Goal: Task Accomplishment & Management: Complete application form

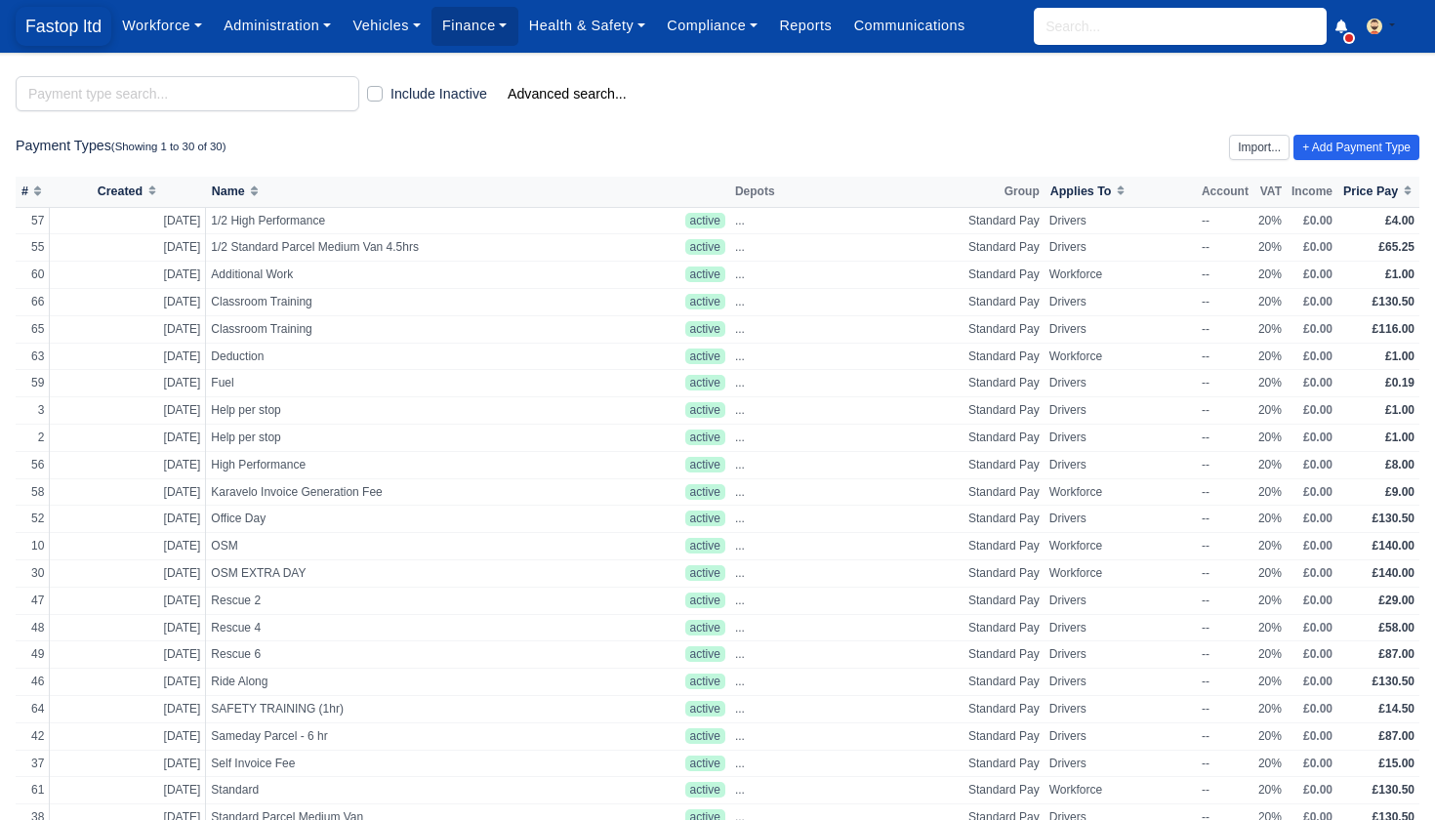
click at [60, 32] on span "Fastop ltd" at bounding box center [64, 26] width 96 height 39
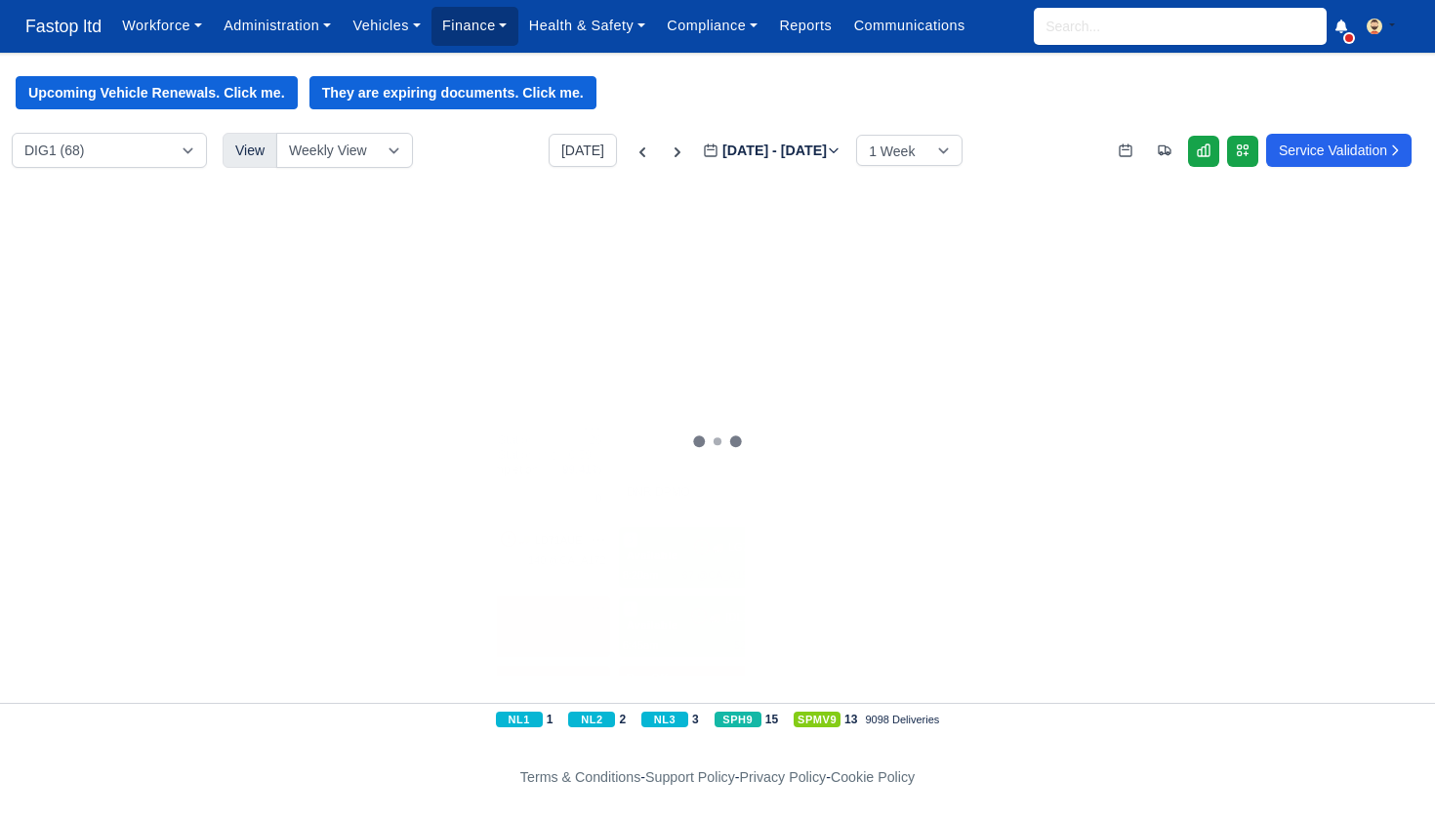
click at [508, 28] on link "Finance" at bounding box center [475, 26] width 87 height 38
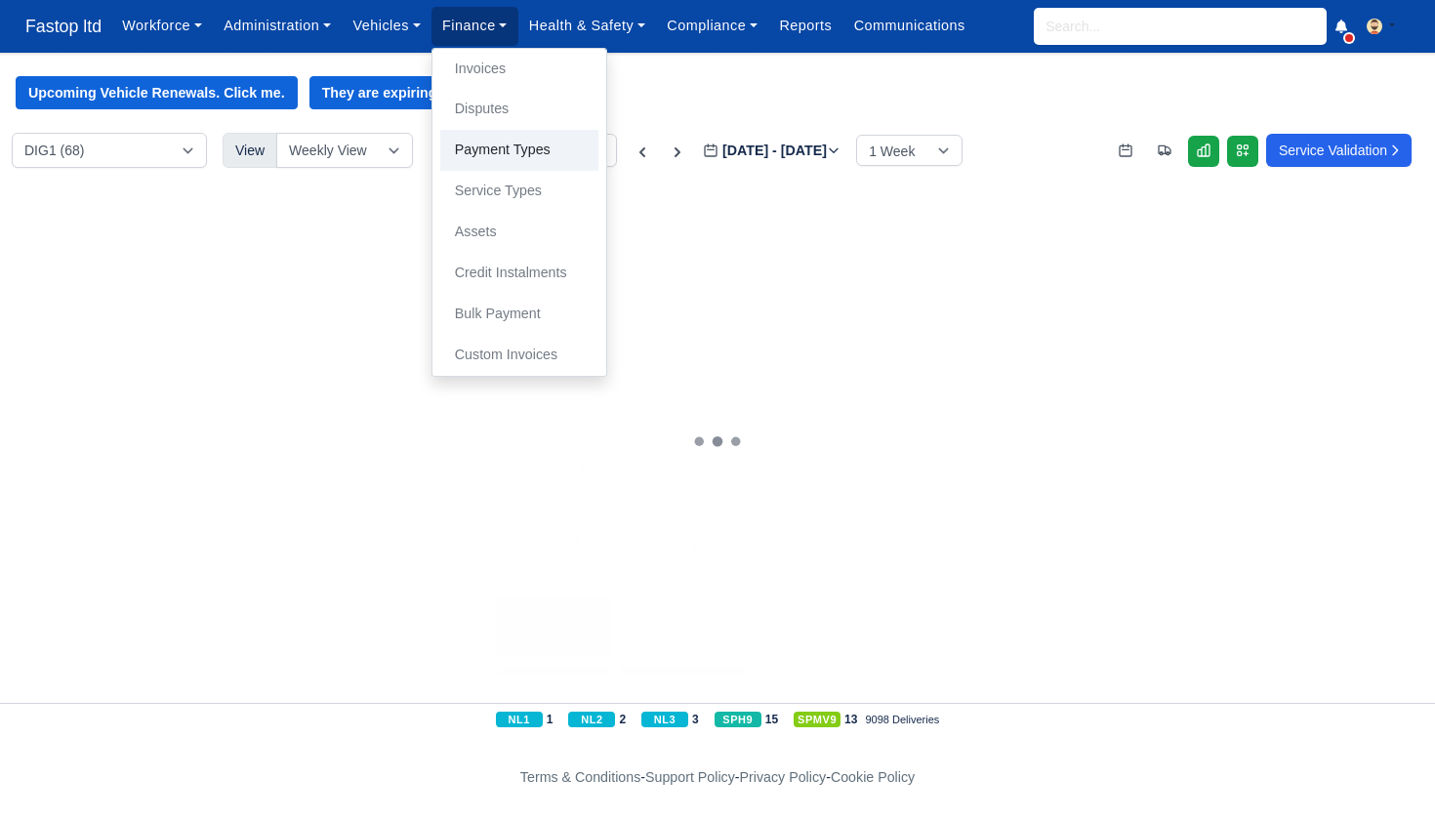
drag, startPoint x: 521, startPoint y: 153, endPoint x: 546, endPoint y: 157, distance: 24.7
click at [521, 153] on link "Payment Types" at bounding box center [519, 150] width 158 height 41
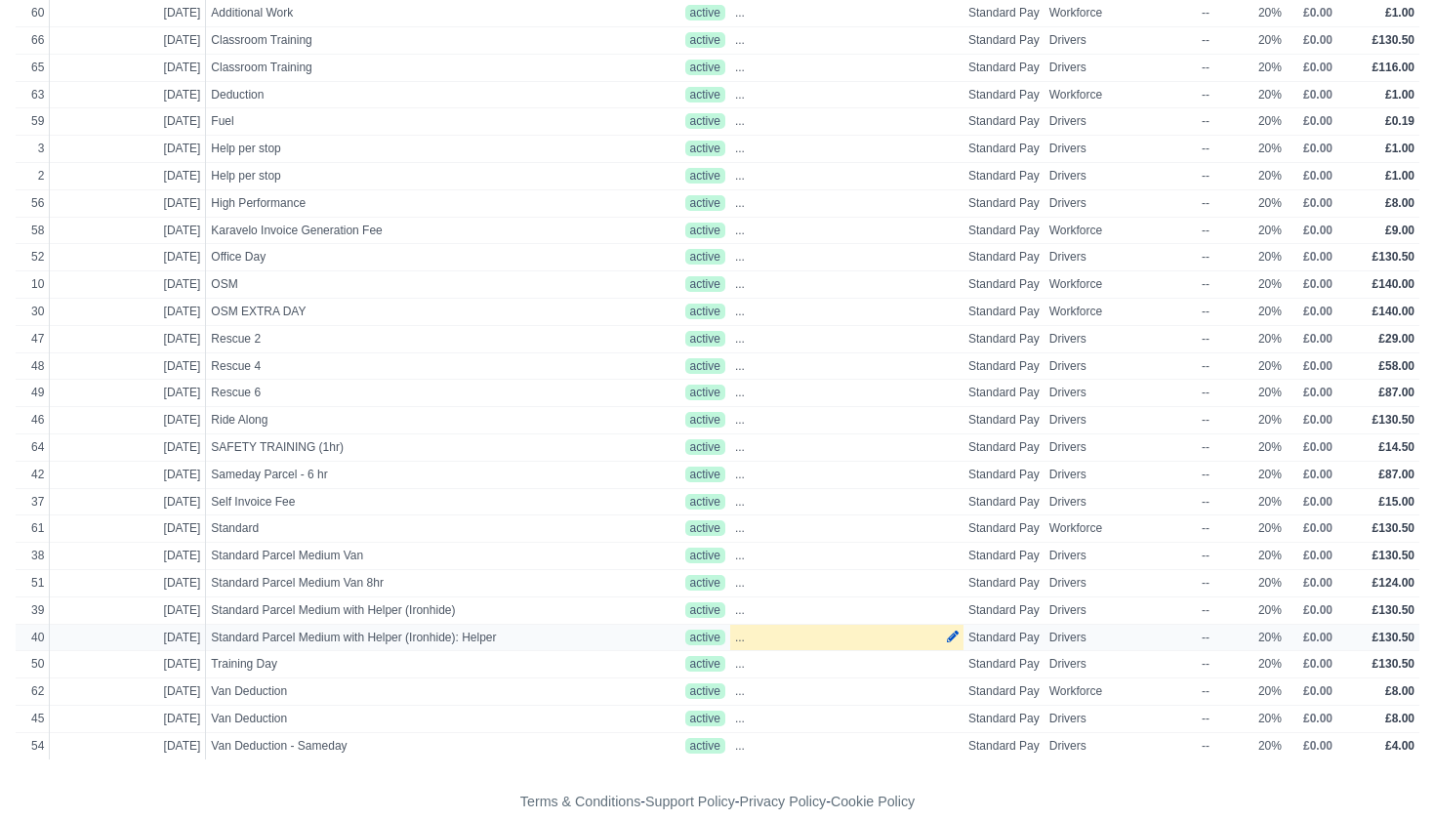
scroll to position [261, 0]
click at [331, 548] on span "Standard Parcel Medium Van" at bounding box center [429, 556] width 437 height 17
select select "standard"
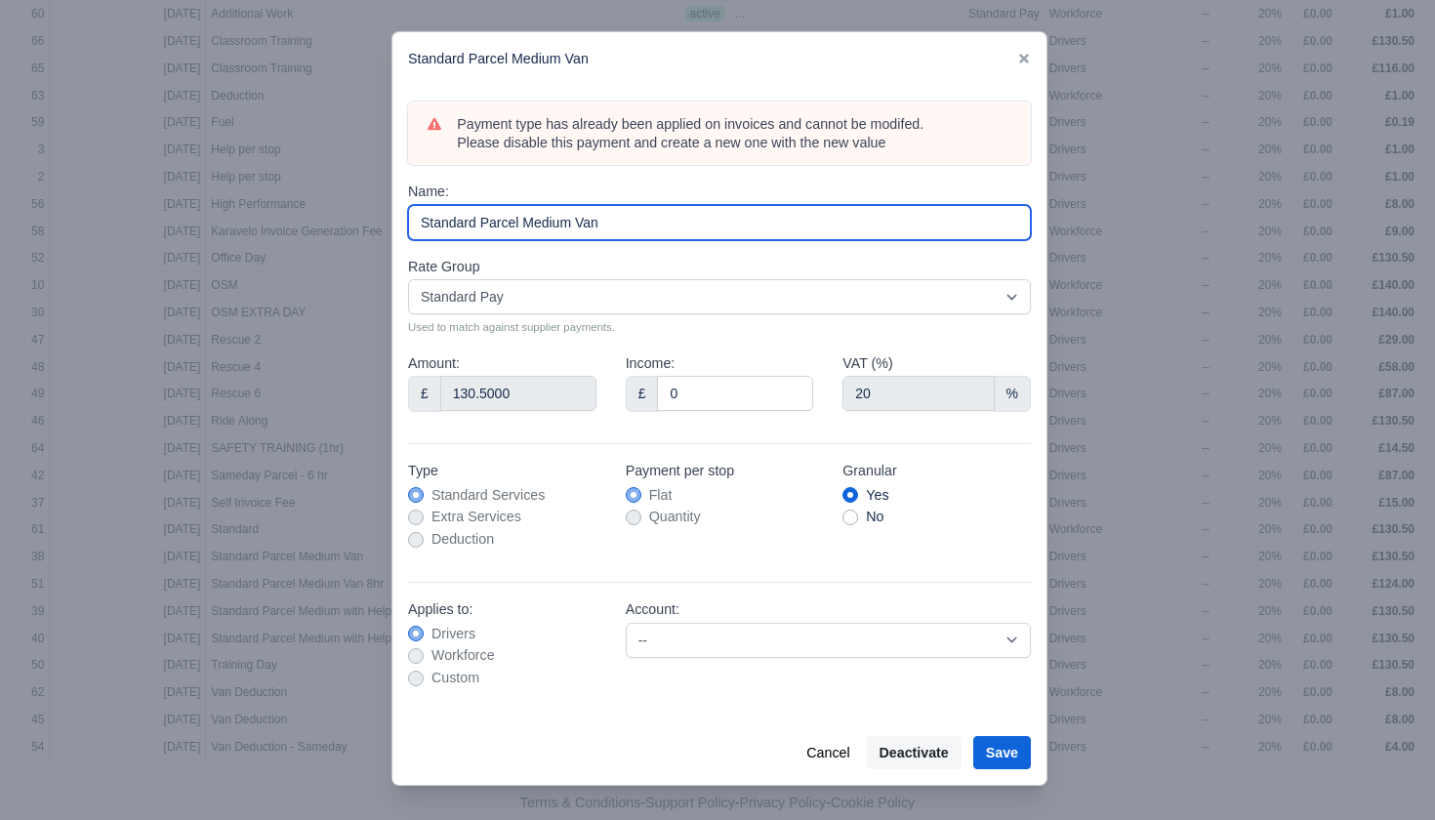
drag, startPoint x: 627, startPoint y: 224, endPoint x: 380, endPoint y: 207, distance: 247.6
click at [381, 207] on div "​ Standard Parcel Medium Van Payment type has already been applied on invoices …" at bounding box center [717, 410] width 1435 height 820
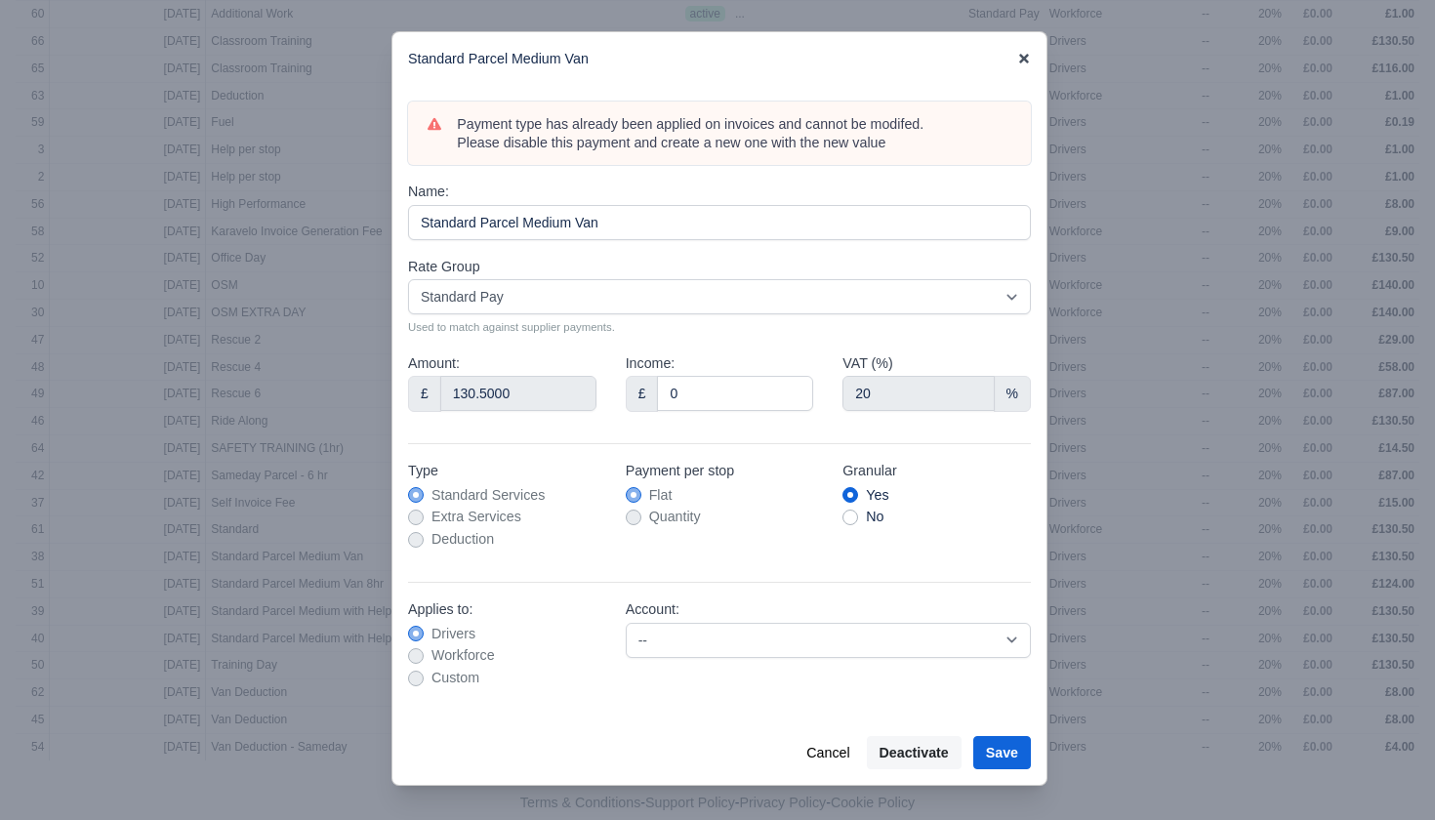
click at [1019, 63] on icon at bounding box center [1024, 59] width 14 height 14
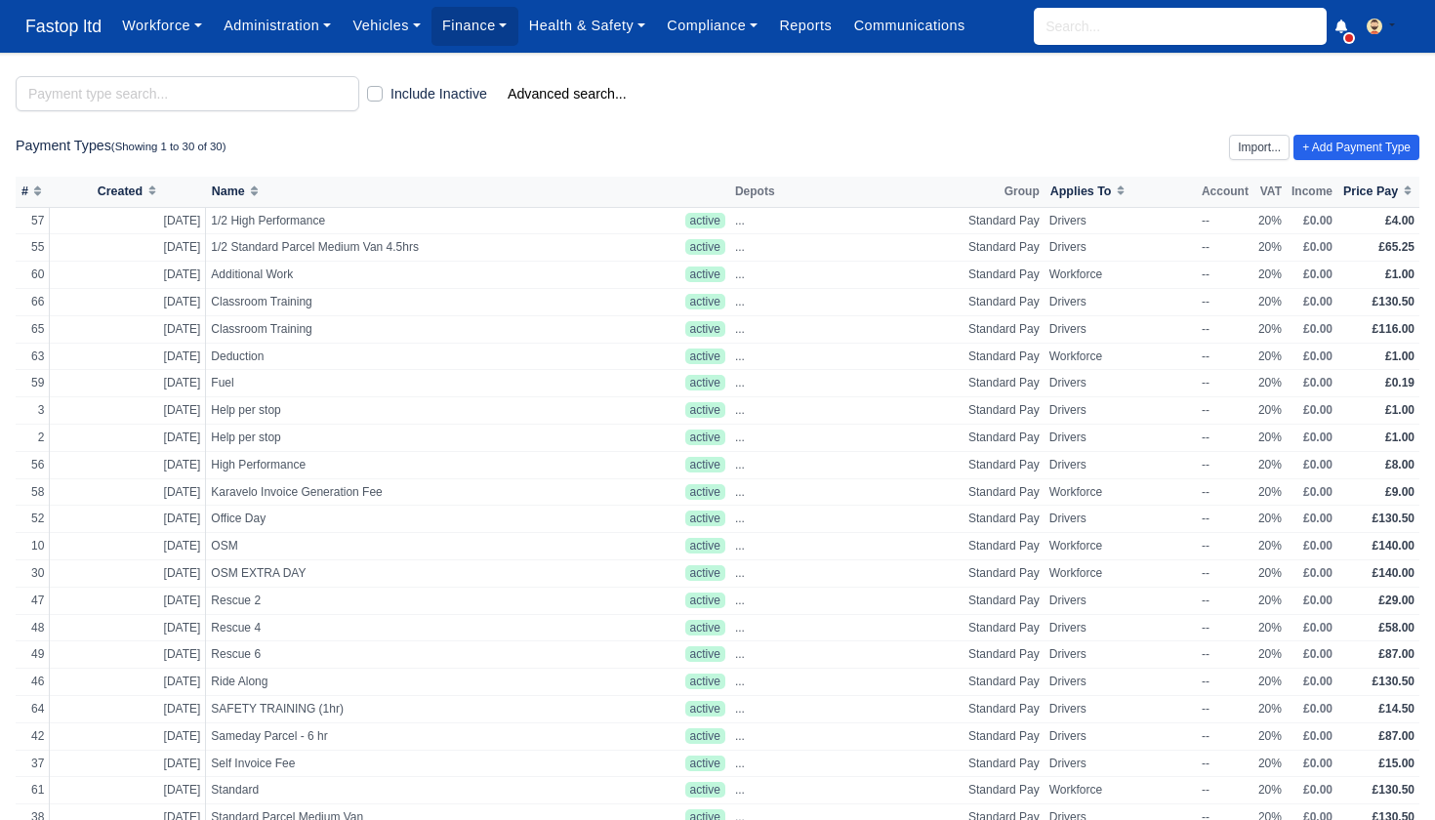
scroll to position [0, 0]
click at [1321, 149] on link "+ Add Payment Type" at bounding box center [1357, 147] width 126 height 25
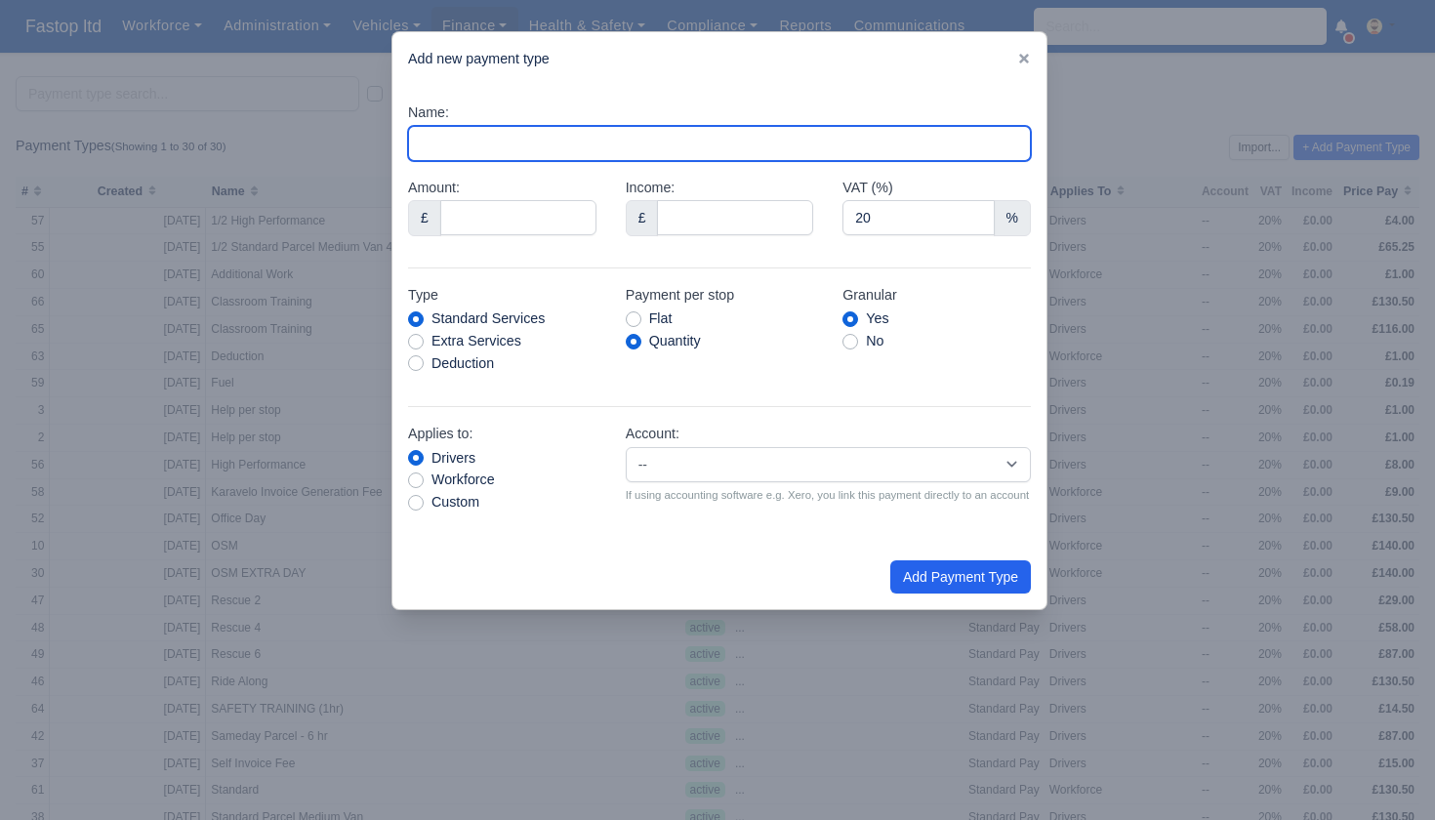
click at [484, 149] on input "Name:" at bounding box center [719, 143] width 623 height 35
paste input "Standard Parcel Medium Van"
type input "Standard Parcel Medium Van ( DRM2)"
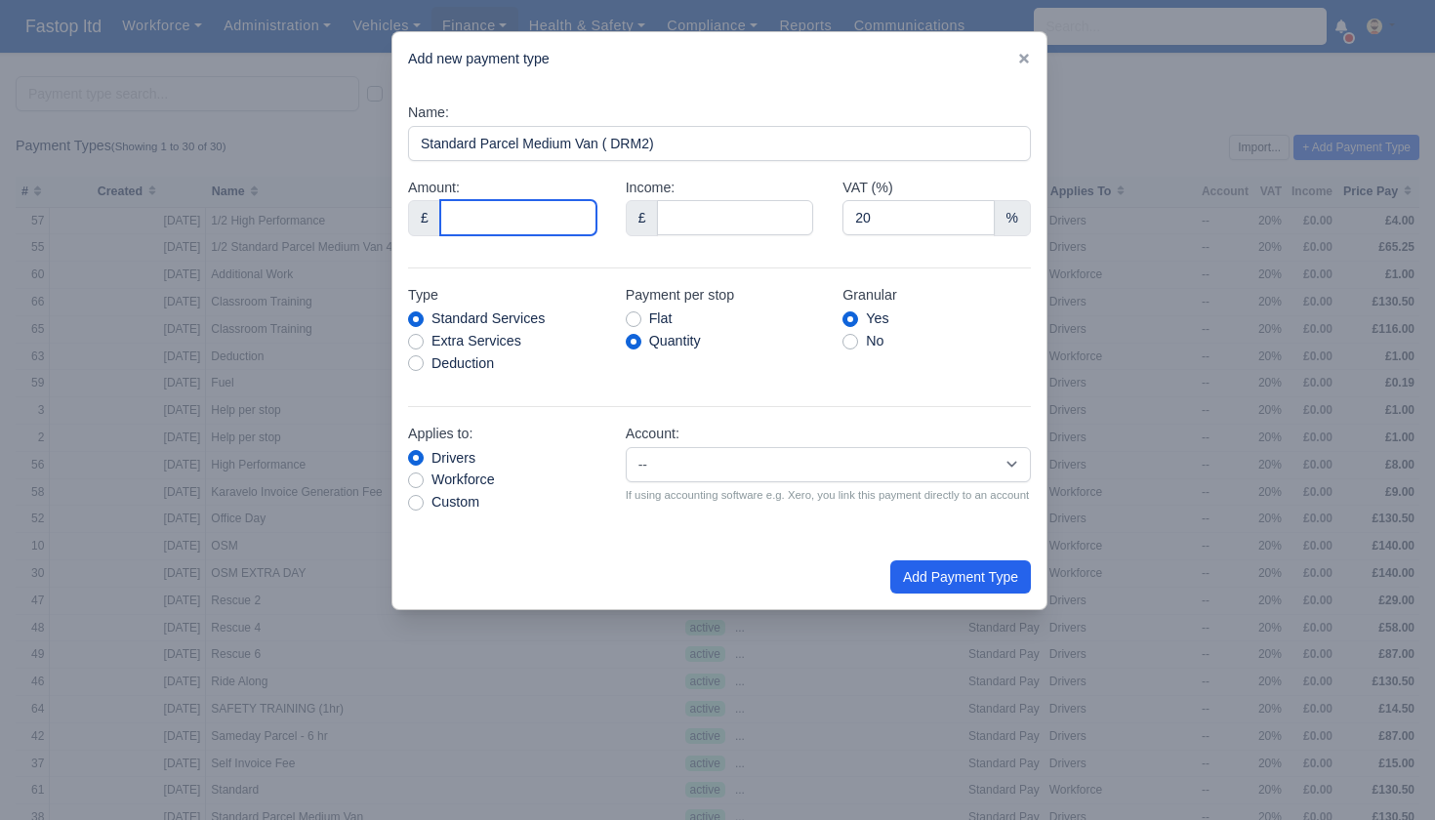
click at [529, 216] on input "Amount:" at bounding box center [518, 217] width 156 height 35
type input "138"
click at [607, 250] on div "Name: Standard Parcel Medium Van ( DRM2) Amount: £ 138 Income: £ VAT (%) 20 %" at bounding box center [720, 315] width 654 height 459
click at [649, 322] on label "Flat" at bounding box center [660, 319] width 23 height 22
click at [632, 322] on input "Flat" at bounding box center [634, 316] width 16 height 16
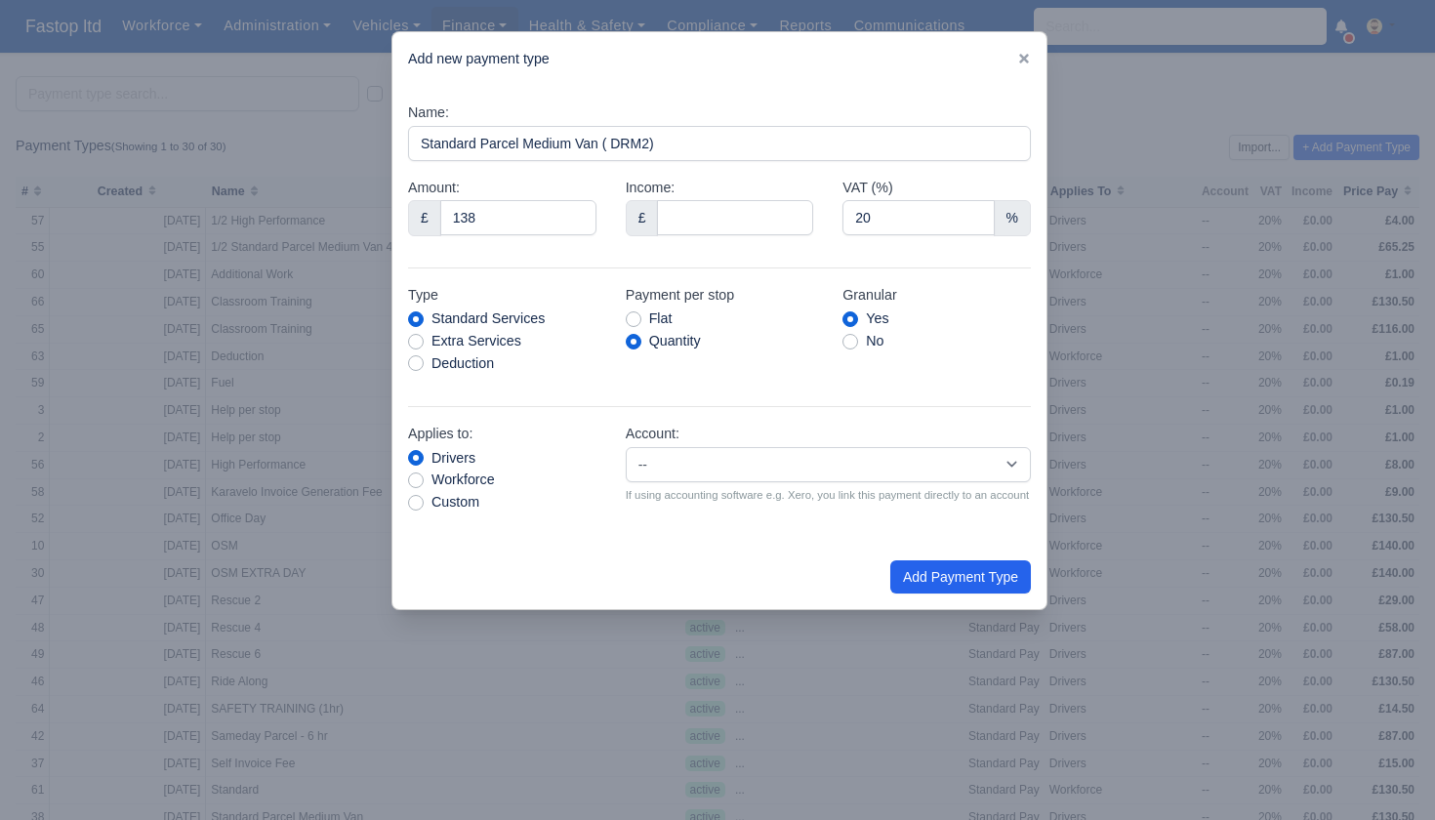
radio input "true"
click at [501, 216] on input "138" at bounding box center [518, 217] width 156 height 35
type input "138.50"
click at [511, 245] on div "Amount: £ 138.50" at bounding box center [502, 214] width 218 height 75
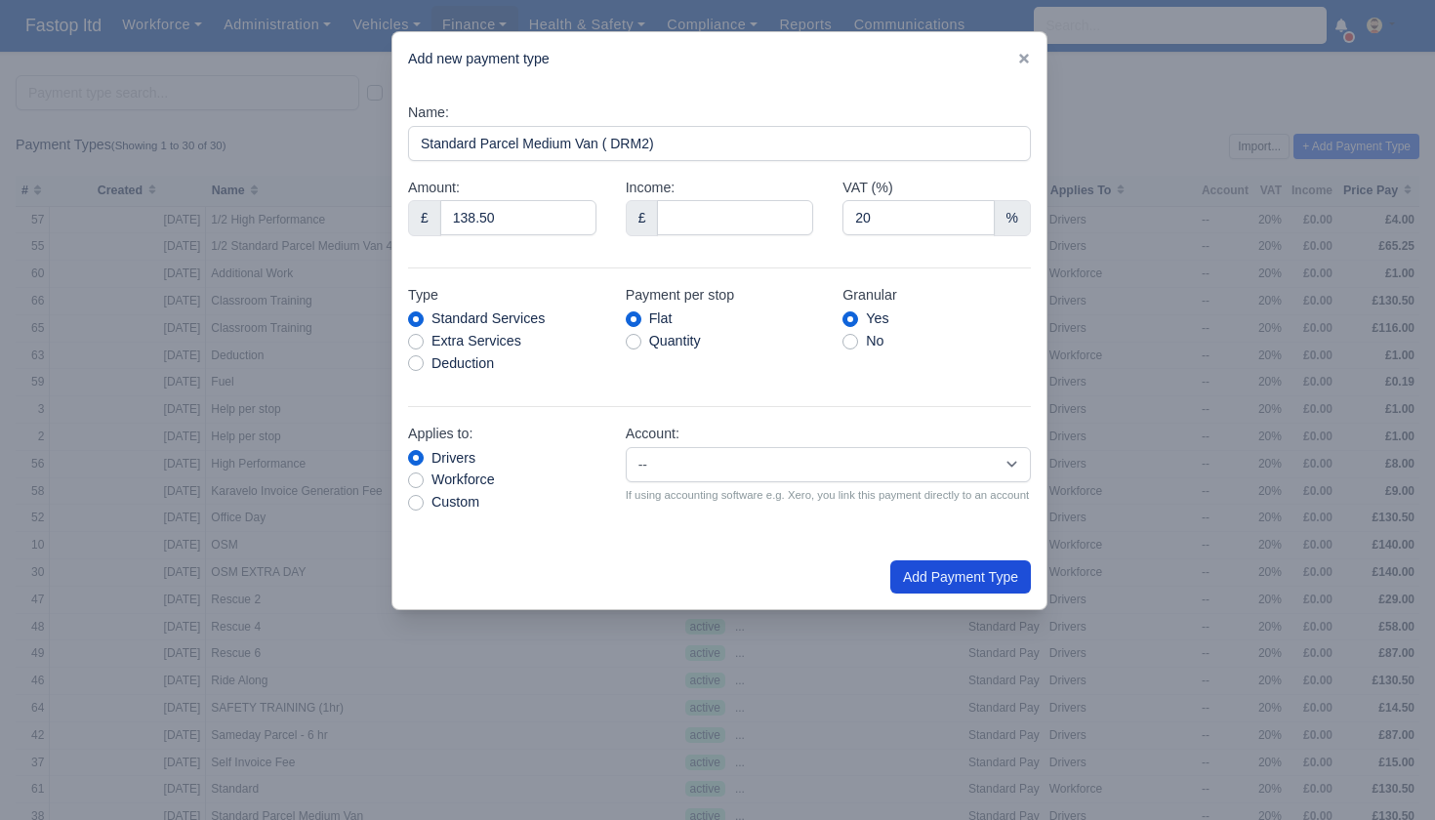
click at [963, 584] on button "Add Payment Type" at bounding box center [960, 576] width 141 height 33
type input "0"
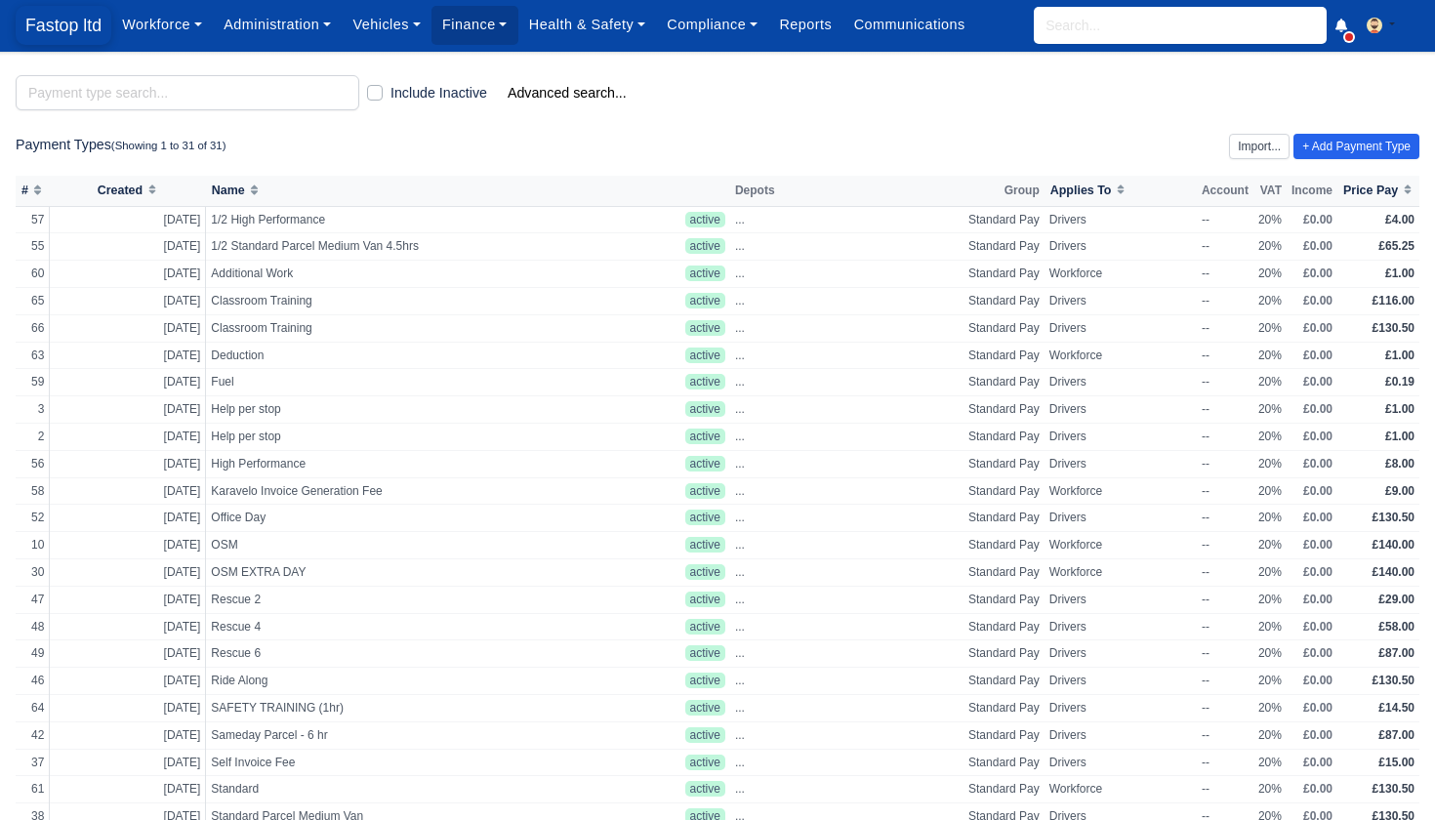
click at [69, 28] on span "Fastop ltd" at bounding box center [64, 25] width 96 height 39
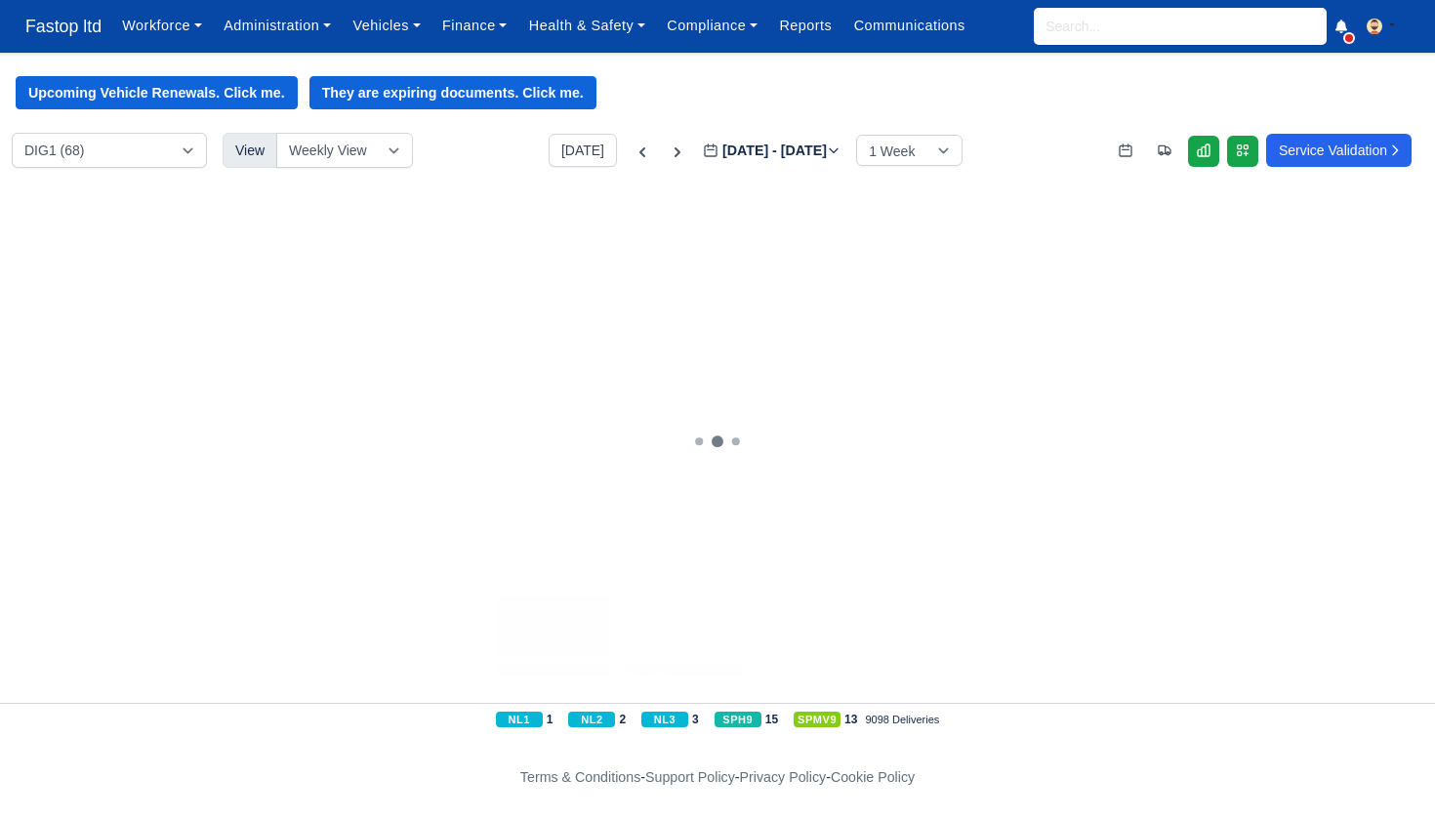
scroll to position [0, 1]
select select "5"
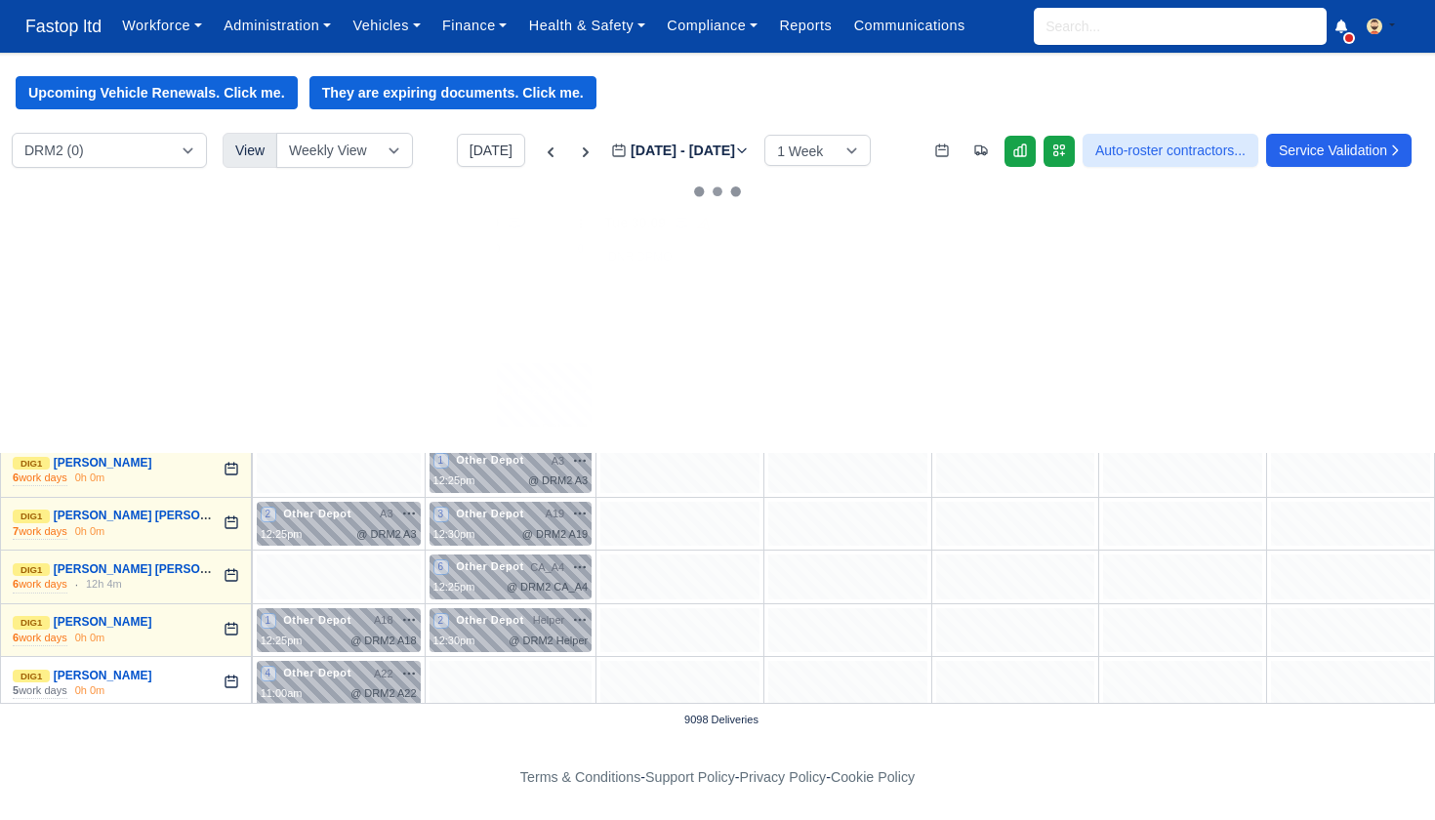
click at [521, 401] on div "2 Other Depot 🚚 LC21YLH" at bounding box center [511, 391] width 155 height 49
select select "Other Depot"
select select "5"
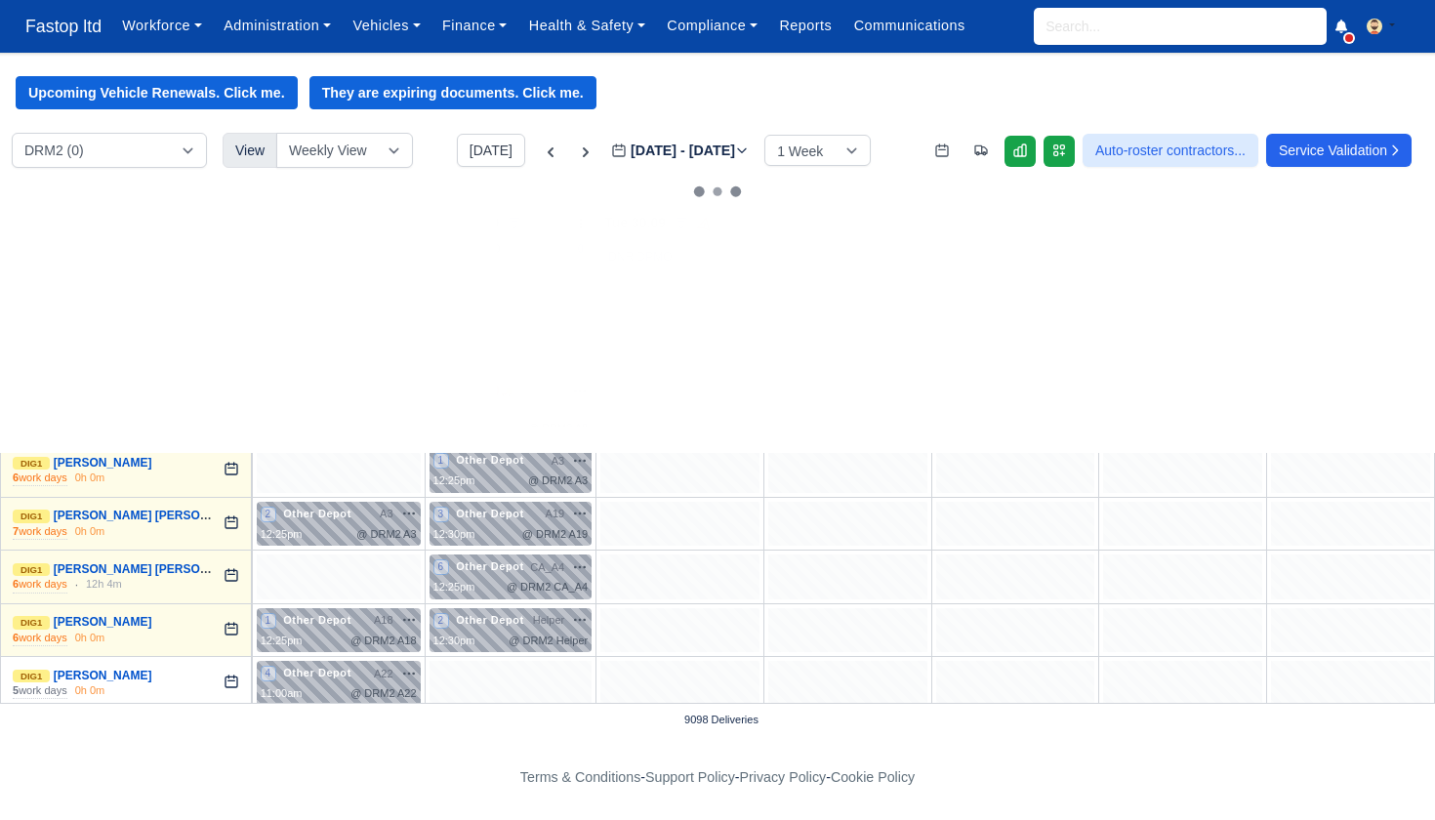
select select "5"
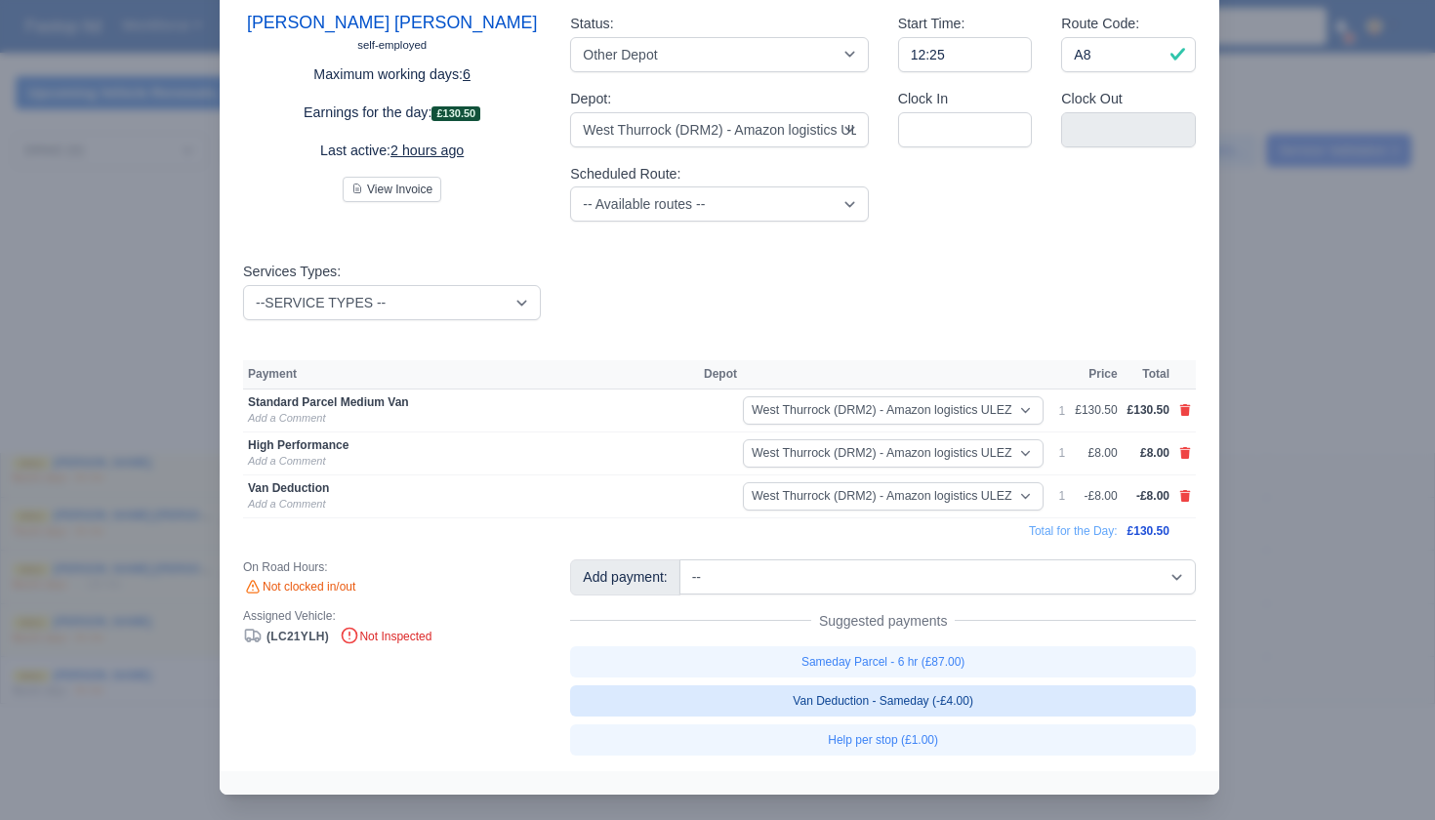
scroll to position [104, 0]
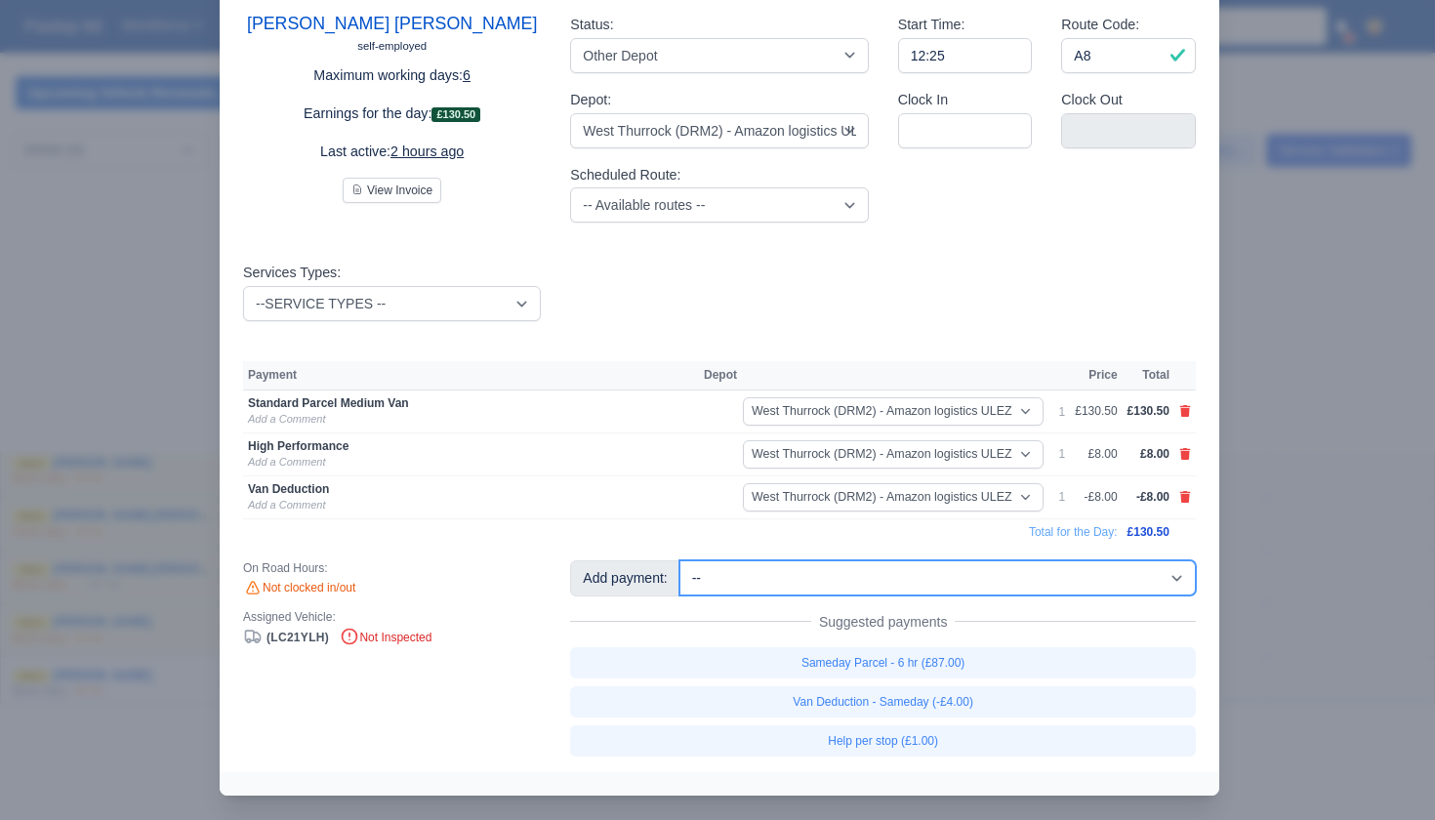
select select "67"
select select "5"
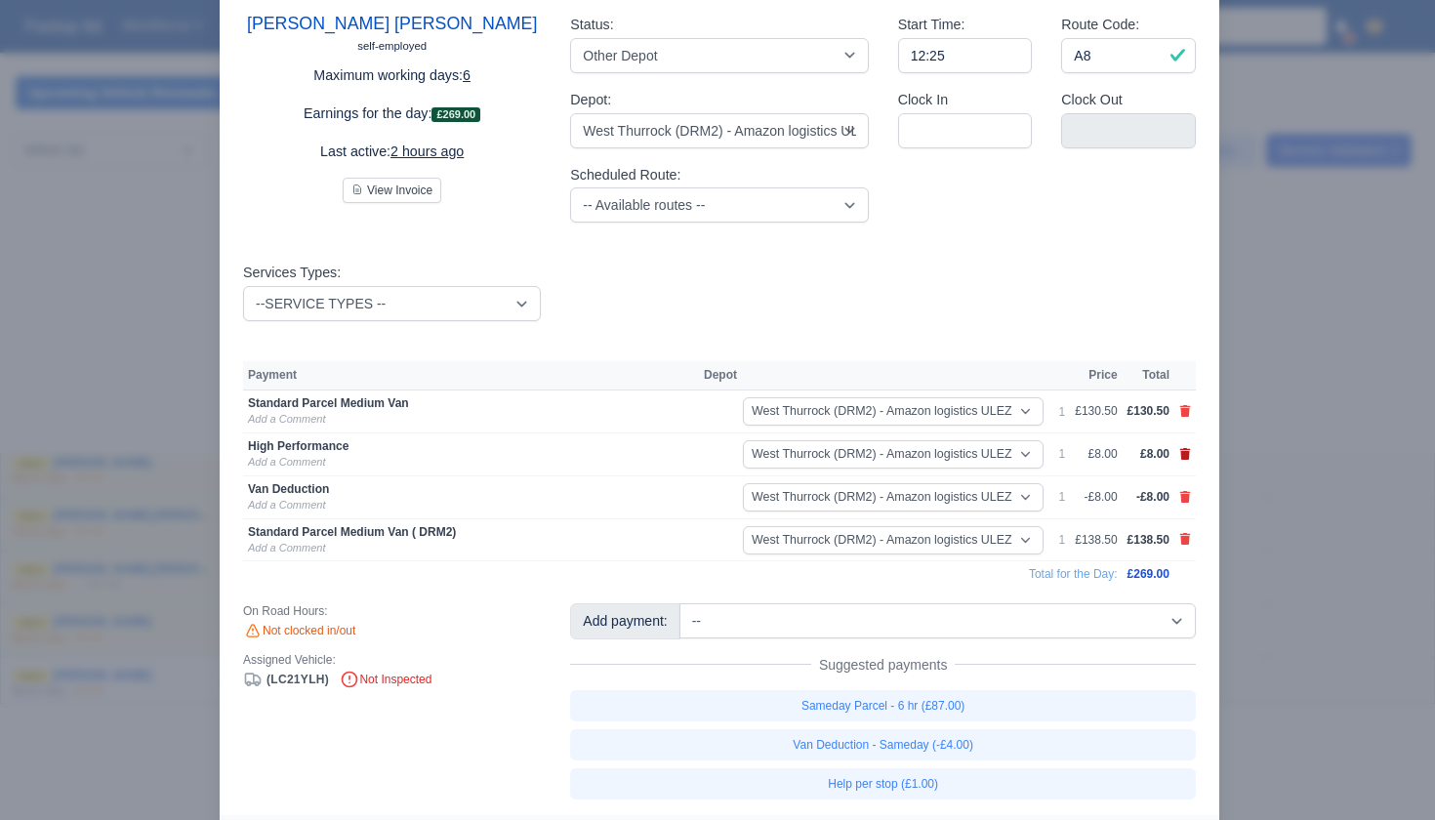
click at [1189, 449] on icon at bounding box center [1185, 454] width 11 height 12
select select
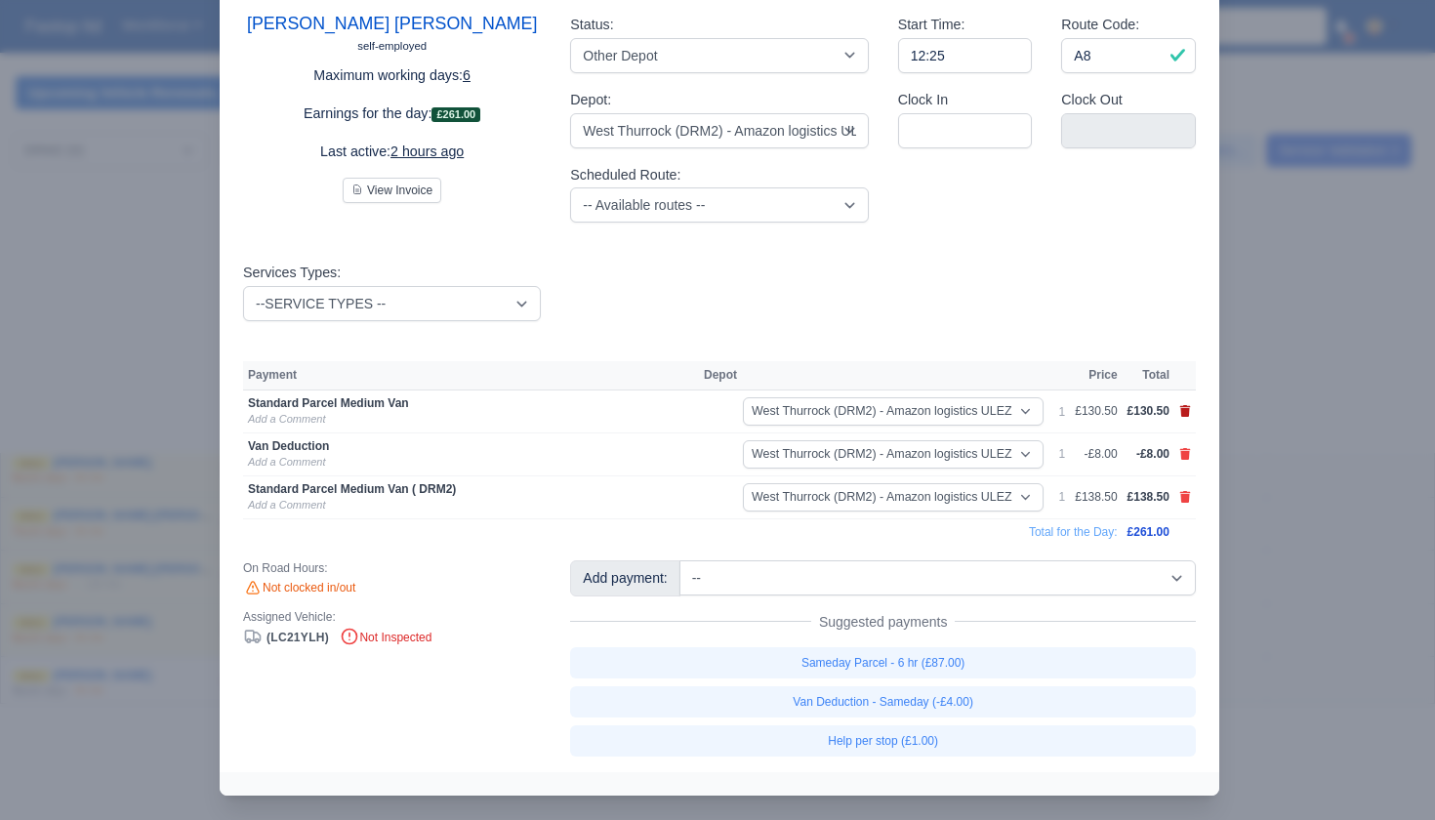
click at [1186, 413] on icon at bounding box center [1185, 411] width 11 height 12
select select
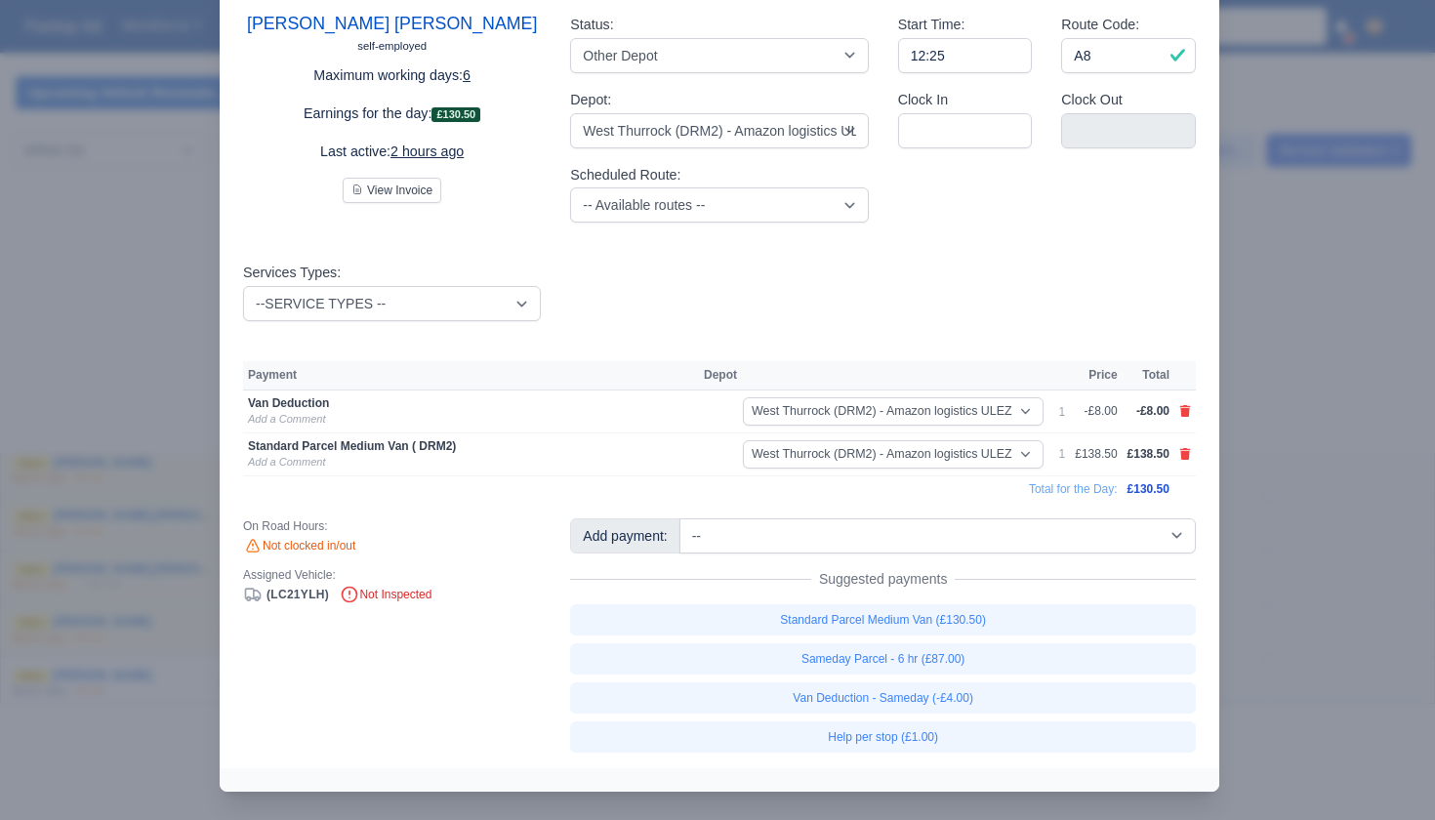
scroll to position [102, 0]
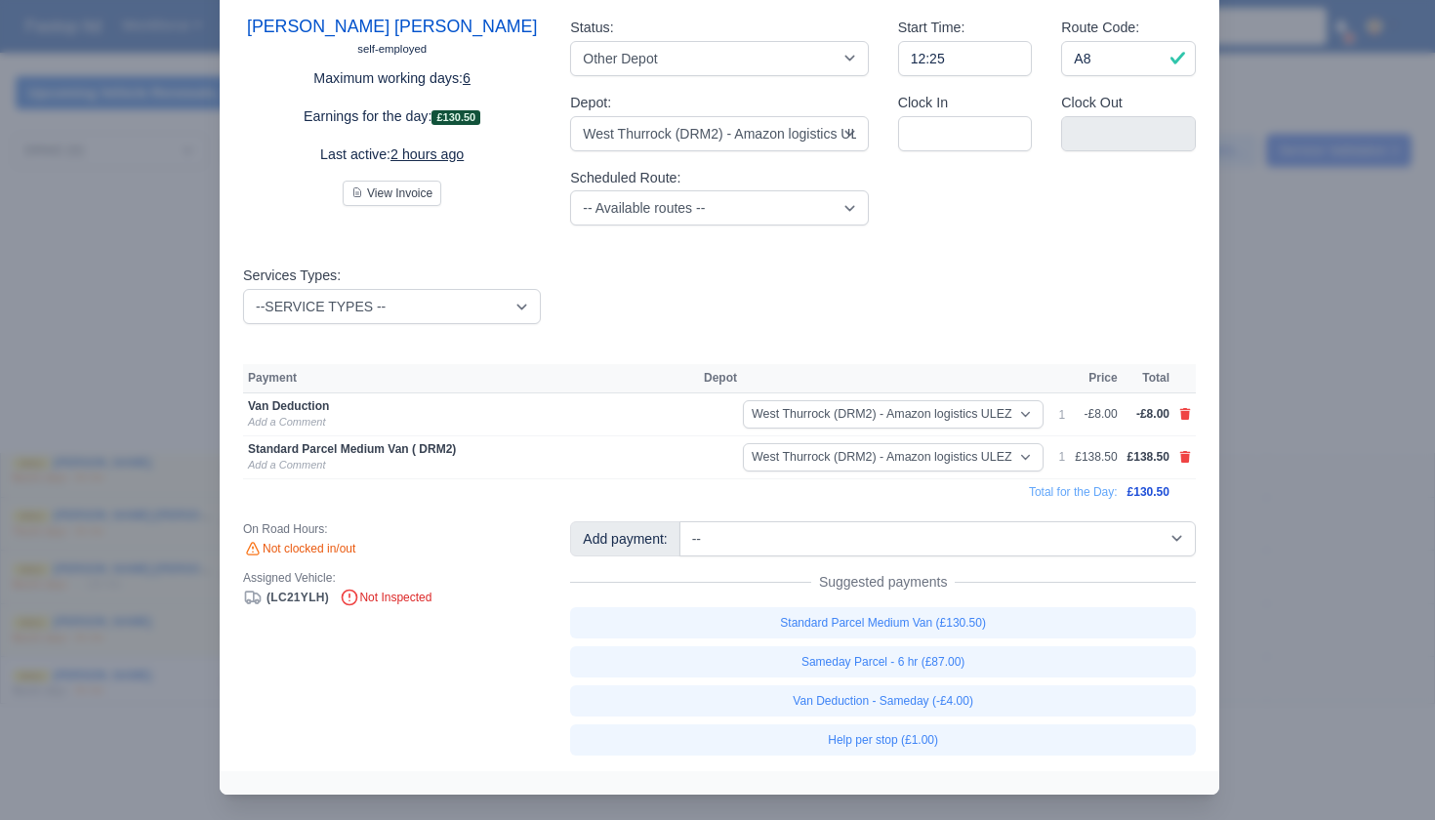
click at [1281, 478] on div at bounding box center [717, 410] width 1435 height 820
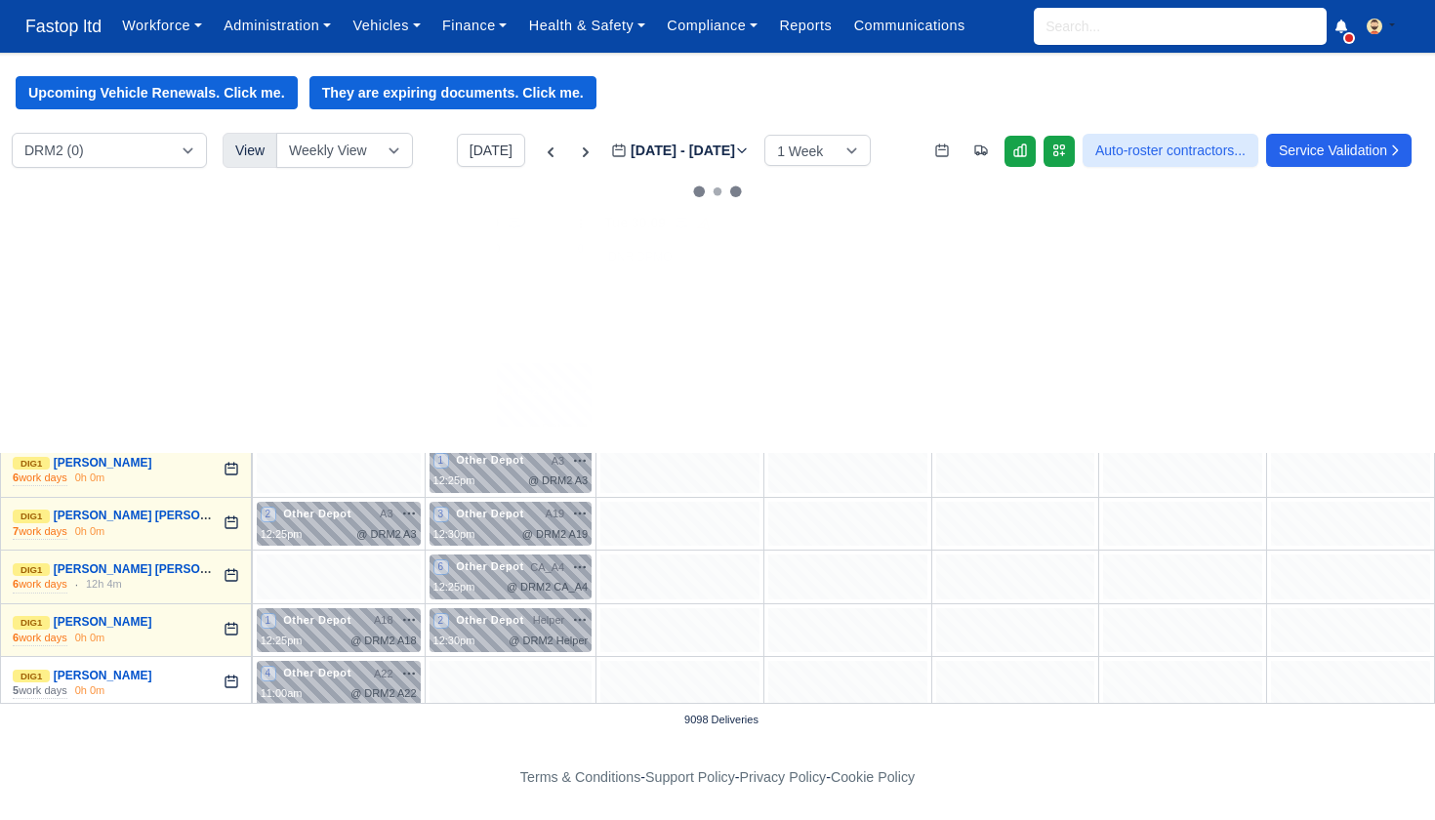
click at [513, 384] on span "🚚" at bounding box center [507, 391] width 12 height 15
select select "Other Depot"
select select "5"
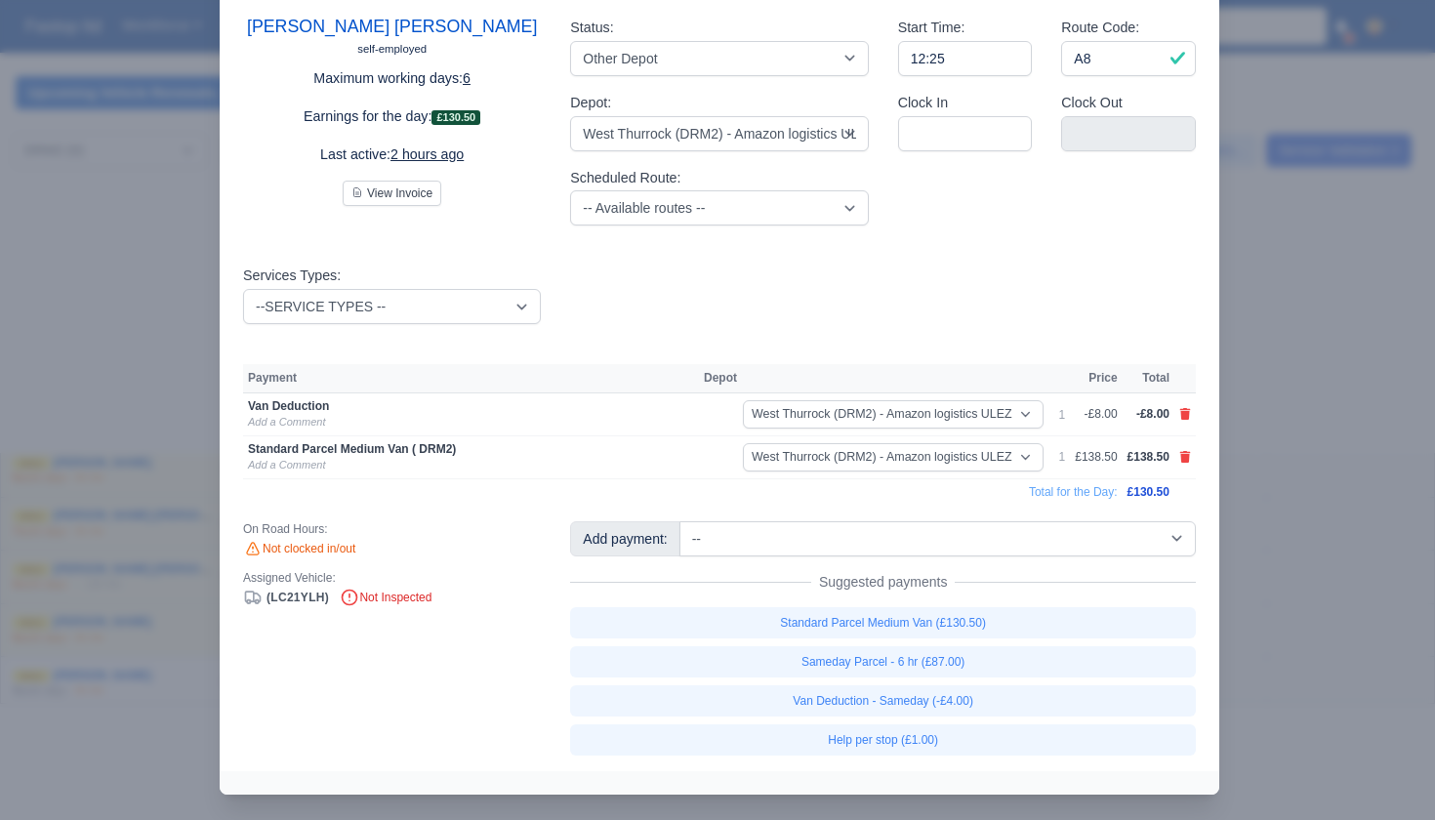
click at [1301, 470] on div at bounding box center [717, 410] width 1435 height 820
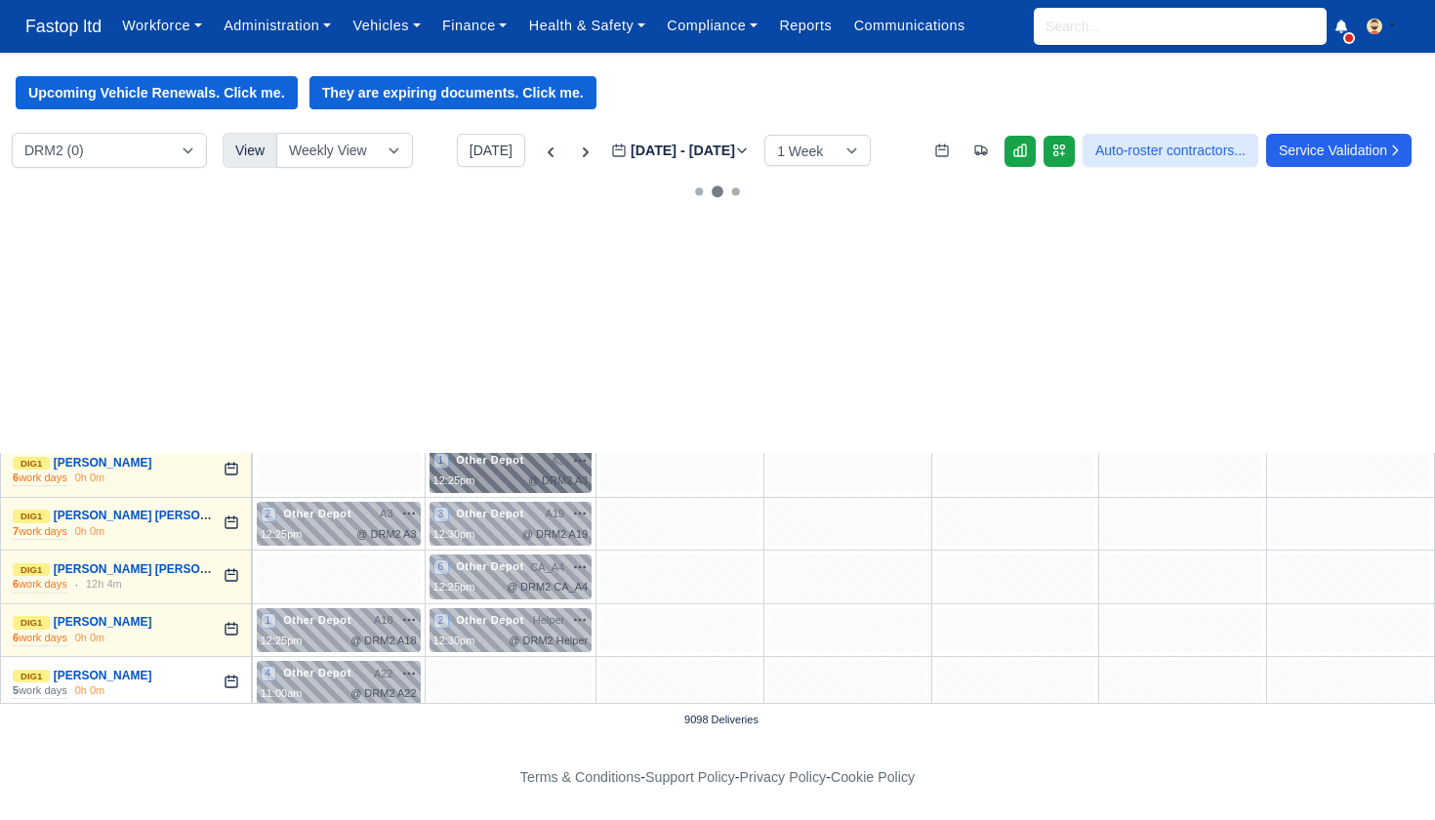
click at [535, 473] on div "@ DRM2 A3" at bounding box center [558, 481] width 60 height 17
select select "Other Depot"
select select "5"
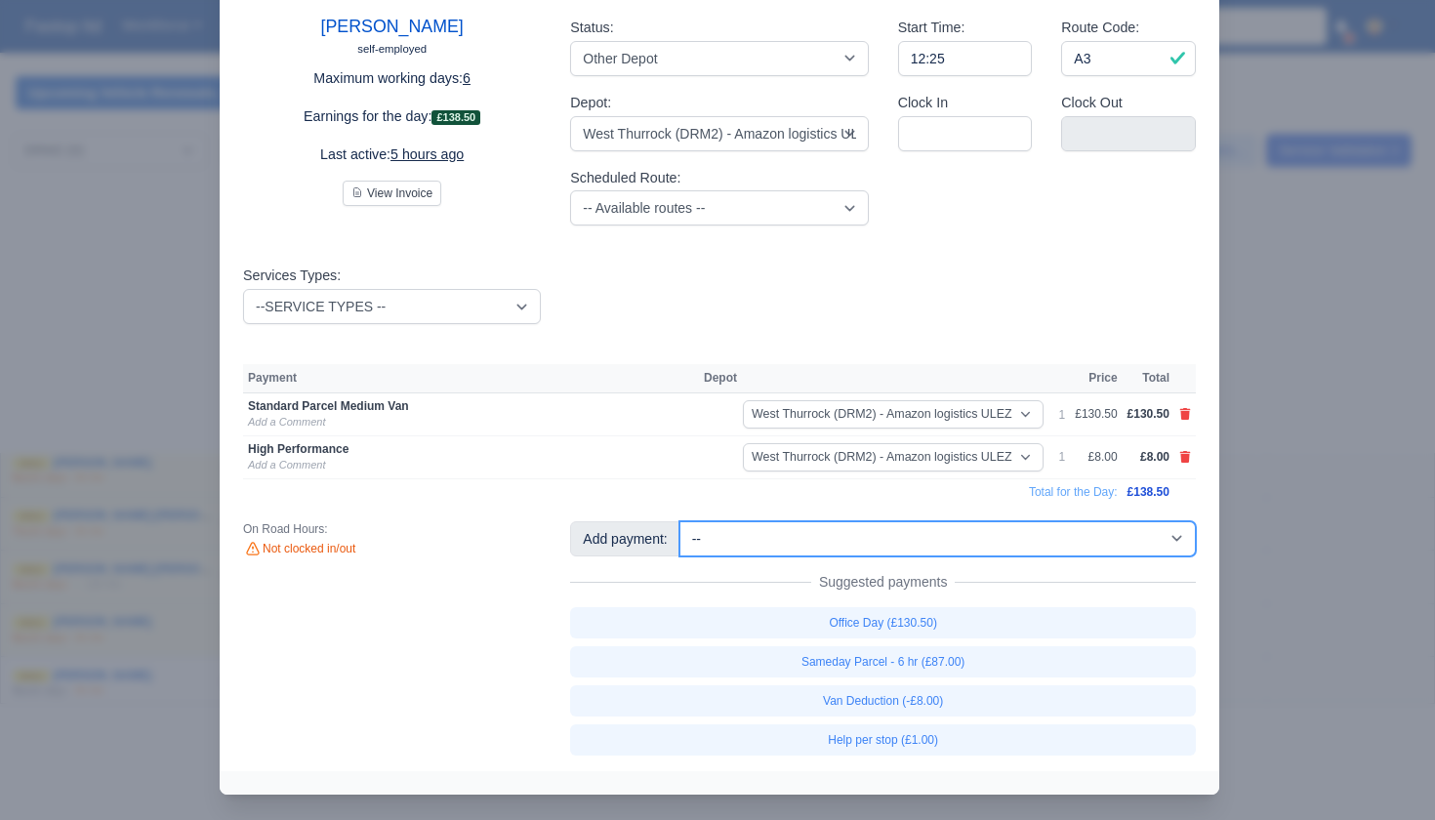
select select "67"
select select "5"
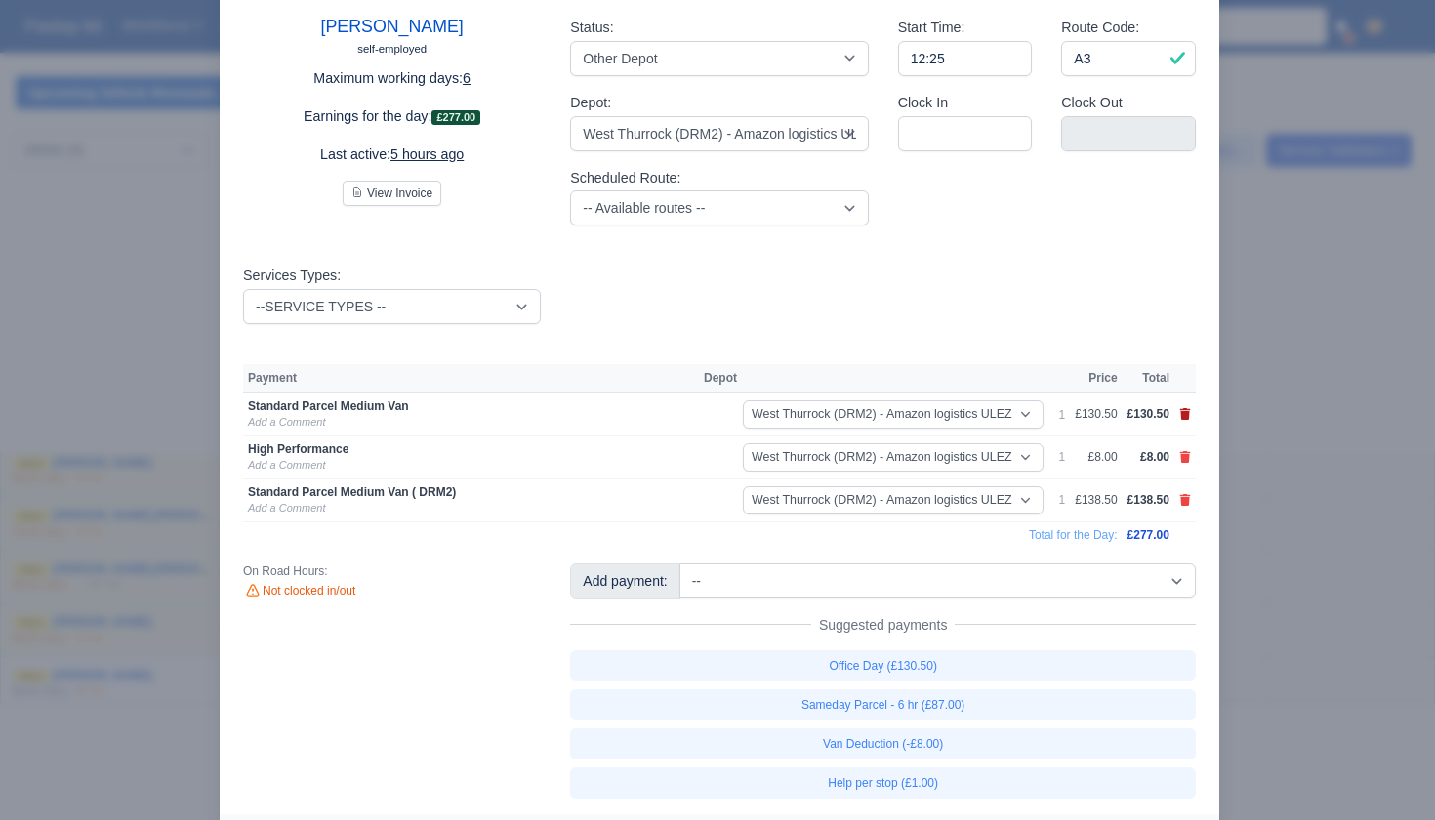
click at [1182, 411] on icon at bounding box center [1185, 414] width 11 height 12
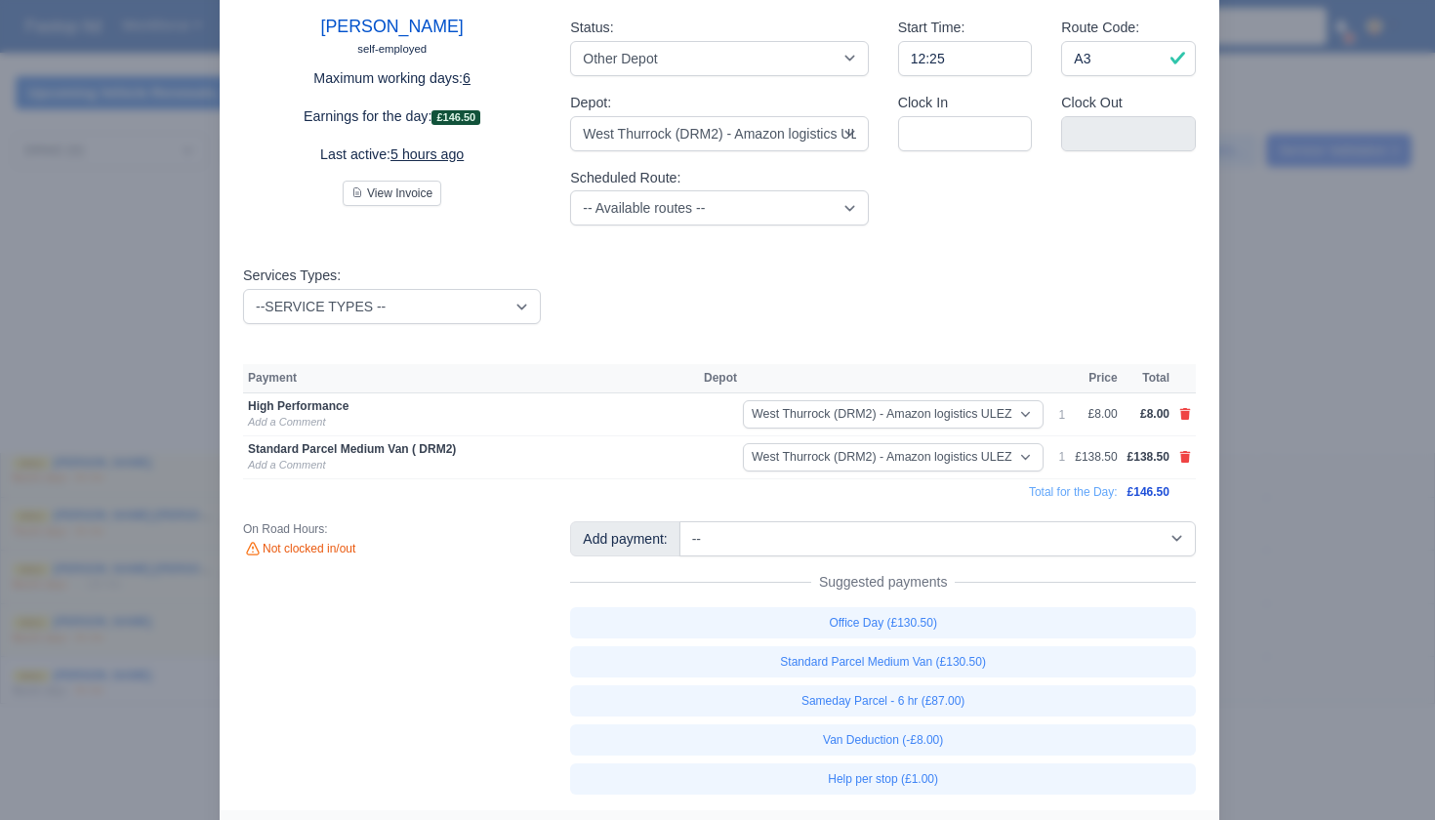
click at [1304, 492] on div at bounding box center [717, 410] width 1435 height 820
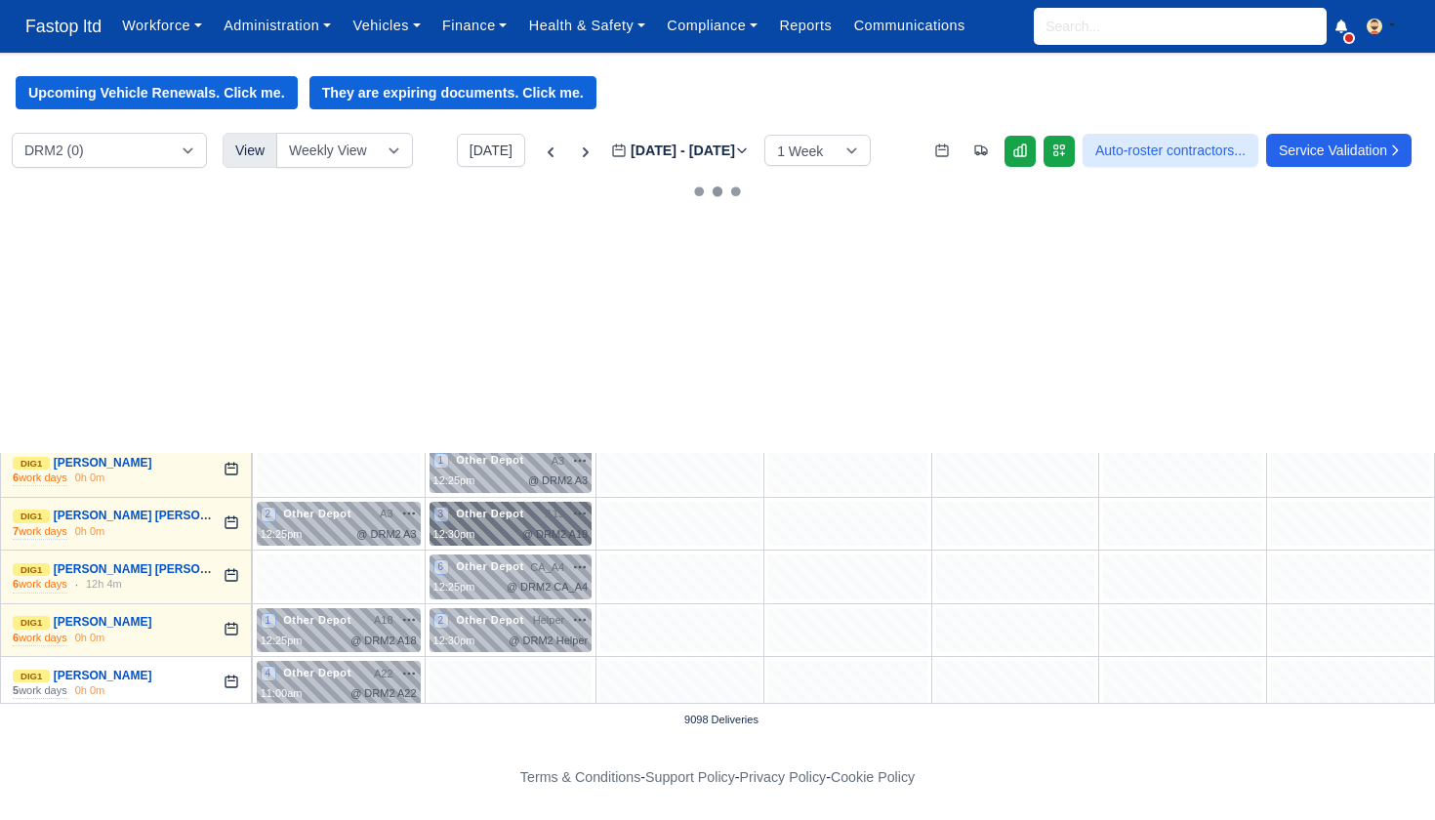
click at [520, 518] on div "3 Other Depot A19 na" at bounding box center [511, 524] width 155 height 37
select select "Other Depot"
select select "5"
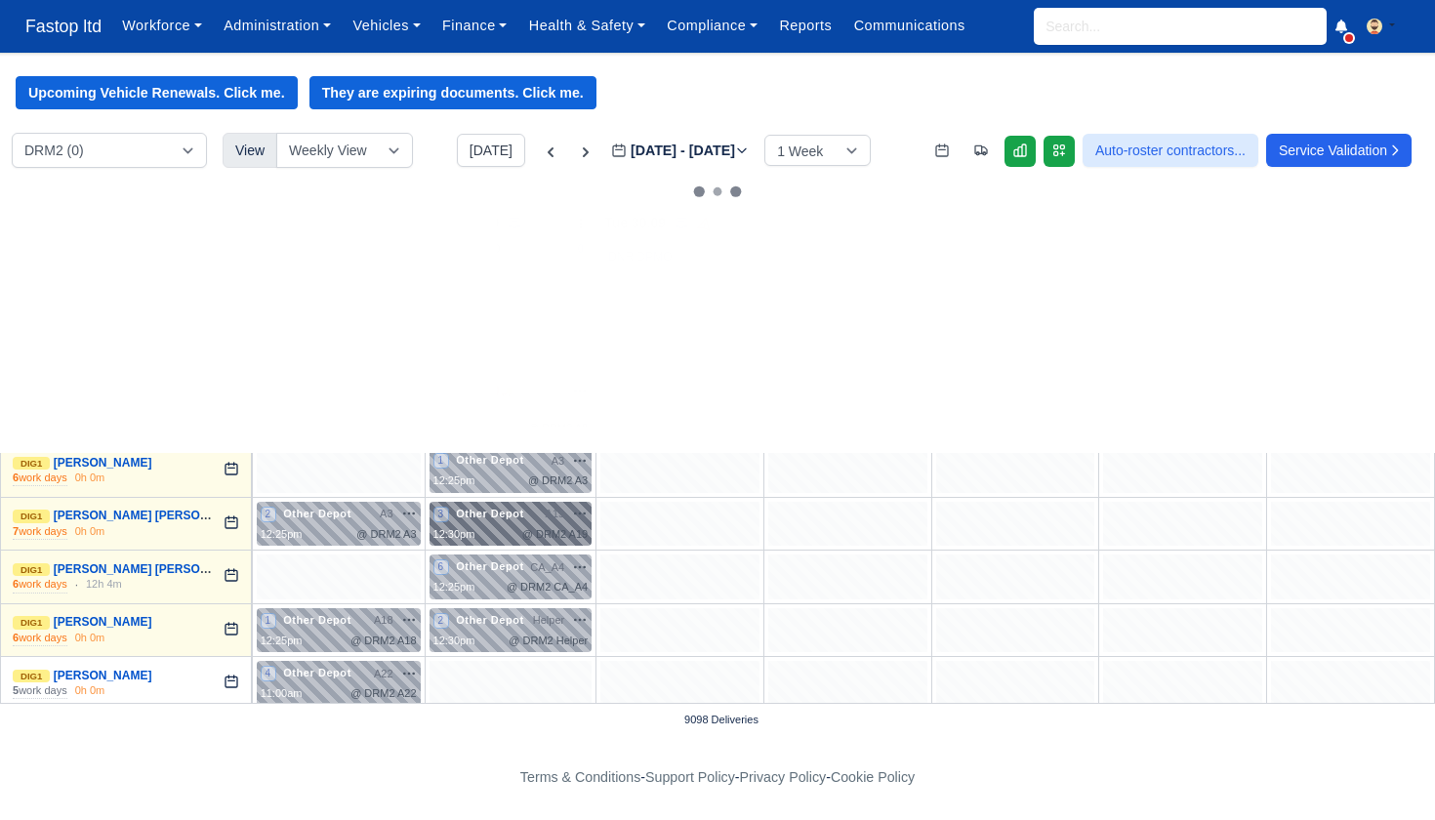
select select "5"
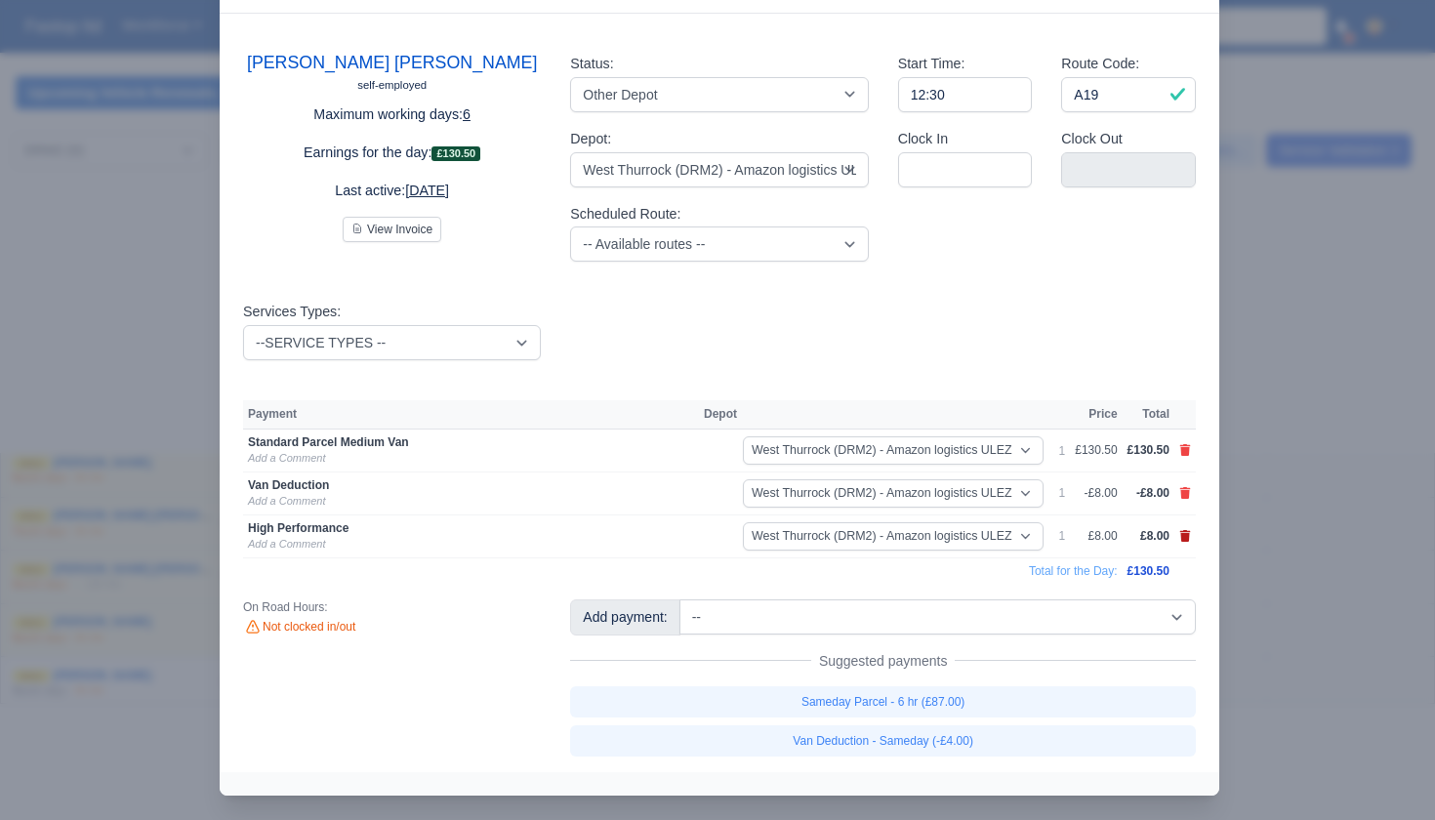
click at [1186, 531] on icon at bounding box center [1185, 536] width 11 height 12
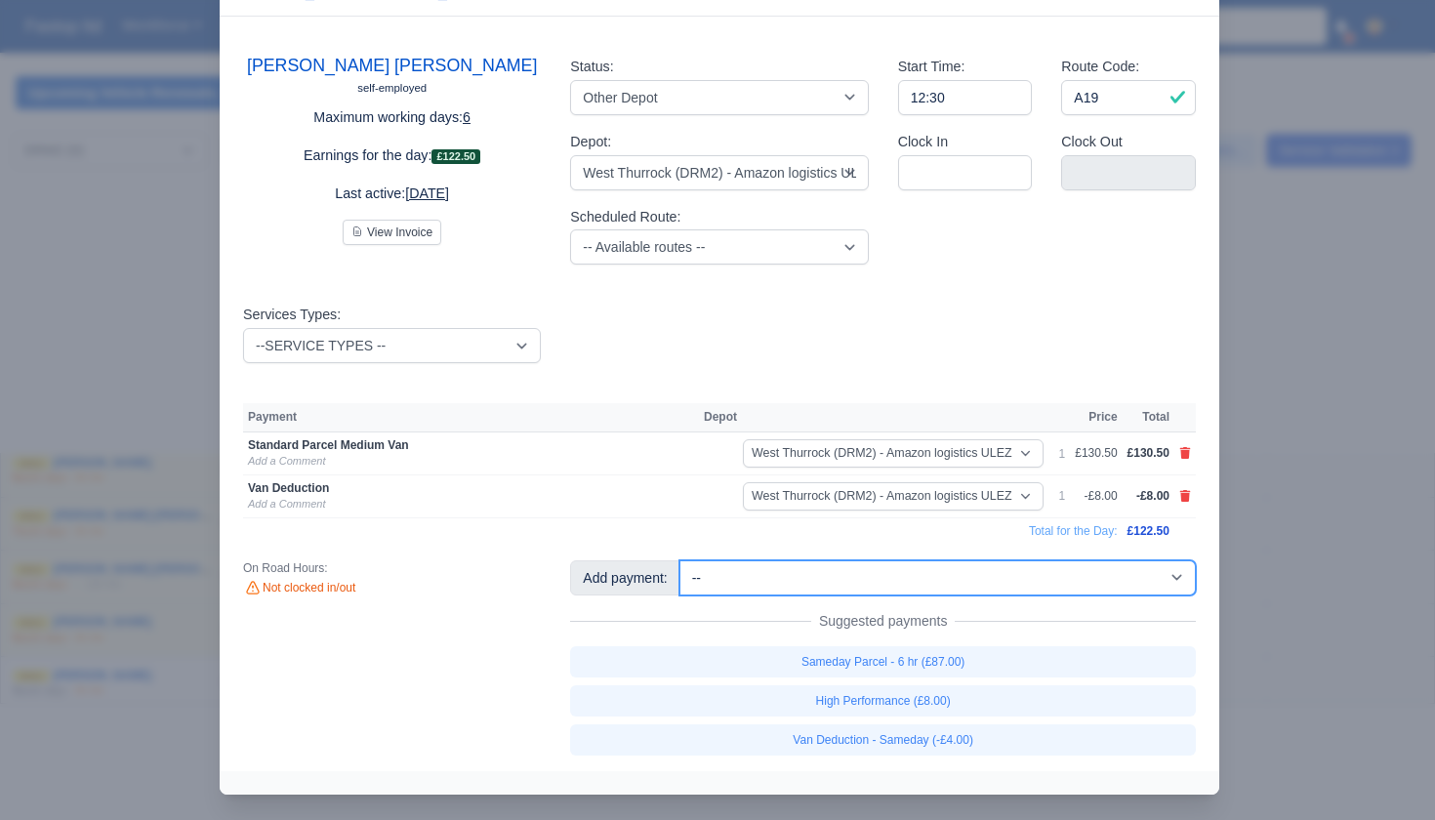
select select "67"
select select "5"
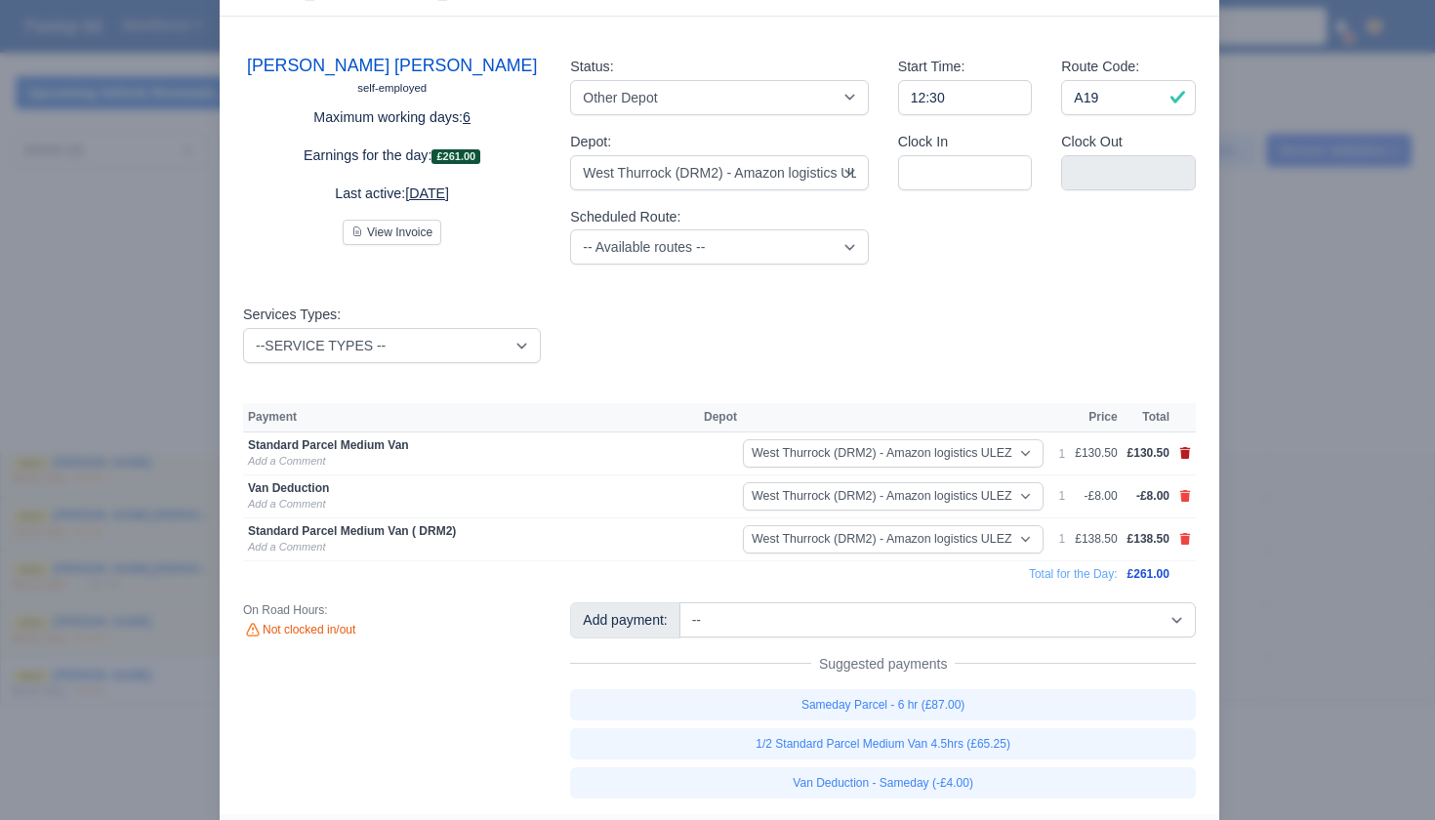
click at [1182, 450] on icon at bounding box center [1185, 453] width 11 height 12
select select
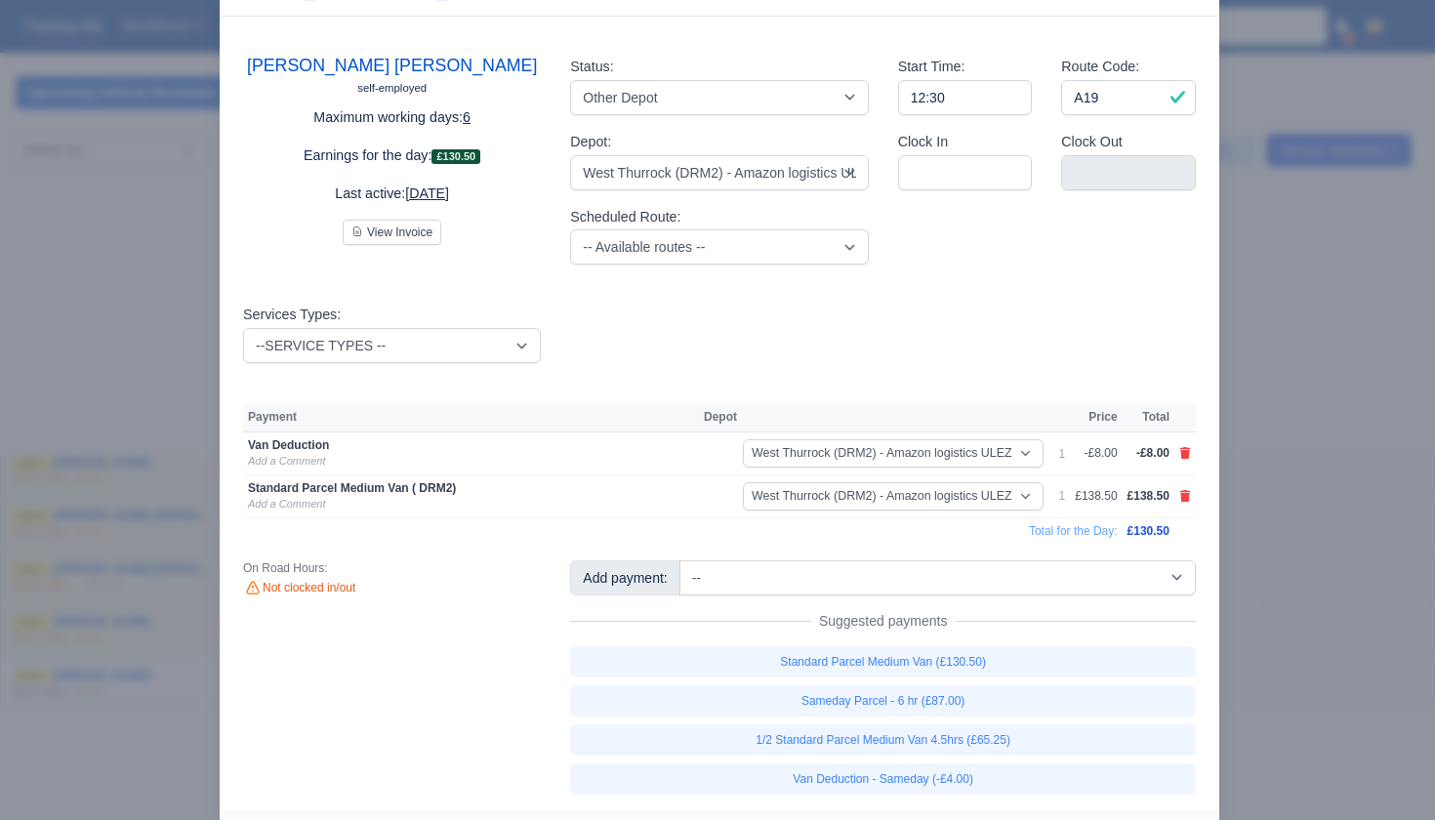
click at [1330, 538] on div at bounding box center [717, 410] width 1435 height 820
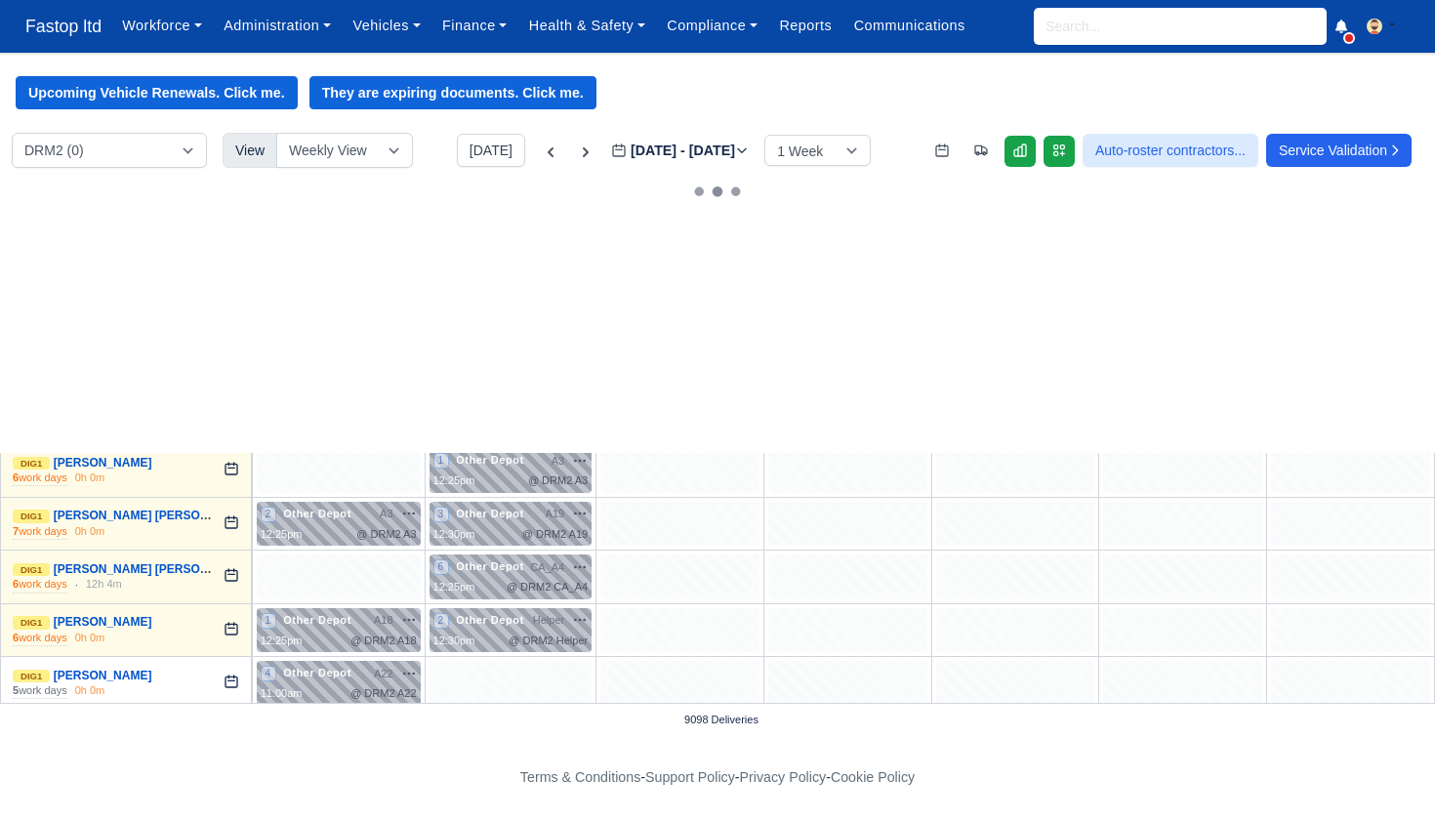
scroll to position [0, 0]
click at [503, 386] on span "🚚" at bounding box center [507, 391] width 12 height 15
select select "Other Depot"
select select "5"
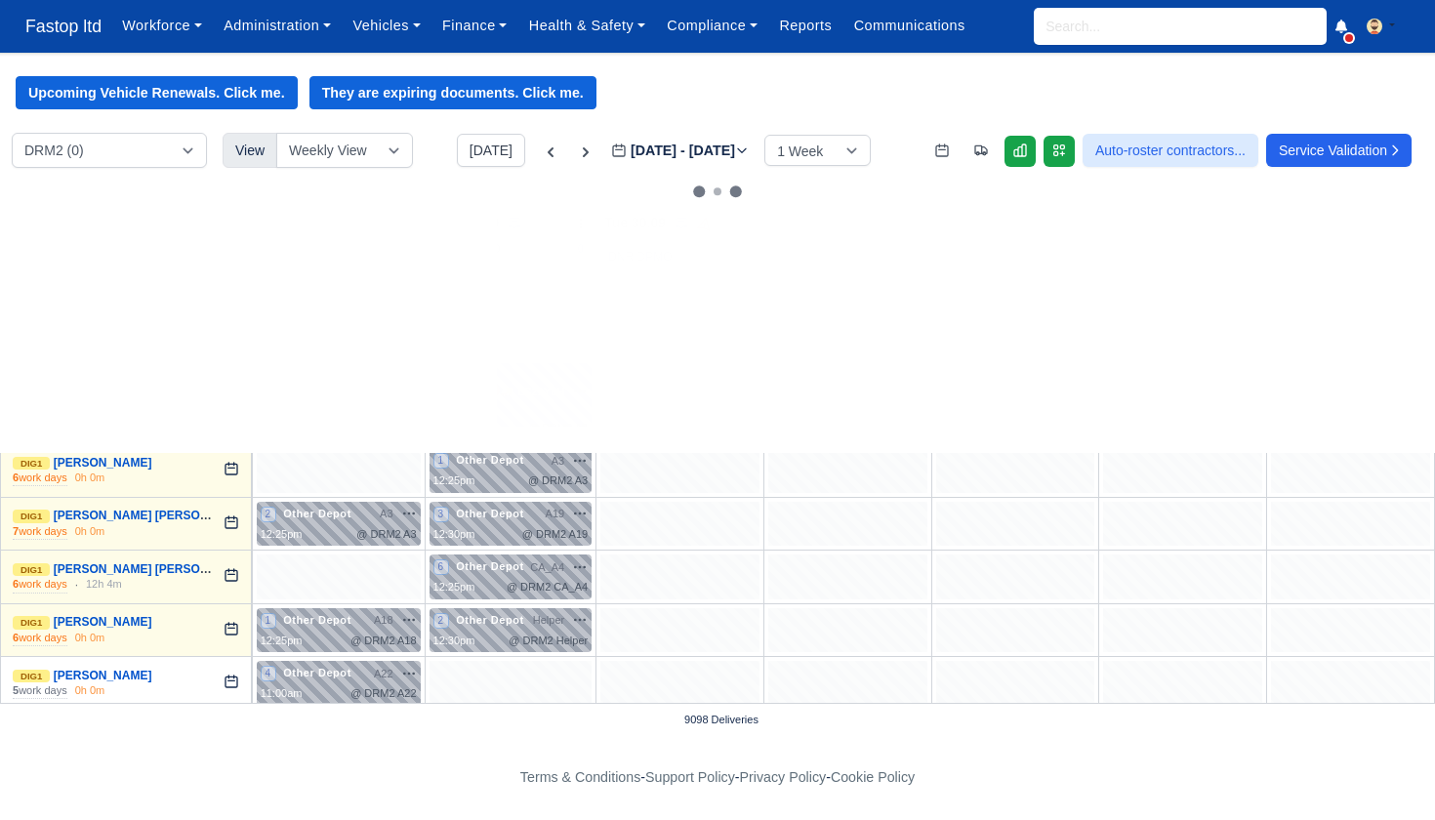
select select "5"
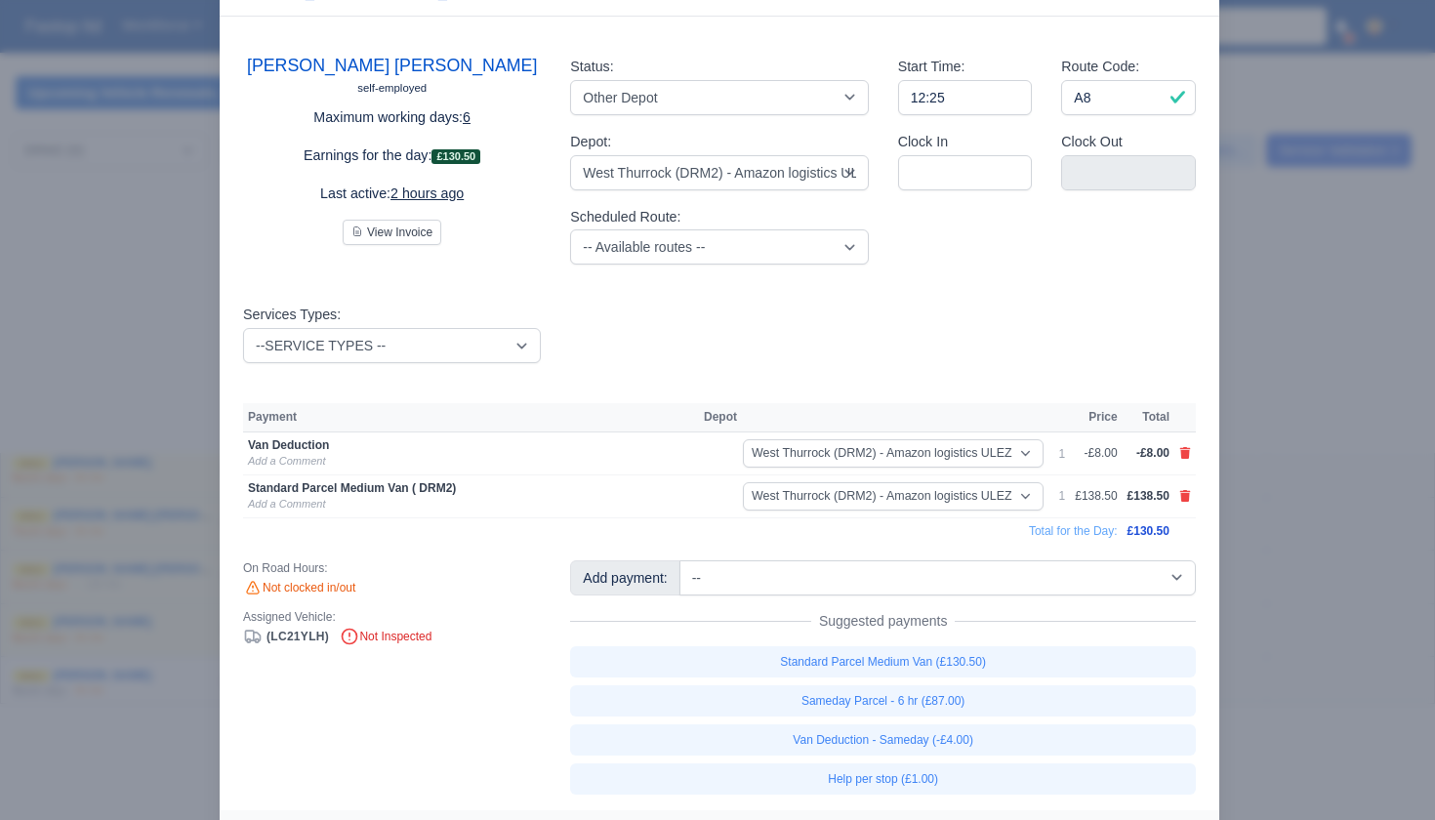
drag, startPoint x: 1273, startPoint y: 500, endPoint x: 1237, endPoint y: 498, distance: 36.2
click at [1272, 500] on div at bounding box center [717, 410] width 1435 height 820
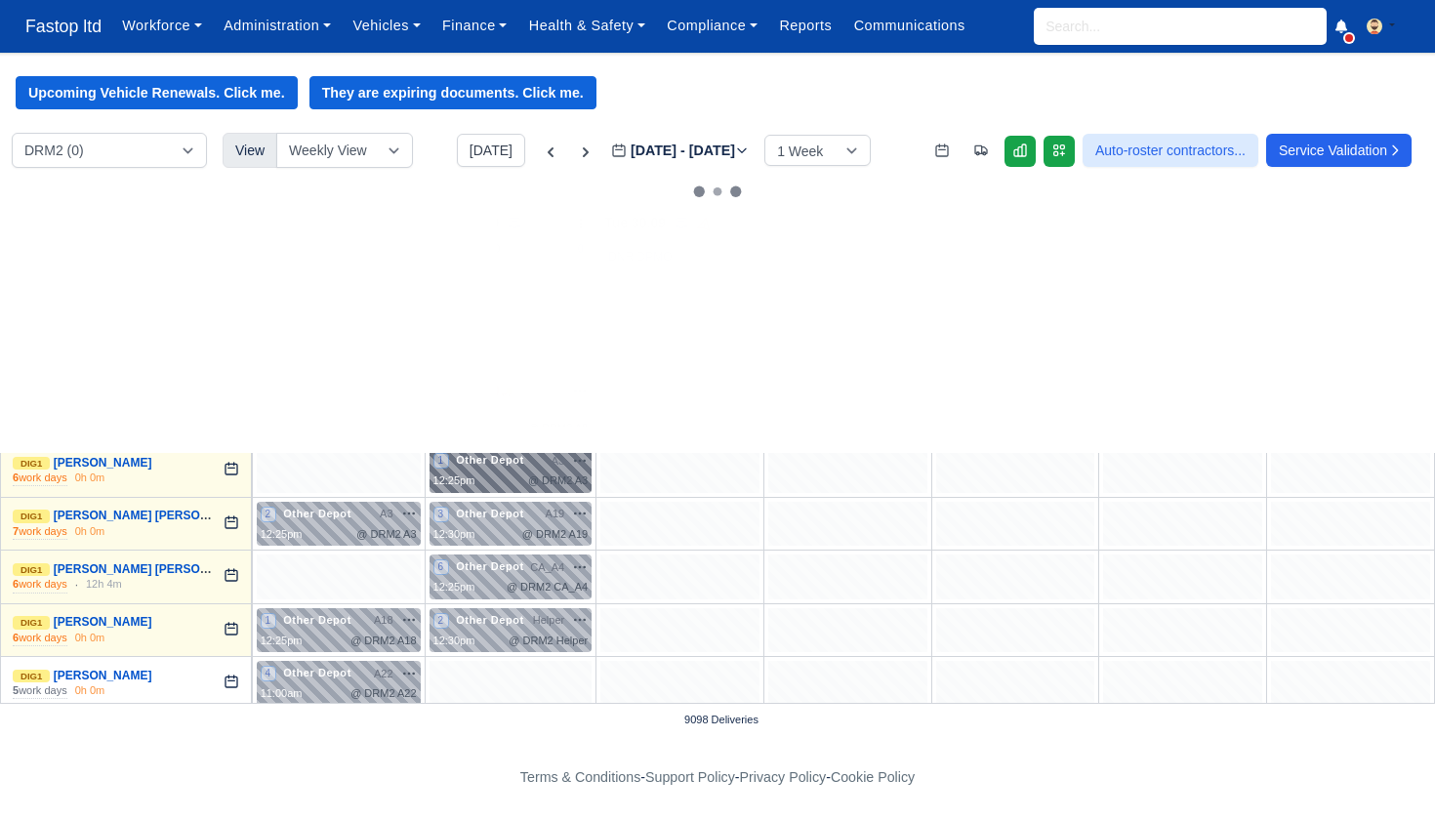
click at [534, 466] on div "1 Other Depot A3 na" at bounding box center [511, 470] width 155 height 37
select select "Other Depot"
select select "5"
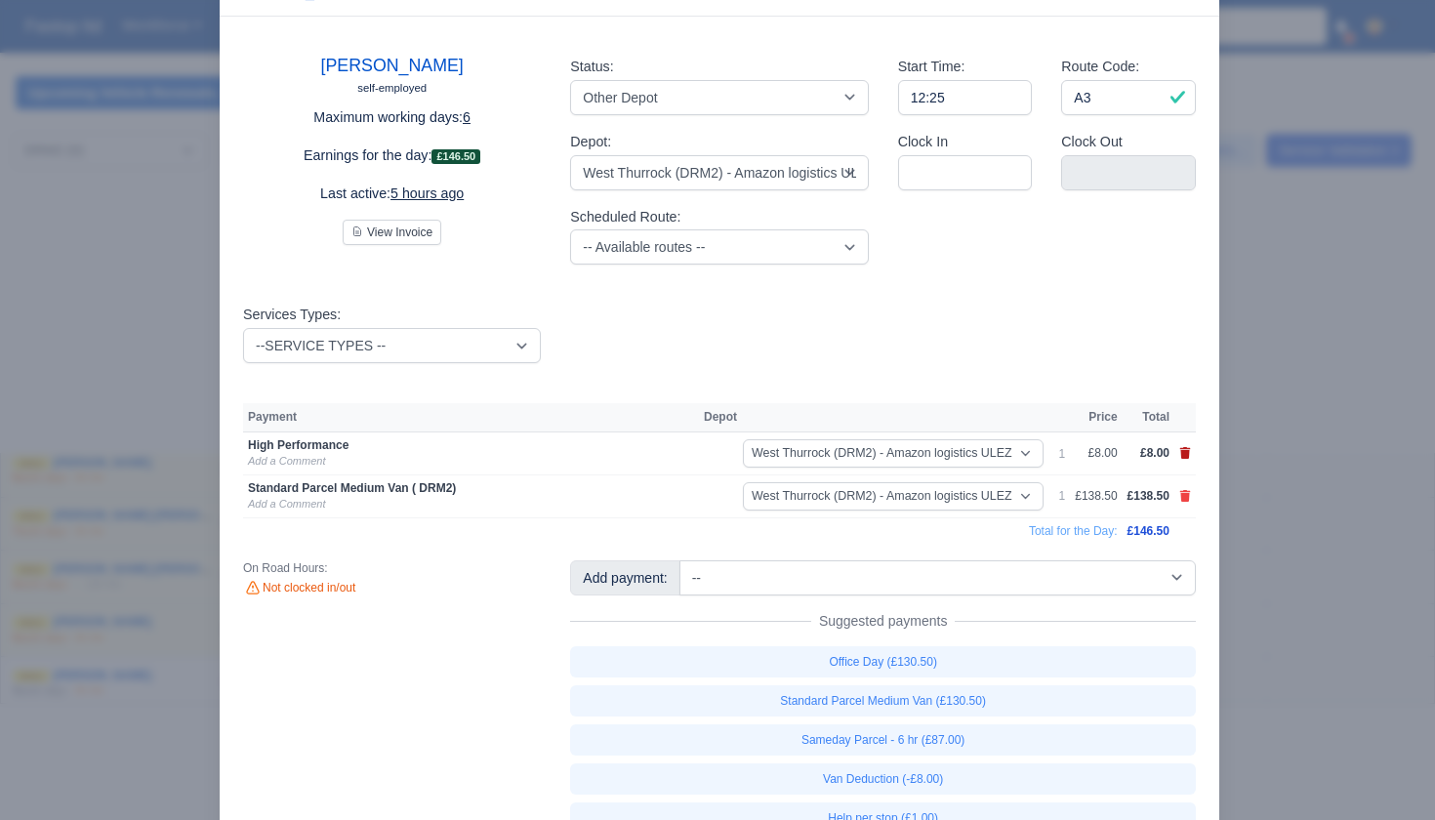
click at [1185, 447] on icon at bounding box center [1185, 453] width 11 height 12
select select
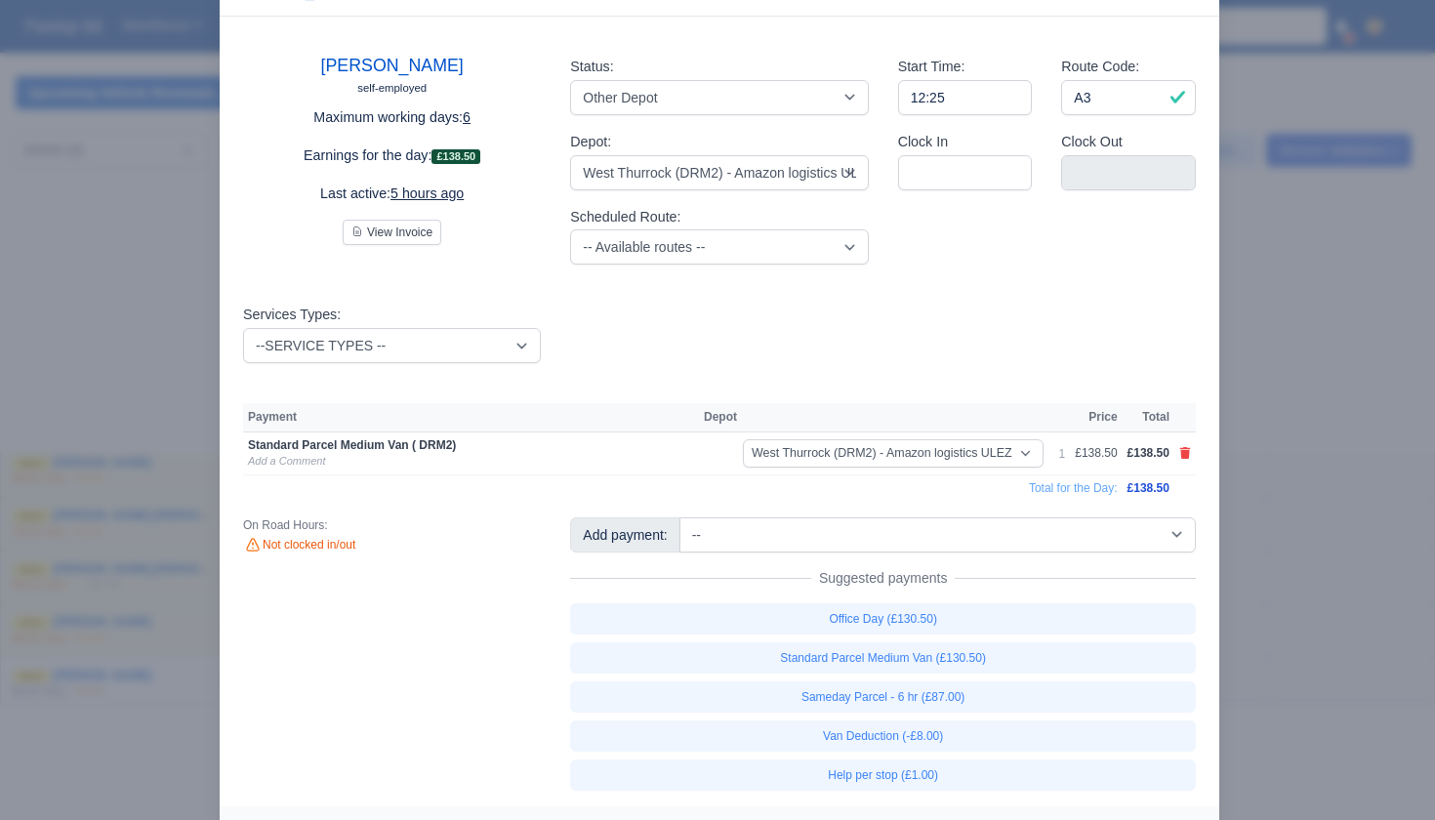
click at [1305, 549] on div at bounding box center [717, 410] width 1435 height 820
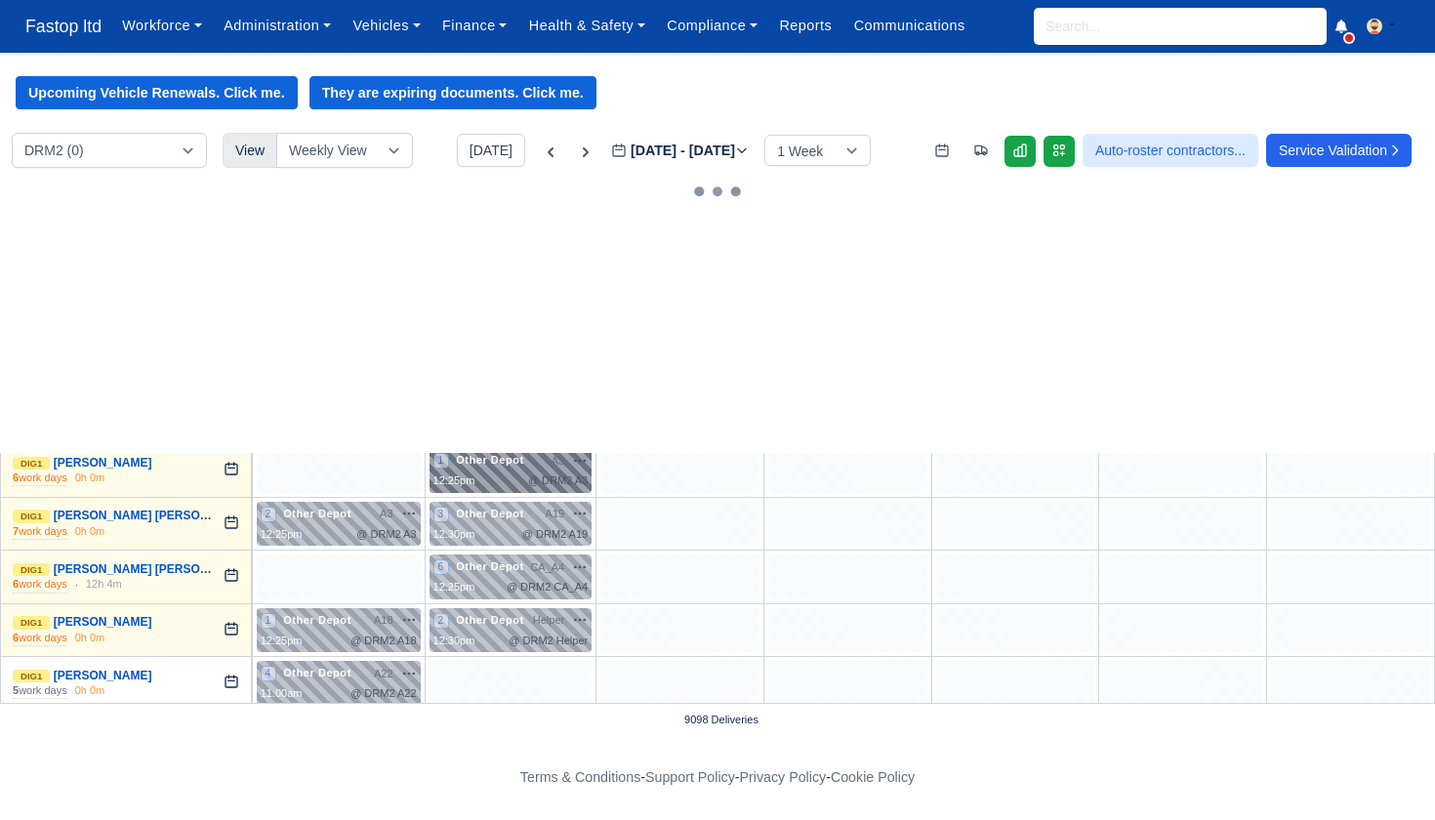
click at [533, 467] on div "1 Other Depot A3 na" at bounding box center [511, 470] width 155 height 37
select select "Other Depot"
select select "5"
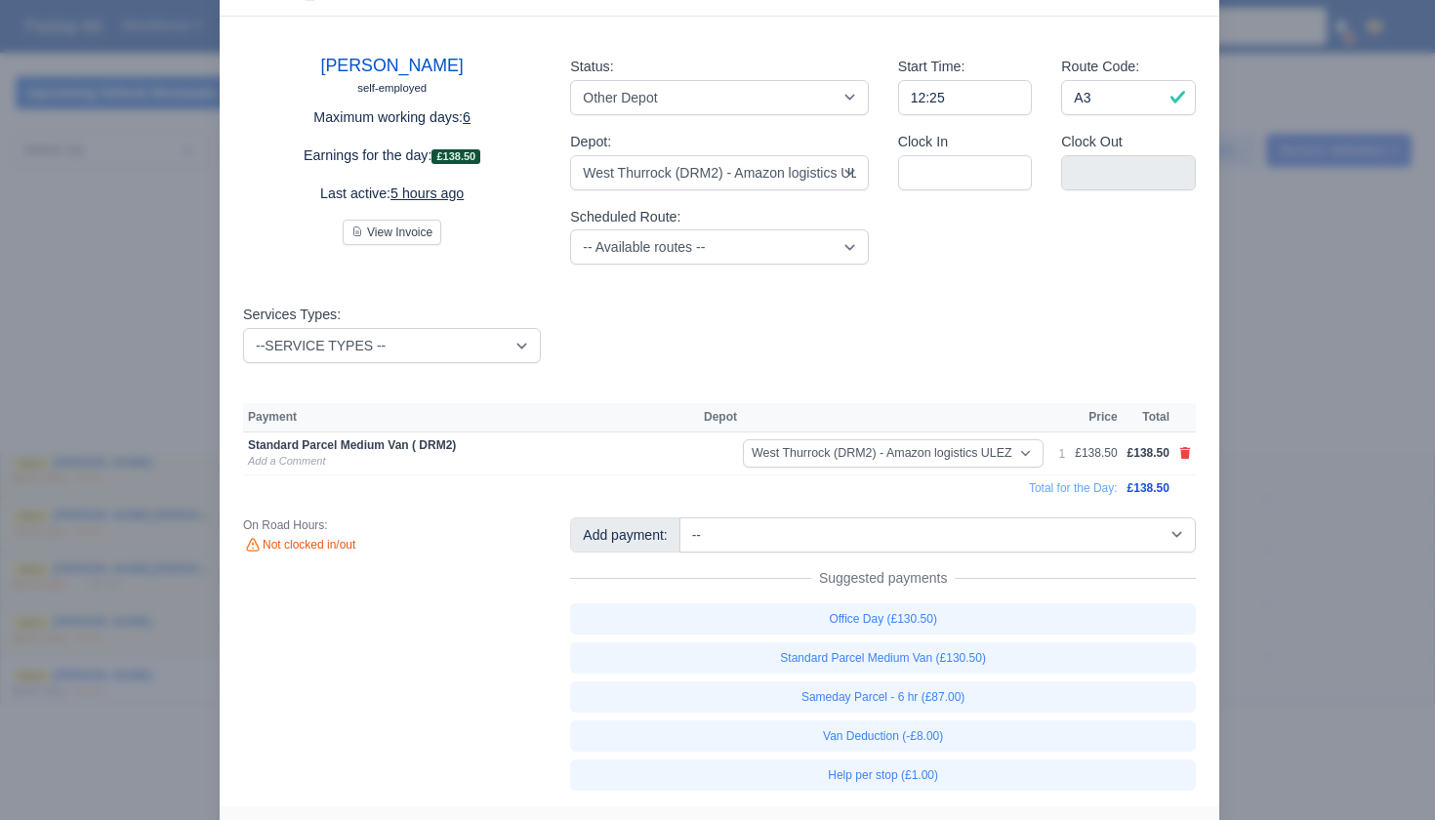
scroll to position [66, 0]
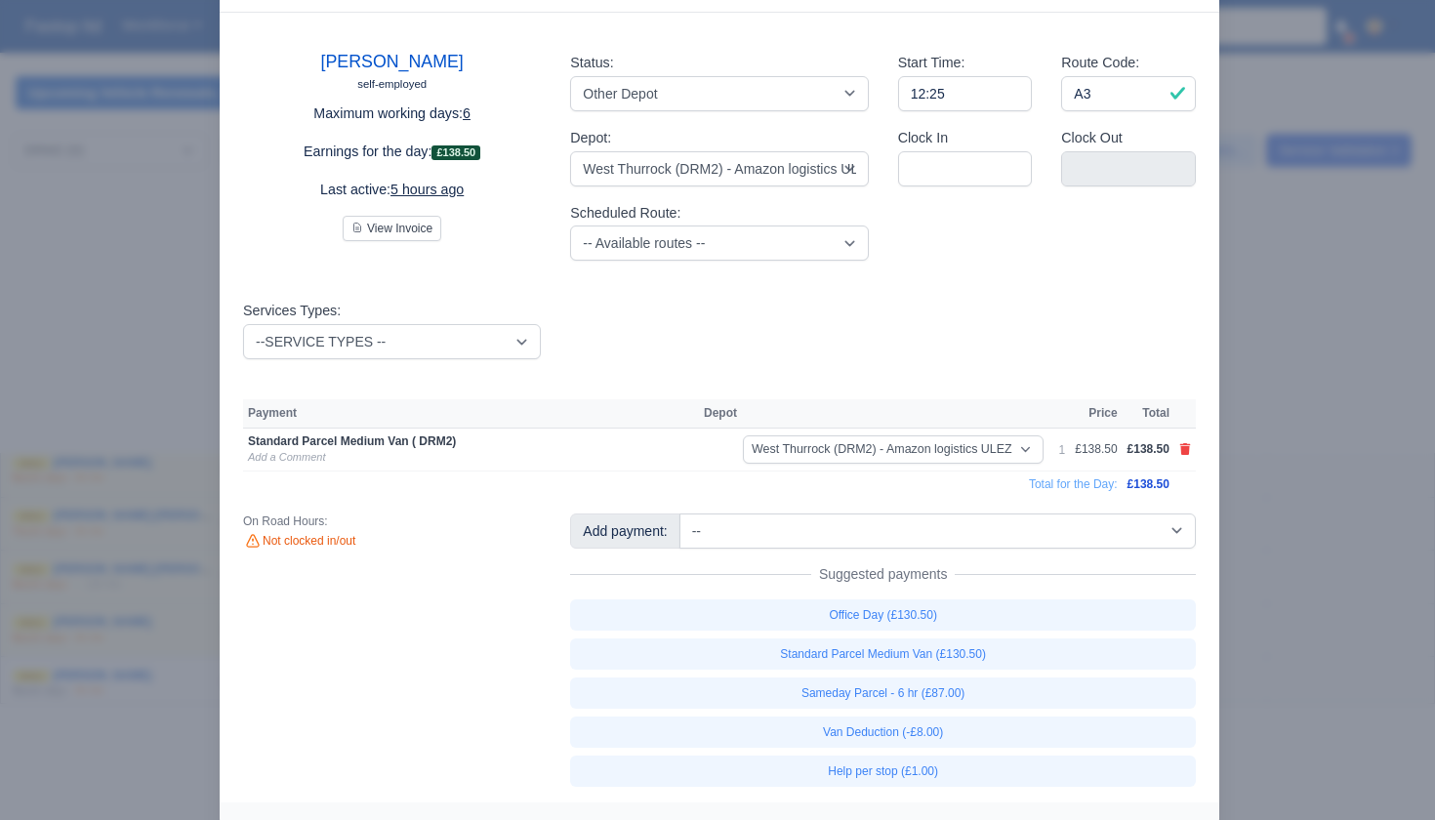
drag, startPoint x: 1328, startPoint y: 510, endPoint x: 1135, endPoint y: 479, distance: 195.7
click at [1328, 510] on div at bounding box center [717, 410] width 1435 height 820
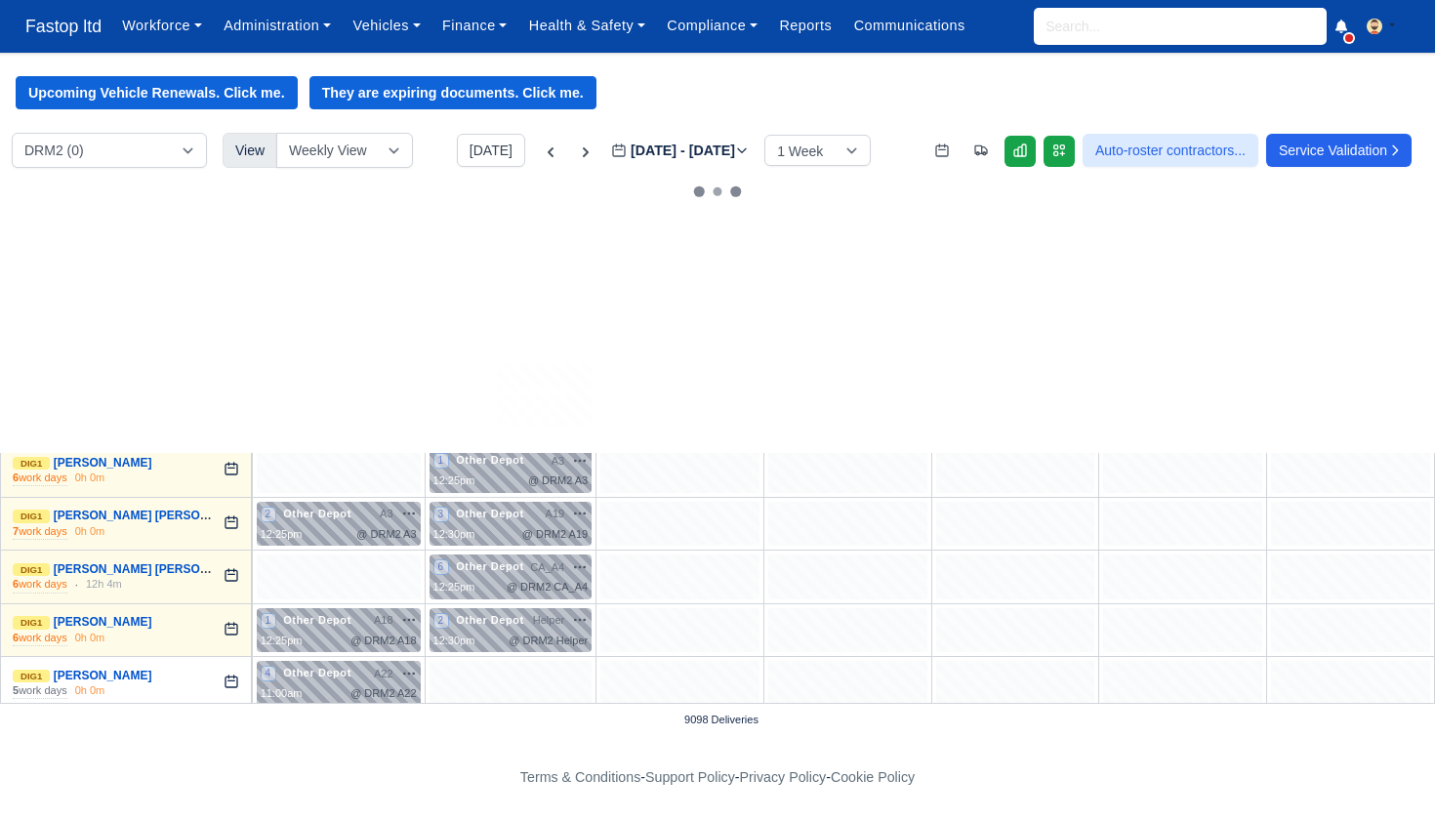
click at [513, 397] on div "2 Other Depot 🚚 LC21YLH" at bounding box center [511, 391] width 155 height 49
select select "Other Depot"
select select "5"
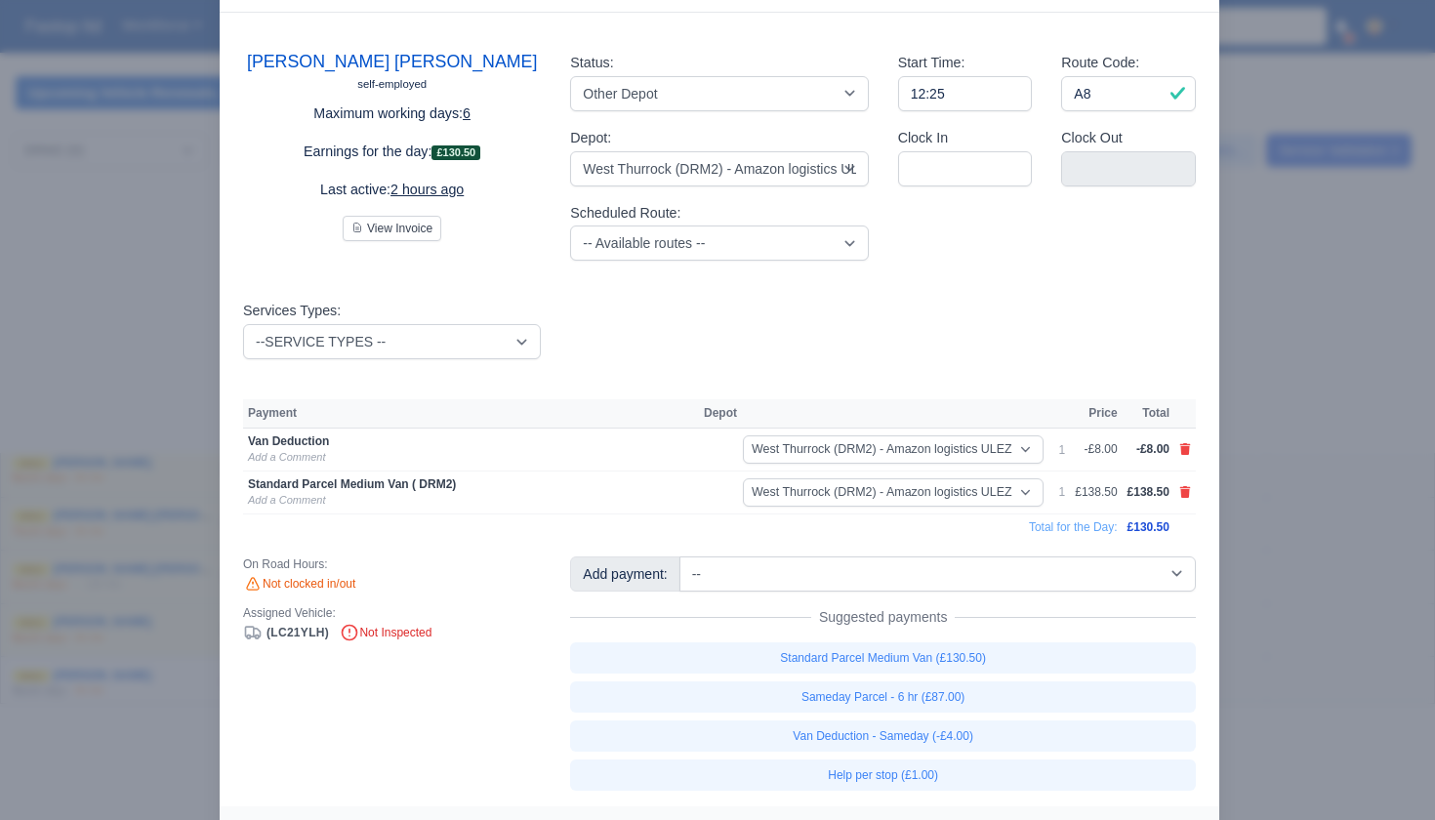
drag, startPoint x: 1254, startPoint y: 518, endPoint x: 1243, endPoint y: 518, distance: 10.8
click at [1254, 518] on div at bounding box center [717, 410] width 1435 height 820
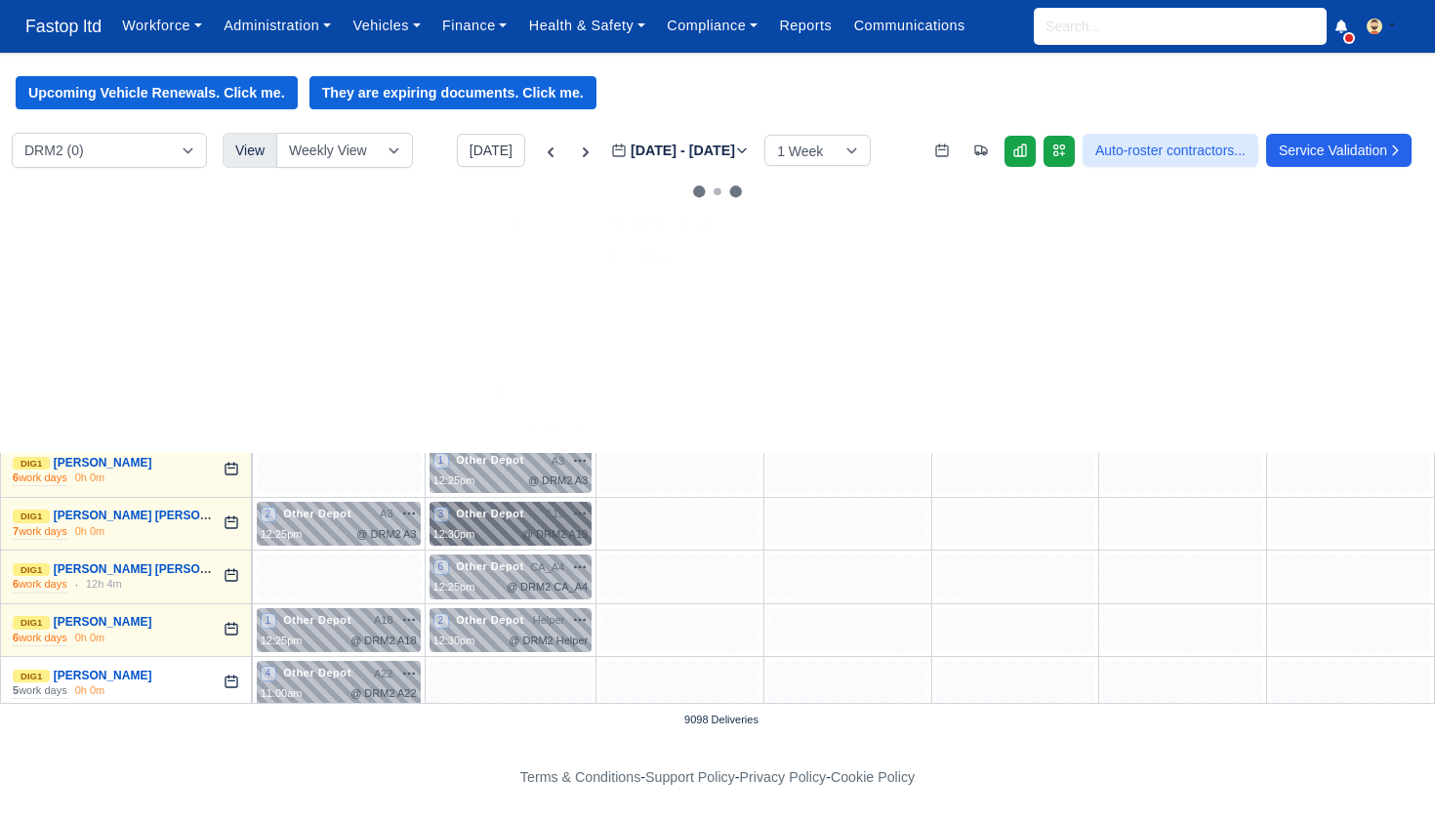
click at [536, 526] on div "@ DRM2 A19" at bounding box center [554, 534] width 65 height 17
select select "Other Depot"
select select "5"
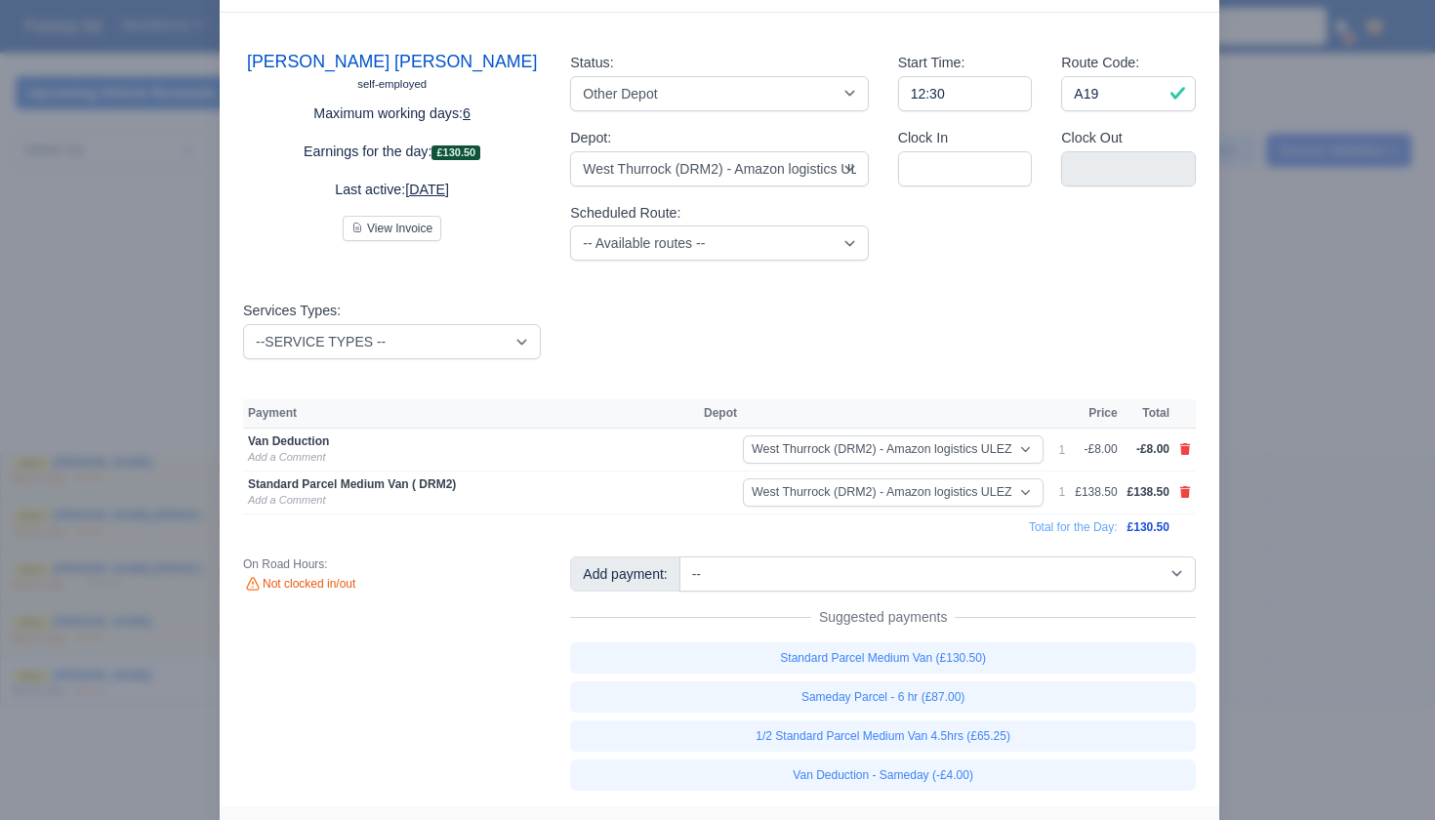
click at [1263, 543] on div at bounding box center [717, 410] width 1435 height 820
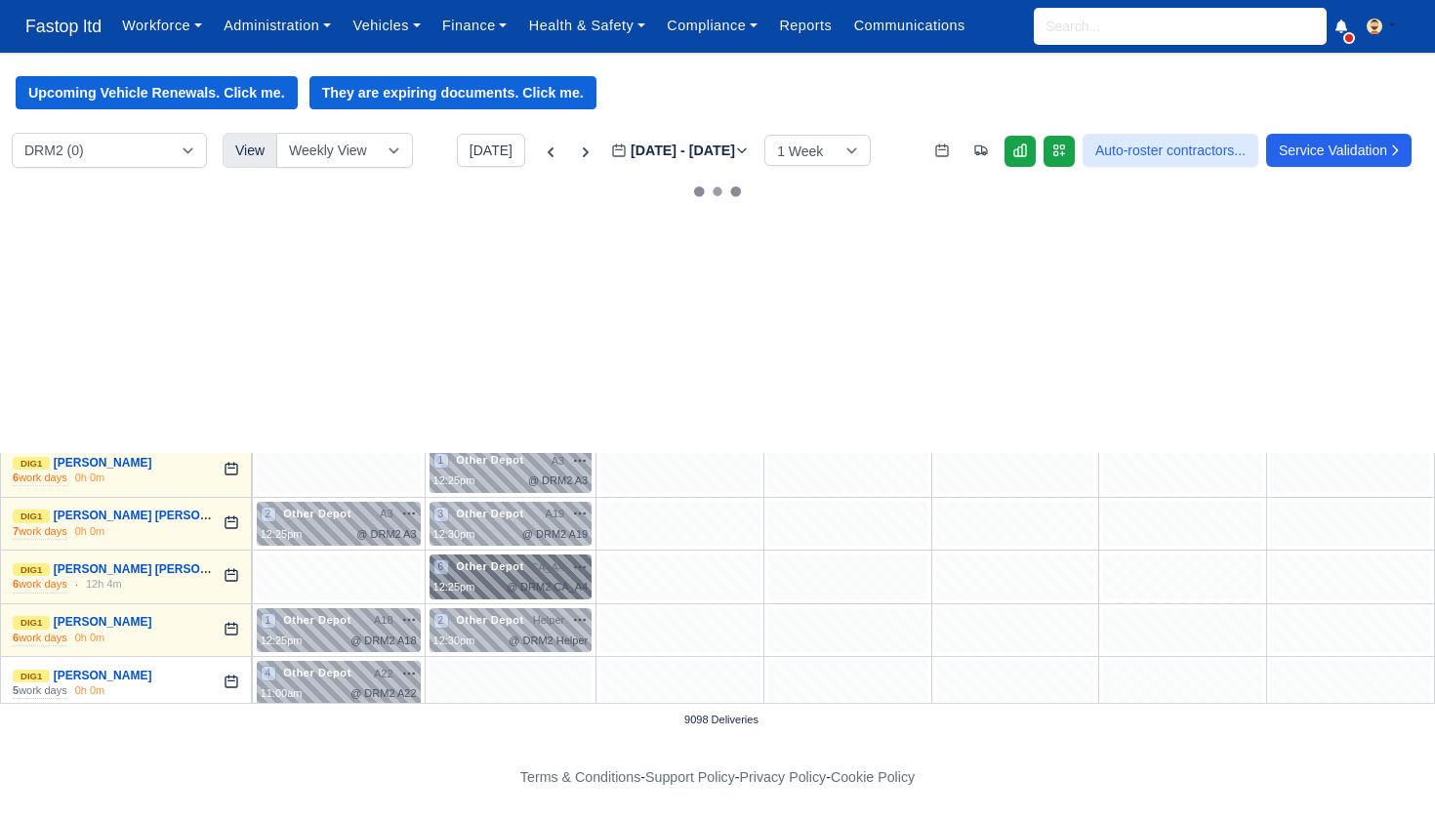
click at [542, 567] on span "CA_A4" at bounding box center [547, 567] width 34 height 17
select select "Other Depot"
select select "5"
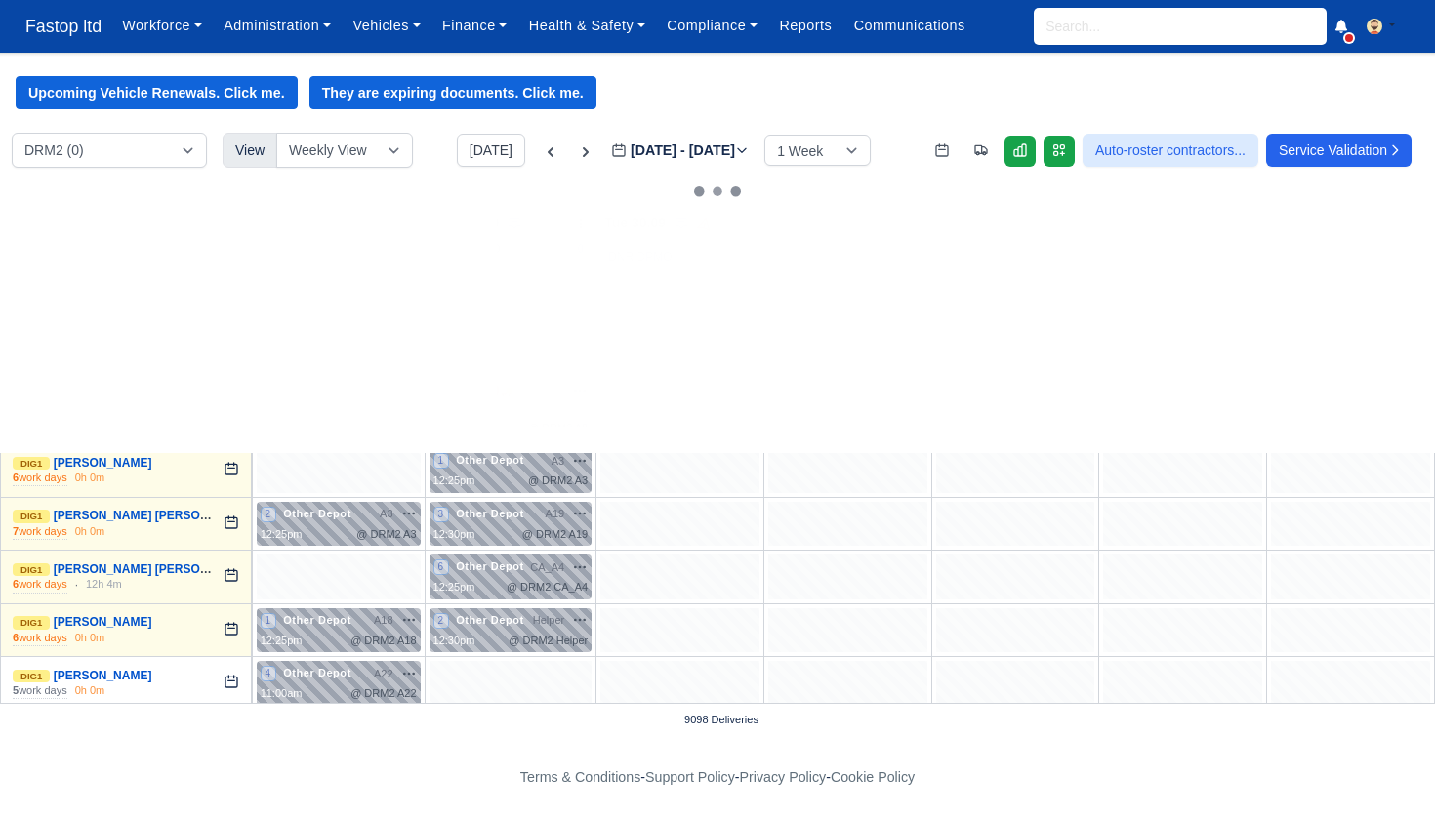
select select "5"
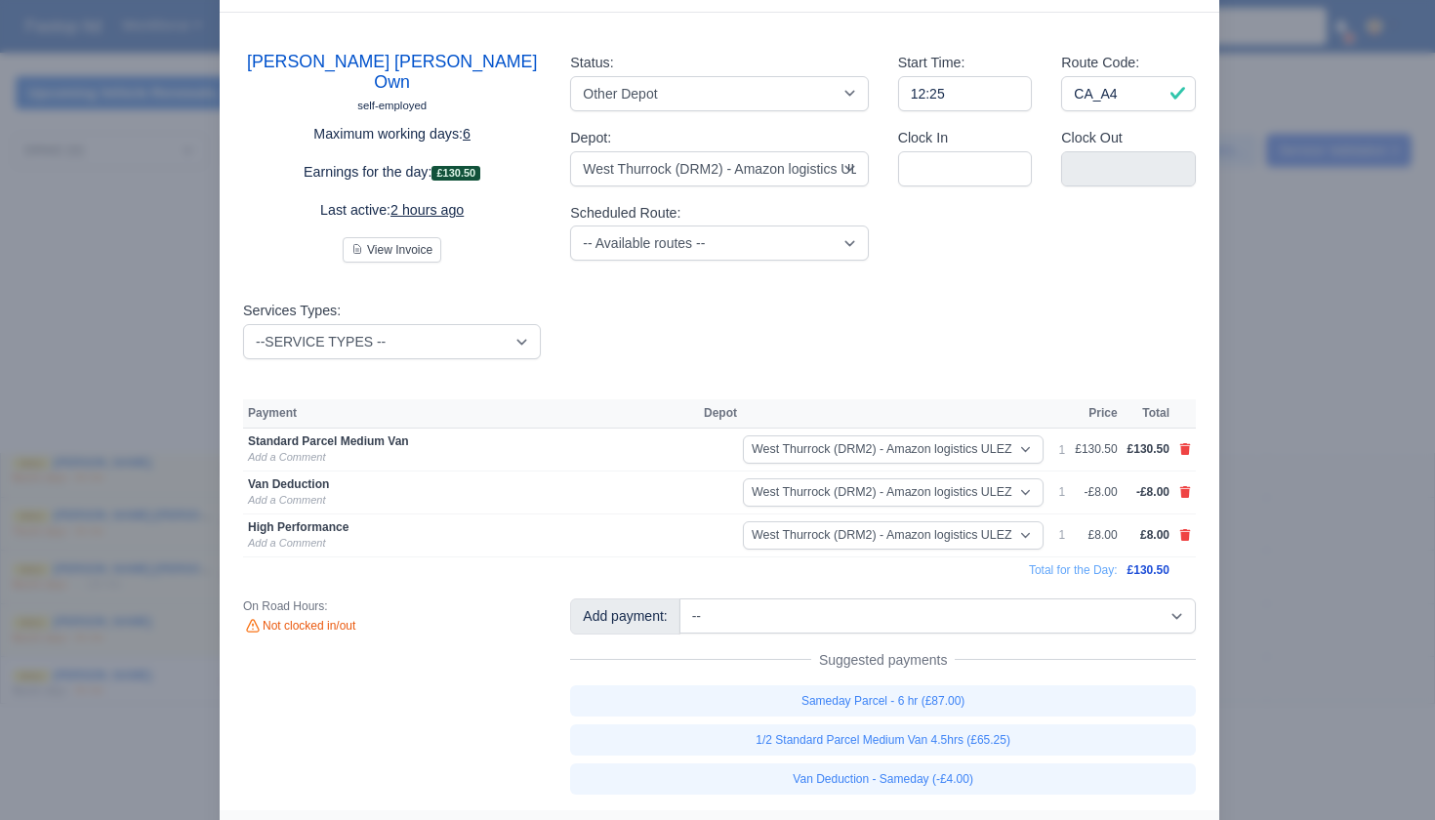
scroll to position [0, 0]
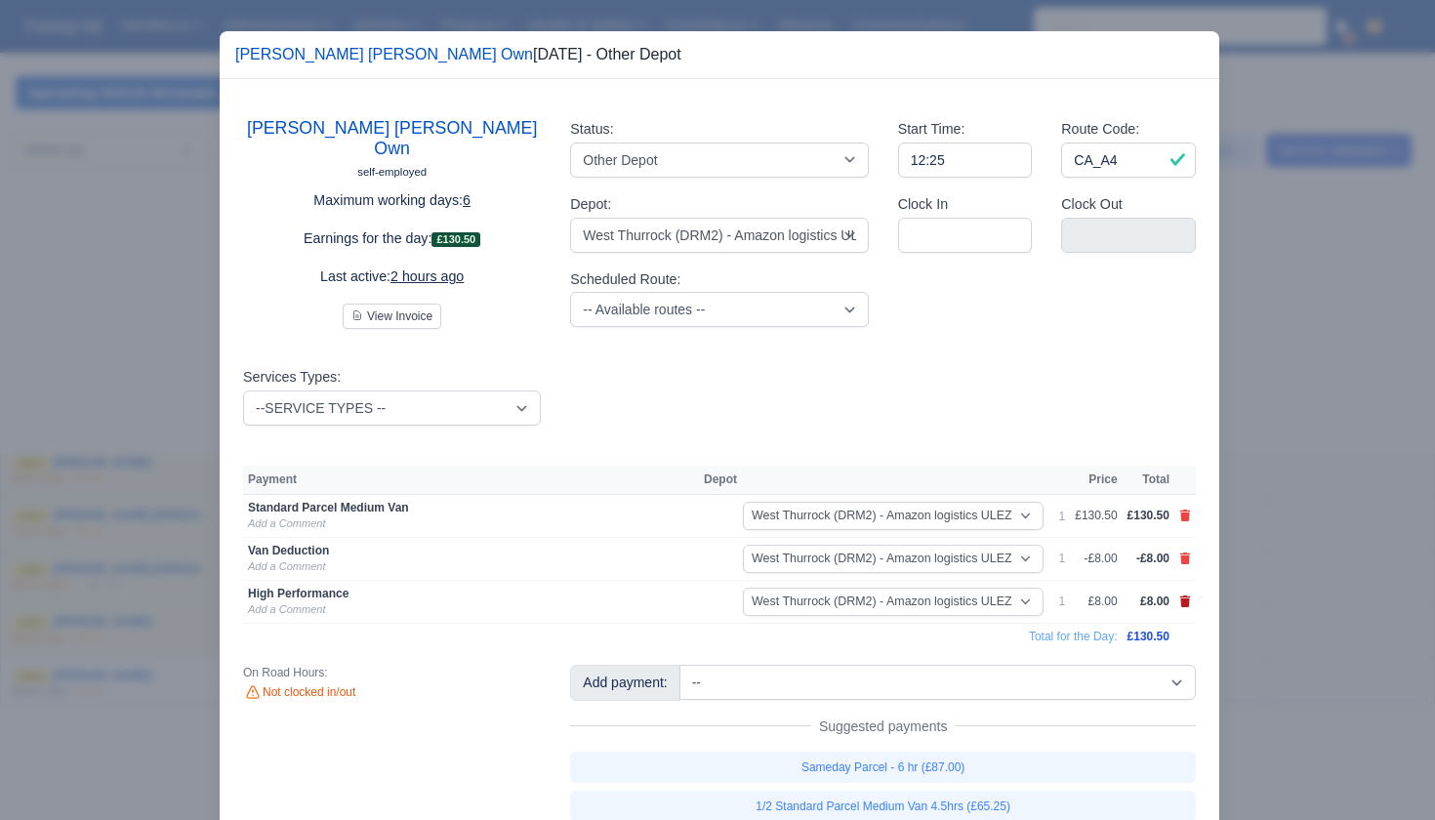
click at [1185, 596] on icon at bounding box center [1185, 602] width 11 height 12
select select
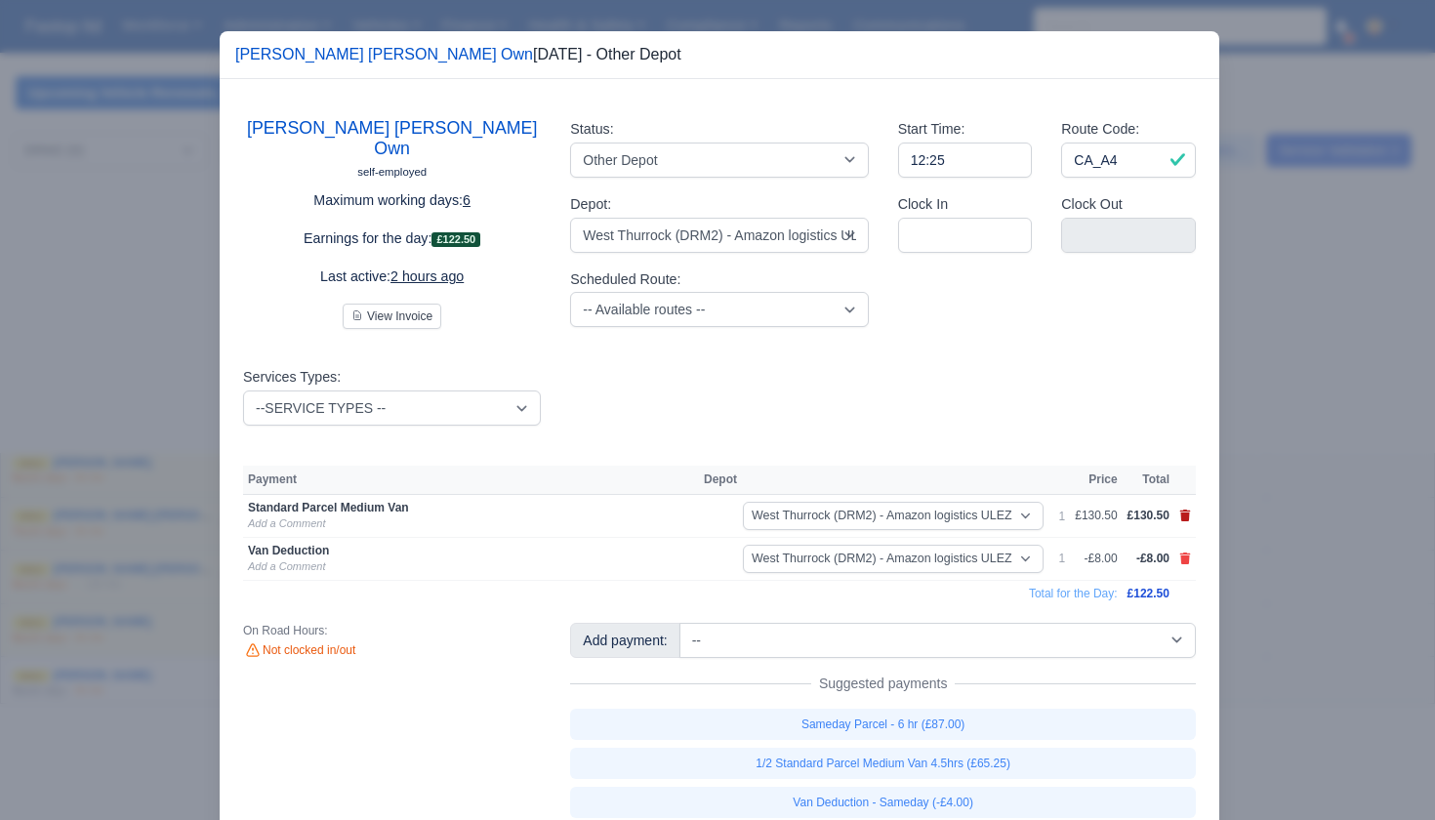
click at [1186, 514] on icon at bounding box center [1185, 516] width 11 height 12
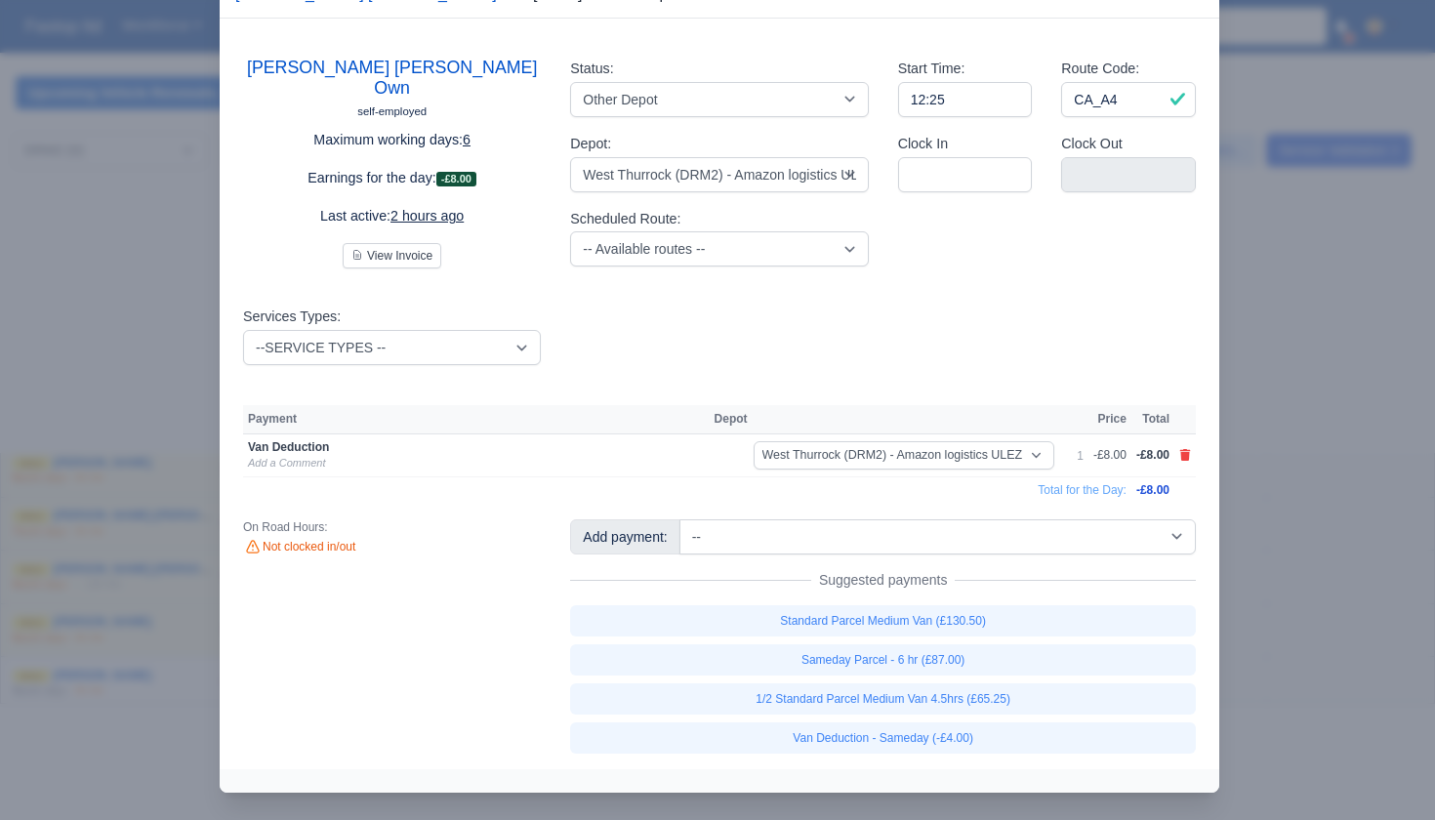
scroll to position [60, 0]
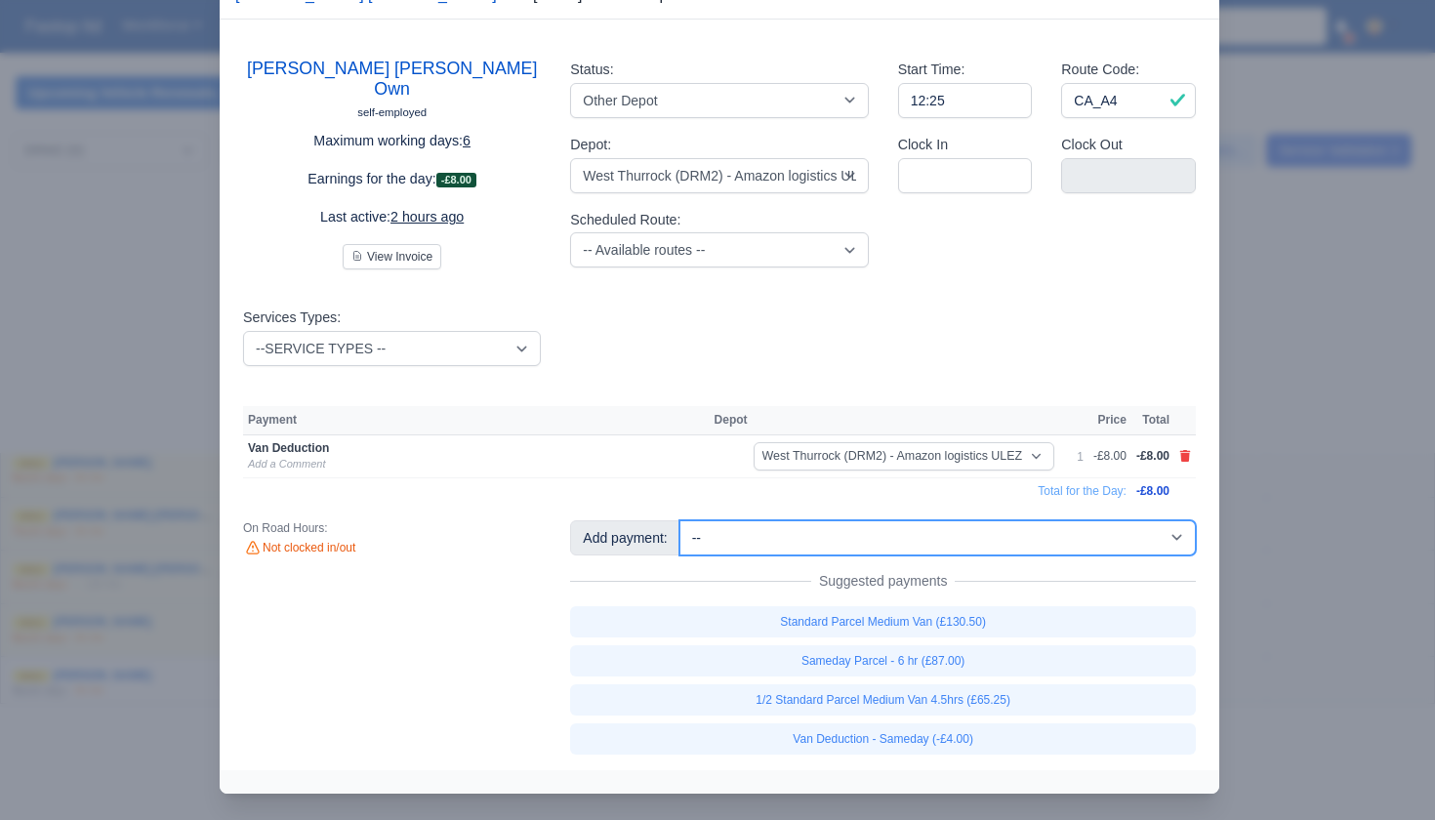
select select "67"
select select "5"
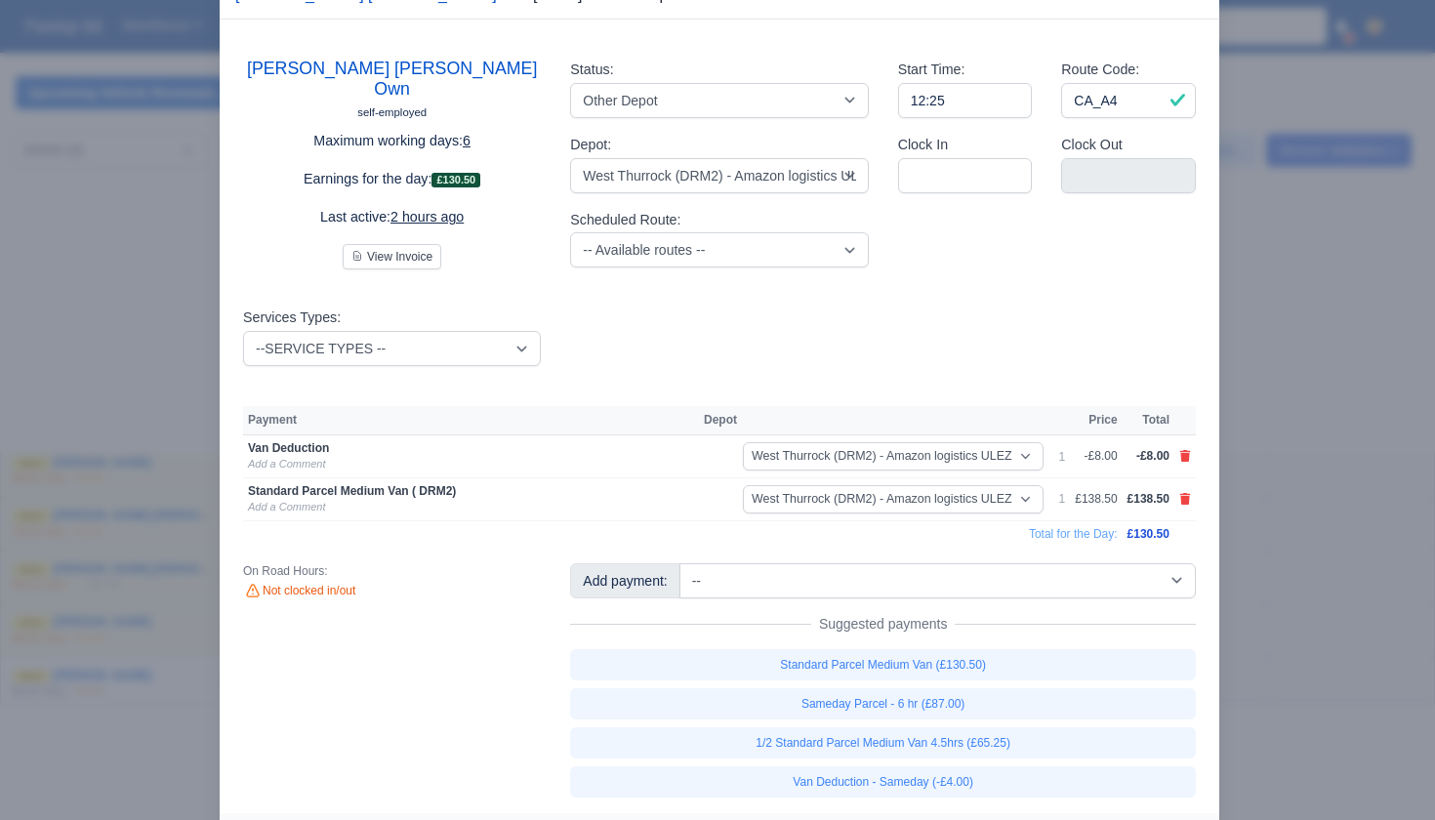
click at [1289, 608] on div at bounding box center [717, 410] width 1435 height 820
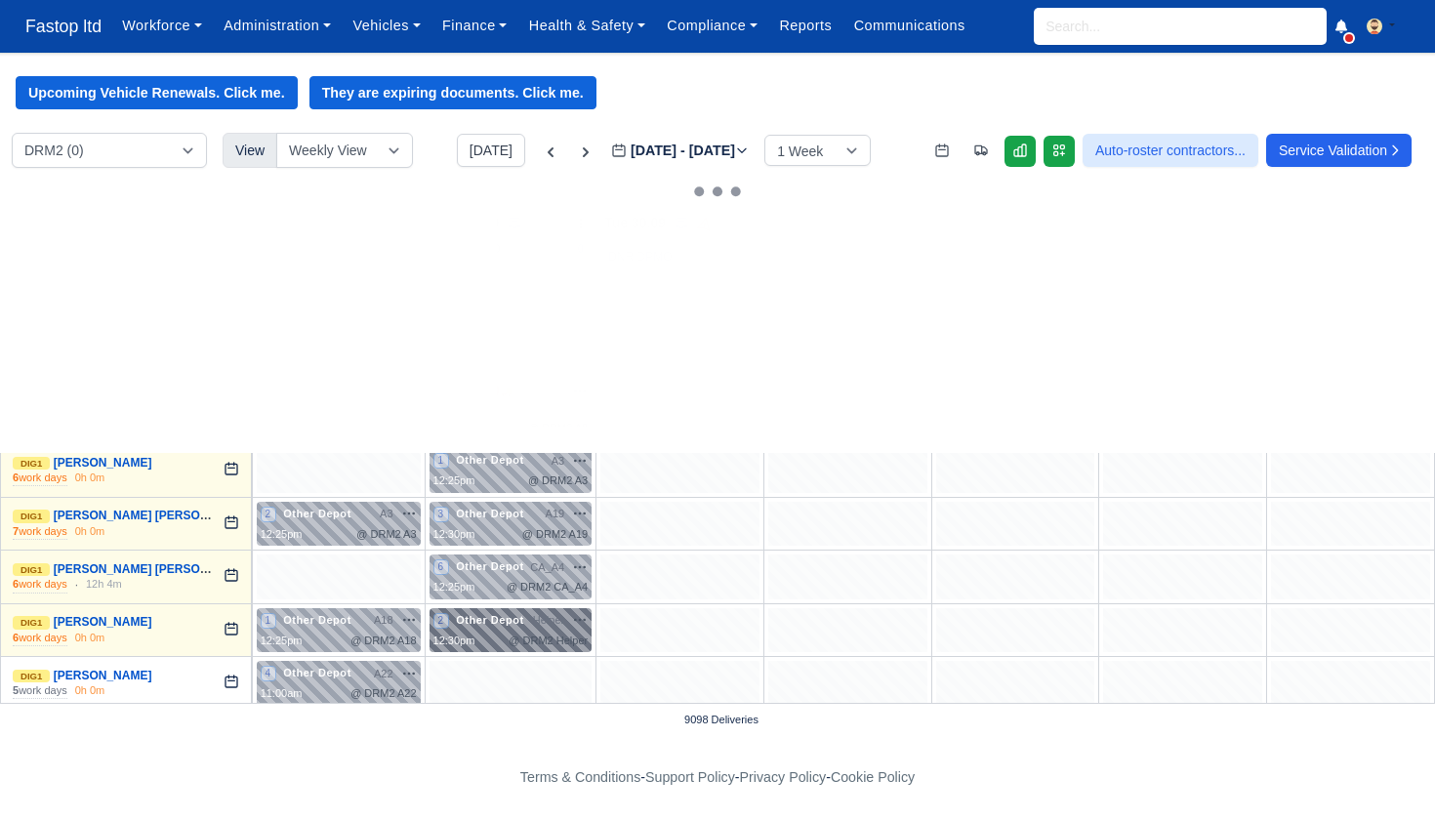
click at [545, 616] on span "Helper" at bounding box center [548, 620] width 31 height 17
select select "Other Depot"
select select "5"
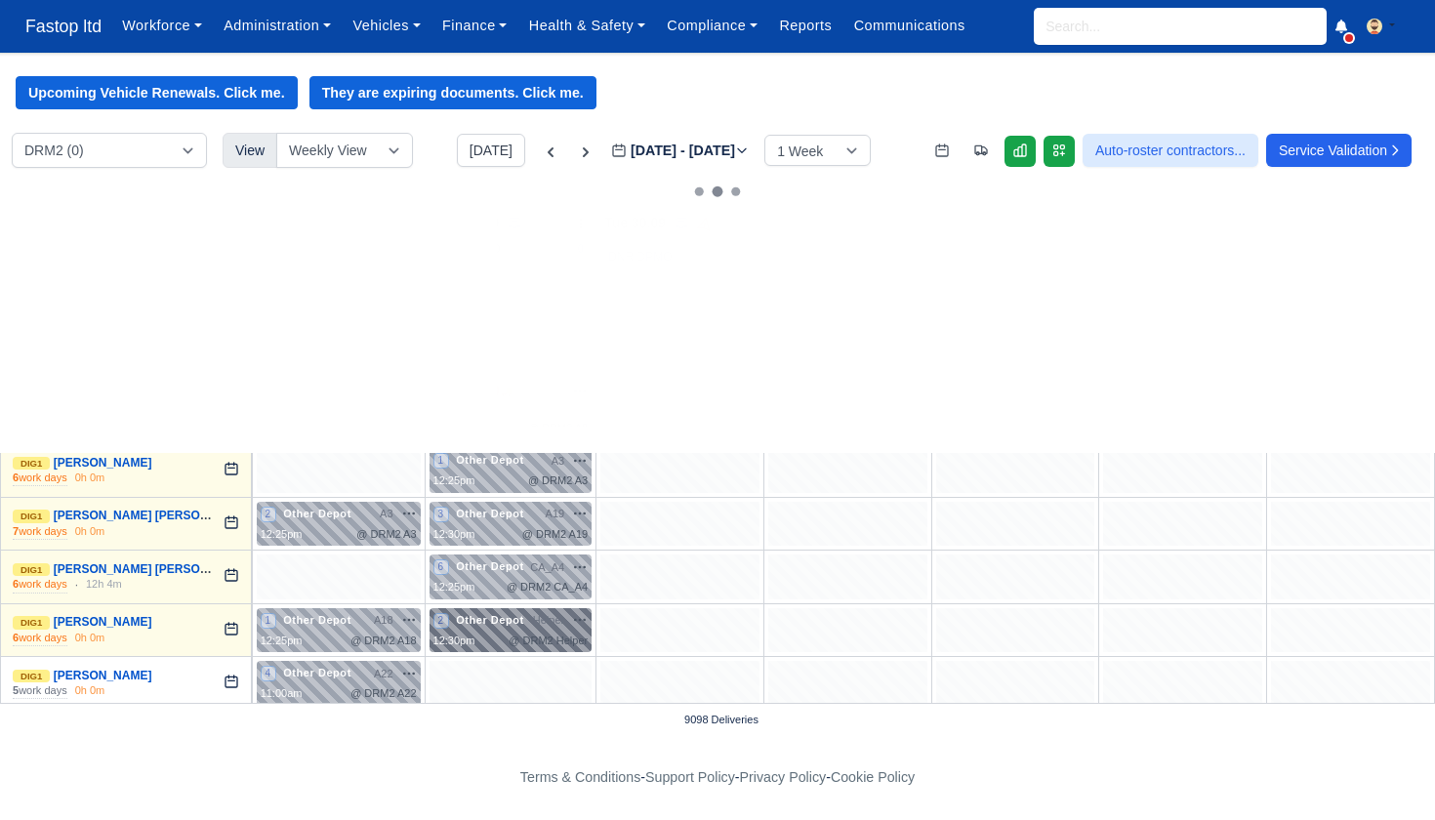
select select "5"
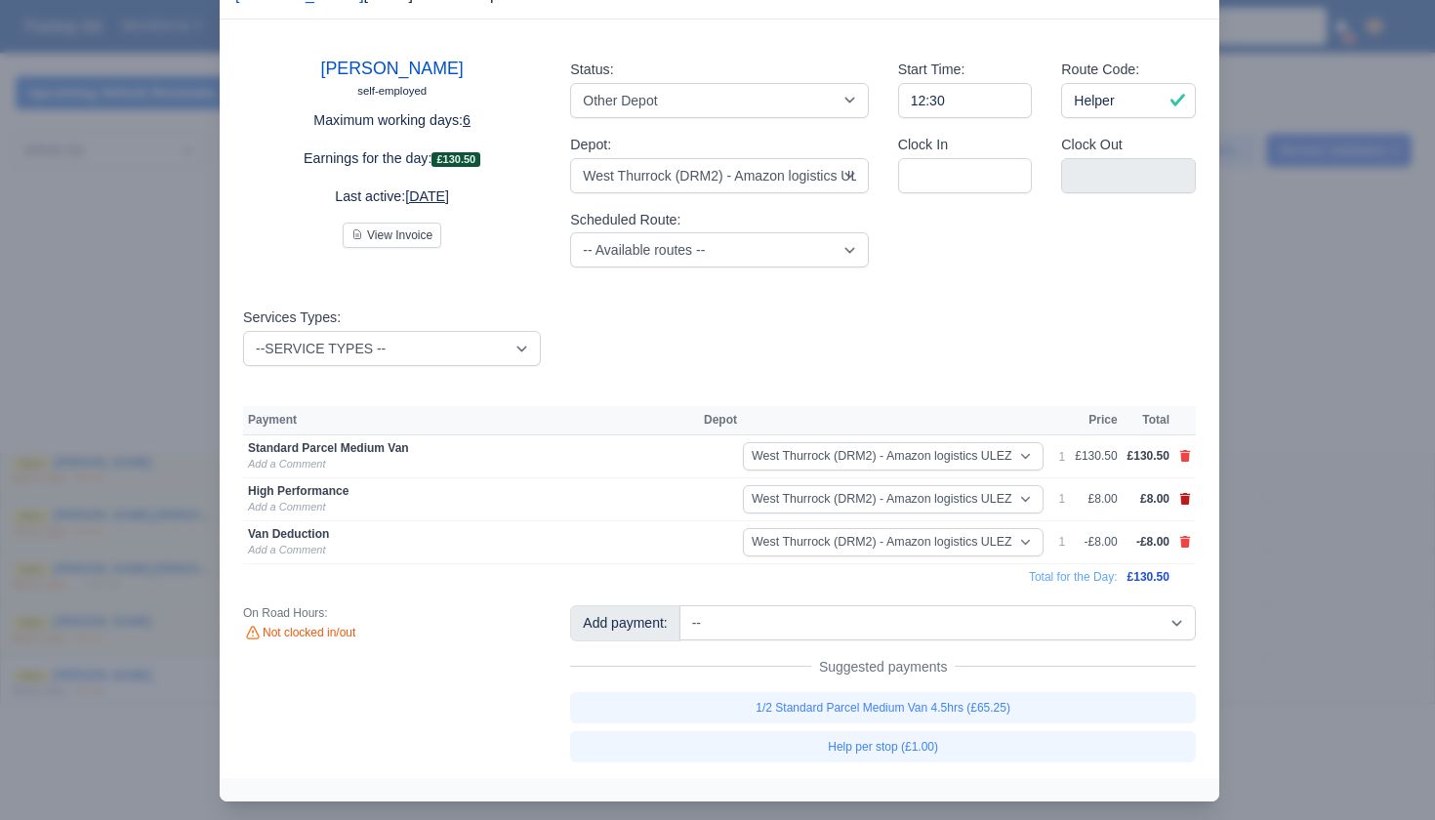
click at [1186, 498] on icon at bounding box center [1185, 499] width 11 height 12
select select
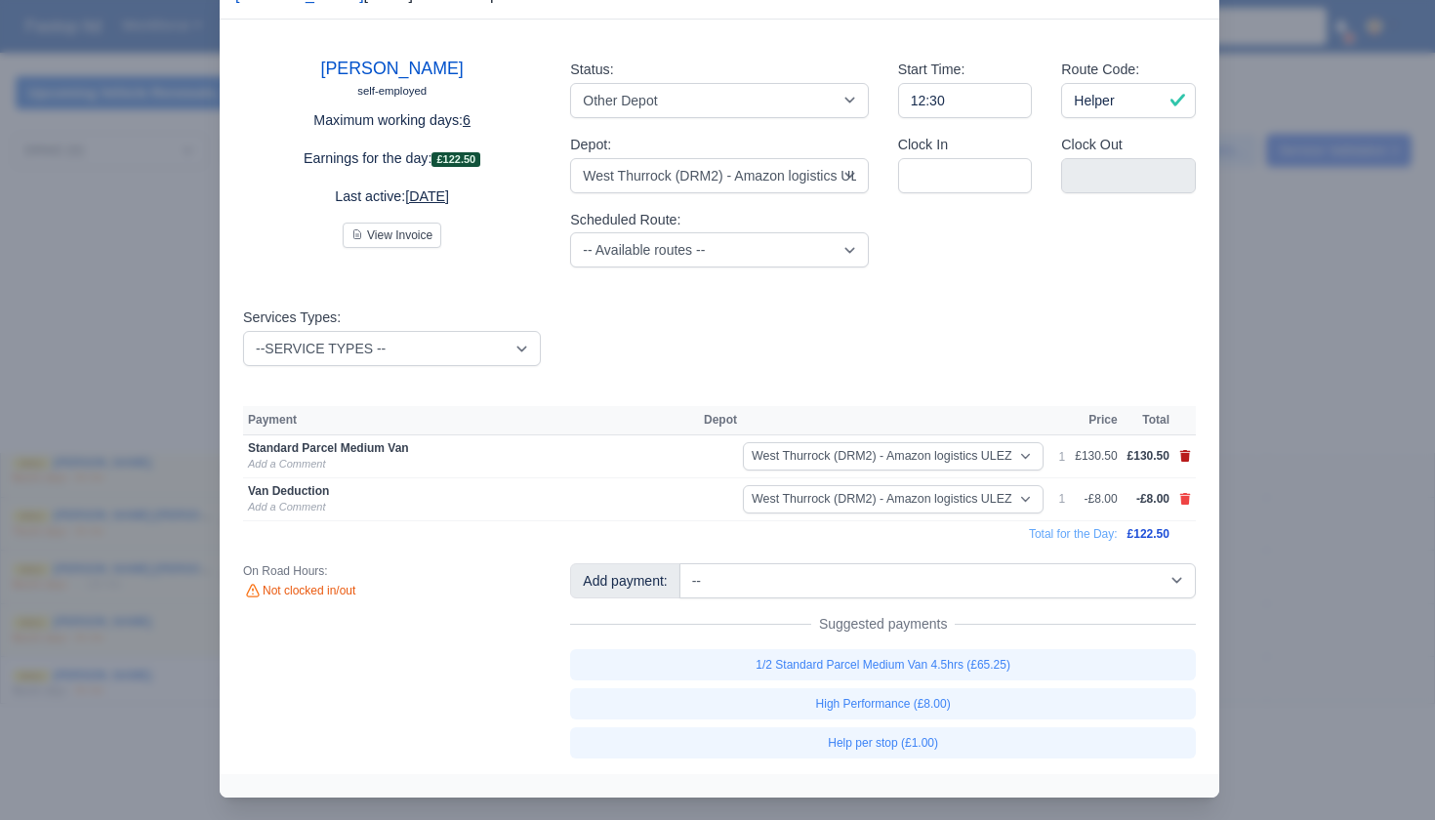
click at [1181, 457] on icon at bounding box center [1185, 456] width 11 height 12
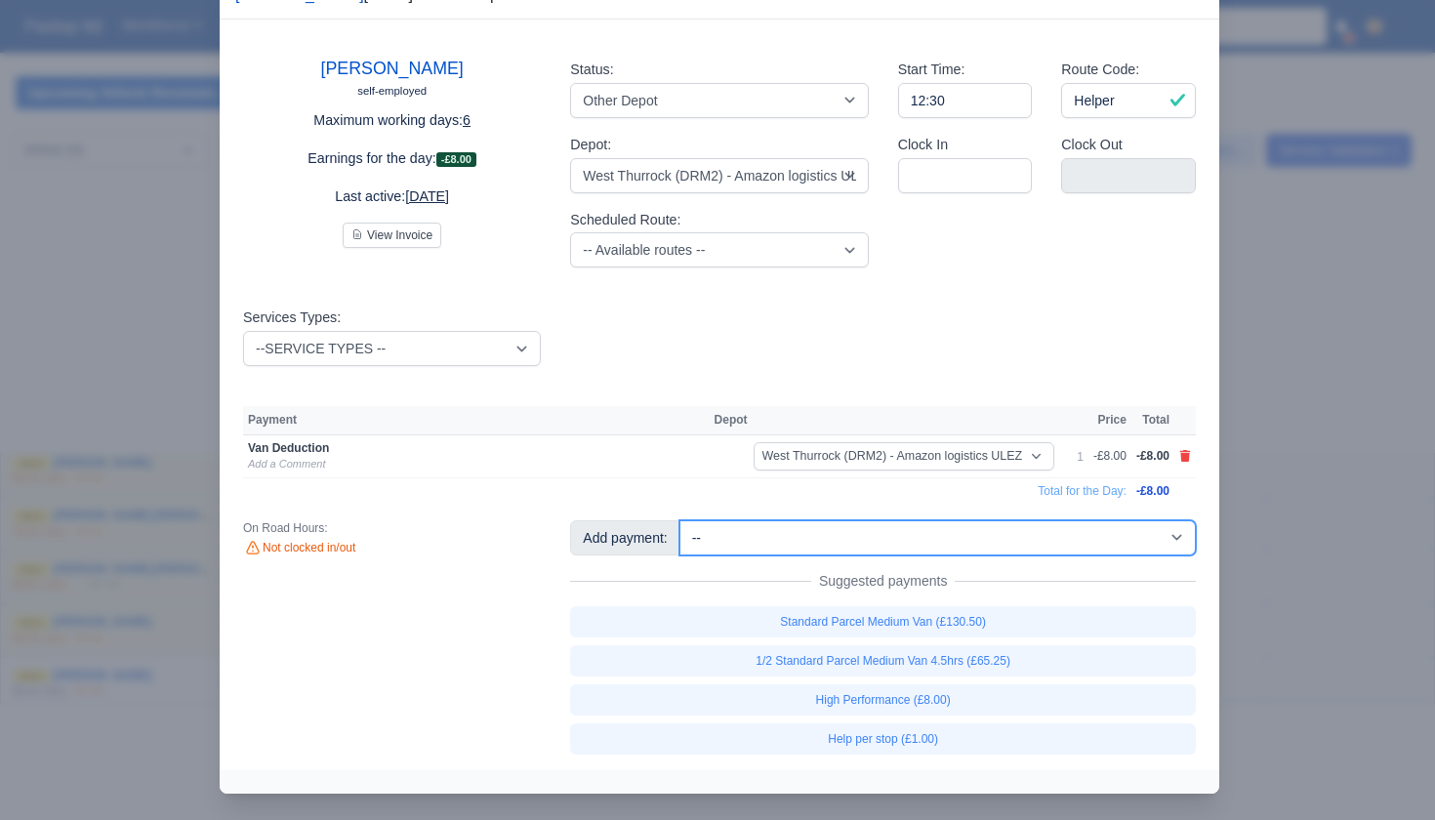
select select "67"
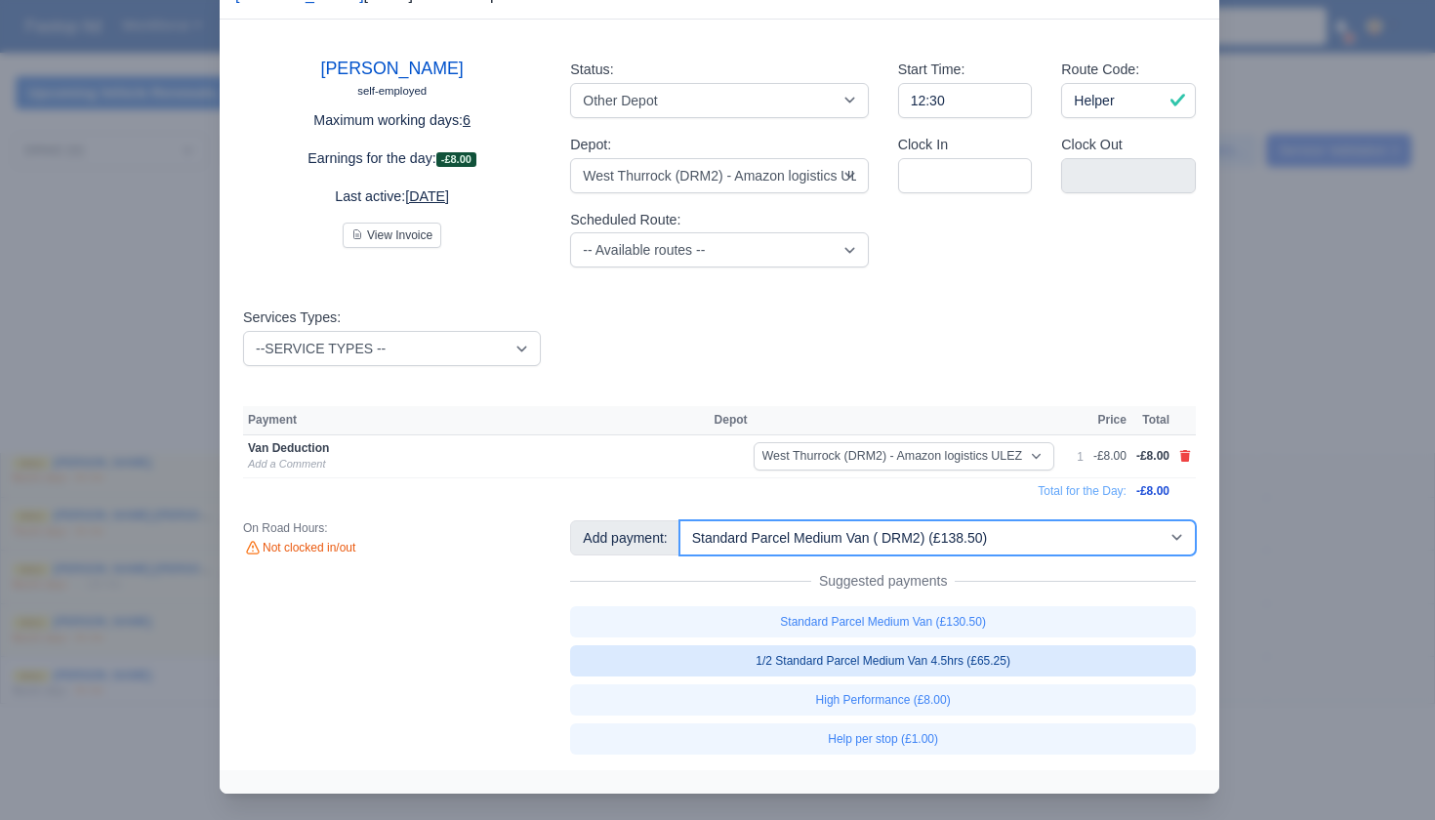
select select "5"
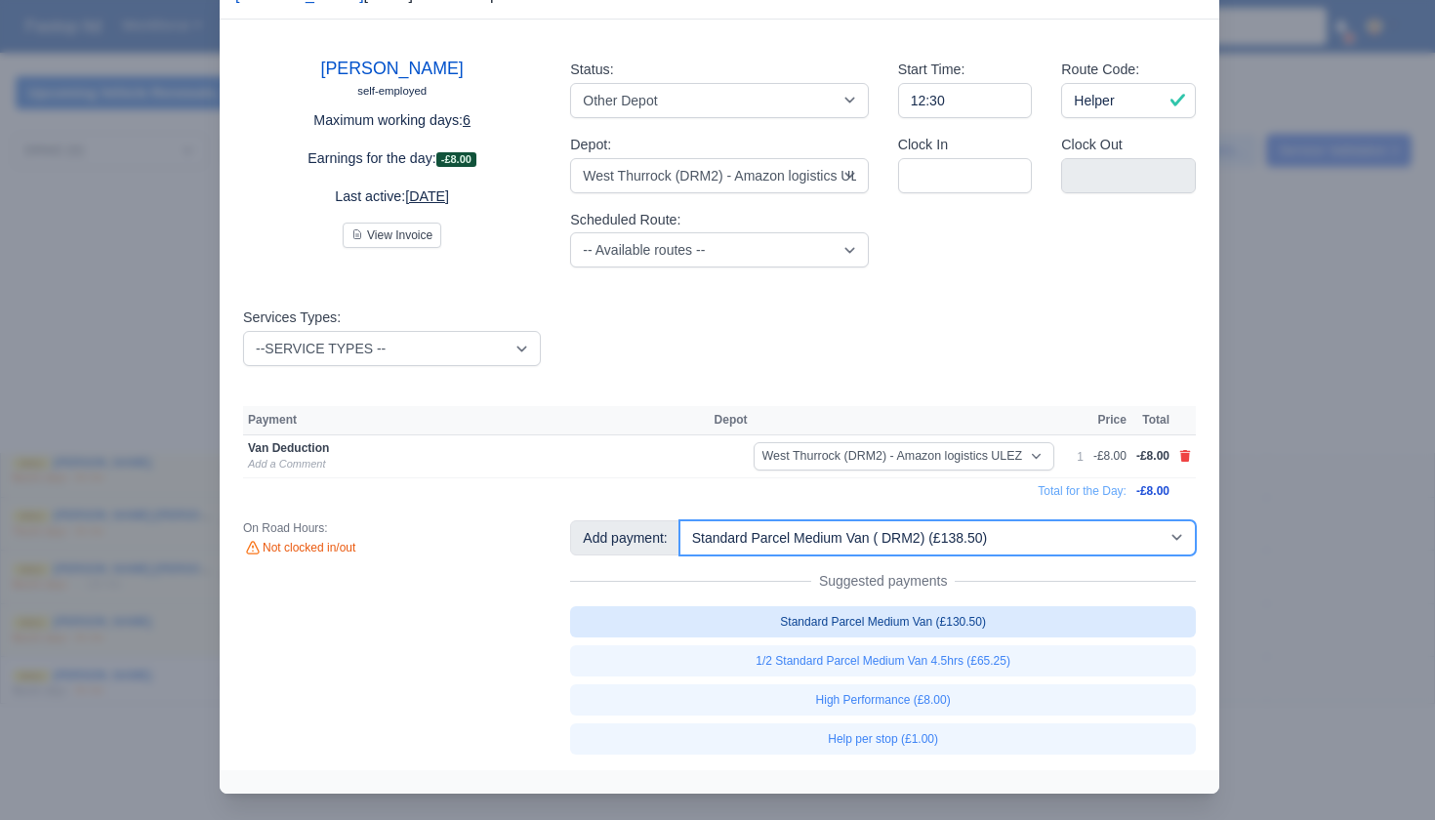
select select "5"
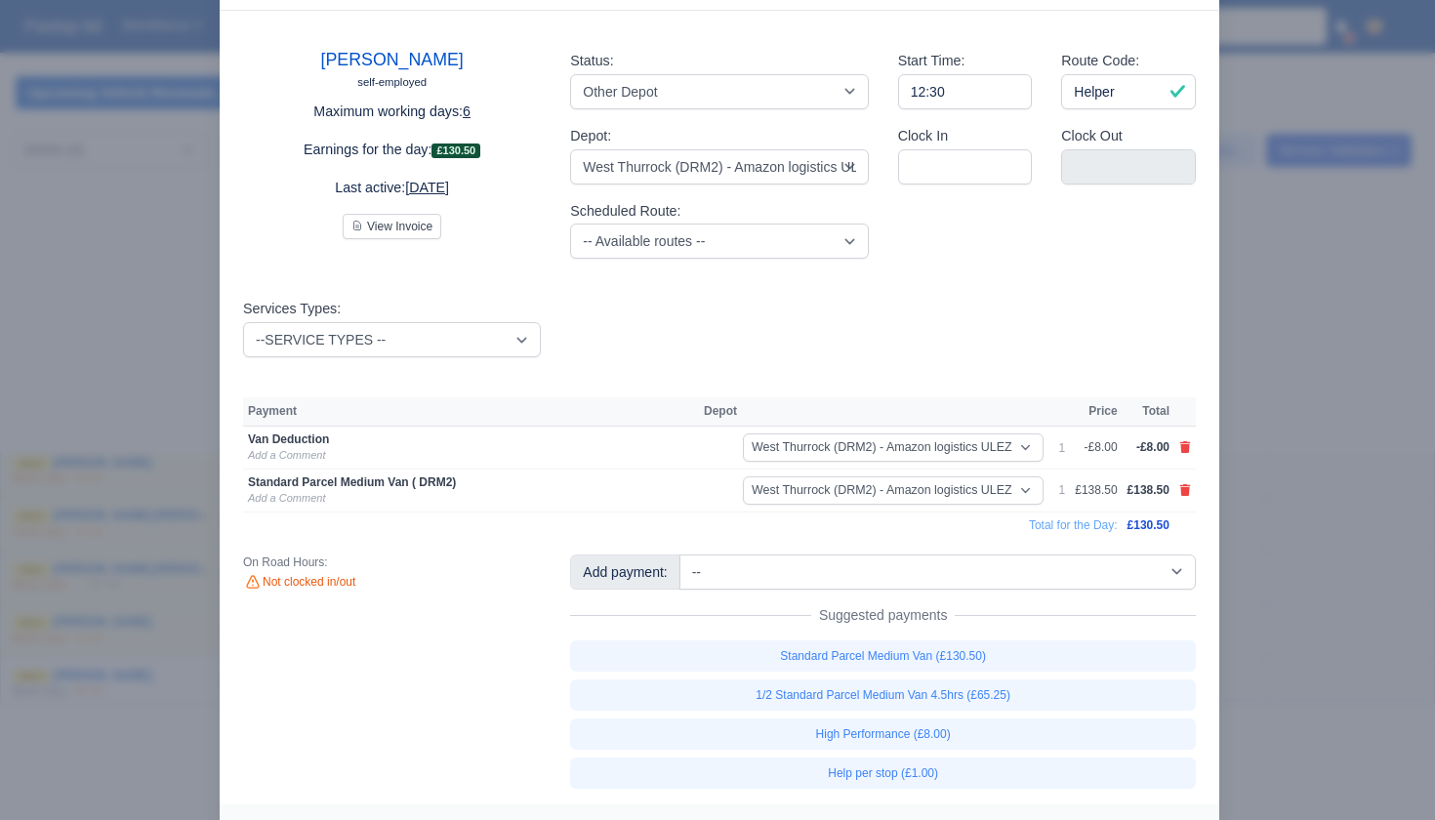
scroll to position [6, 1]
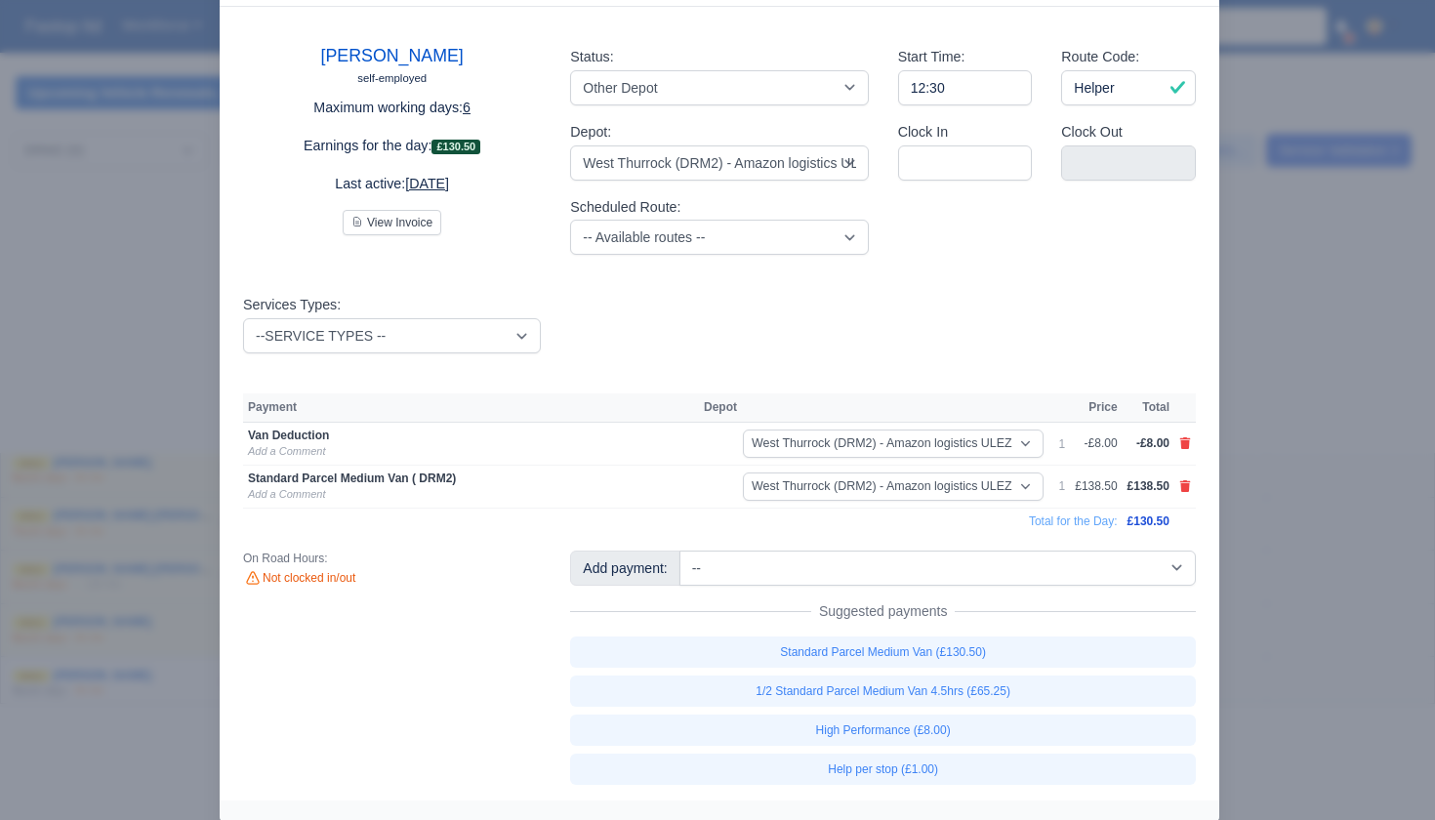
click at [1280, 527] on div at bounding box center [717, 410] width 1435 height 820
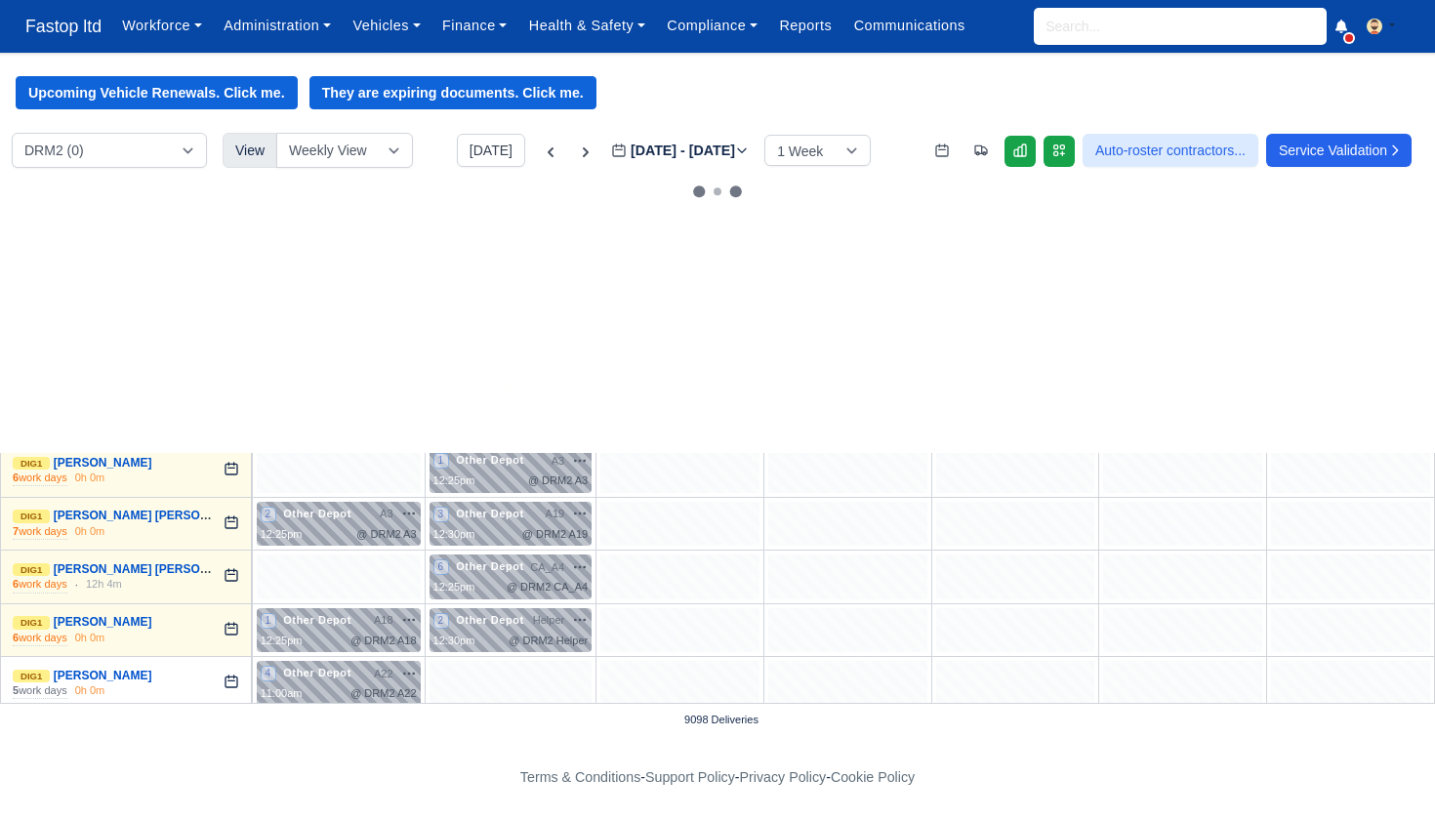
scroll to position [0, 0]
click at [500, 621] on div "2 Other Depot" at bounding box center [481, 620] width 95 height 17
select select "Other Depot"
select select "5"
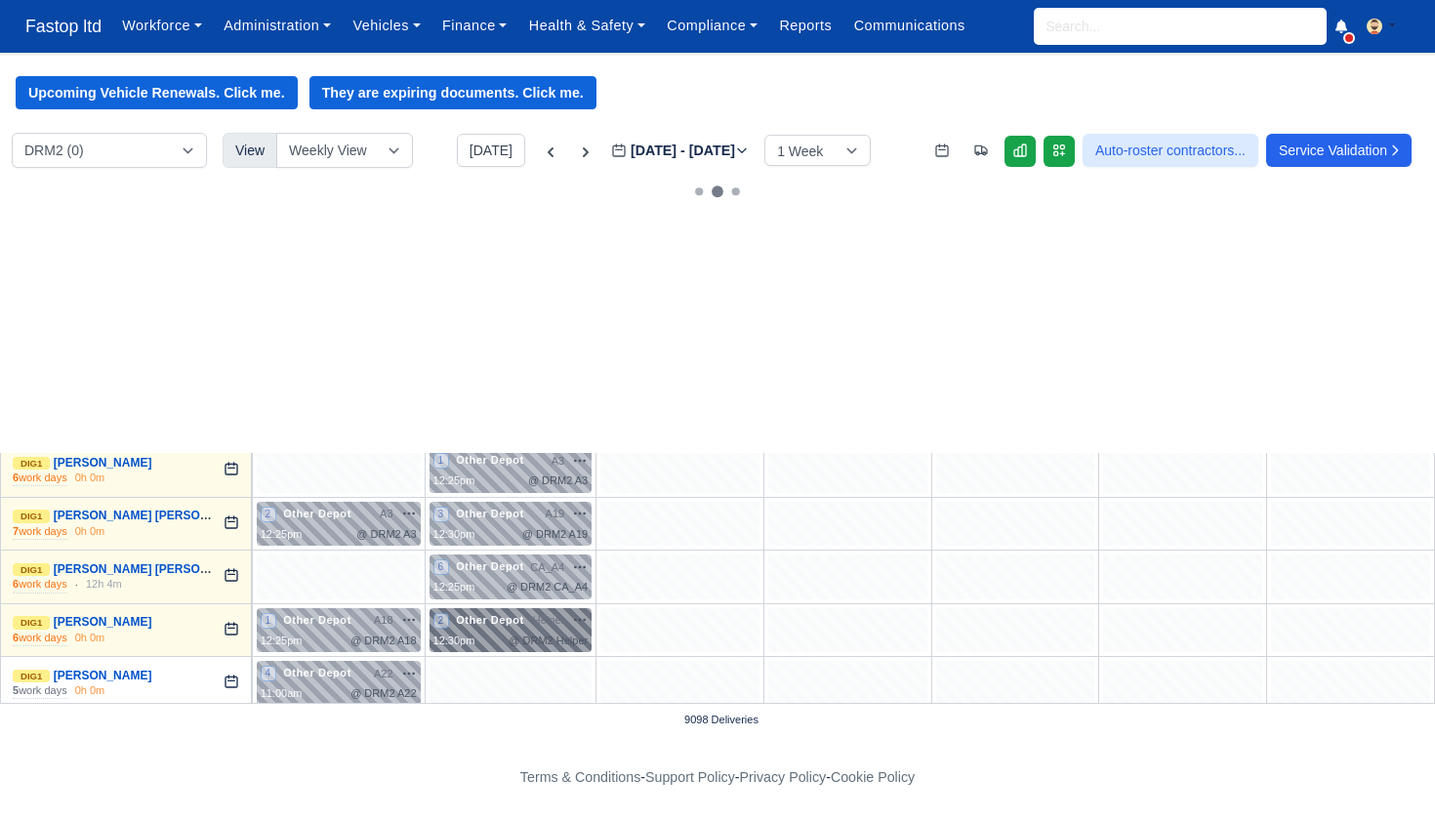
select select "5"
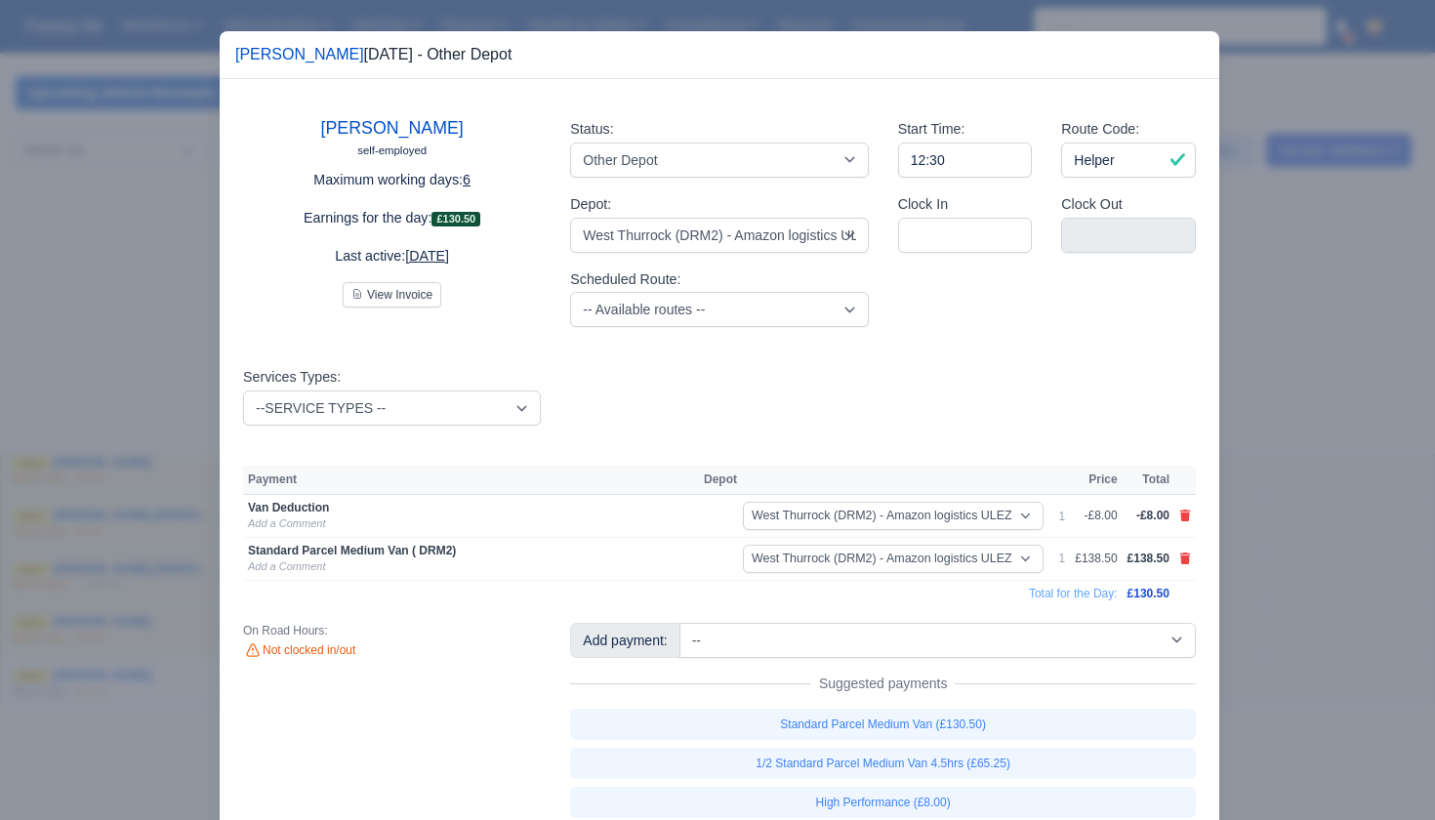
click at [1300, 505] on div at bounding box center [717, 410] width 1435 height 820
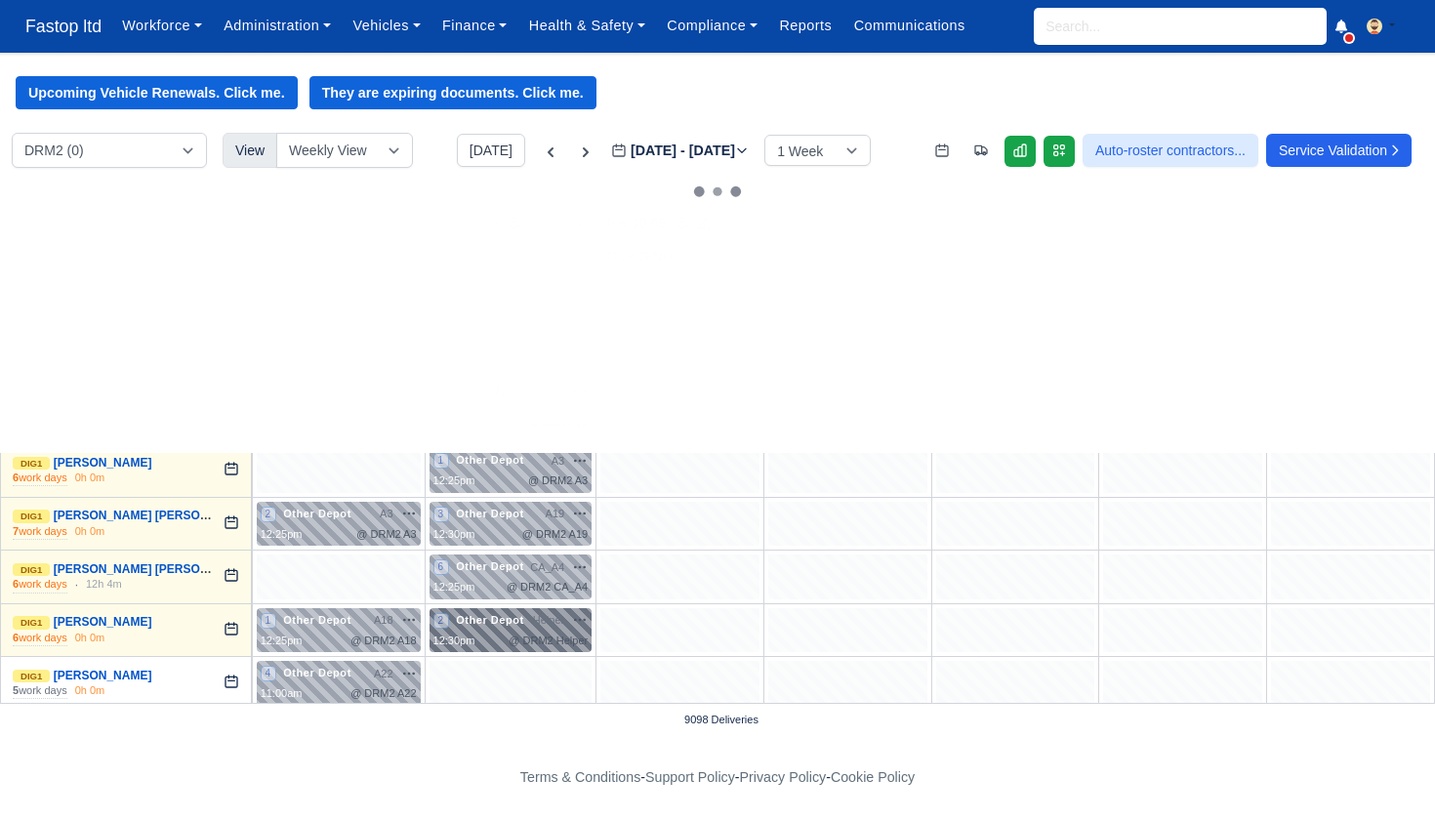
click at [545, 622] on div "Helper na time-off sick" at bounding box center [560, 620] width 55 height 17
select select "Other Depot"
select select "5"
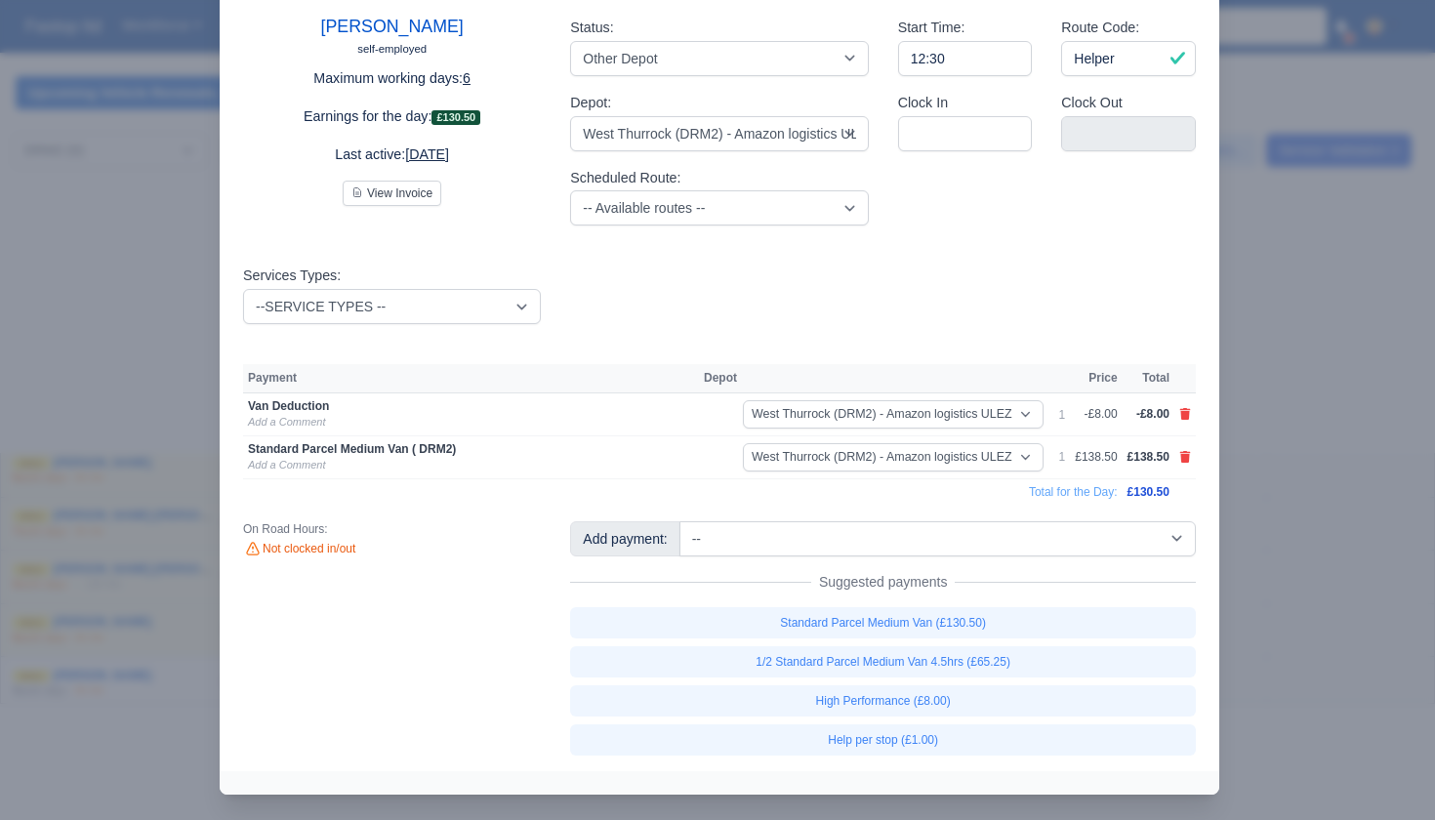
click at [1277, 494] on div at bounding box center [717, 410] width 1435 height 820
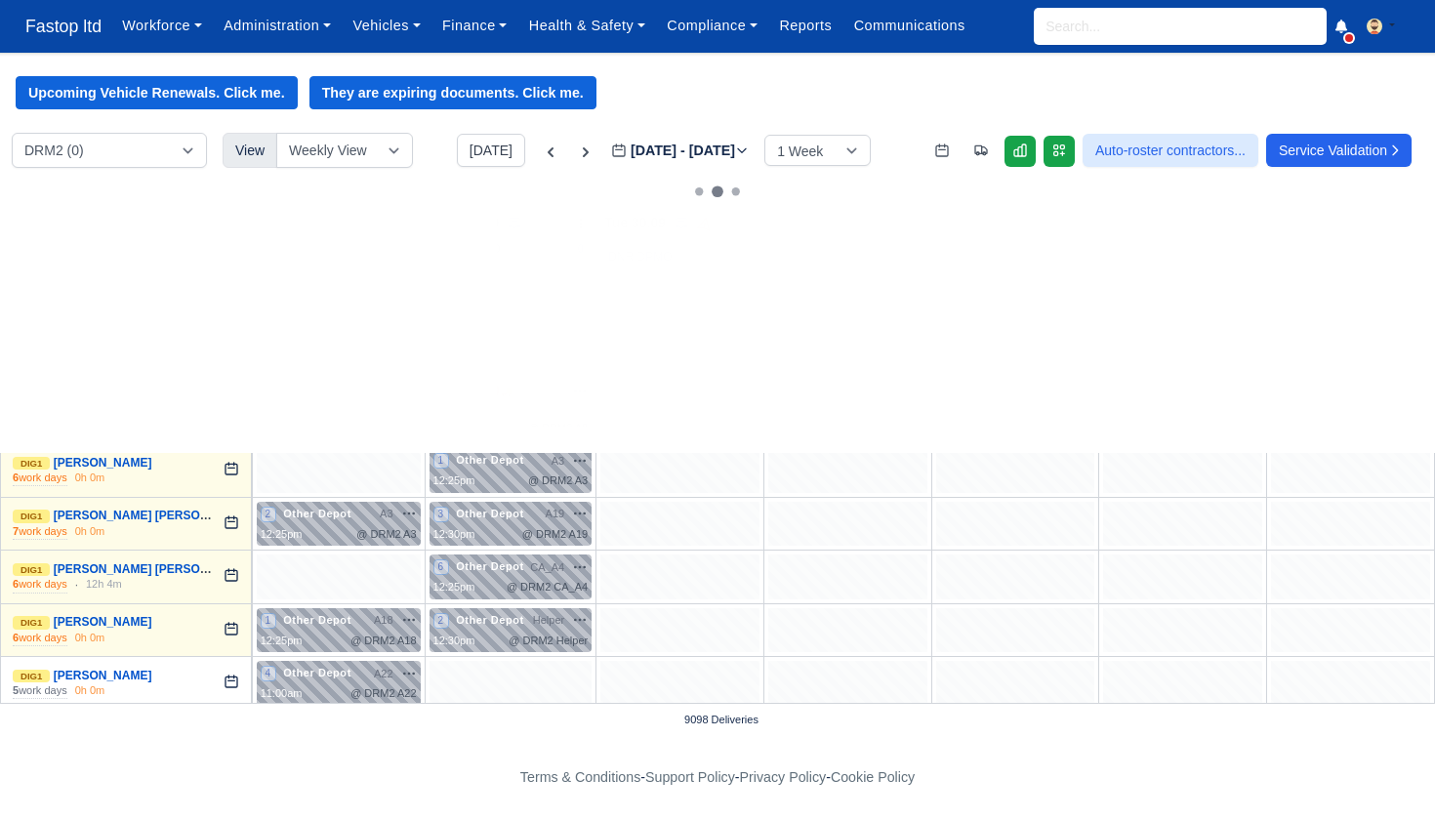
click at [353, 319] on div "2 Other Depot 🚚 LD71VHE" at bounding box center [339, 305] width 156 height 49
select select "Other Depot"
select select "5"
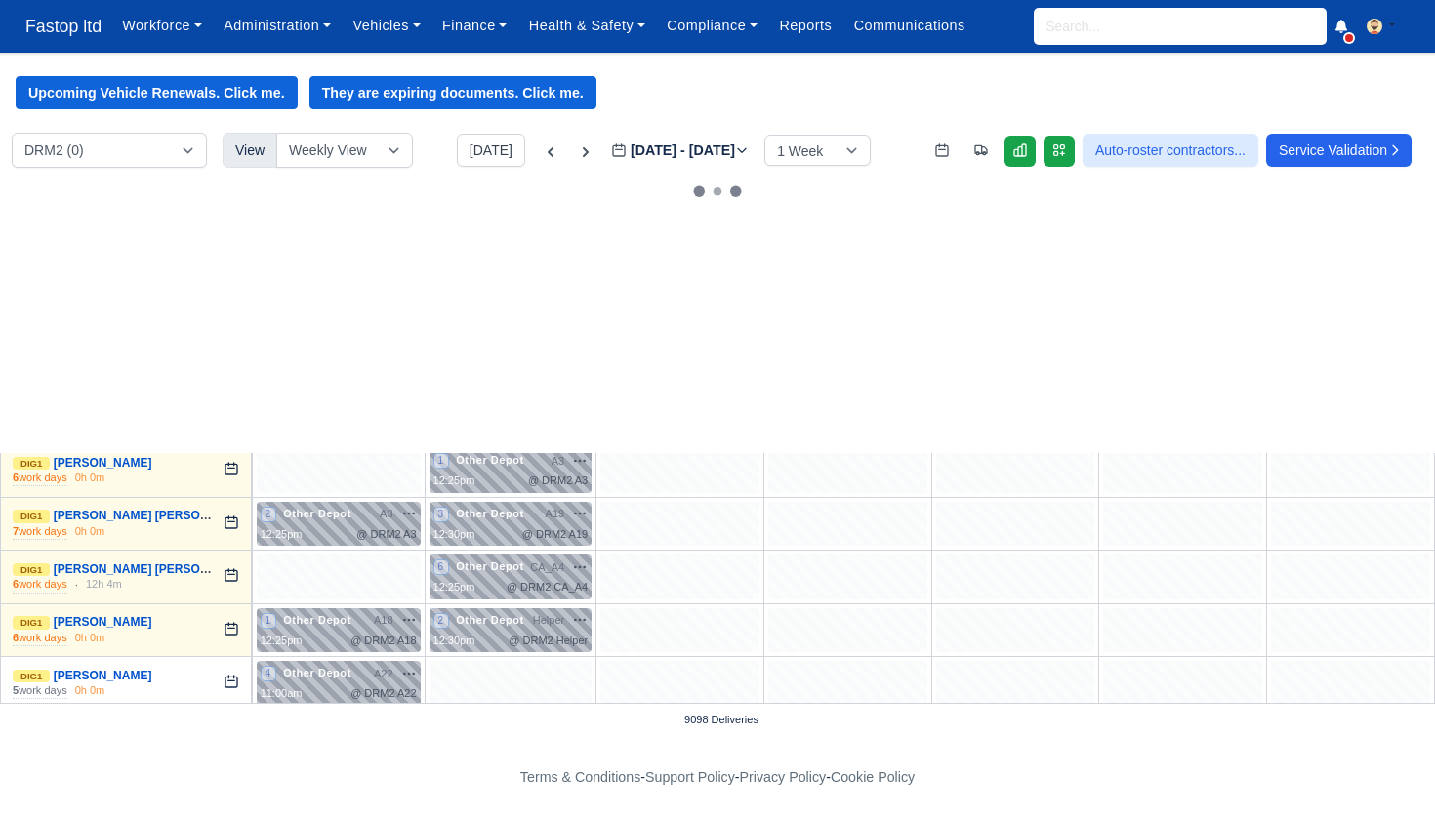
select select "5"
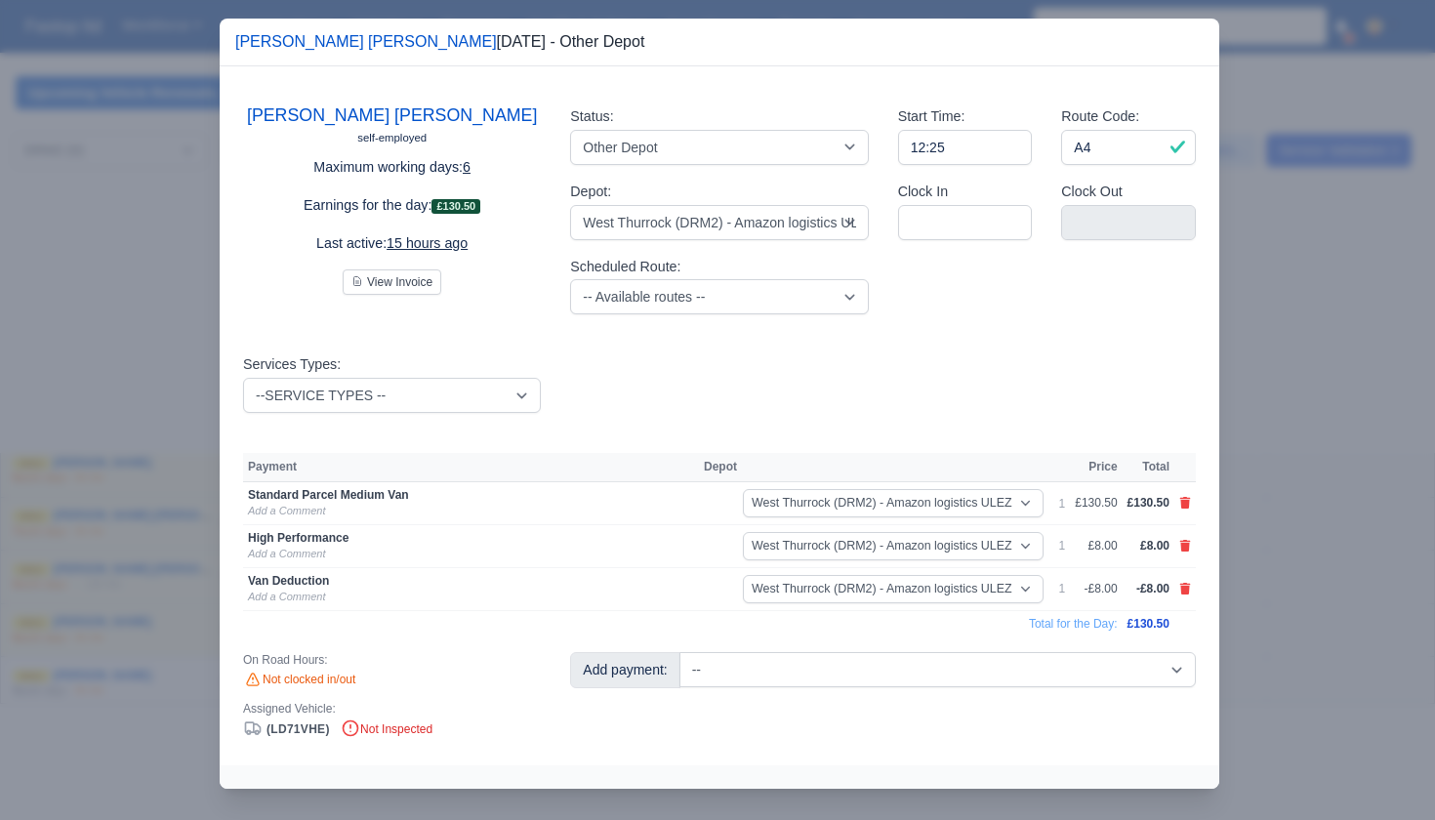
scroll to position [7, 0]
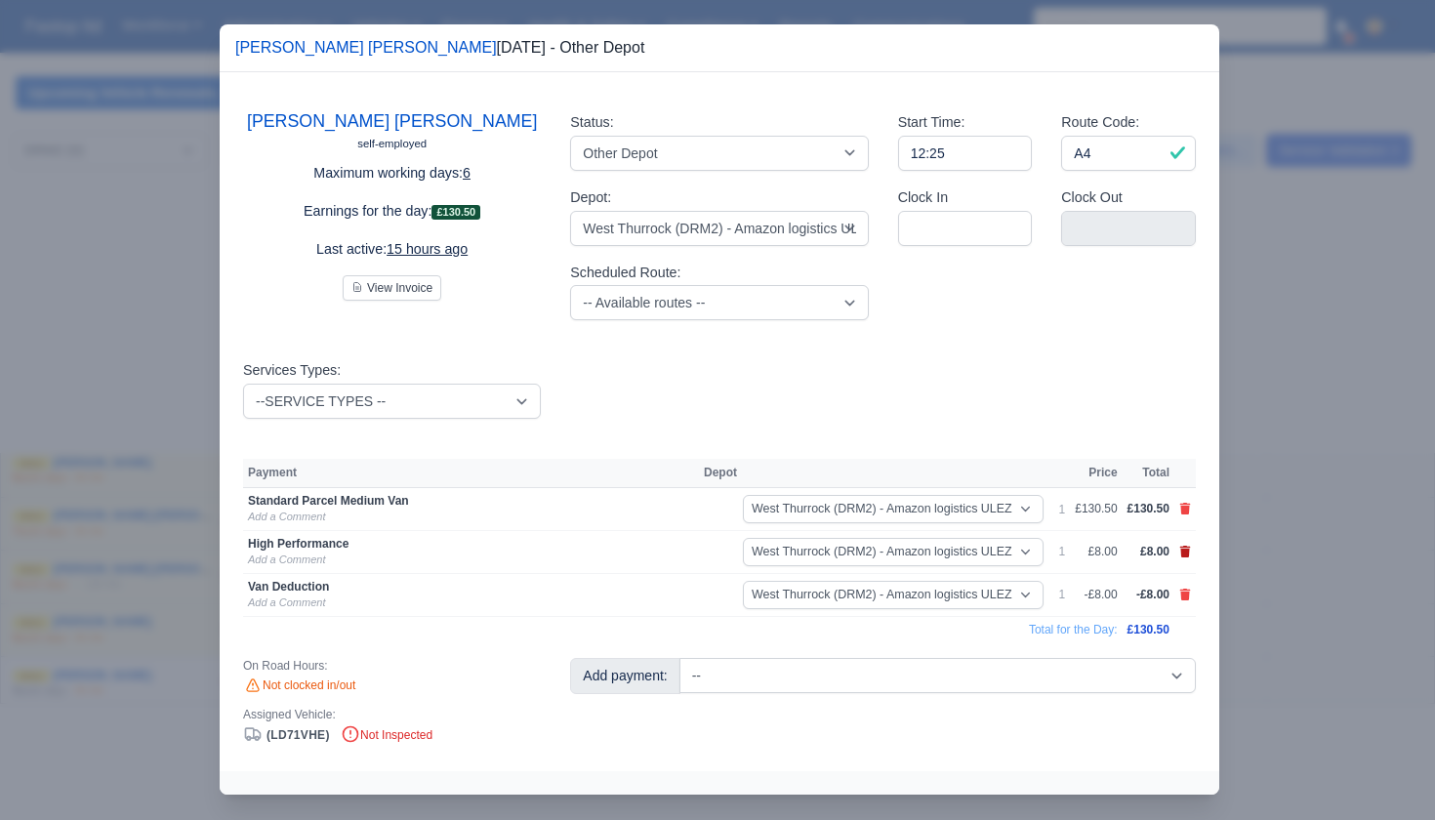
click at [1180, 546] on icon at bounding box center [1186, 552] width 12 height 12
select select
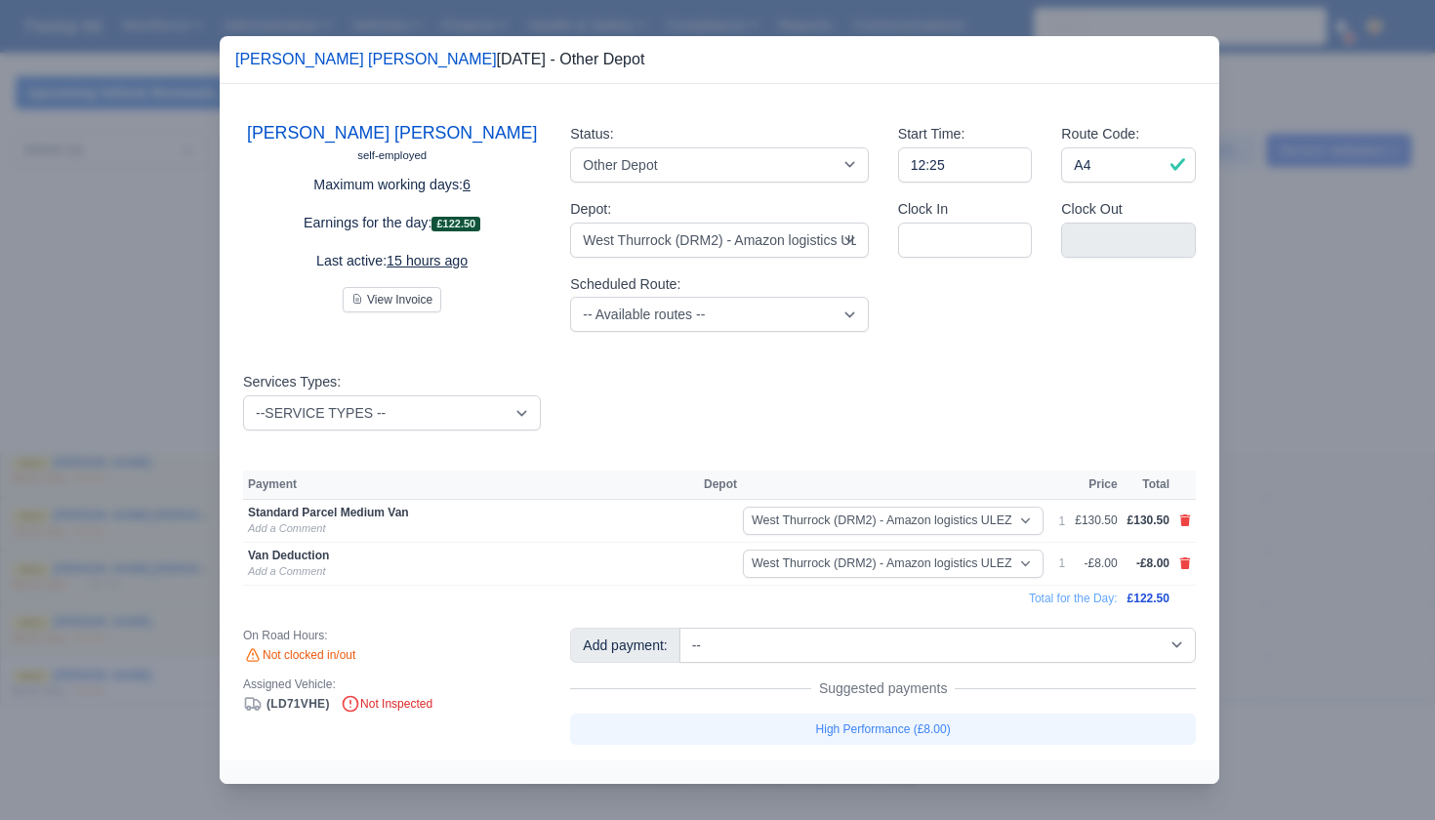
scroll to position [0, 0]
click at [1182, 516] on icon at bounding box center [1186, 521] width 12 height 12
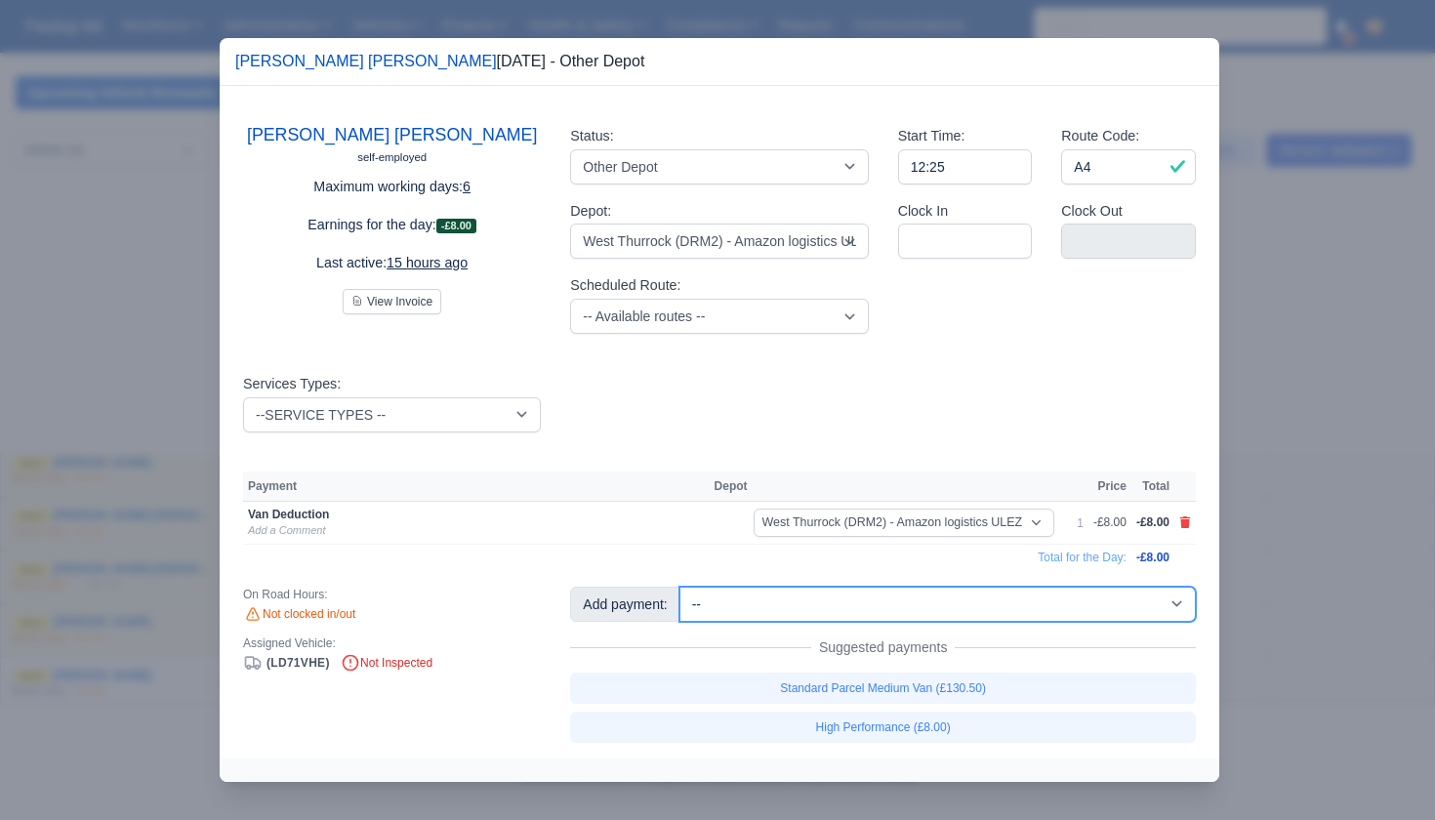
select select "67"
select select "5"
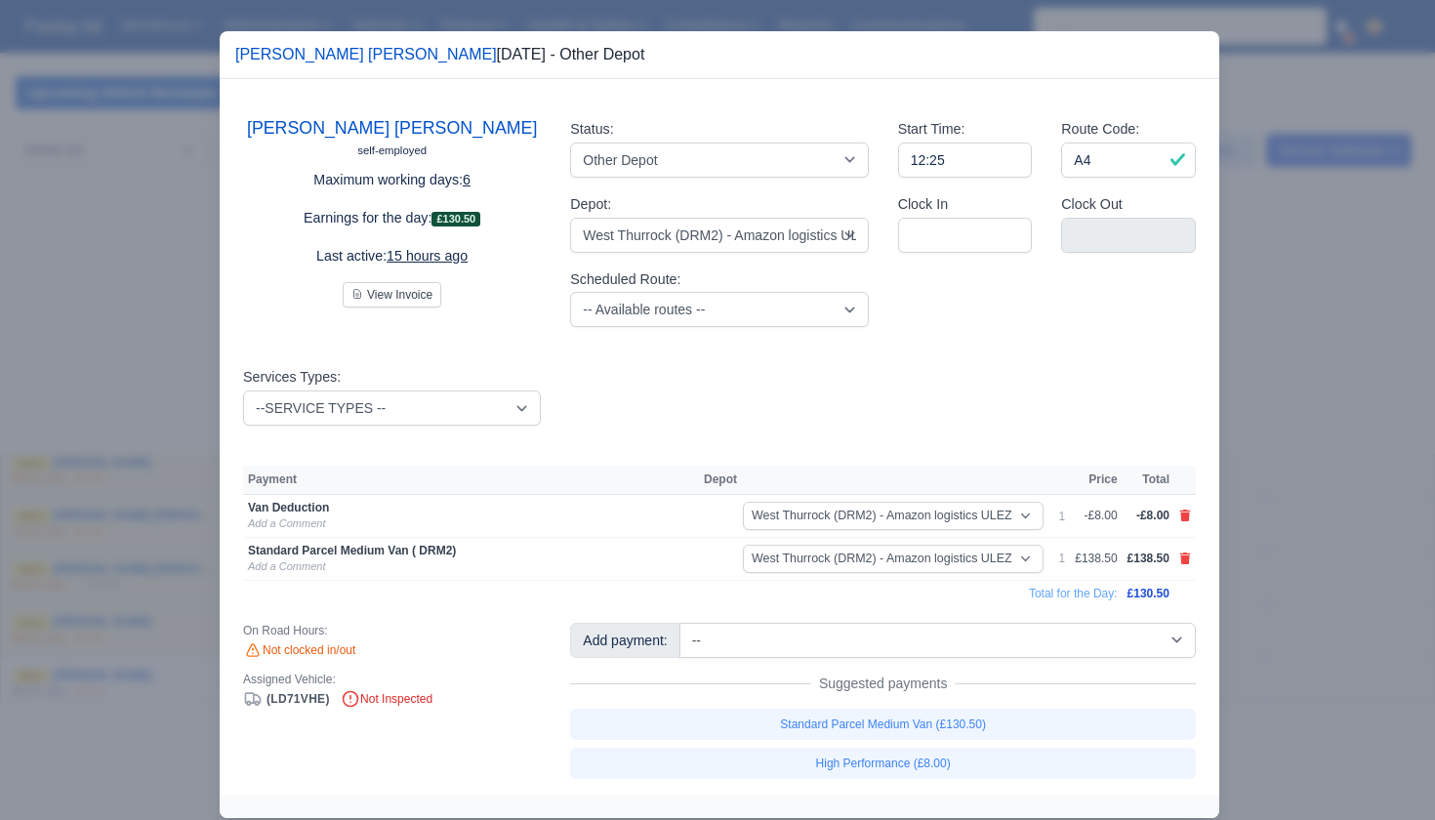
click at [1291, 589] on div at bounding box center [717, 410] width 1435 height 820
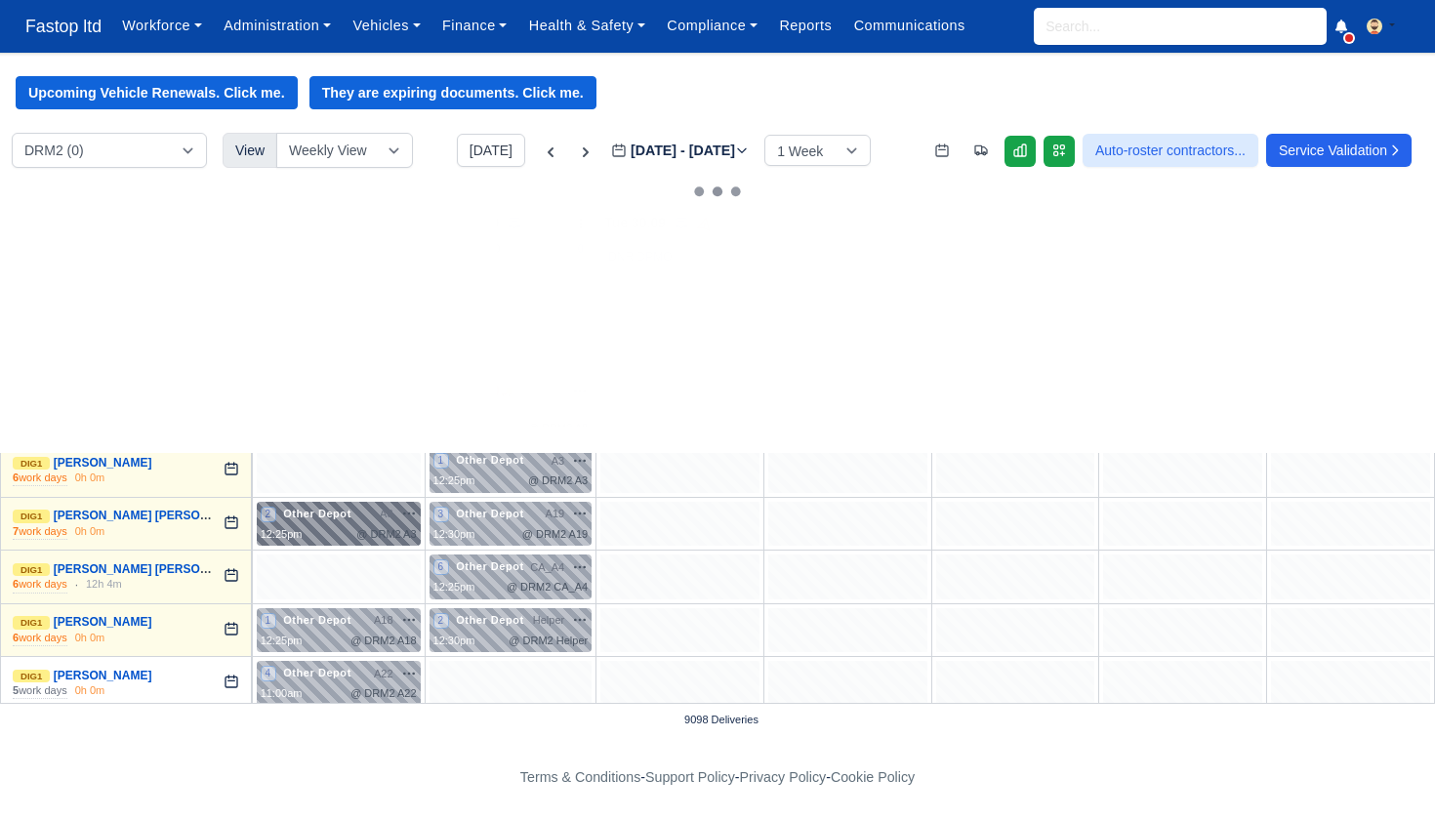
click at [328, 526] on div "12:25pm @ DRM2 A3" at bounding box center [339, 534] width 156 height 17
select select "Other Depot"
select select "5"
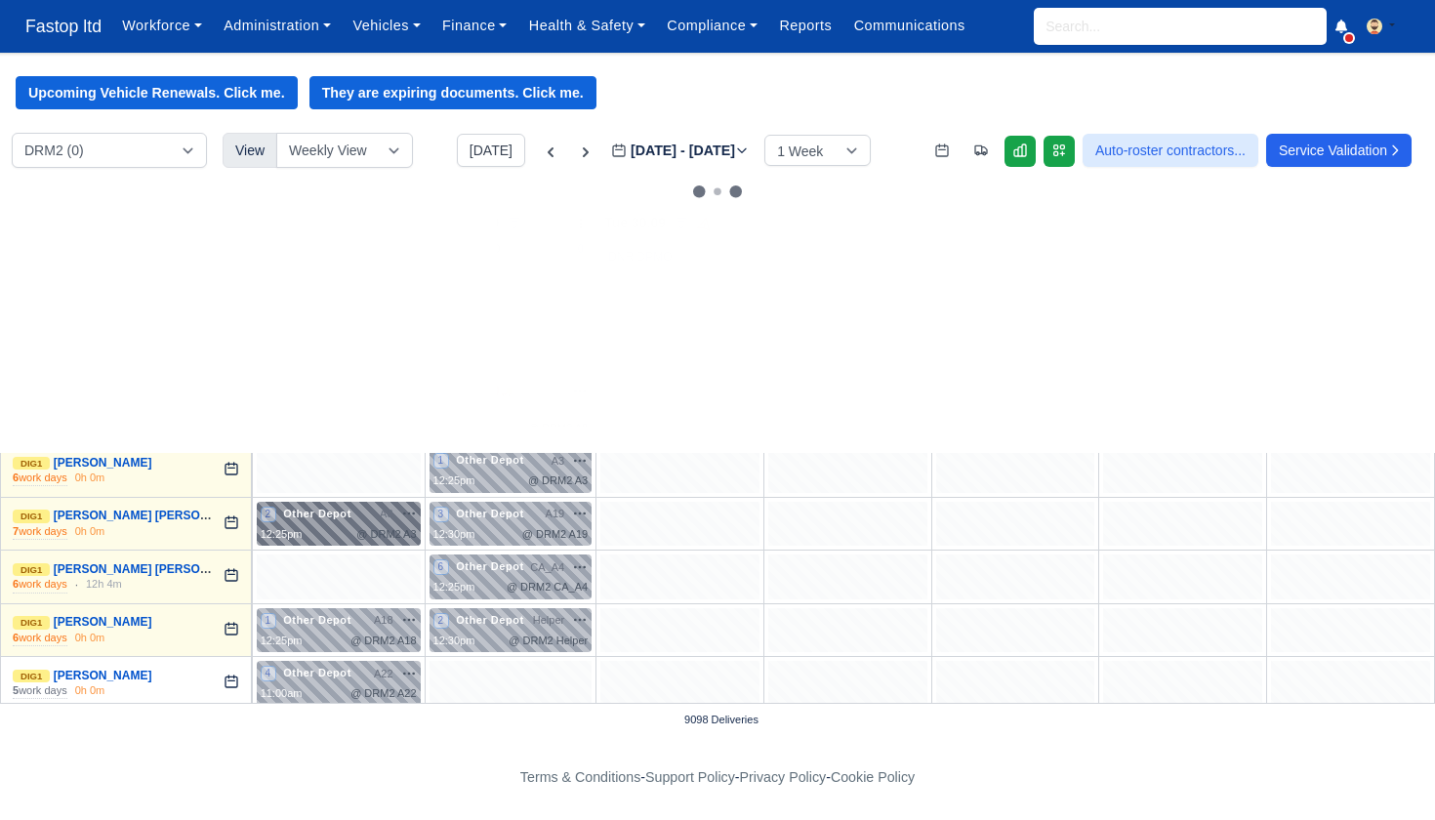
select select "5"
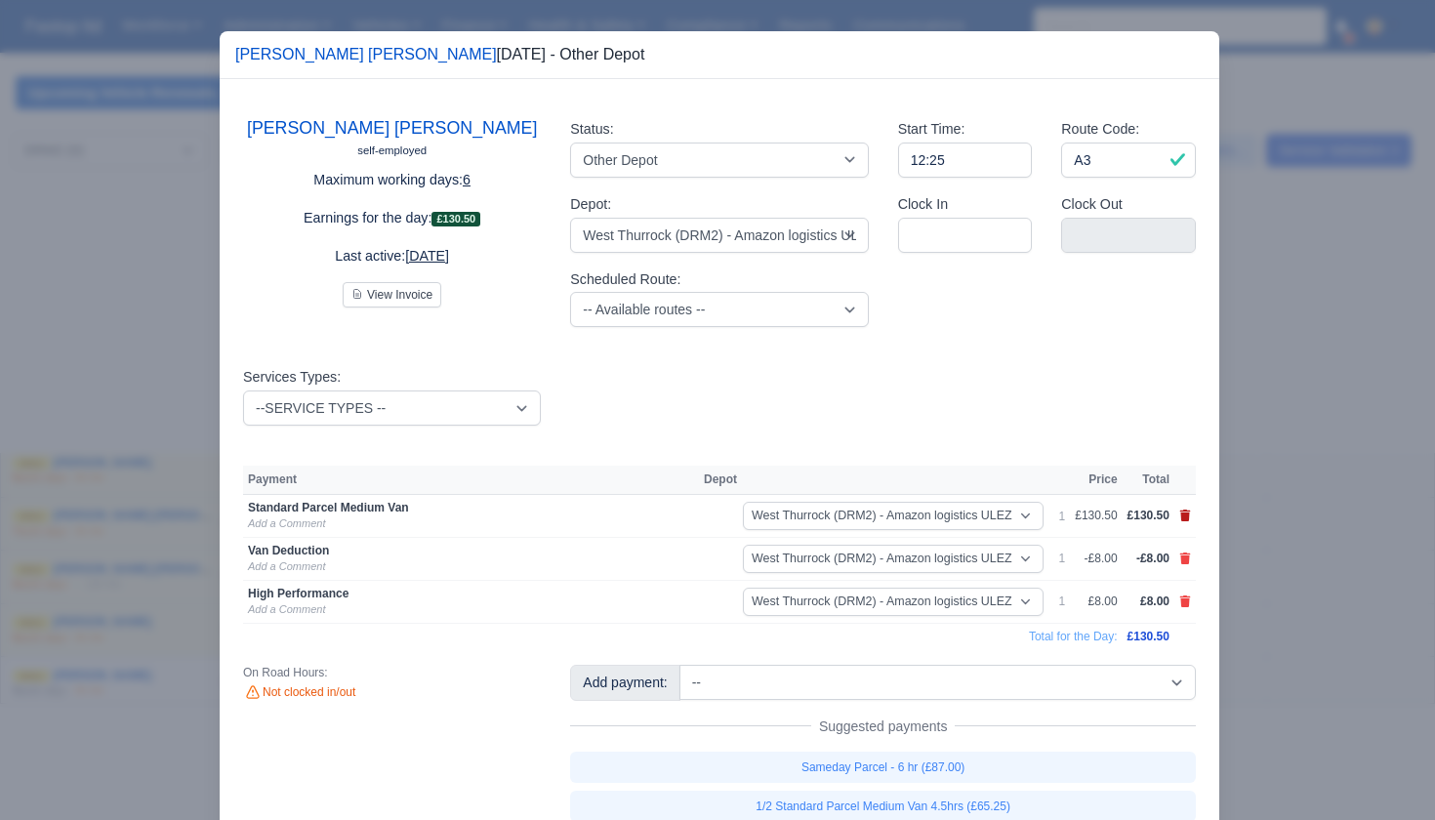
click at [1188, 514] on icon at bounding box center [1185, 516] width 11 height 12
select select
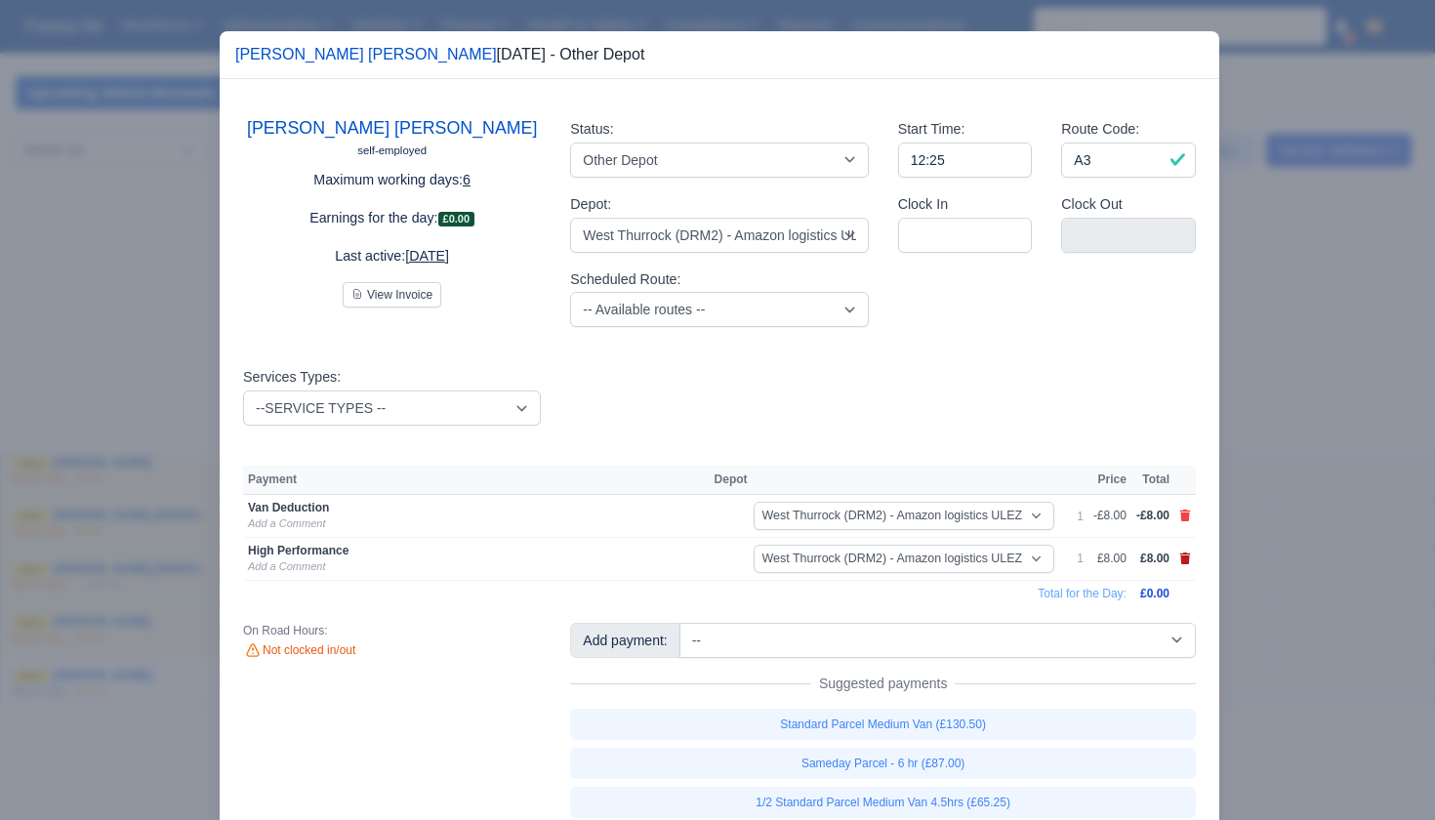
click at [1183, 553] on icon at bounding box center [1185, 559] width 11 height 12
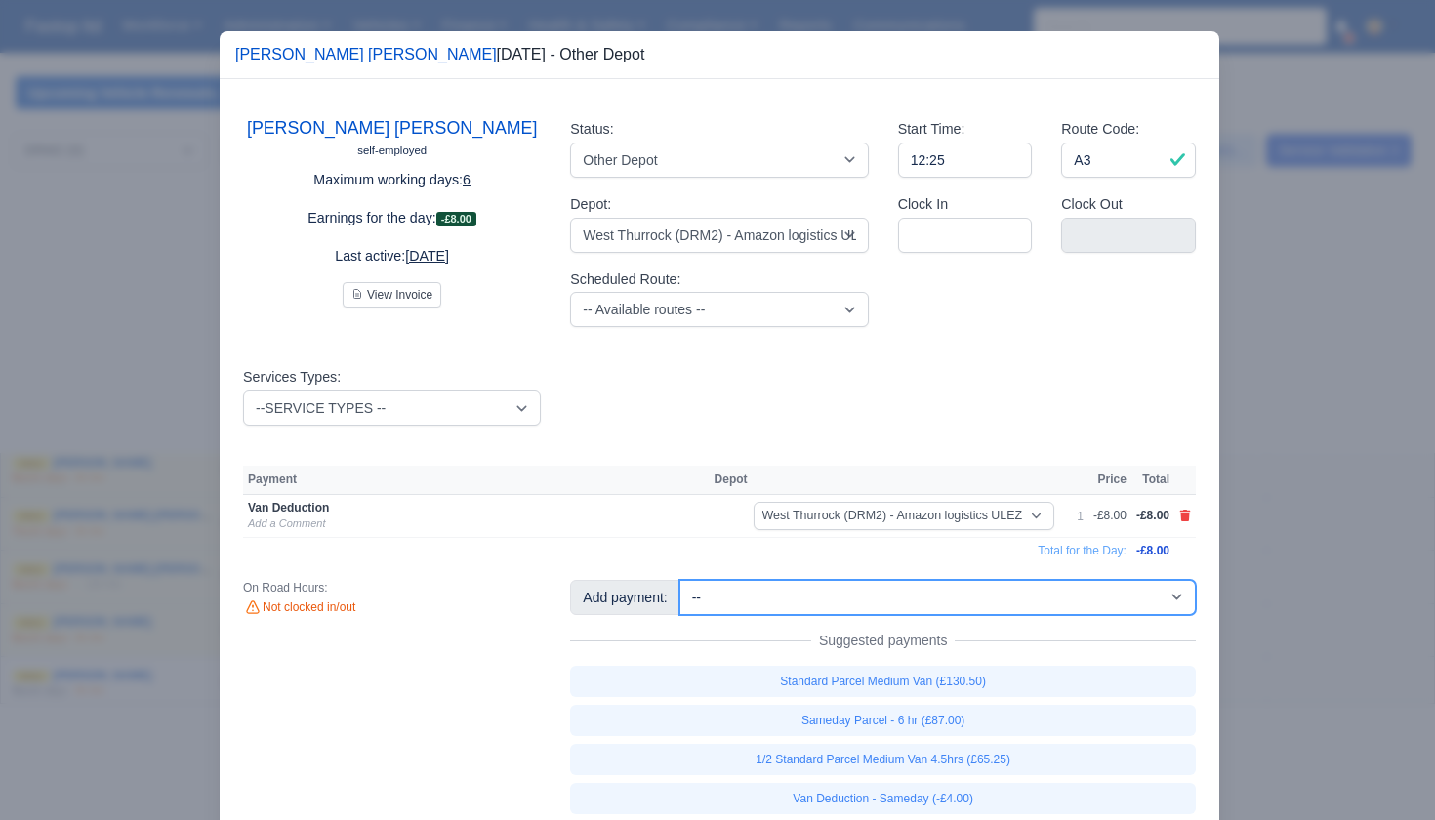
select select "67"
select select "5"
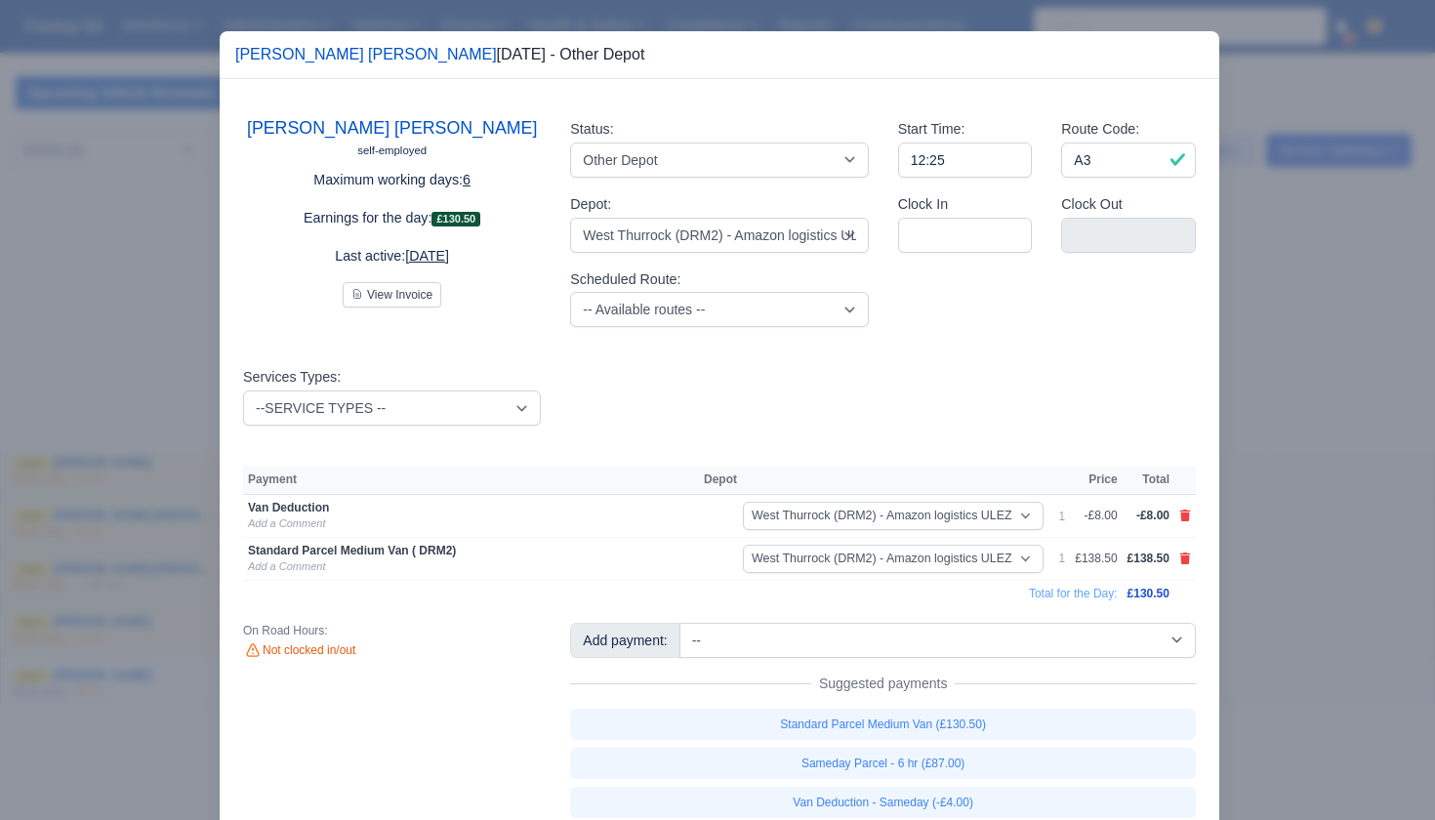
click at [1327, 578] on div at bounding box center [717, 410] width 1435 height 820
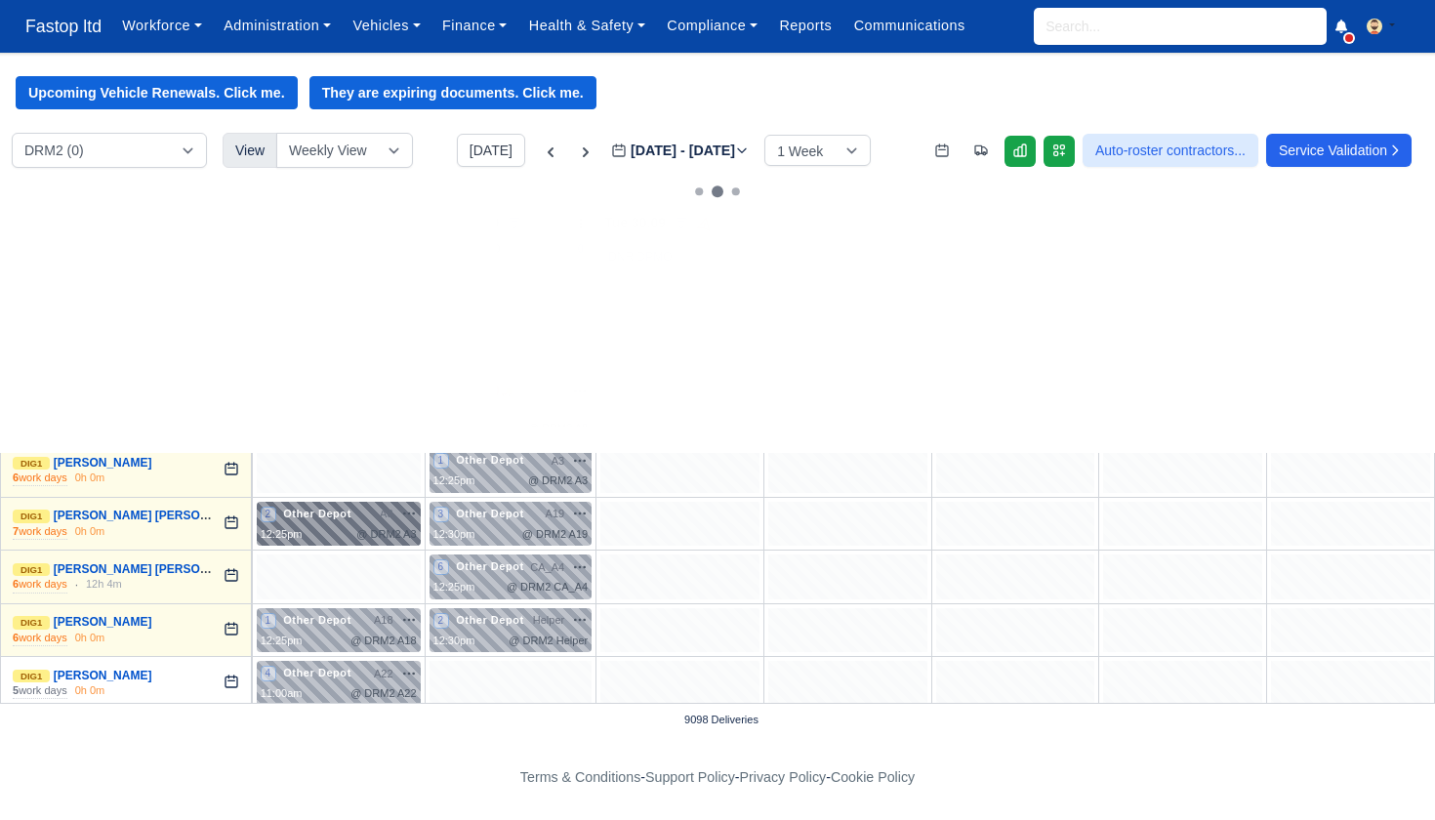
click at [317, 527] on div "12:25pm @ DRM2 A3" at bounding box center [339, 534] width 156 height 17
select select "Other Depot"
select select "5"
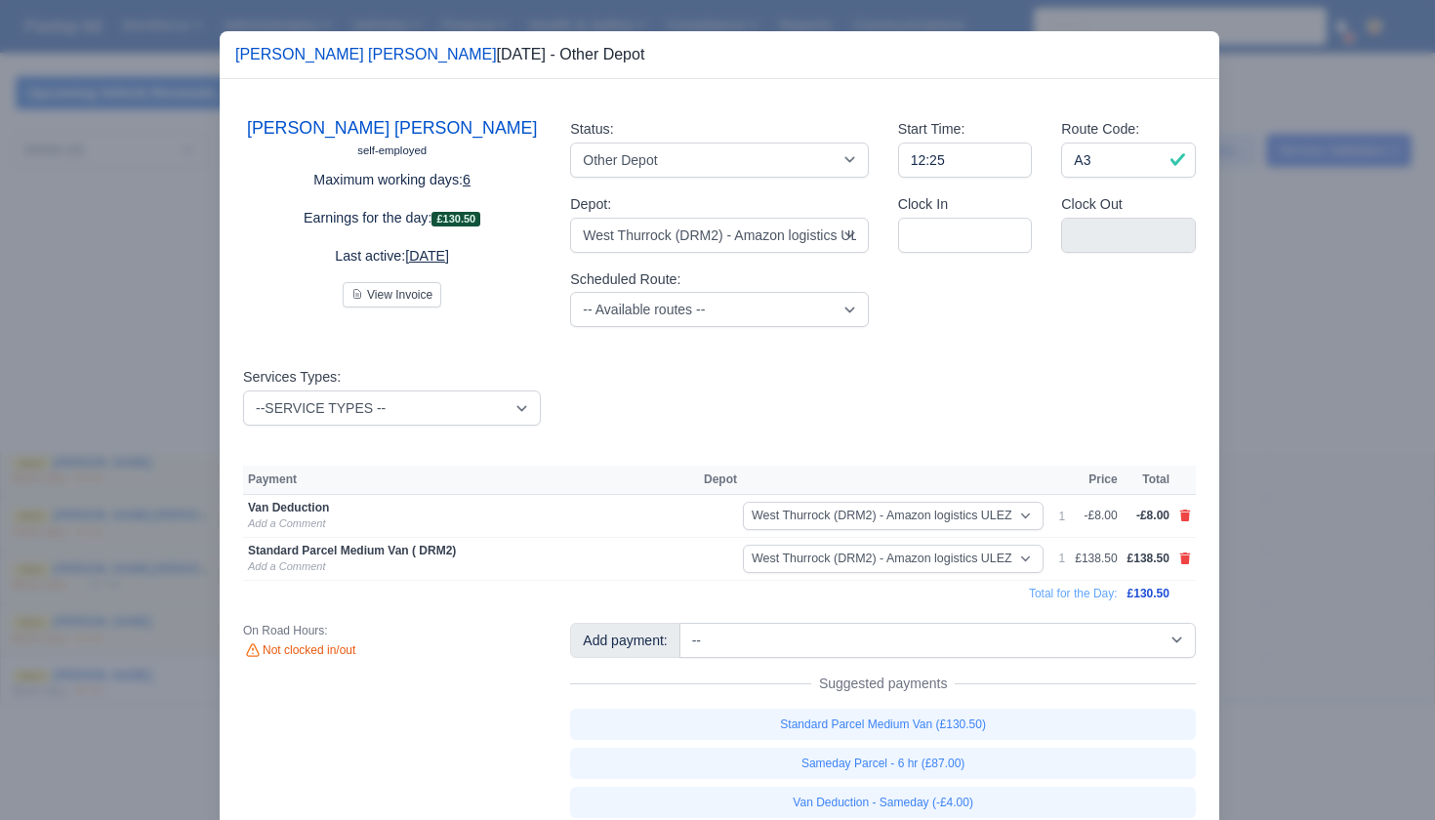
drag, startPoint x: 1283, startPoint y: 556, endPoint x: 1272, endPoint y: 556, distance: 10.7
click at [1283, 556] on div at bounding box center [717, 410] width 1435 height 820
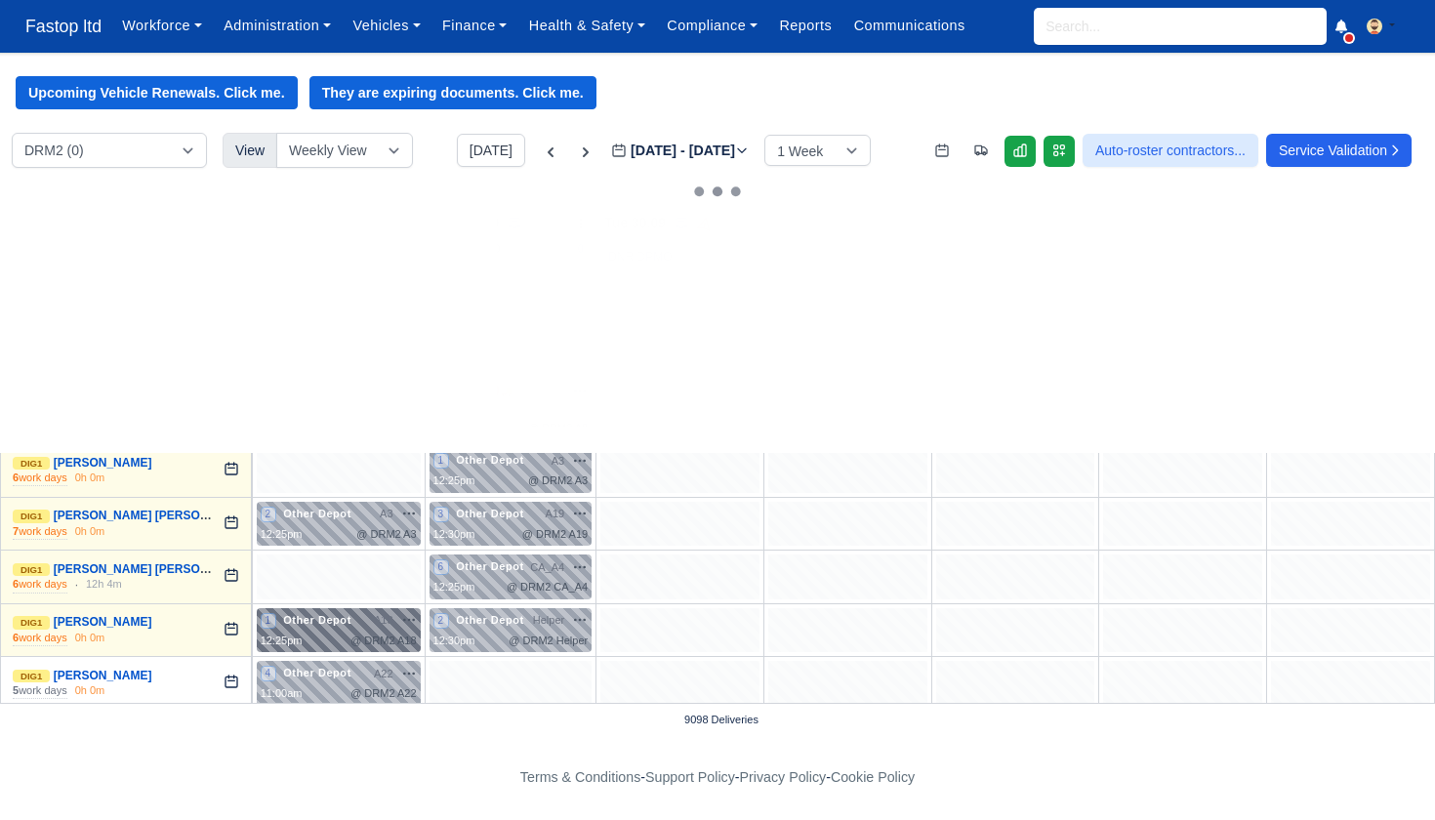
click at [310, 615] on span "Other Depot" at bounding box center [317, 620] width 76 height 14
select select "Other Depot"
select select "5"
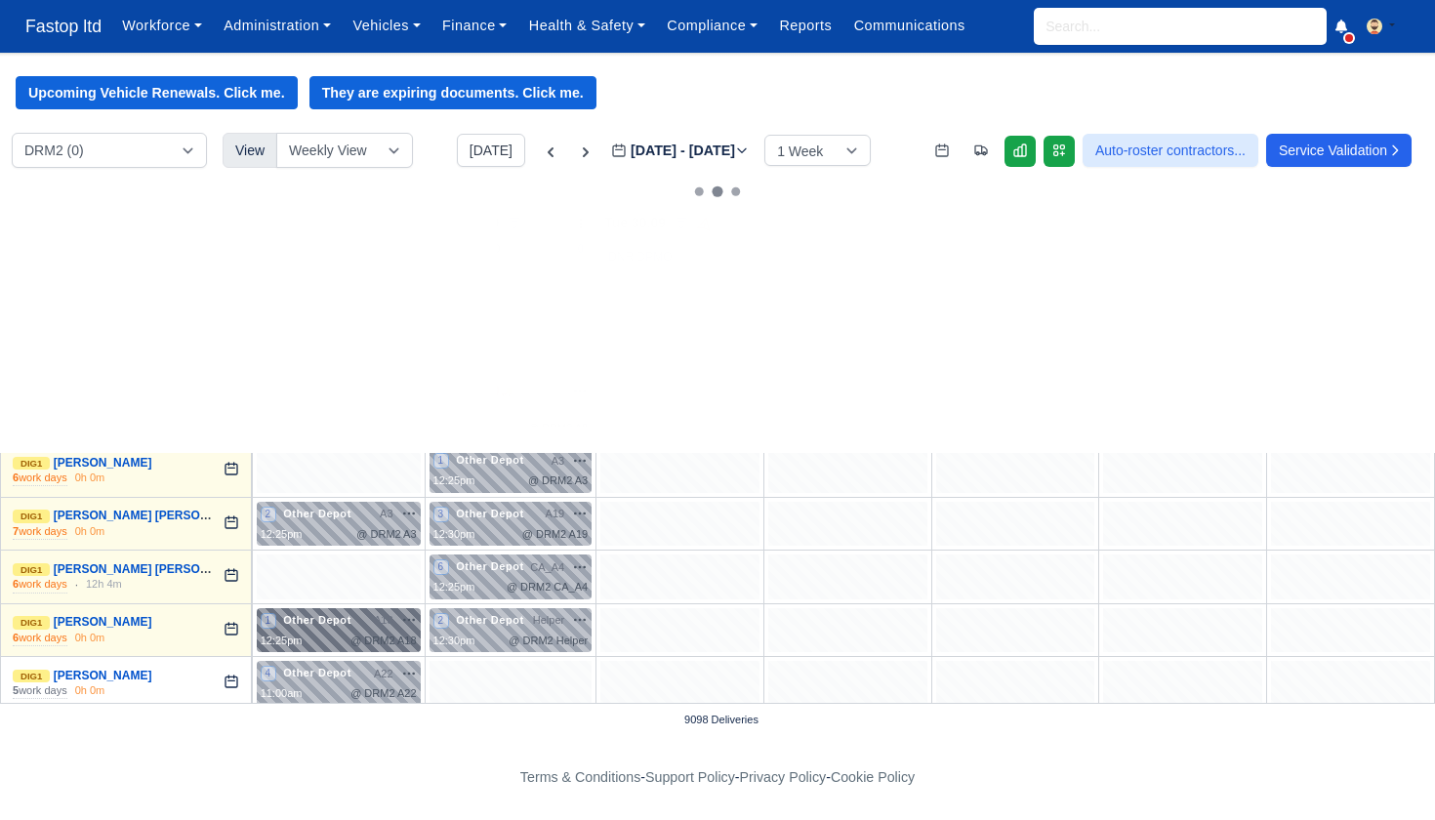
select select "5"
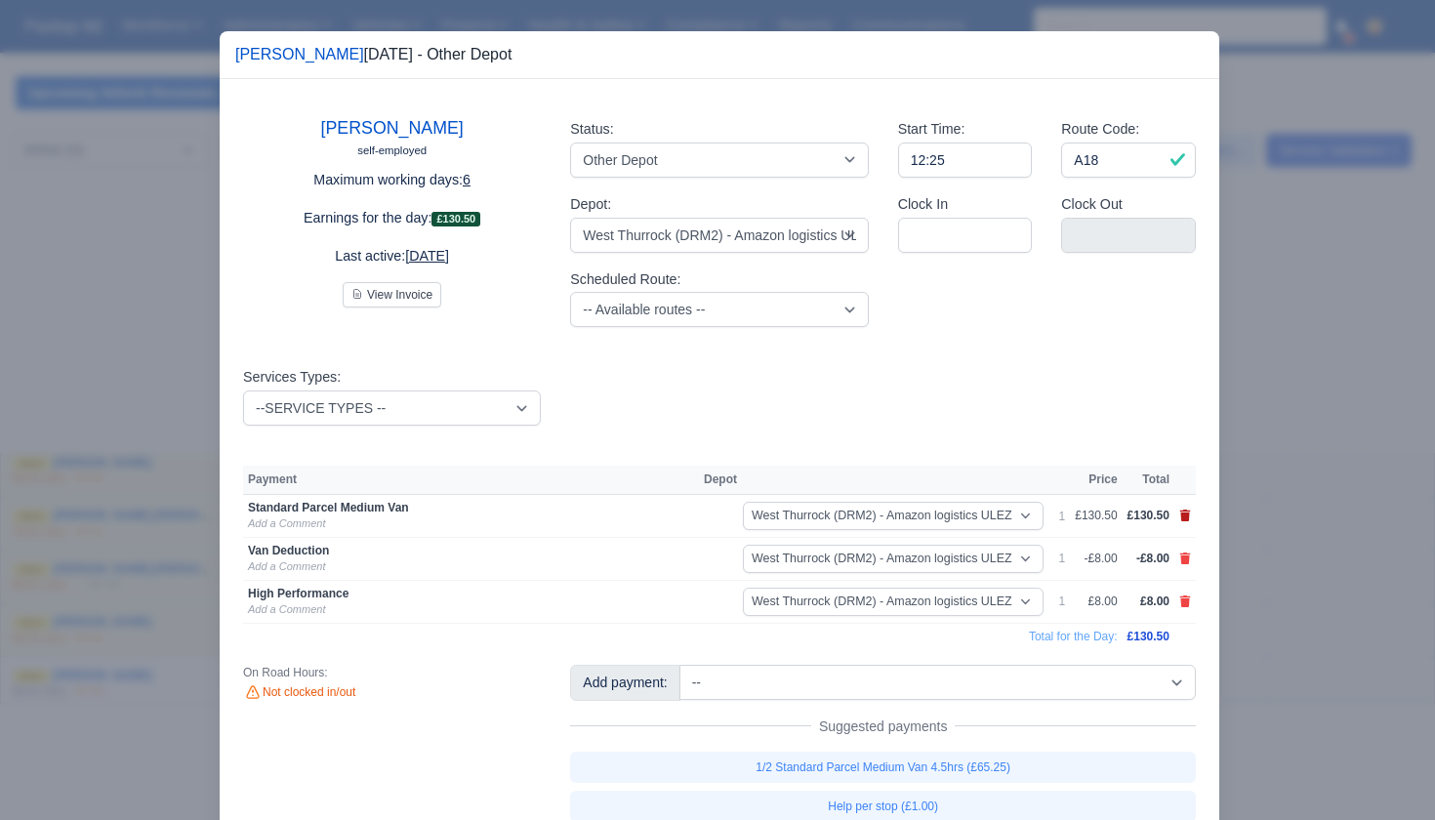
click at [1187, 514] on icon at bounding box center [1185, 516] width 11 height 12
select select
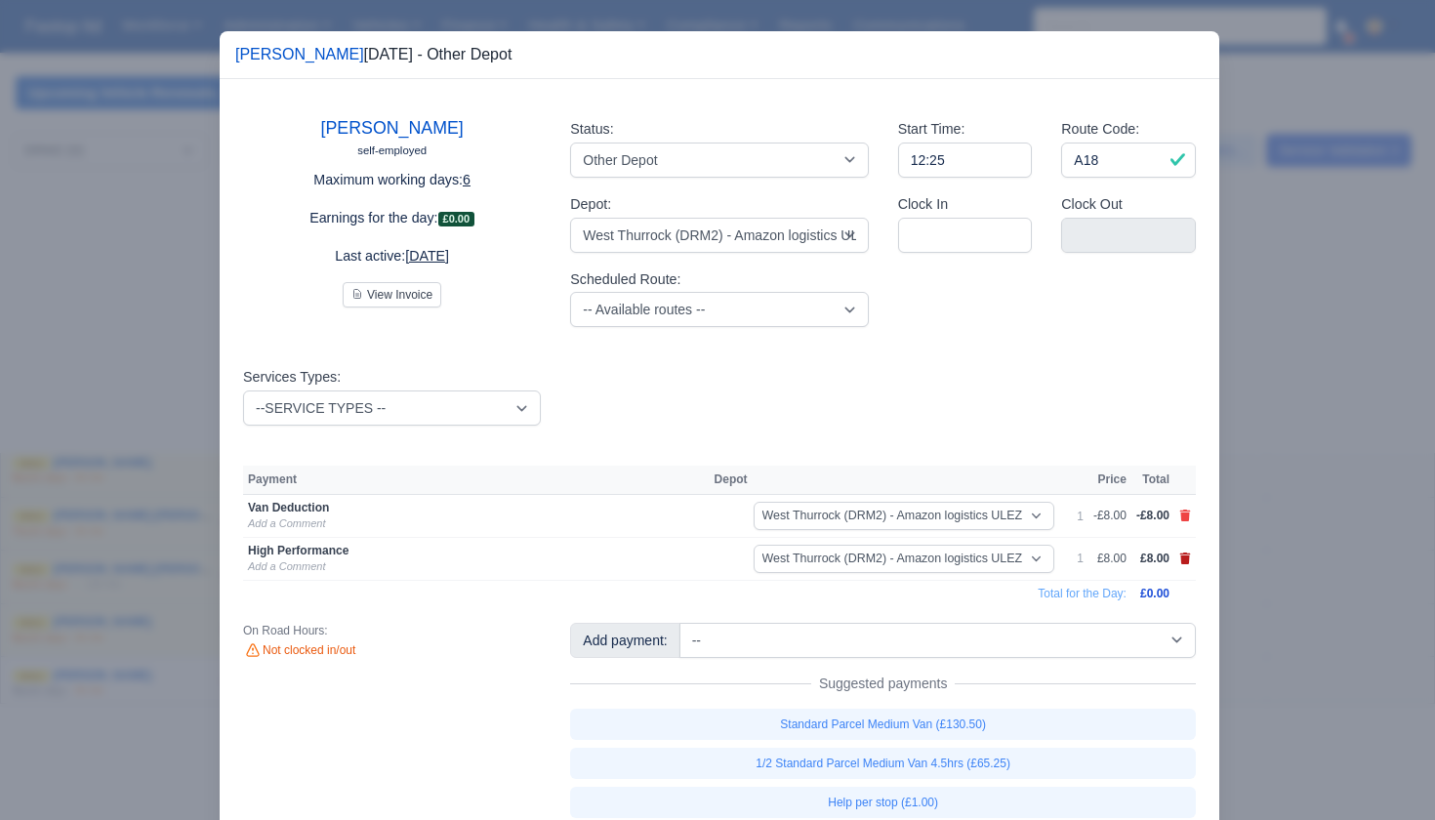
click at [1187, 553] on icon at bounding box center [1185, 559] width 11 height 12
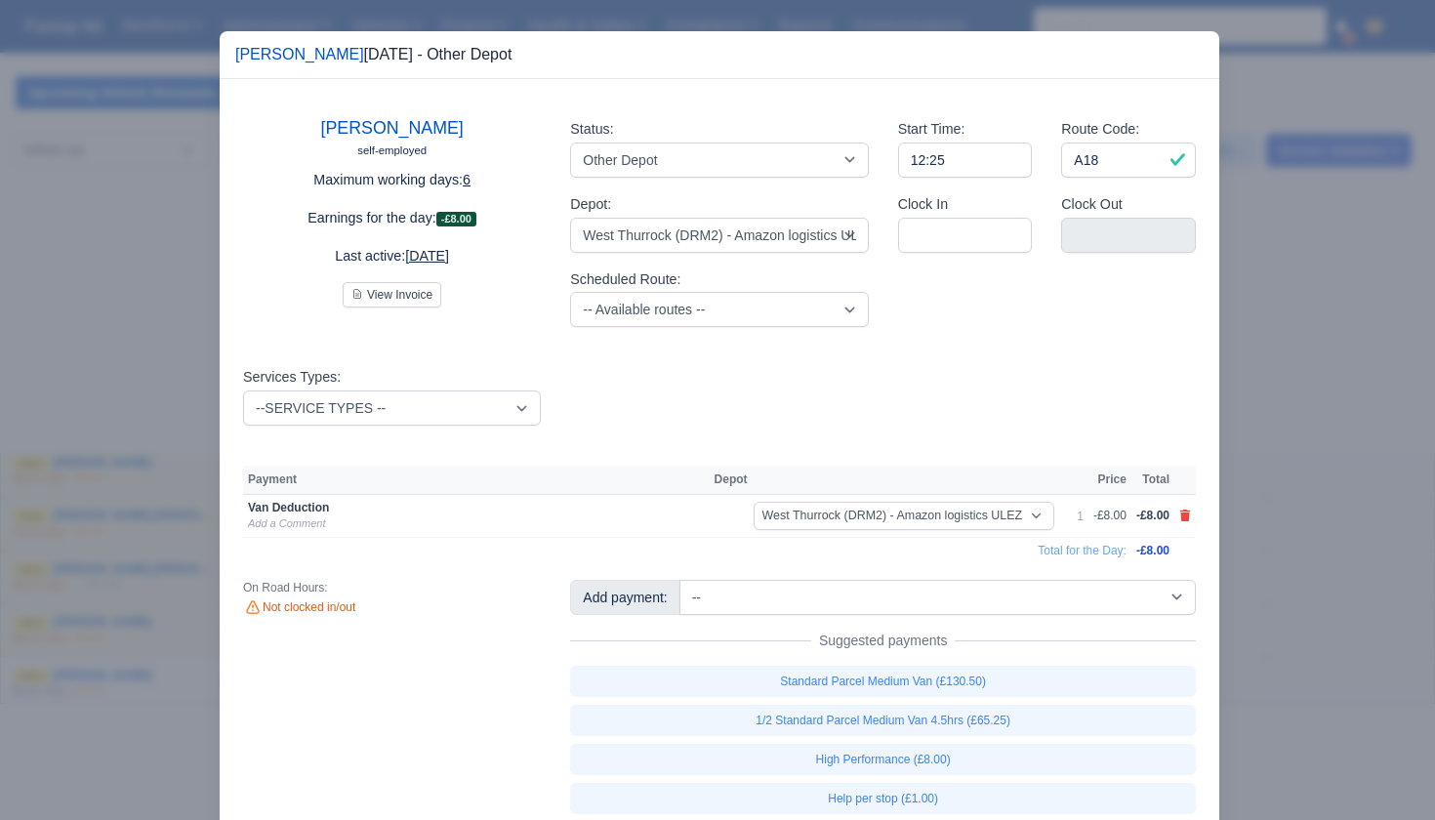
scroll to position [1, 0]
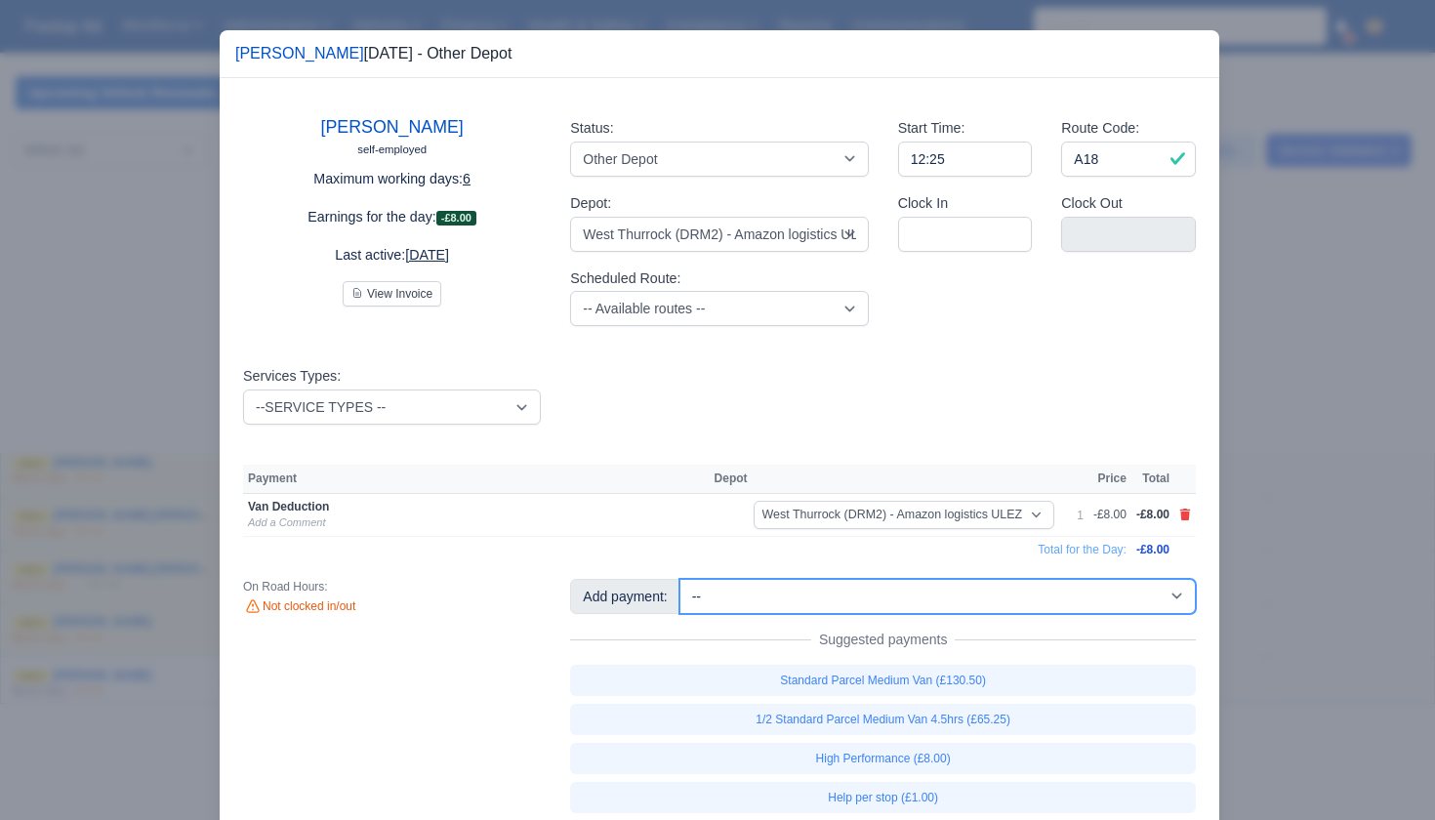
select select "67"
select select "5"
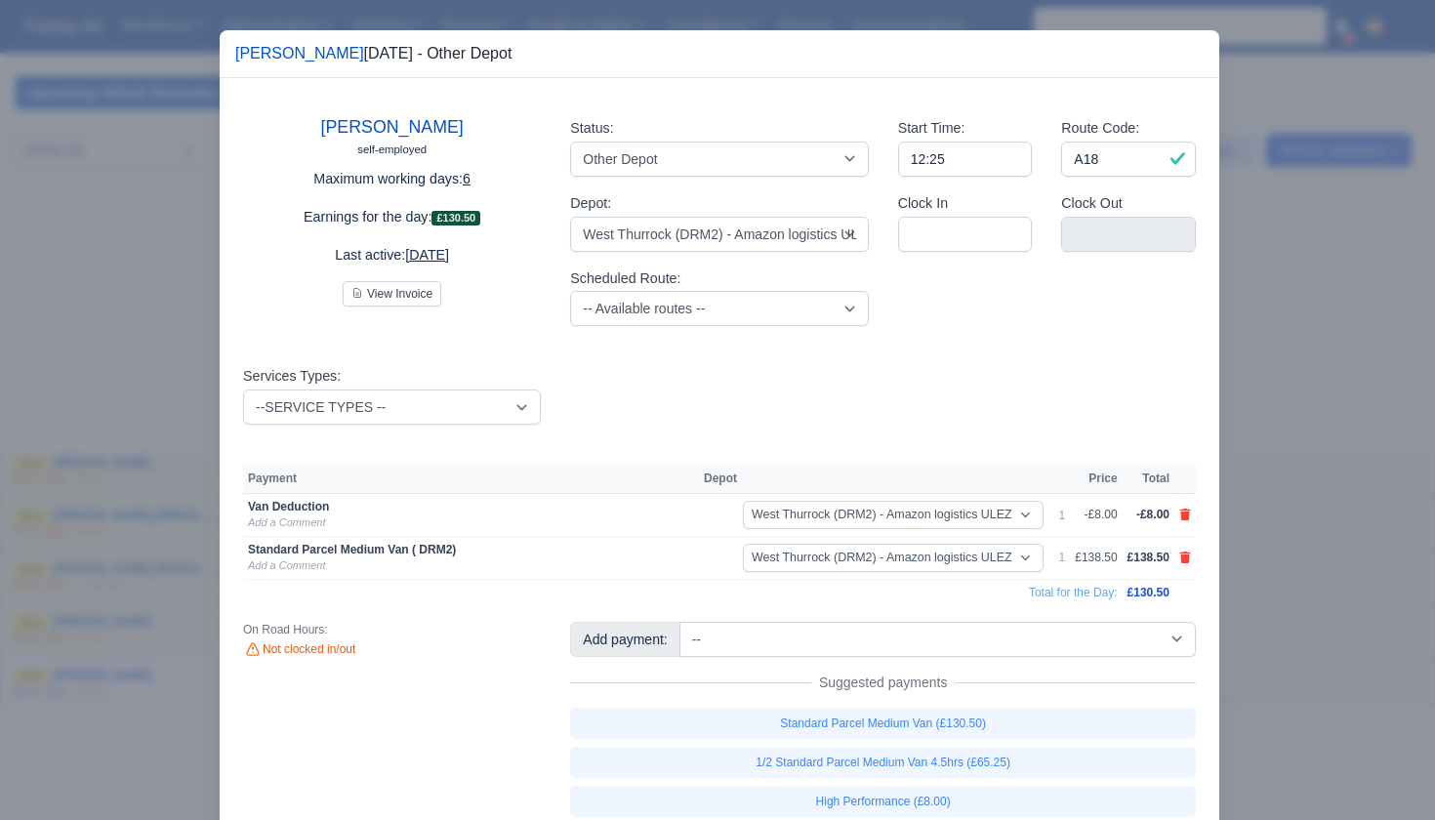
click at [1327, 610] on div at bounding box center [717, 410] width 1435 height 820
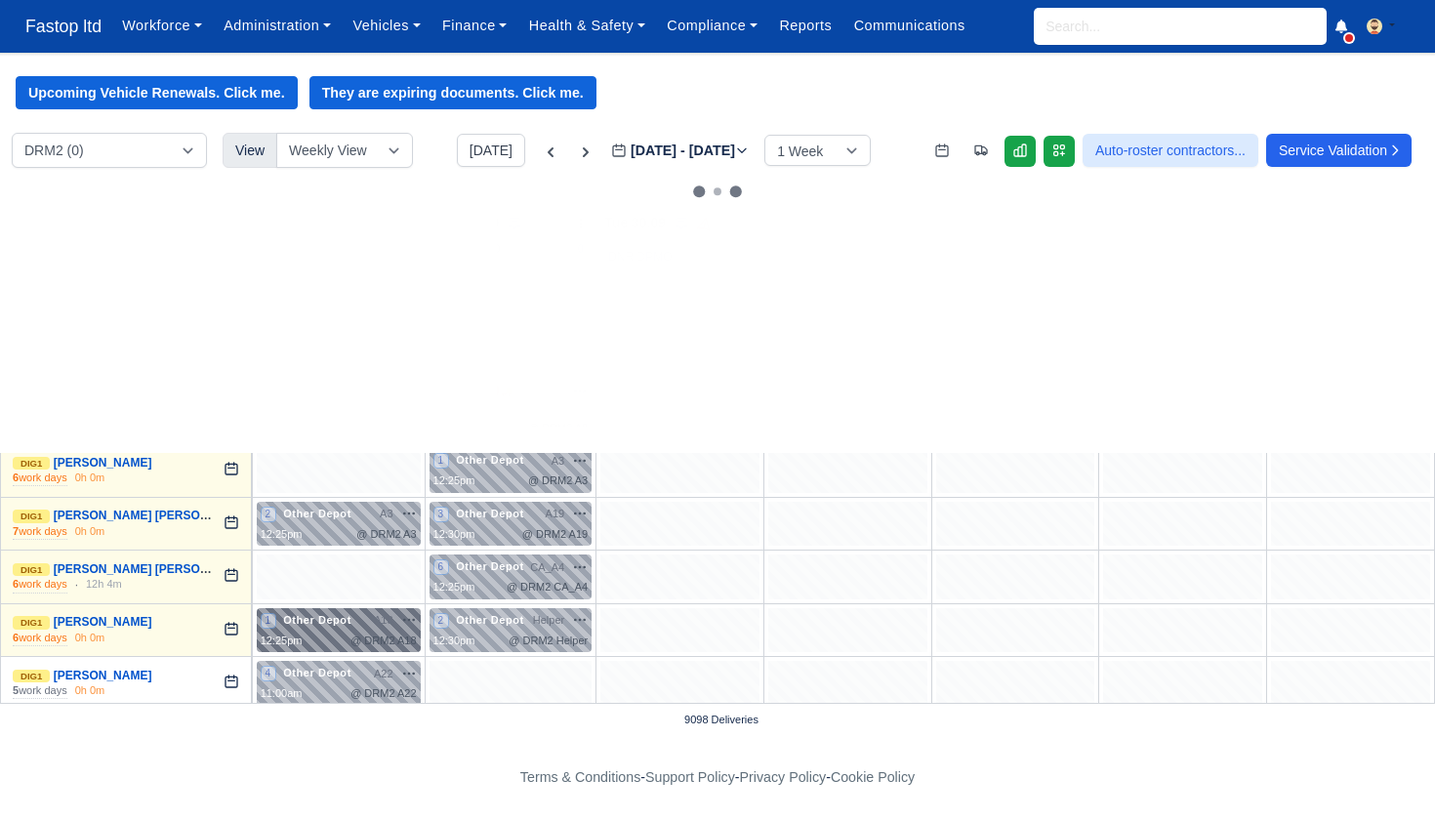
click at [346, 623] on div "1 Other Depot A18 na" at bounding box center [339, 630] width 156 height 37
select select "Other Depot"
select select "5"
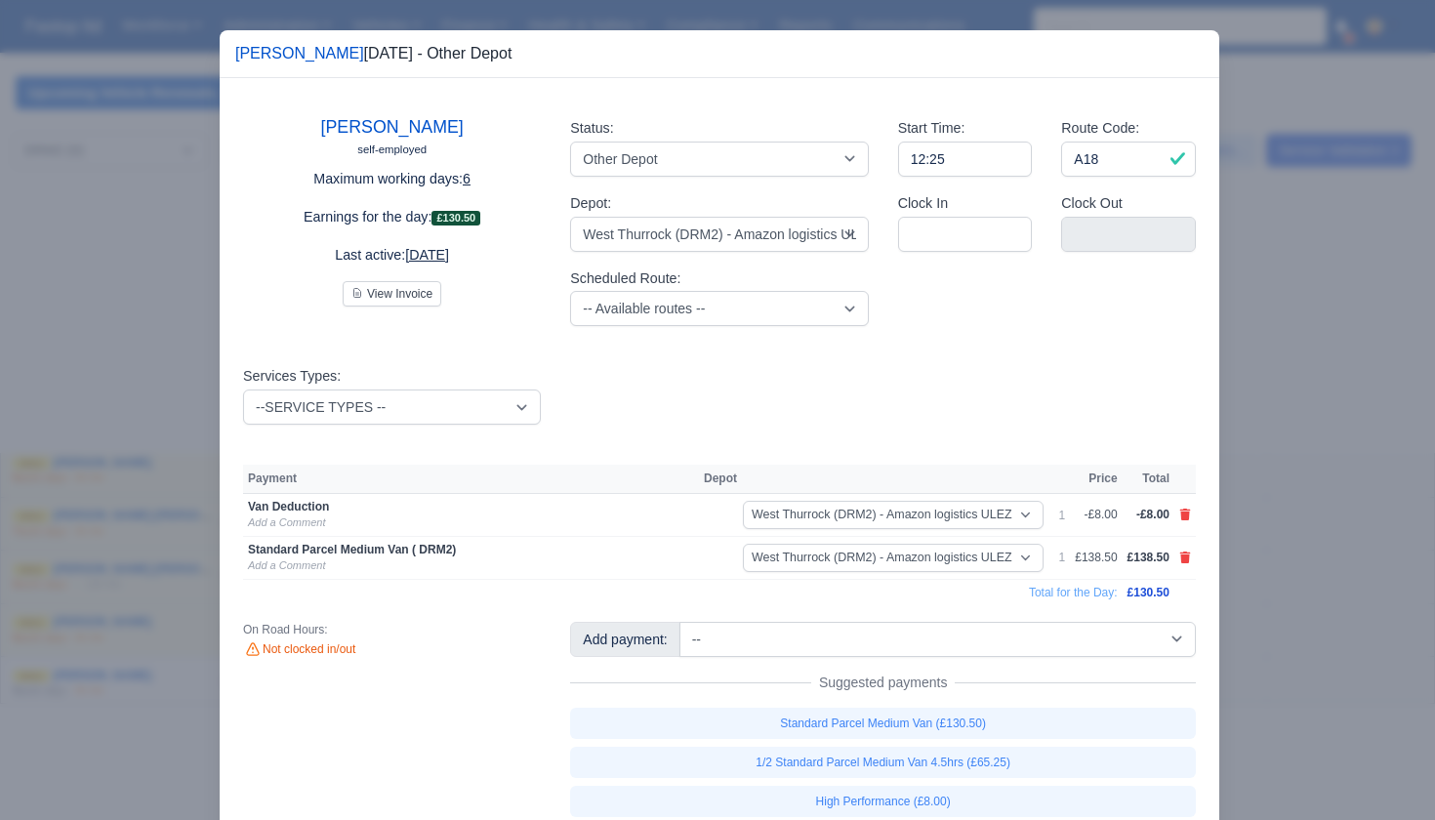
click at [1278, 595] on div at bounding box center [717, 410] width 1435 height 820
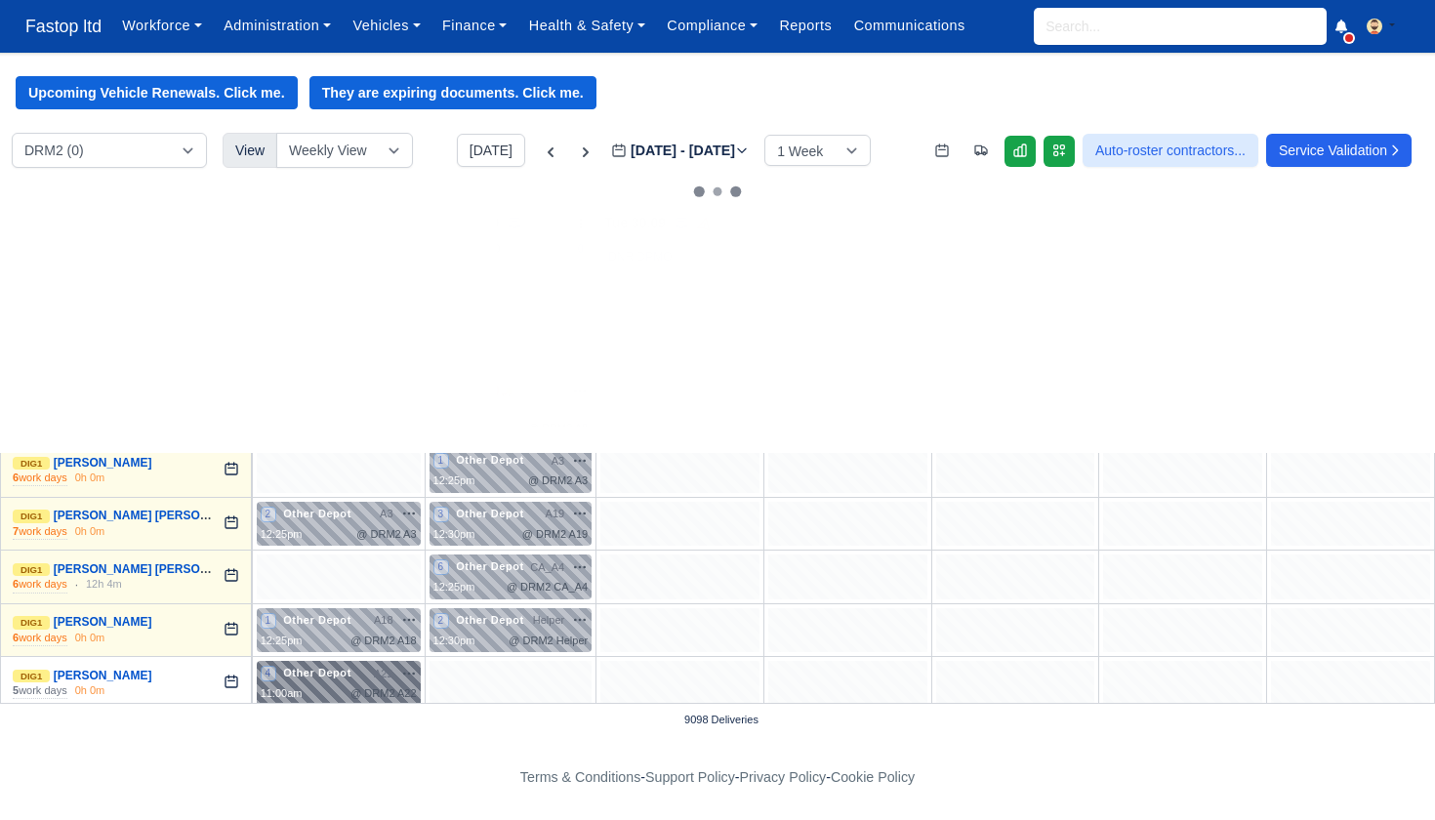
click at [310, 666] on span "Other Depot" at bounding box center [317, 673] width 76 height 14
select select "Other Depot"
select select "5"
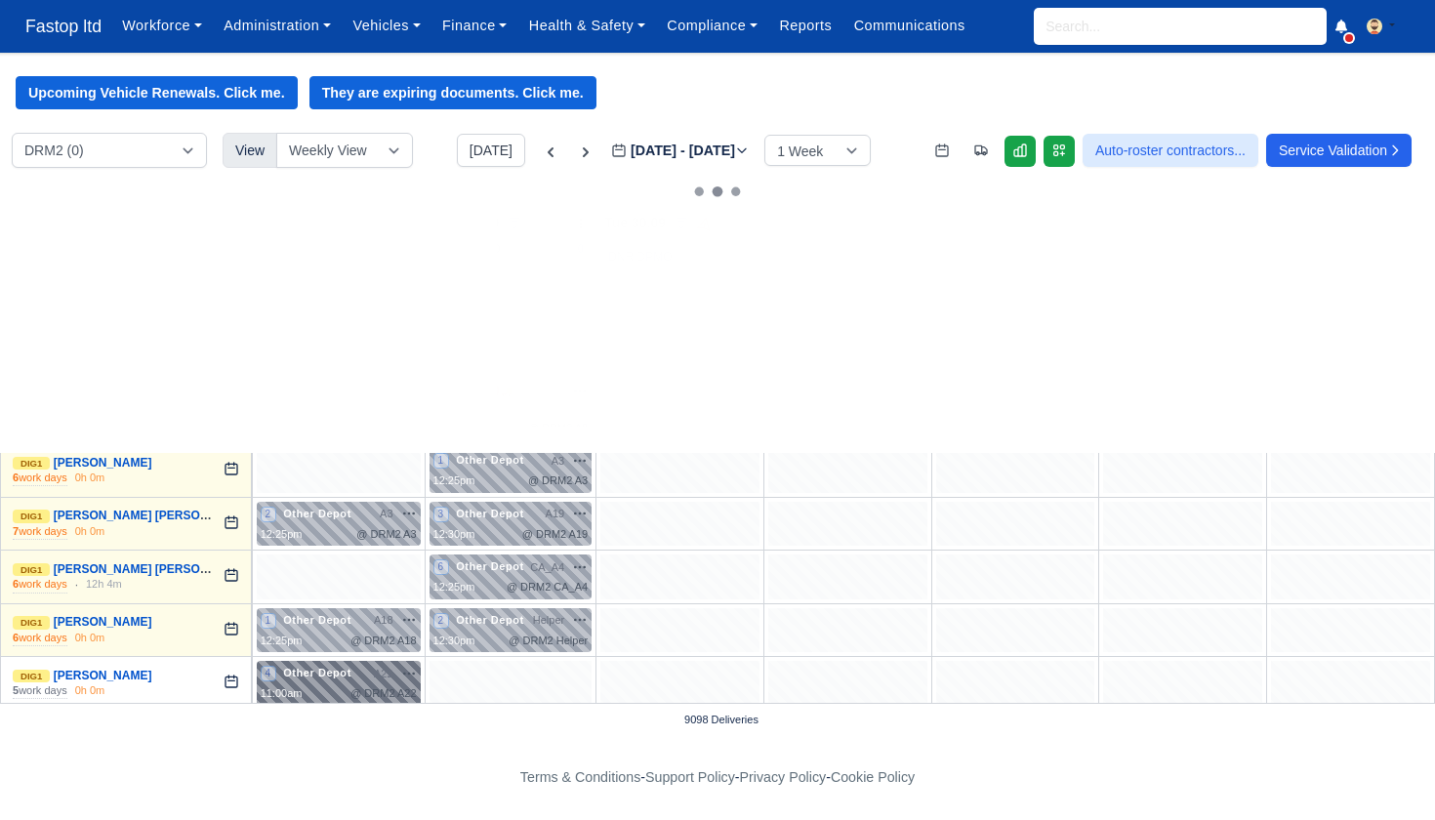
select select "5"
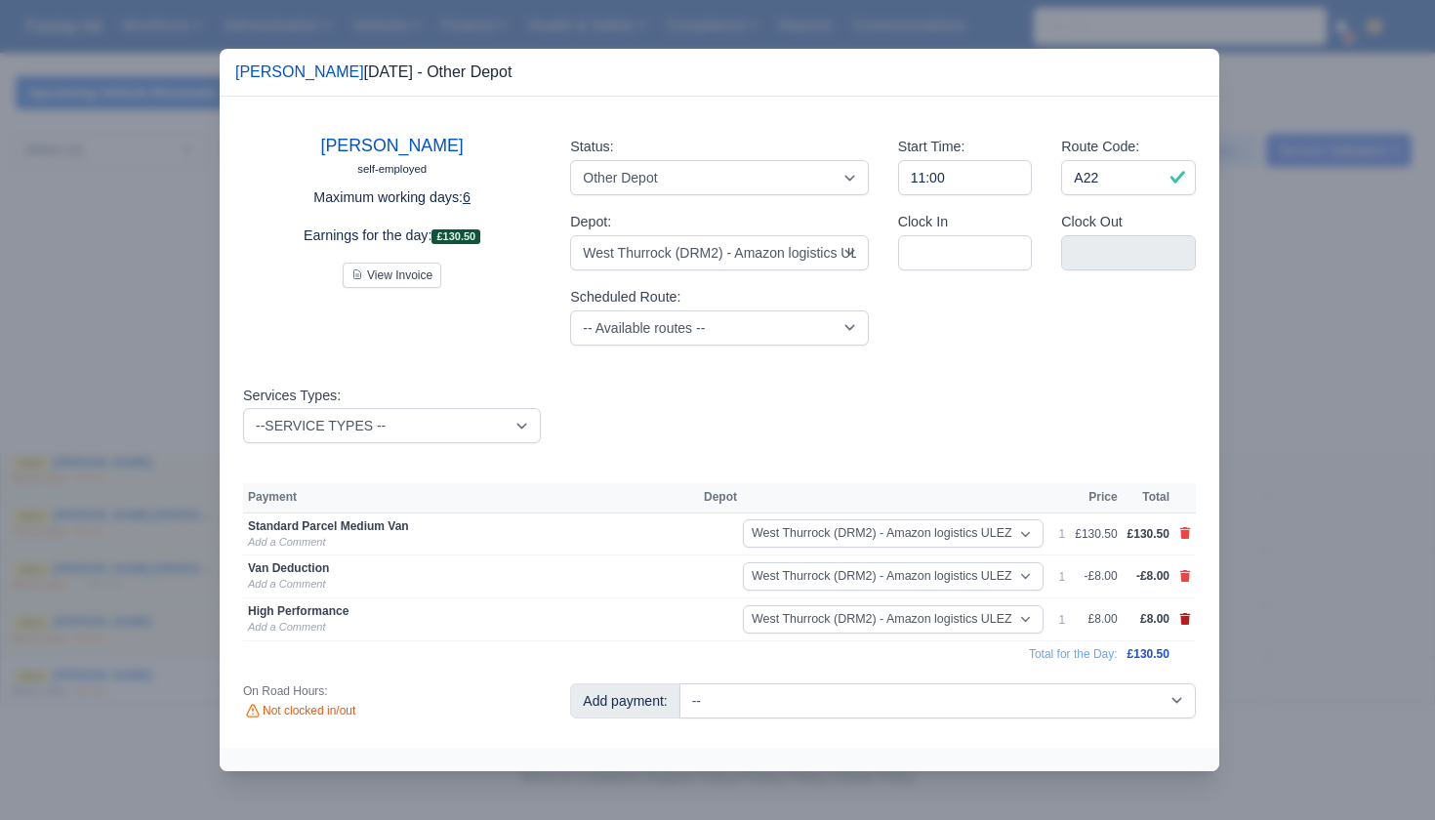
click at [1185, 617] on icon at bounding box center [1185, 619] width 11 height 12
select select
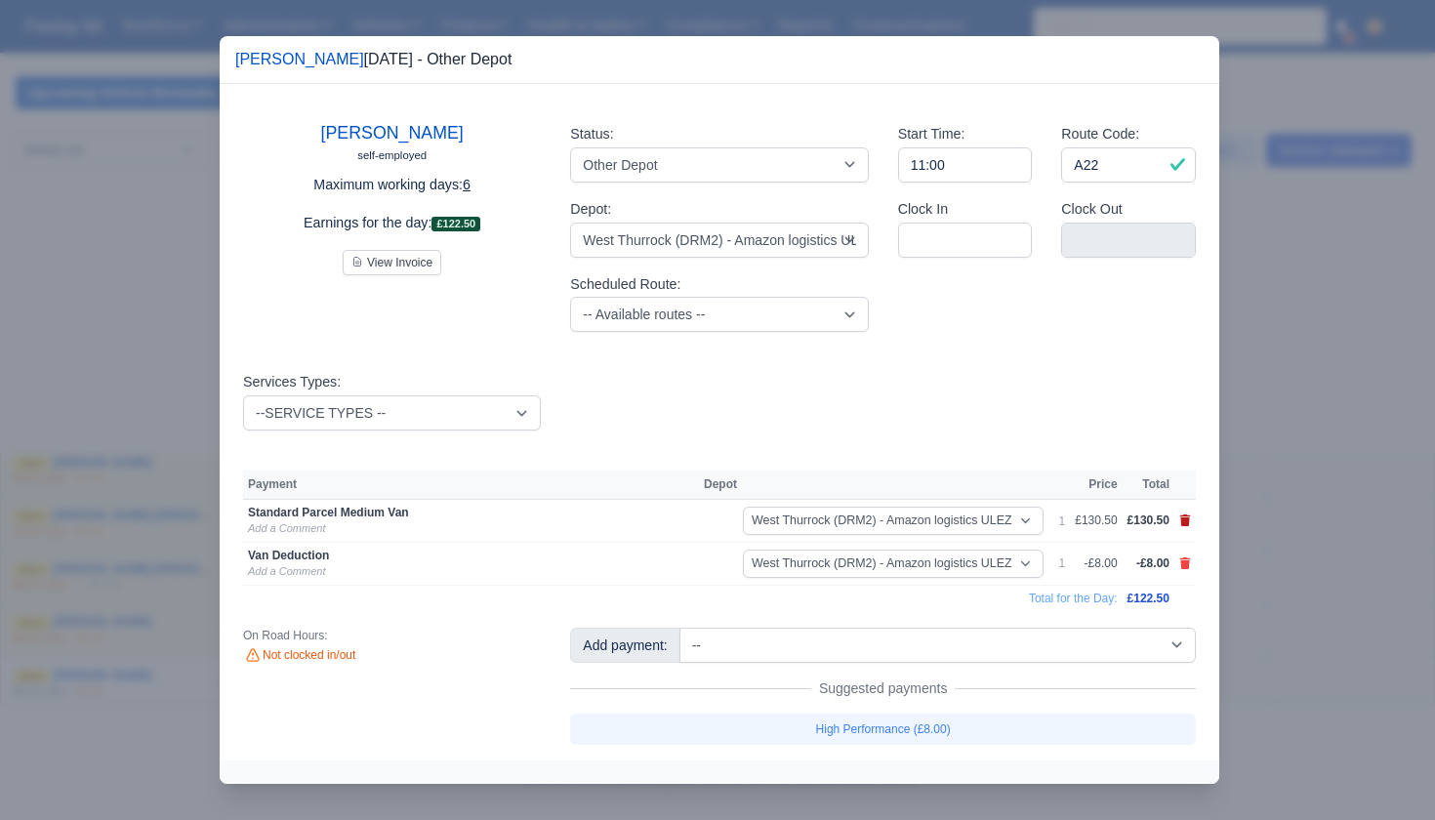
click at [1182, 520] on icon at bounding box center [1185, 521] width 11 height 12
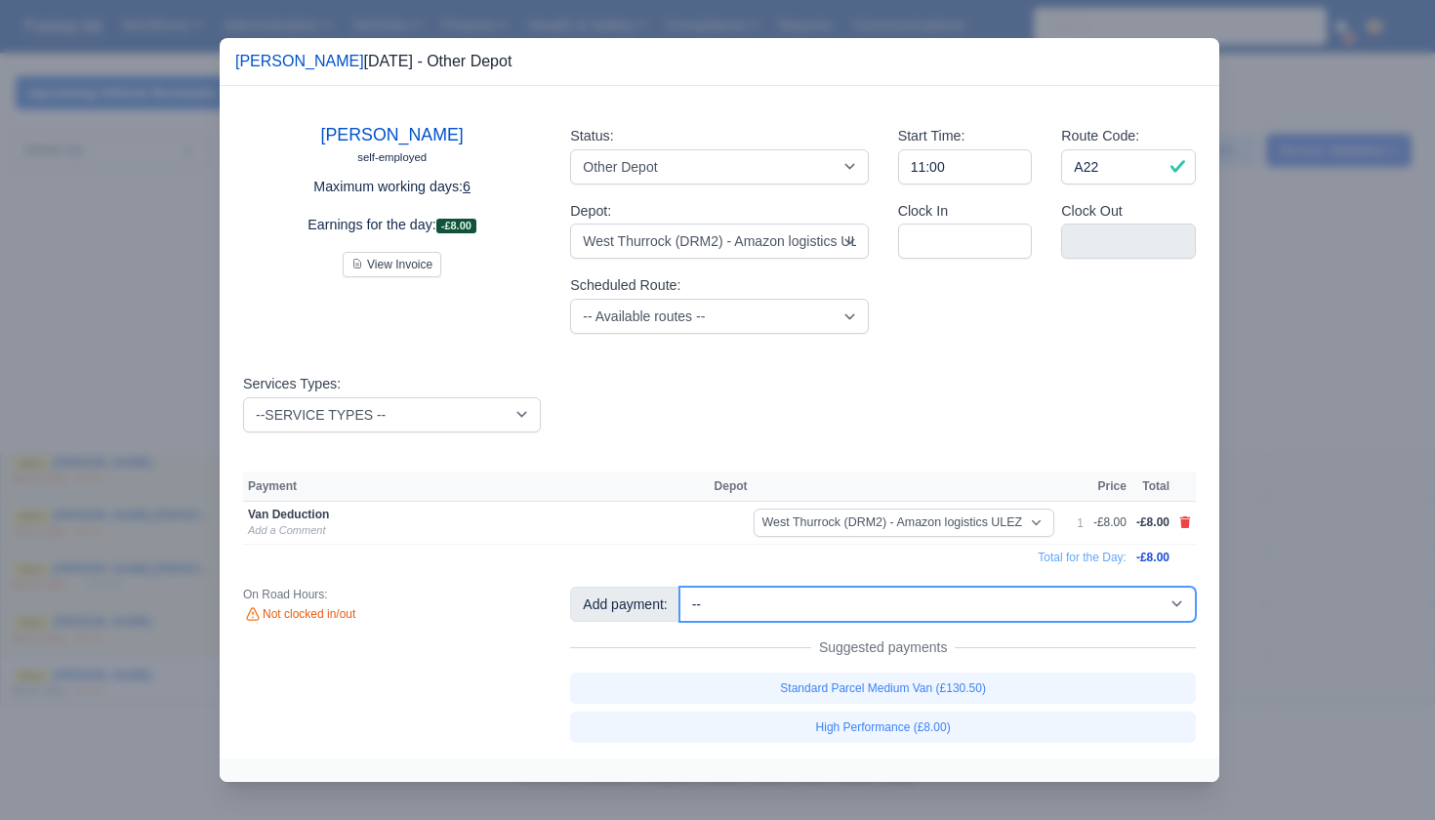
select select "67"
select select "5"
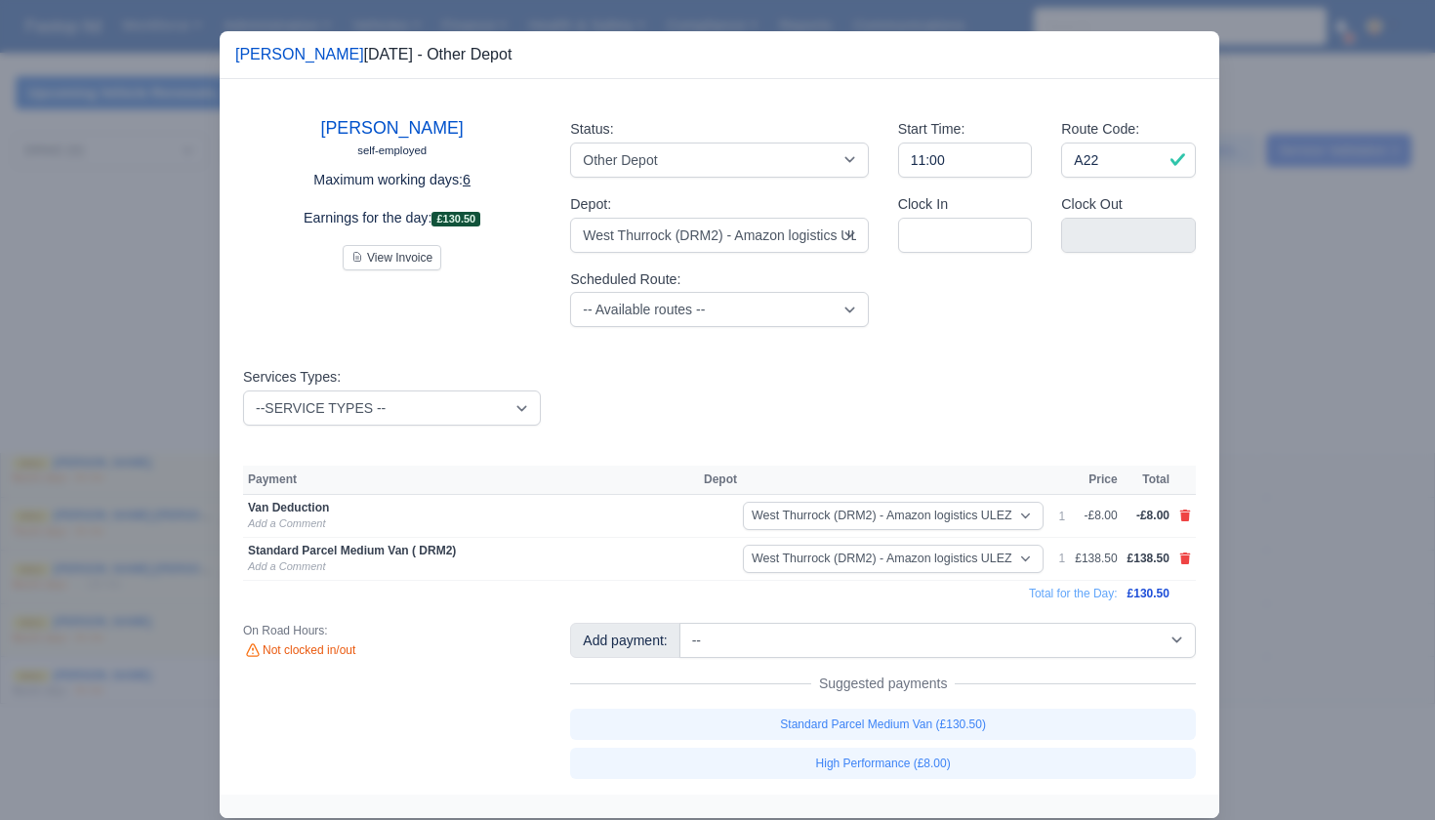
click at [1296, 601] on div at bounding box center [717, 410] width 1435 height 820
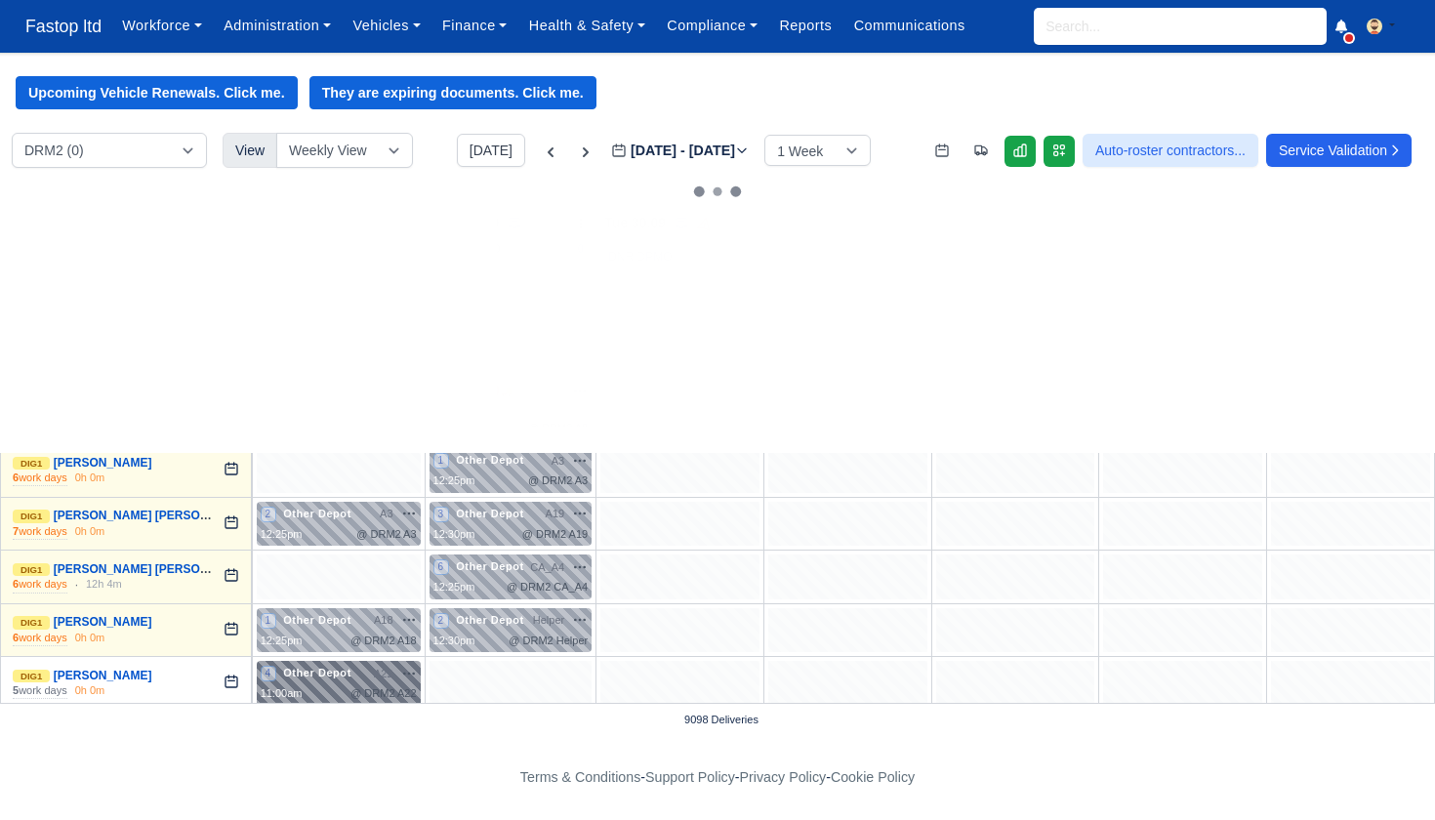
click at [381, 672] on span "A22" at bounding box center [384, 674] width 20 height 17
select select "Other Depot"
select select "5"
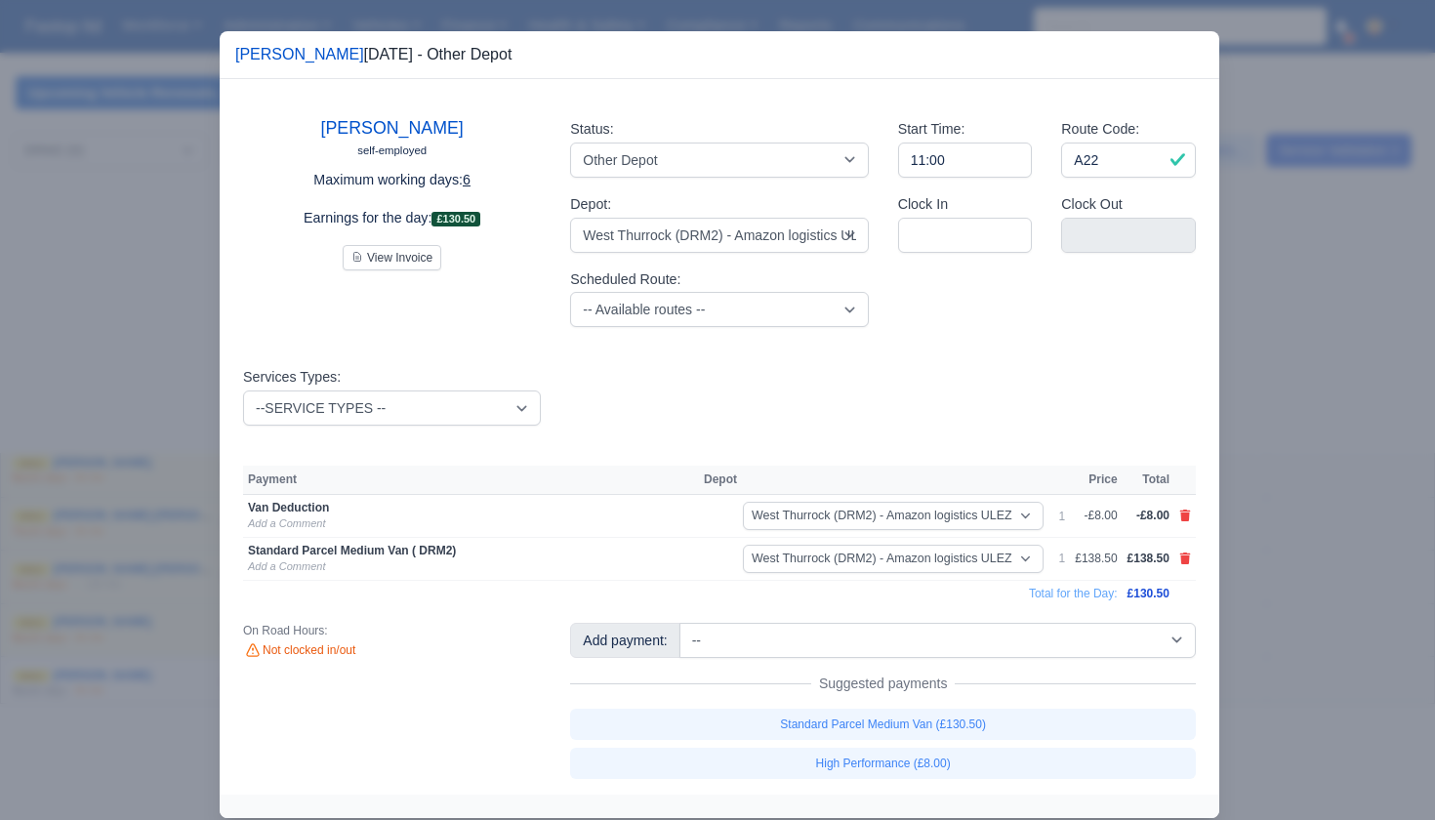
click at [1284, 507] on div at bounding box center [717, 410] width 1435 height 820
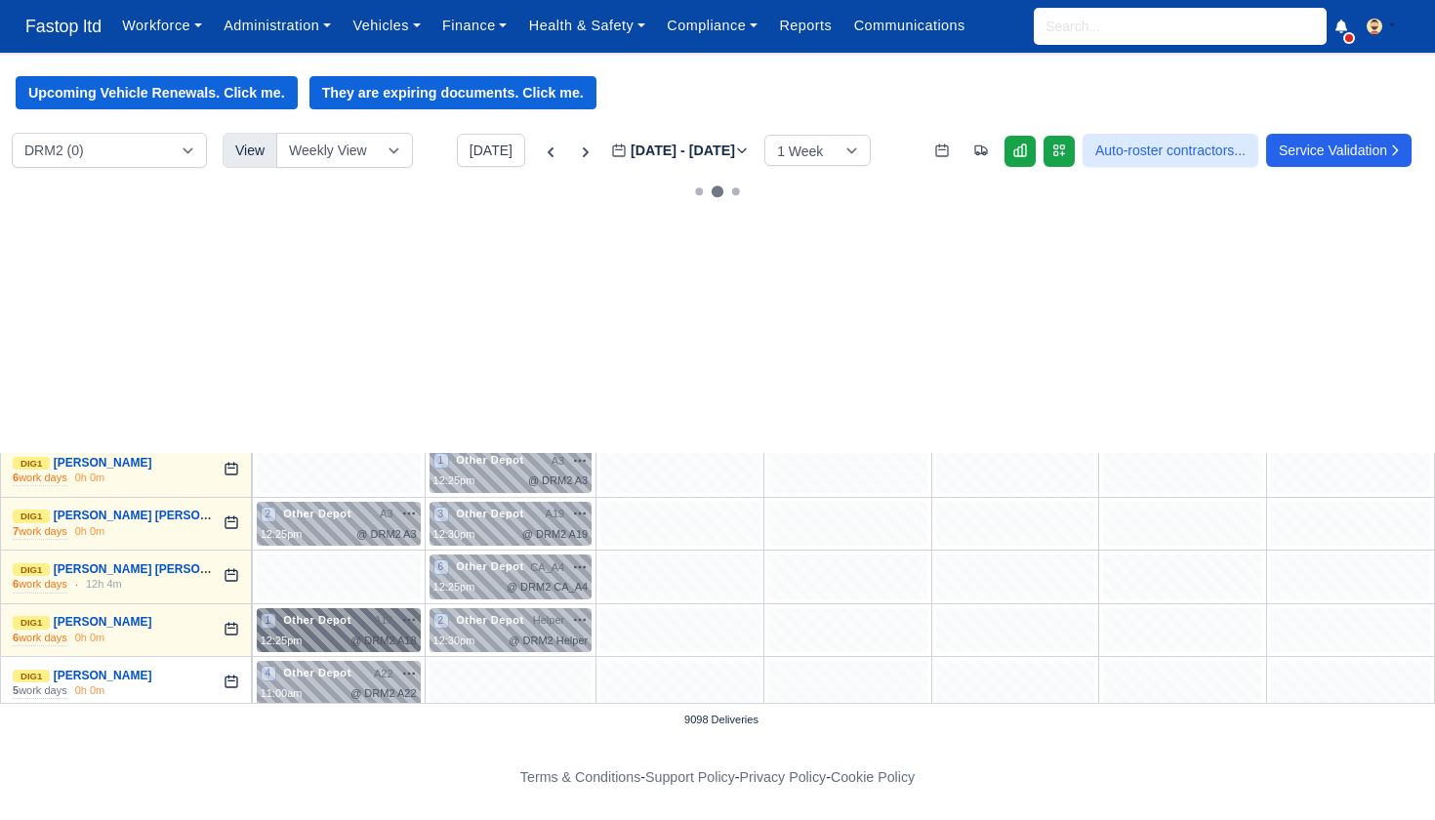
click at [298, 614] on span "Other Depot" at bounding box center [317, 620] width 76 height 14
select select "Other Depot"
select select "5"
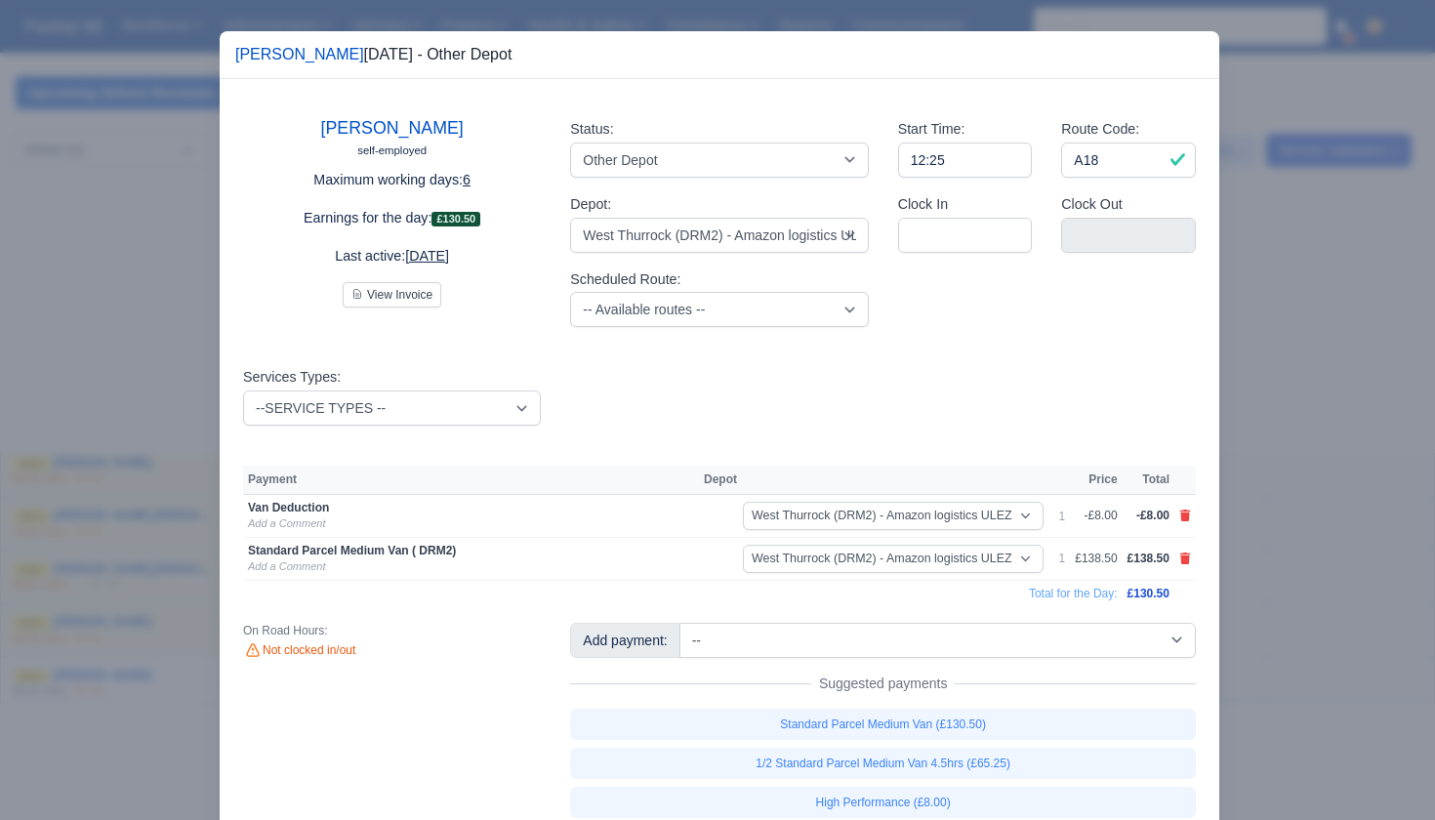
drag, startPoint x: 1263, startPoint y: 488, endPoint x: 1159, endPoint y: 483, distance: 103.6
click at [1261, 488] on div at bounding box center [717, 410] width 1435 height 820
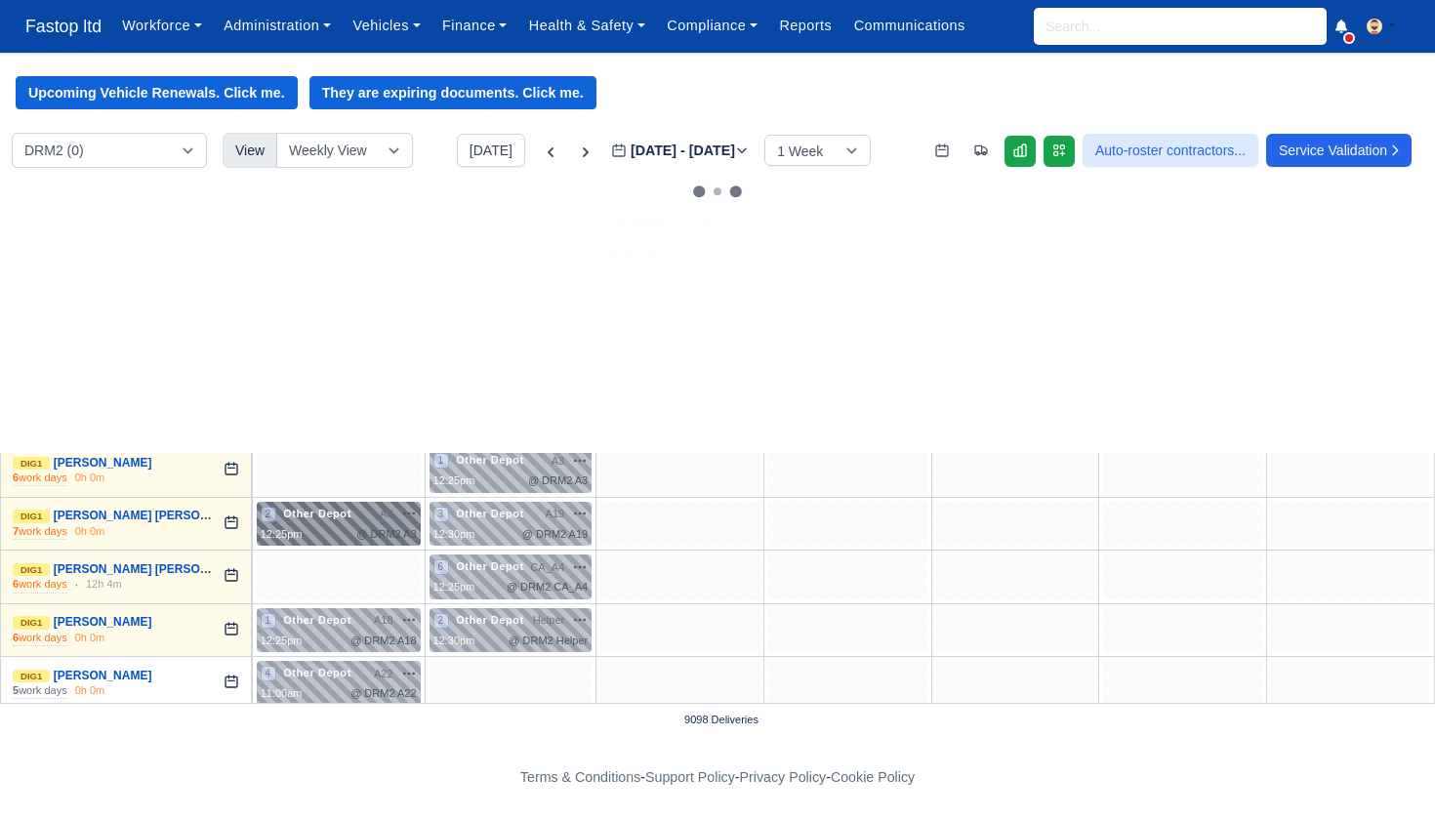
click at [364, 506] on div "2 Other Depot A3 na" at bounding box center [339, 514] width 156 height 17
select select "Other Depot"
select select "5"
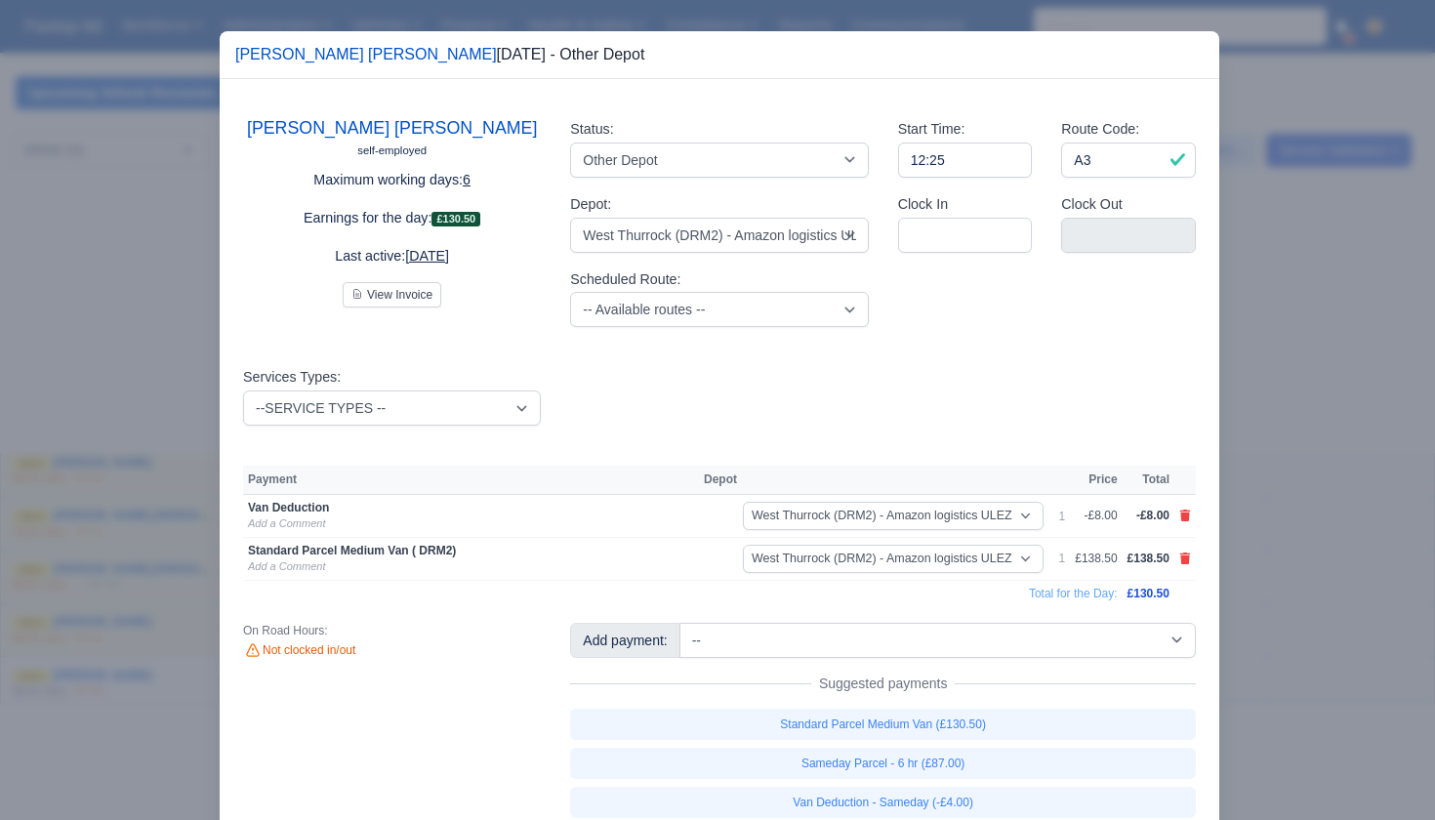
drag, startPoint x: 1274, startPoint y: 489, endPoint x: 996, endPoint y: 447, distance: 281.4
click at [1274, 489] on div at bounding box center [717, 410] width 1435 height 820
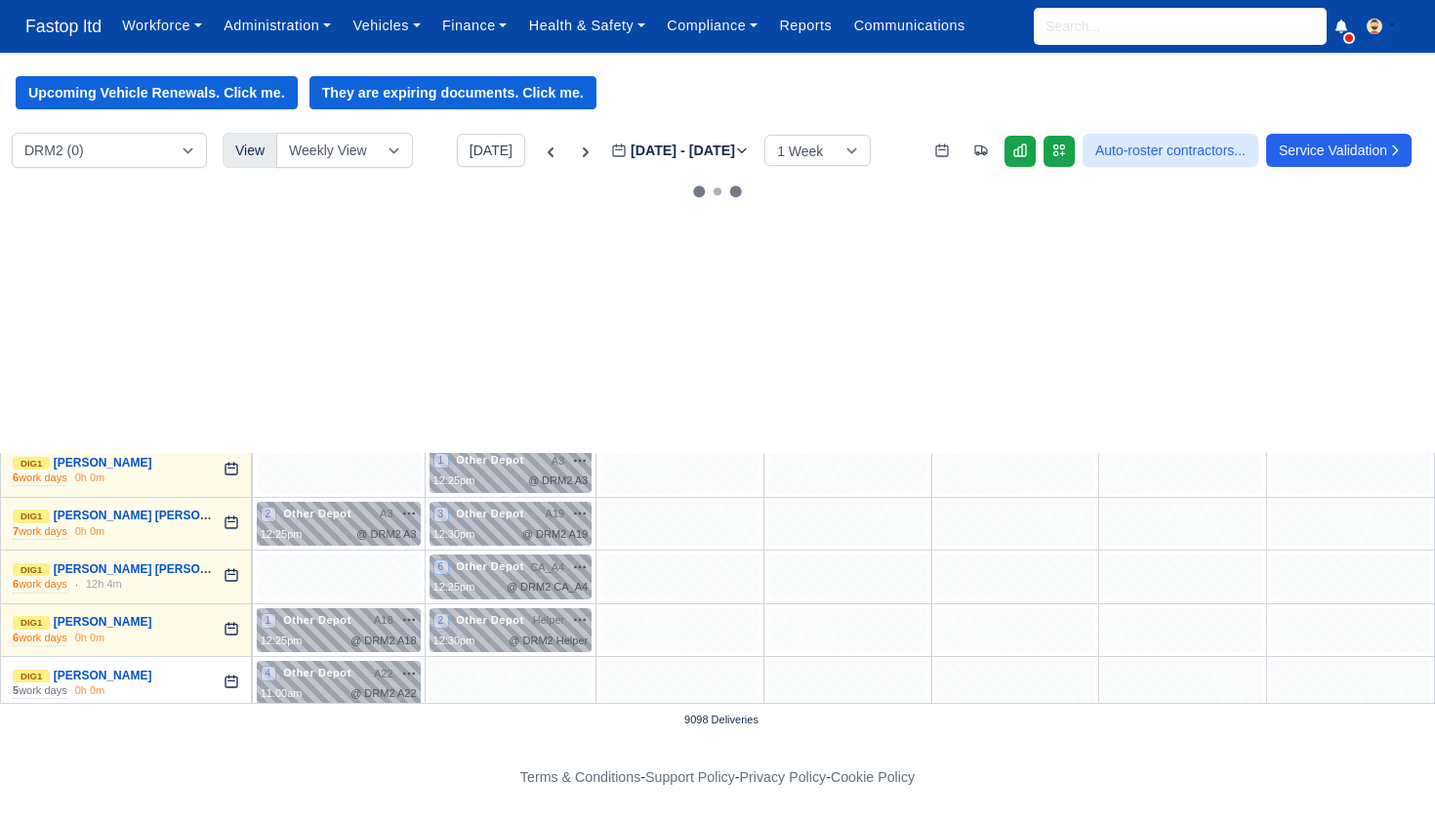
click at [358, 334] on div "@ DRM2 A4" at bounding box center [386, 342] width 60 height 17
select select "Other Depot"
select select "5"
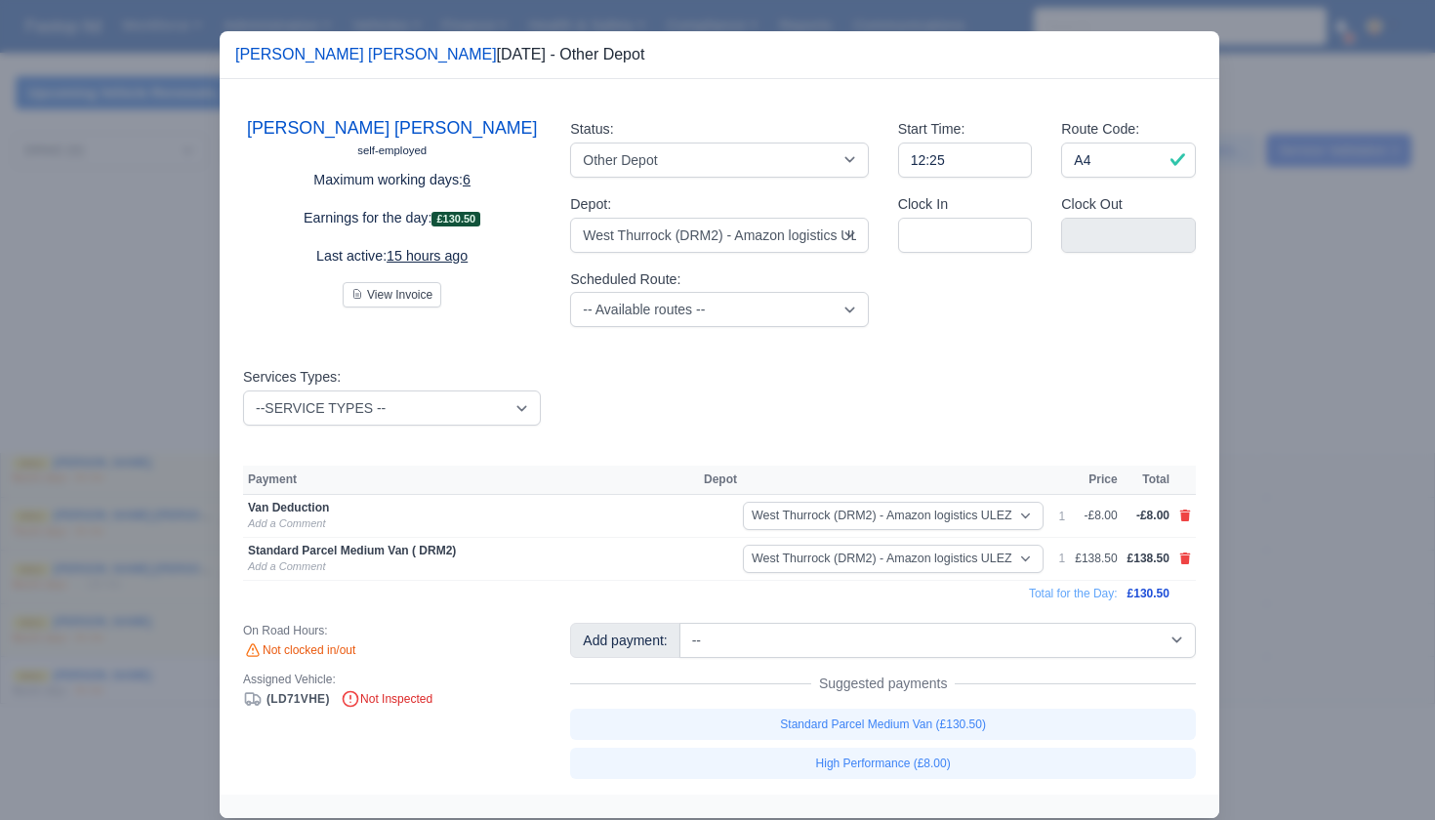
click at [1276, 513] on div at bounding box center [717, 410] width 1435 height 820
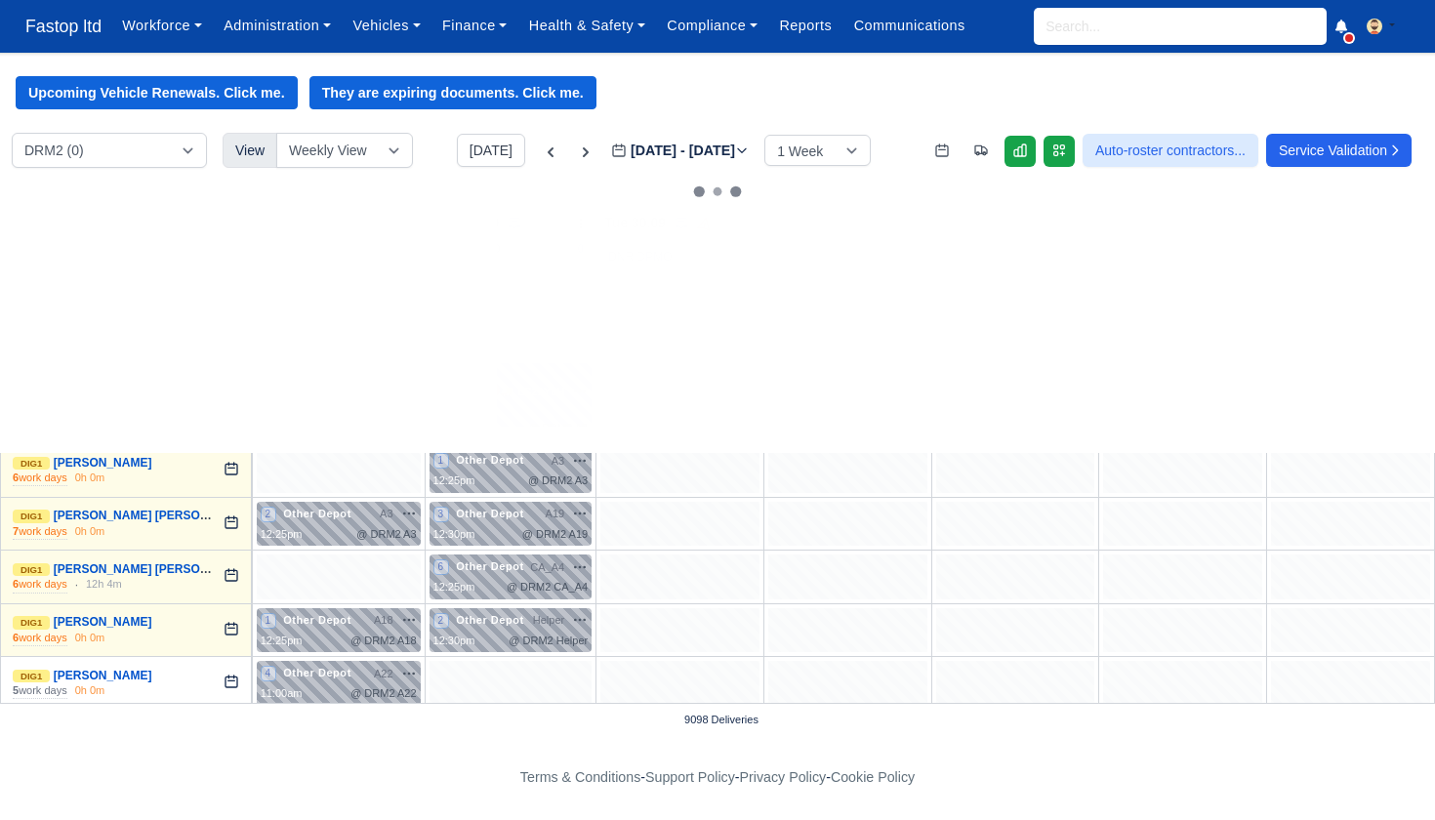
click at [534, 403] on div "2 Other Depot 🚚 LC21YLH" at bounding box center [511, 391] width 155 height 49
select select "Other Depot"
select select "5"
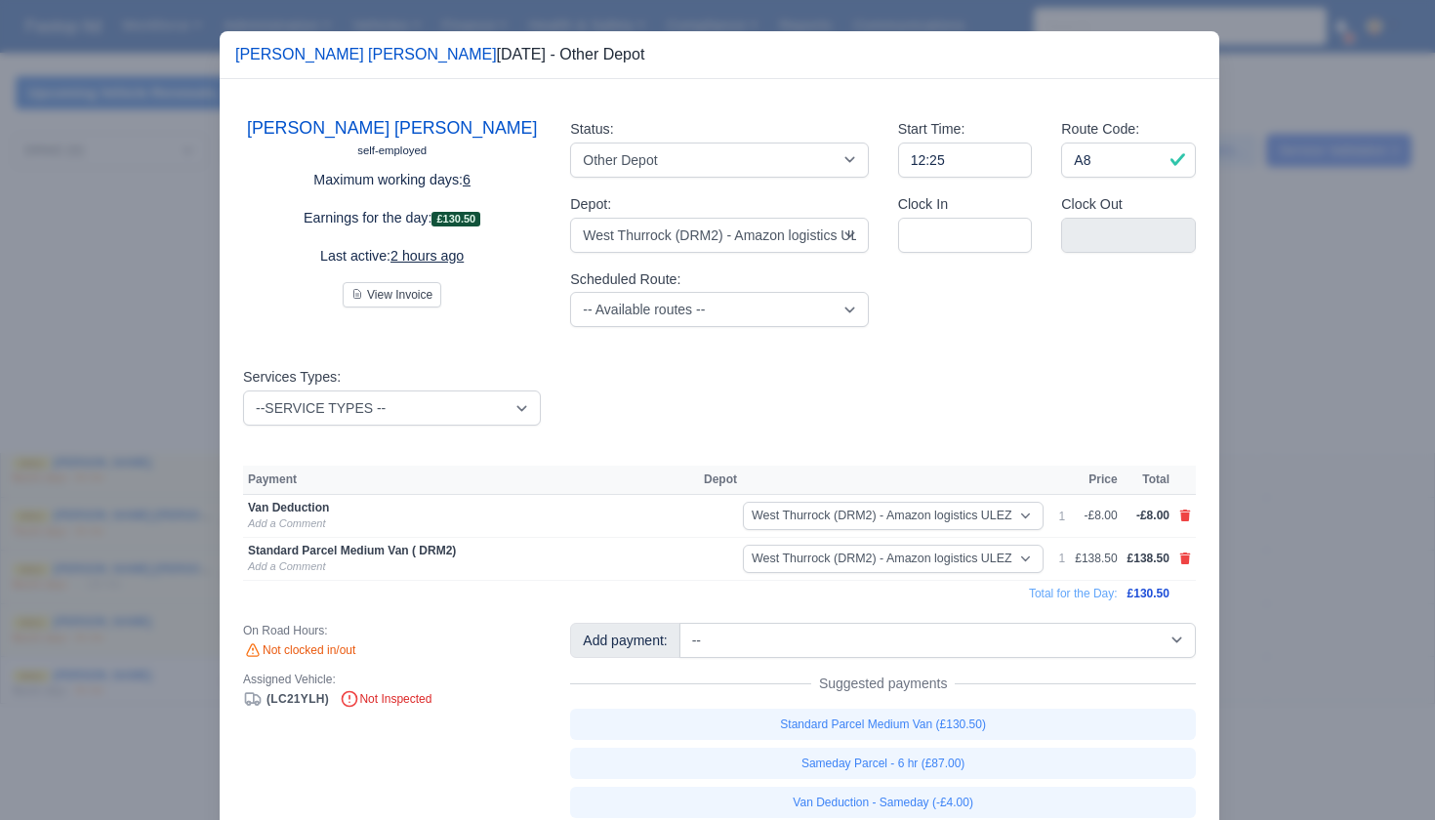
drag, startPoint x: 1249, startPoint y: 518, endPoint x: 1090, endPoint y: 511, distance: 159.3
click at [1249, 518] on div at bounding box center [717, 410] width 1435 height 820
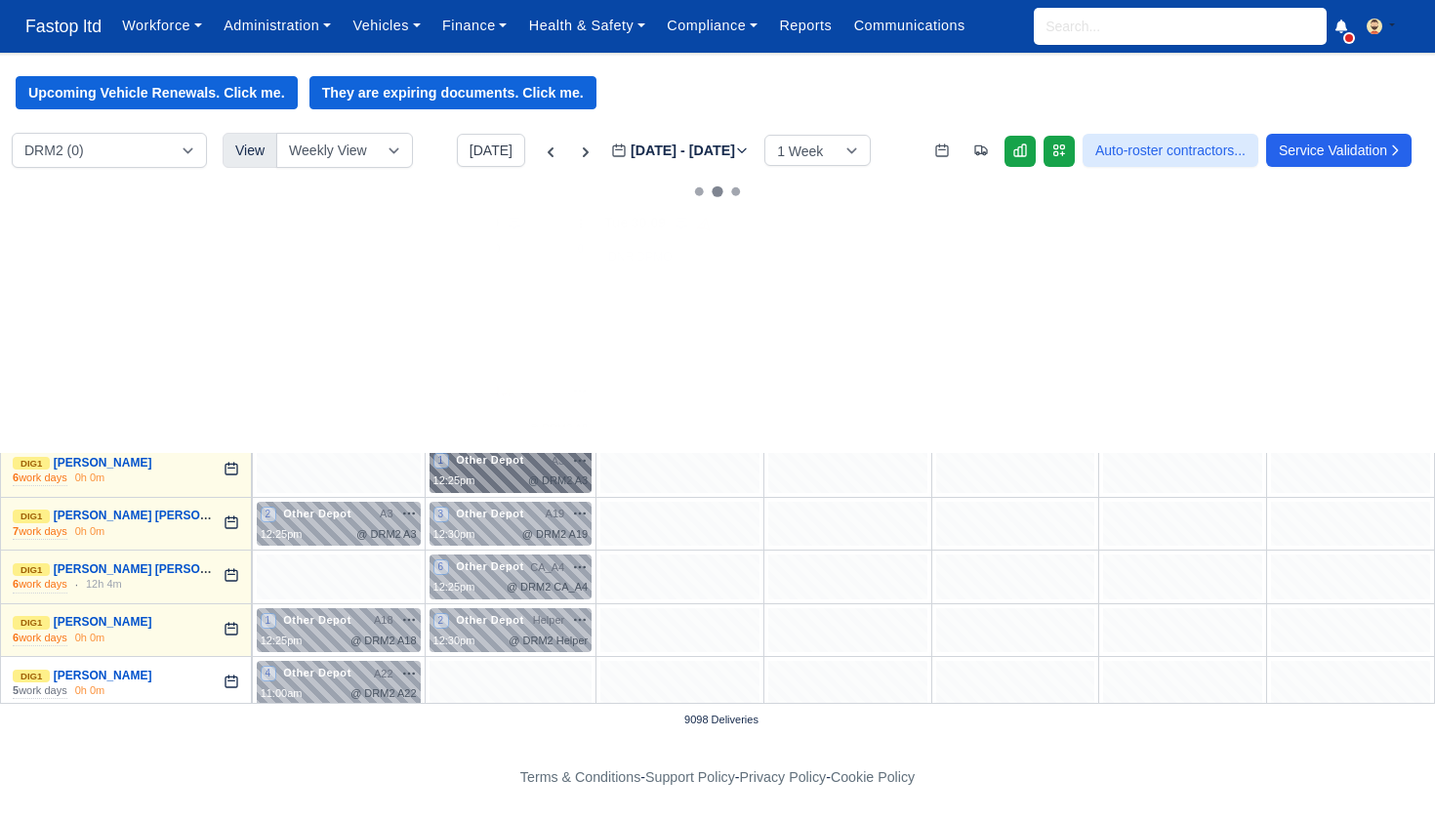
click at [559, 476] on div "@ DRM2 A3" at bounding box center [558, 481] width 60 height 17
select select "Other Depot"
select select "5"
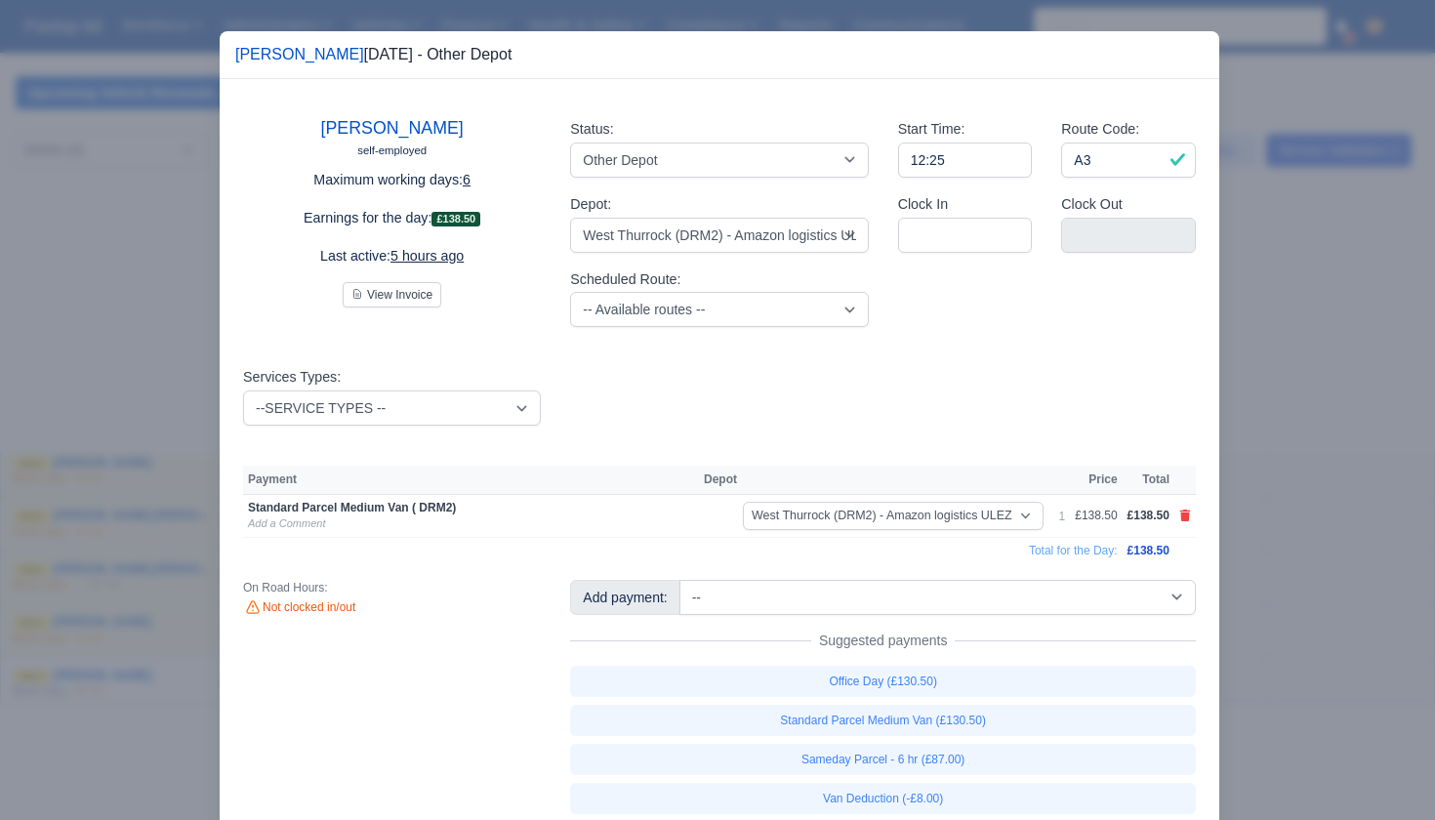
drag, startPoint x: 1284, startPoint y: 565, endPoint x: 1195, endPoint y: 555, distance: 89.5
click at [1284, 565] on div at bounding box center [717, 410] width 1435 height 820
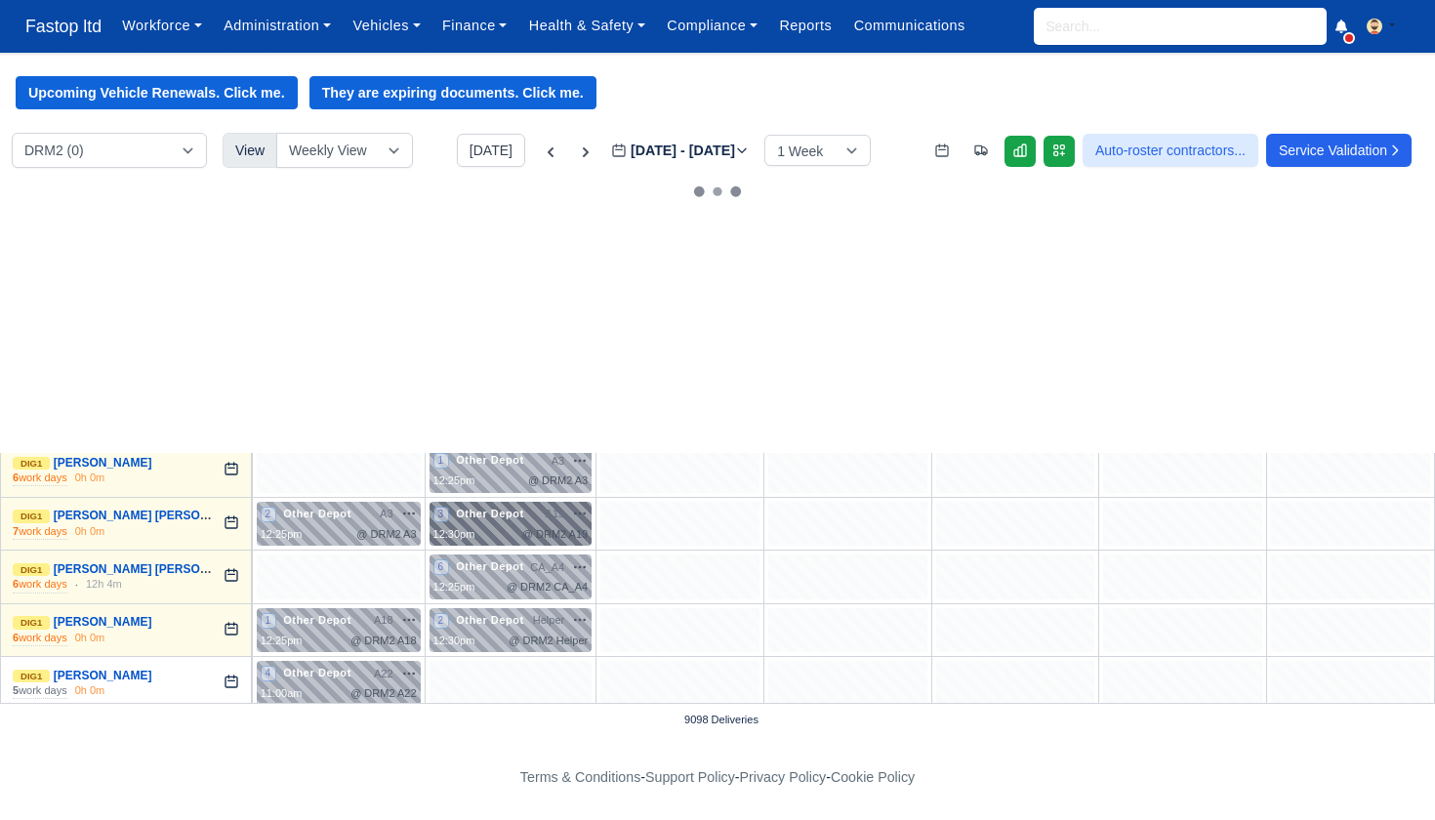
drag, startPoint x: 502, startPoint y: 507, endPoint x: 491, endPoint y: 505, distance: 10.9
click at [500, 507] on span "Other Depot" at bounding box center [490, 514] width 76 height 14
select select "Other Depot"
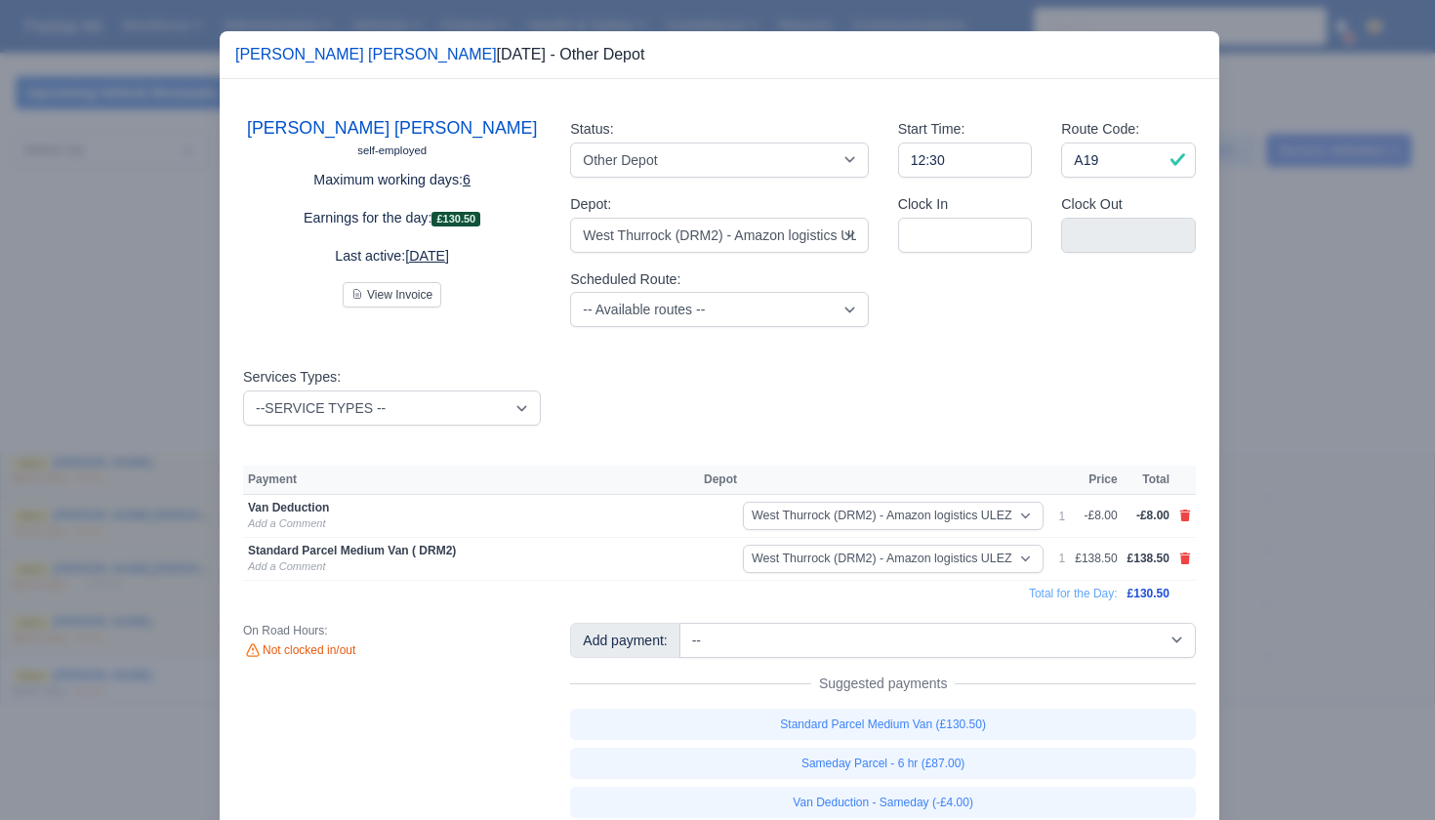
click at [1242, 547] on div at bounding box center [717, 410] width 1435 height 820
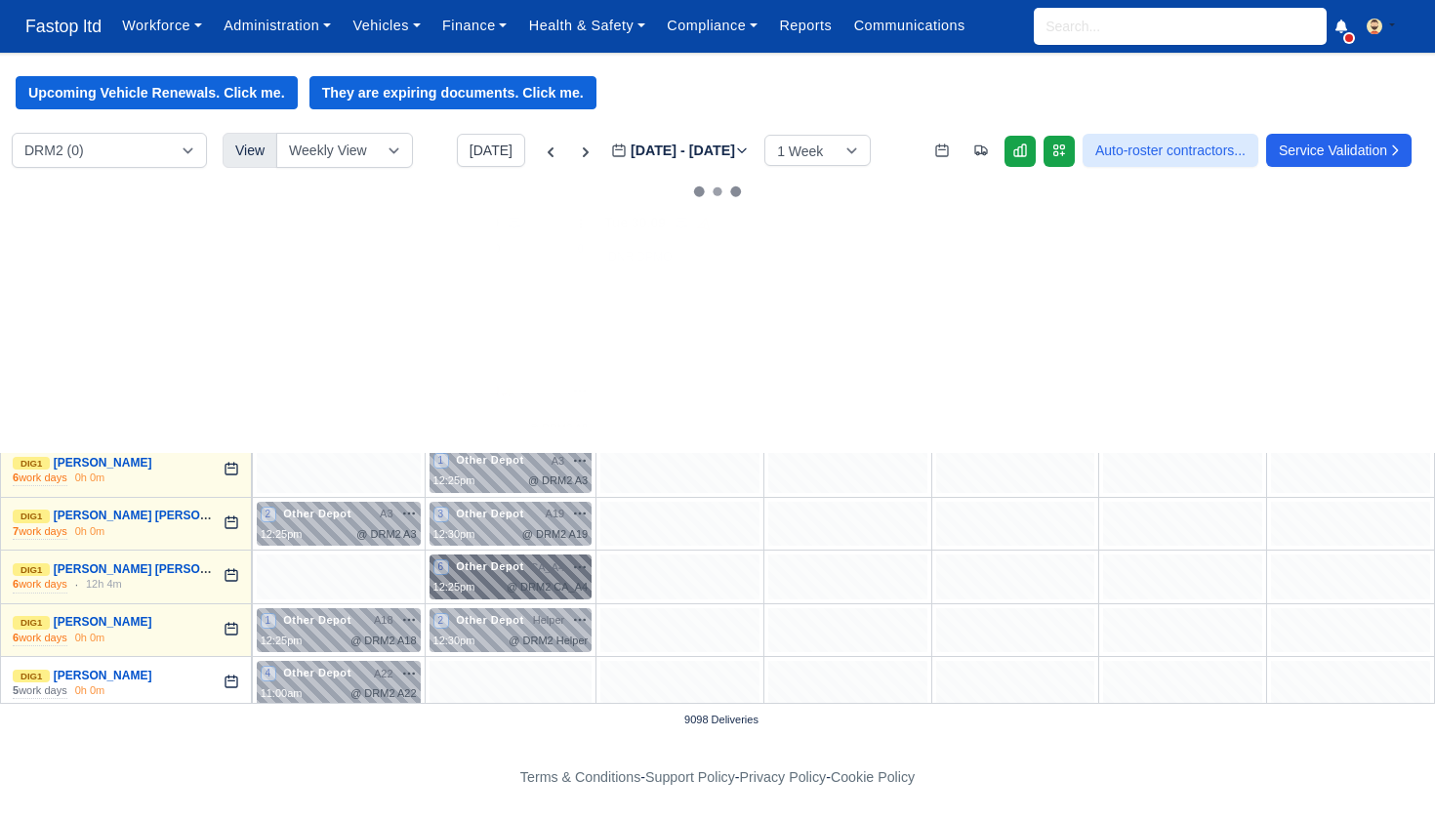
click at [526, 570] on div "6 Other Depot CA_A4" at bounding box center [511, 577] width 155 height 37
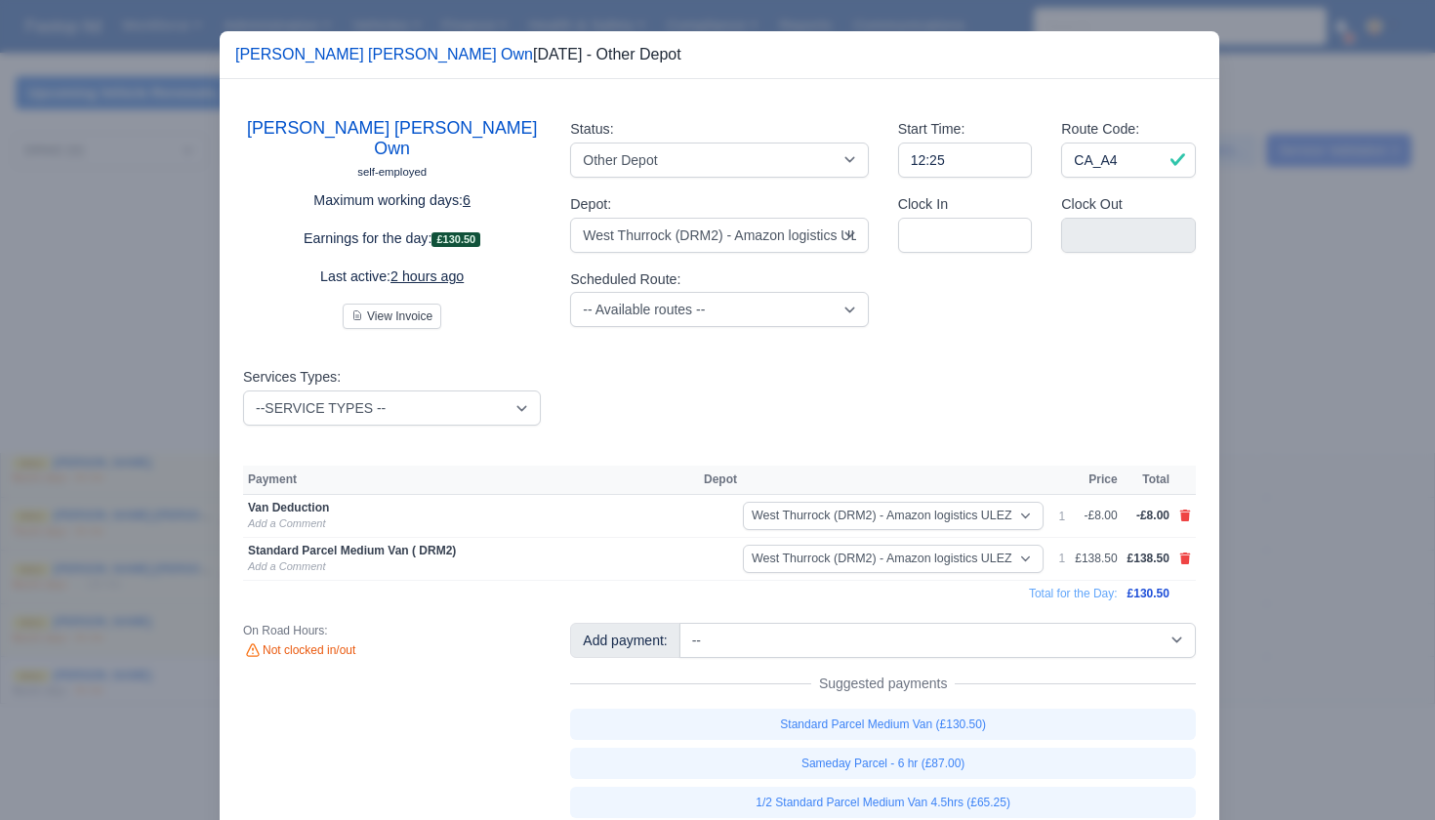
click at [1410, 562] on div at bounding box center [717, 410] width 1435 height 820
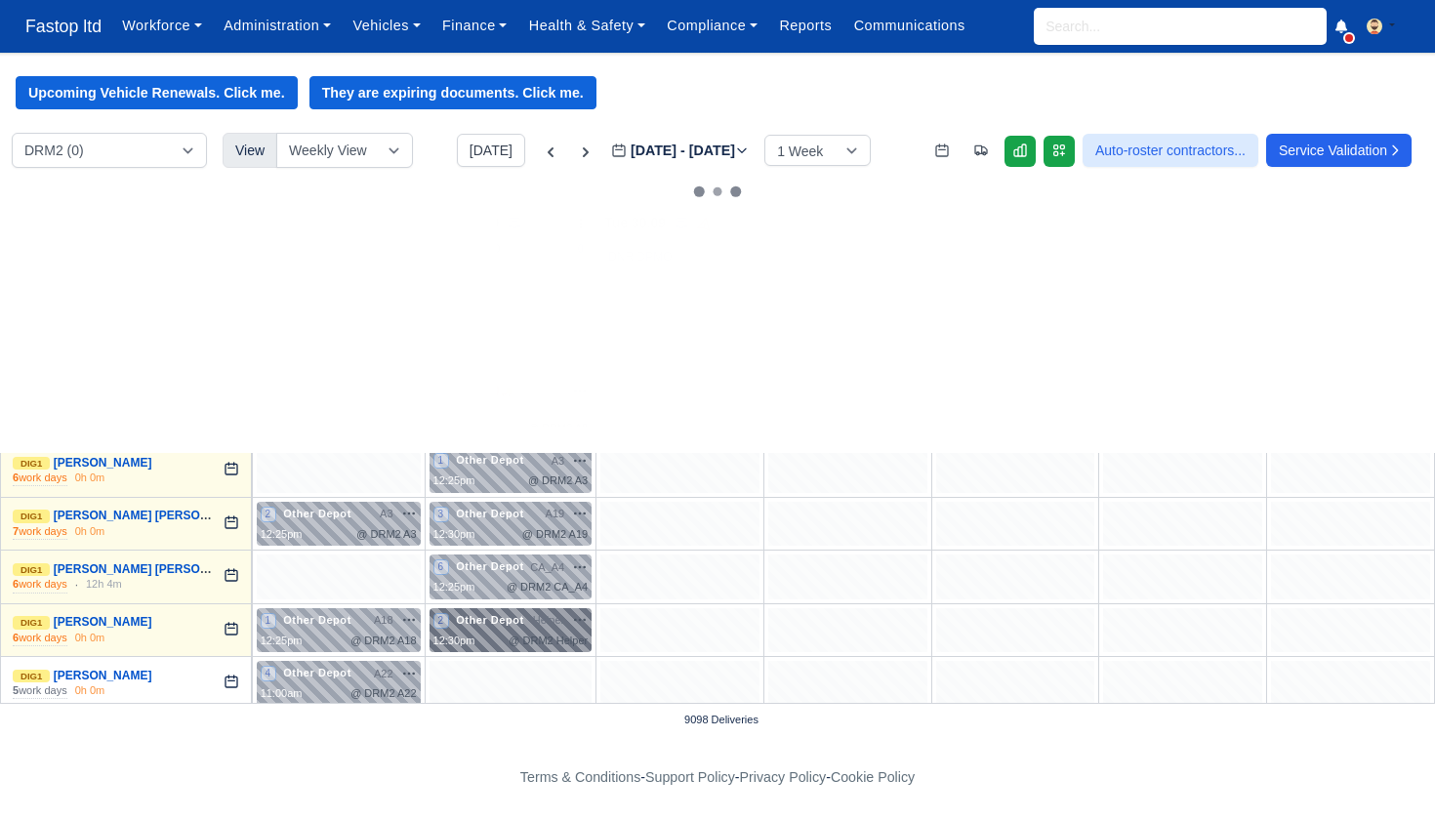
click at [503, 617] on span "Other Depot" at bounding box center [490, 620] width 76 height 14
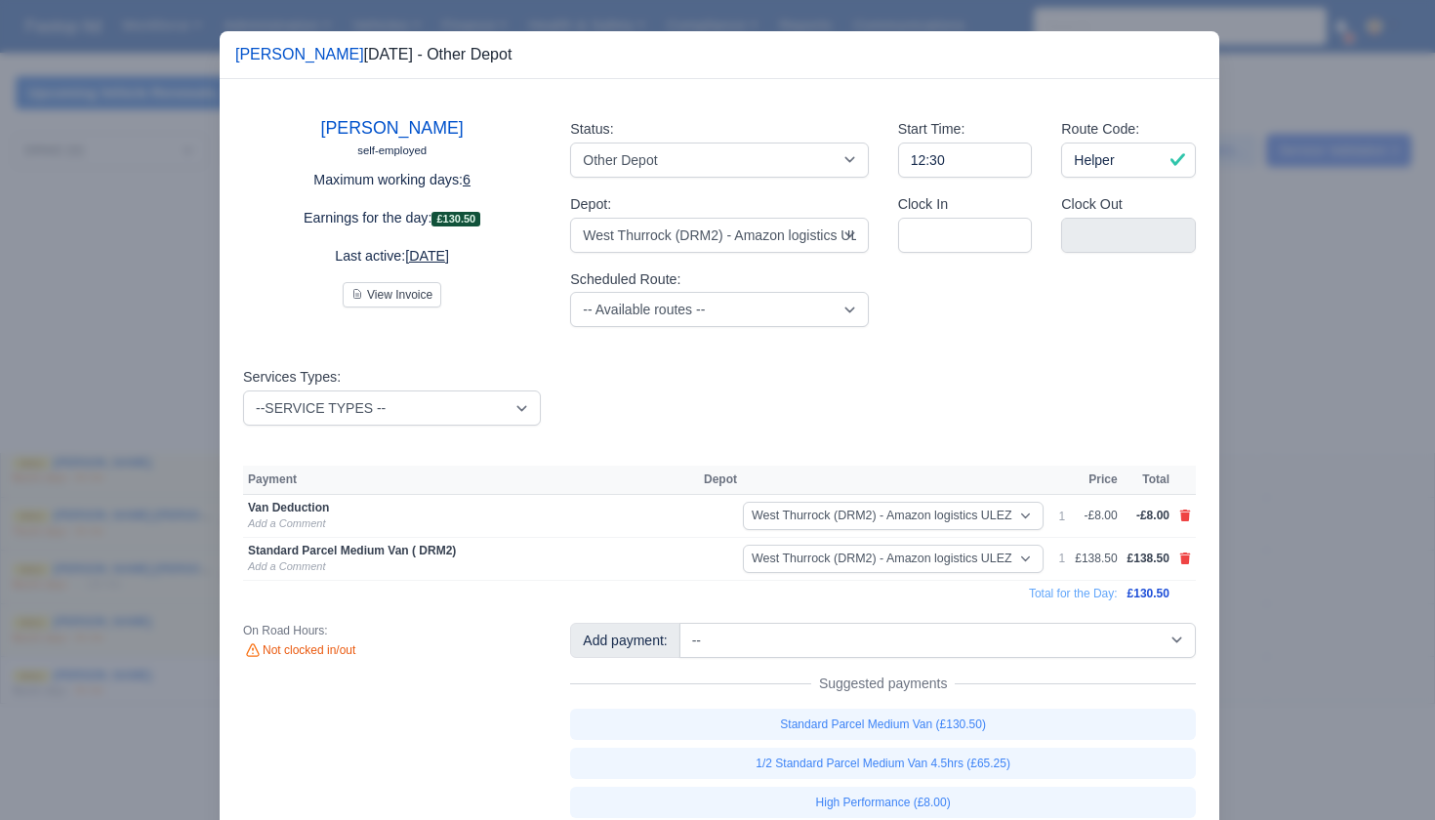
click at [1256, 521] on div at bounding box center [717, 410] width 1435 height 820
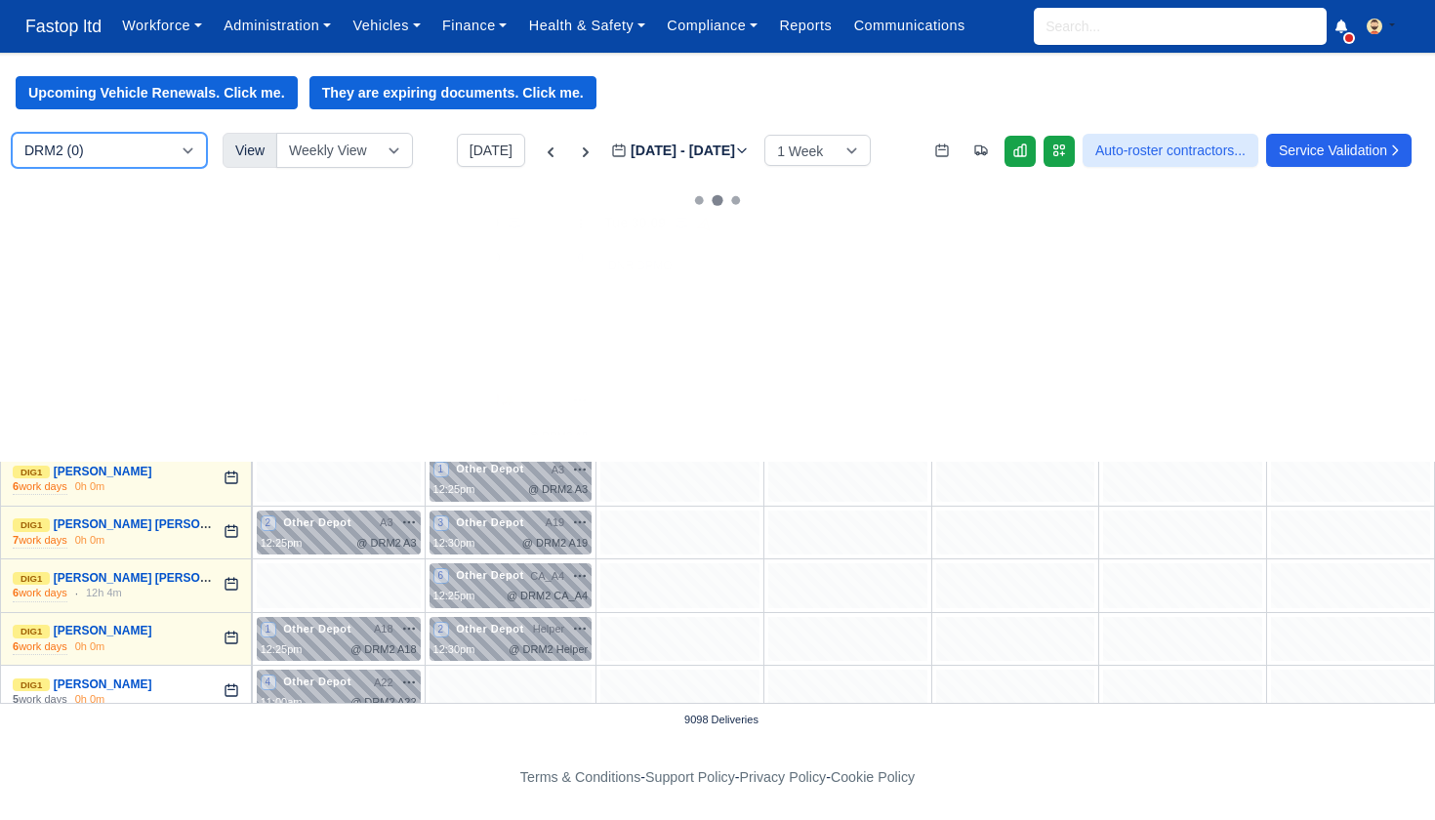
drag, startPoint x: 152, startPoint y: 137, endPoint x: 160, endPoint y: 153, distance: 18.3
click at [155, 146] on select "DIG1 (68) DRM2 (0)" at bounding box center [109, 150] width 195 height 35
